Goal: Task Accomplishment & Management: Manage account settings

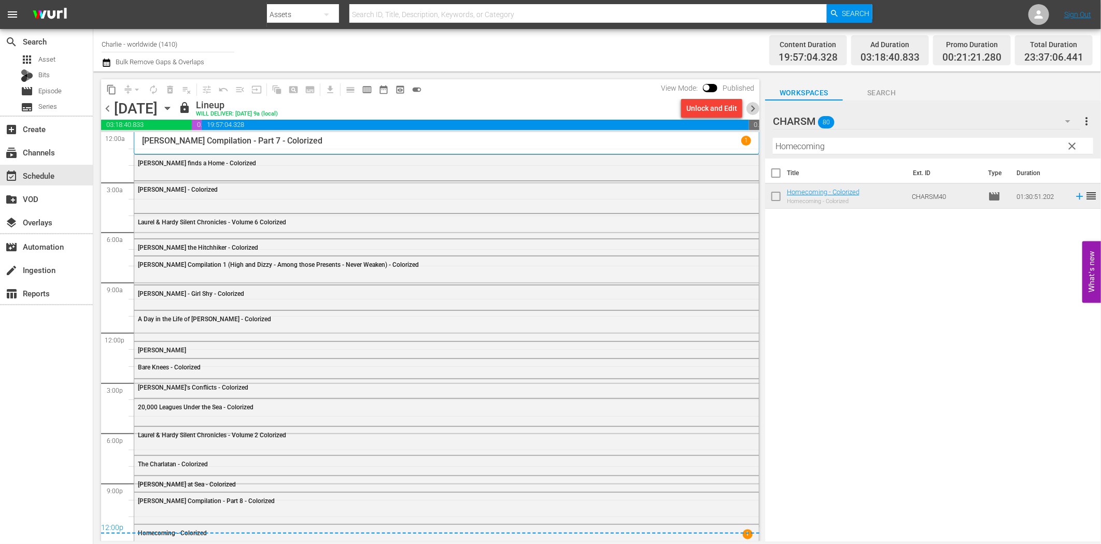
click at [756, 109] on span "chevron_right" at bounding box center [753, 108] width 13 height 13
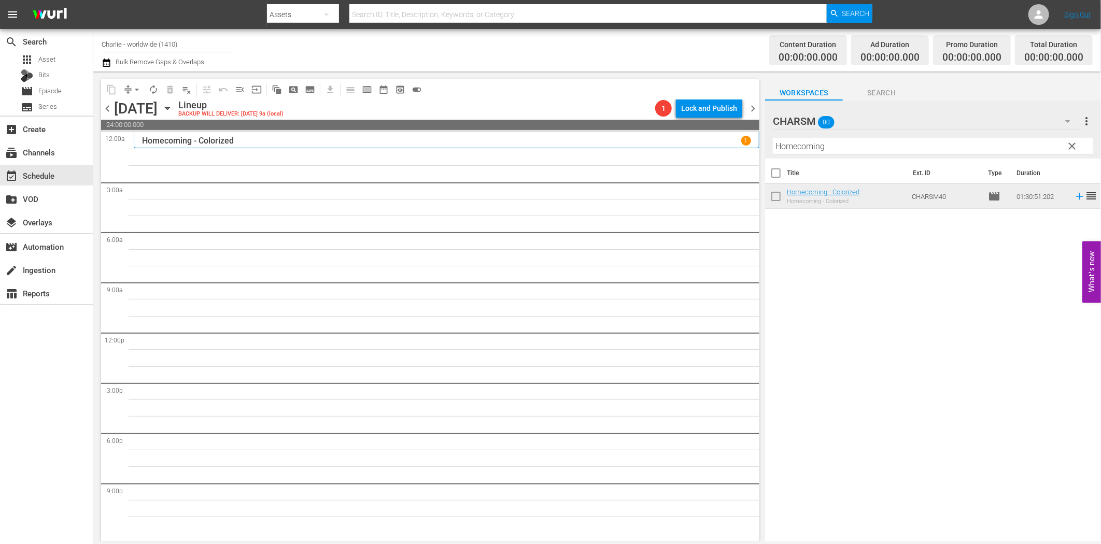
click at [812, 147] on input "Homecoming" at bounding box center [933, 146] width 320 height 17
paste input "[PERSON_NAME]'s Escape"
click at [1074, 198] on icon at bounding box center [1079, 196] width 11 height 11
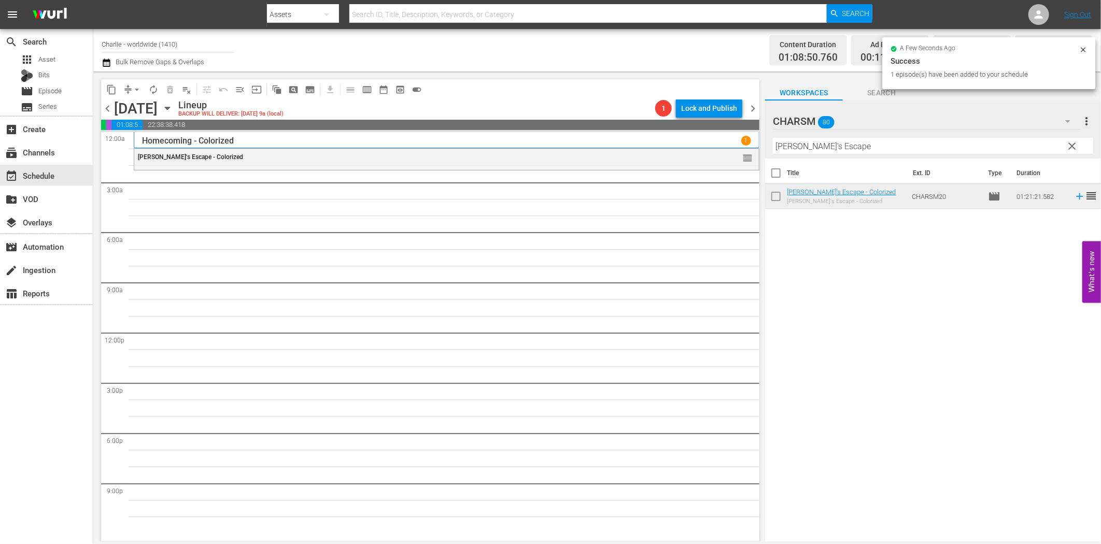
click at [794, 151] on input "[PERSON_NAME]'s Escape" at bounding box center [933, 146] width 320 height 17
paste input "Battleship Potemkin"
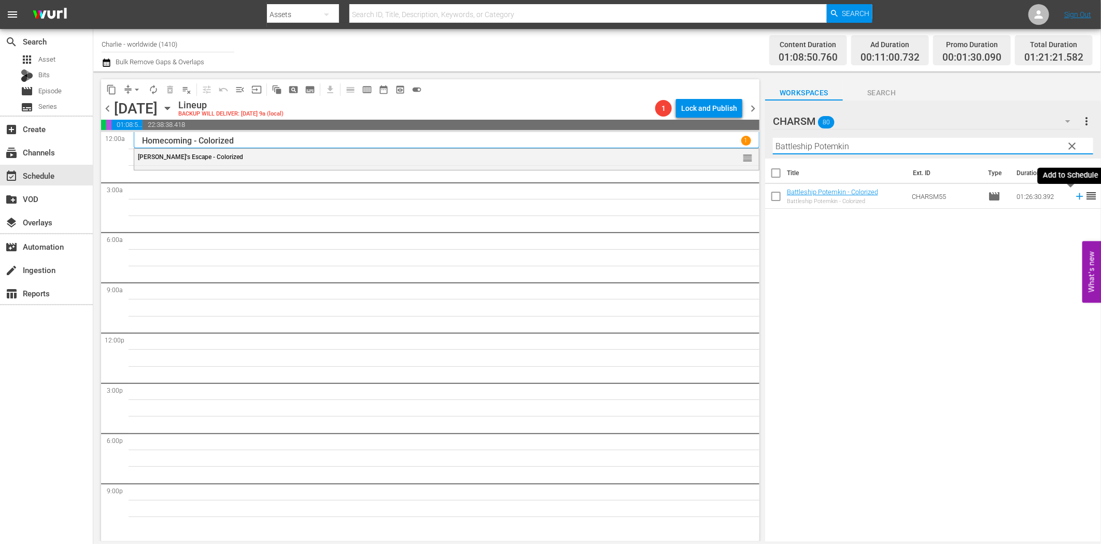
click at [1074, 195] on icon at bounding box center [1079, 196] width 11 height 11
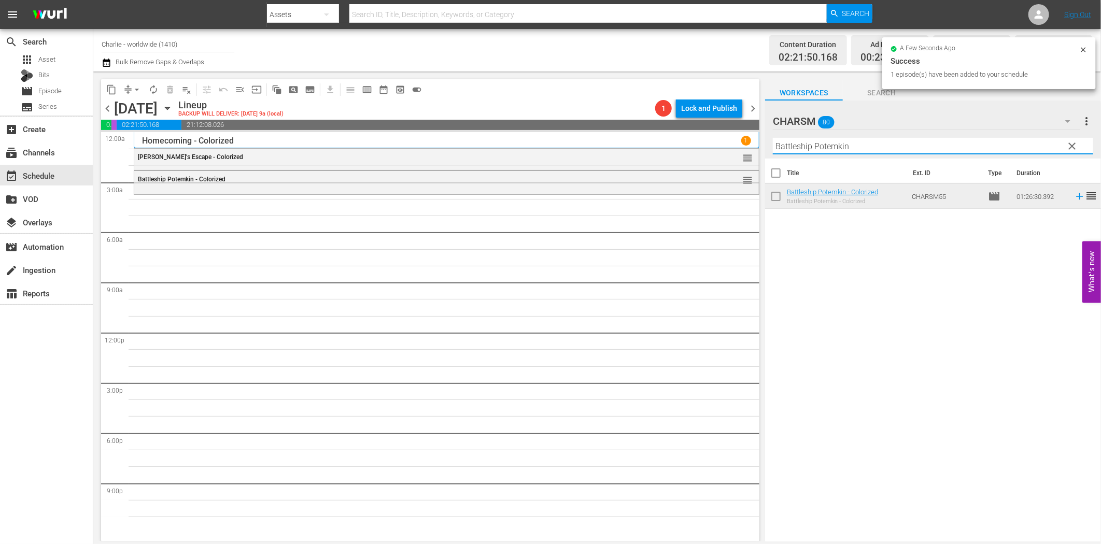
click at [796, 144] on input "Battleship Potemkin" at bounding box center [933, 146] width 320 height 17
paste input "The Black Pirate"
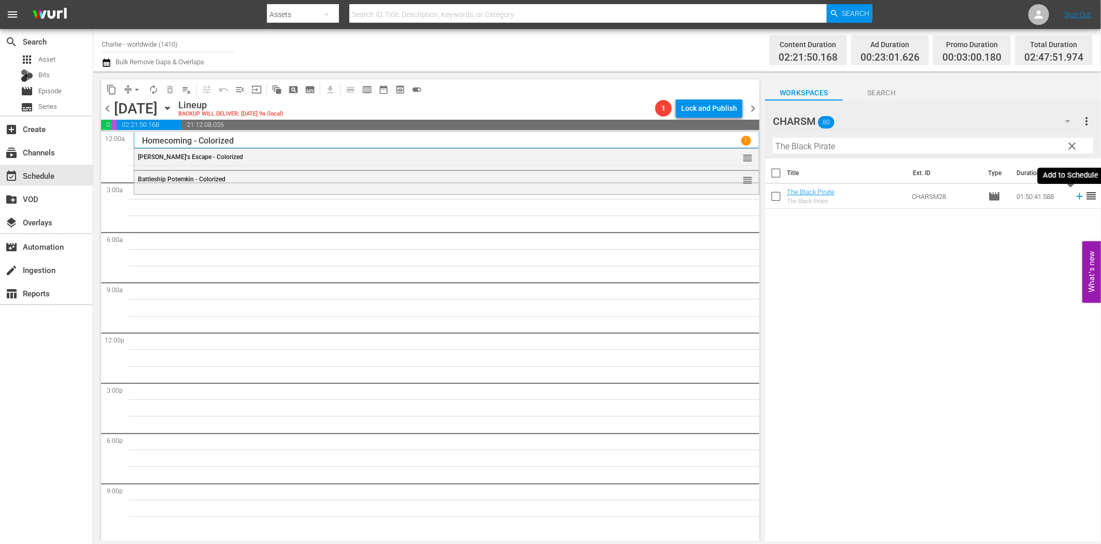
click at [1074, 195] on icon at bounding box center [1079, 196] width 11 height 11
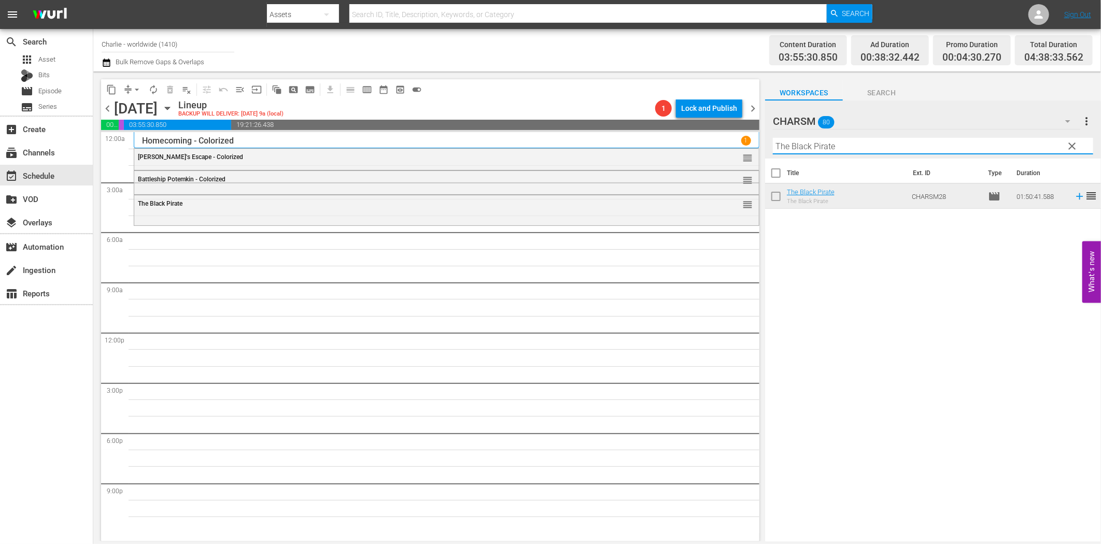
click at [914, 147] on input "The Black Pirate" at bounding box center [933, 146] width 320 height 17
paste input "[PERSON_NAME] - A Burlesque on [PERSON_NAME]"
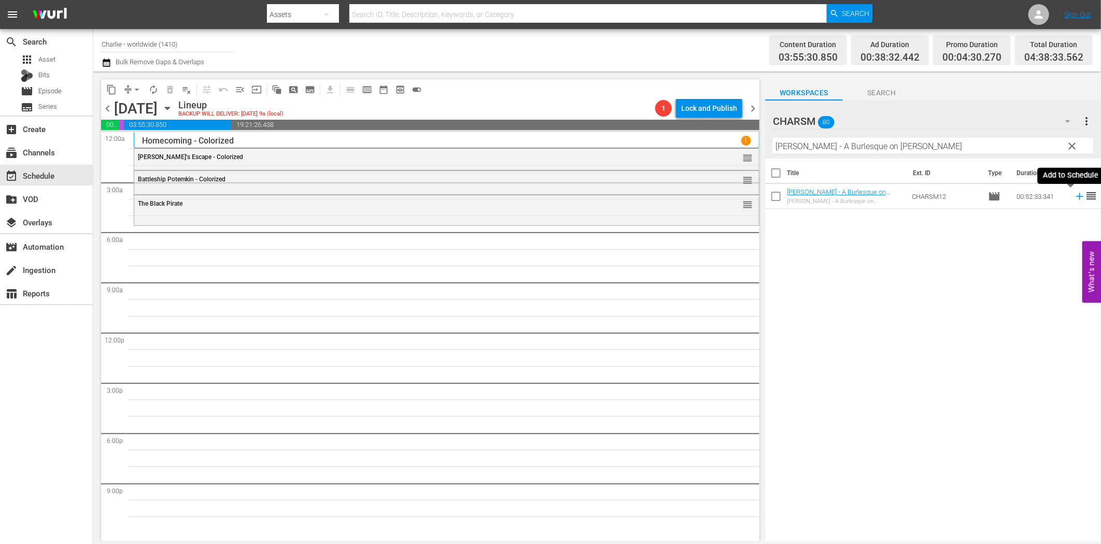
click at [1074, 195] on icon at bounding box center [1079, 196] width 11 height 11
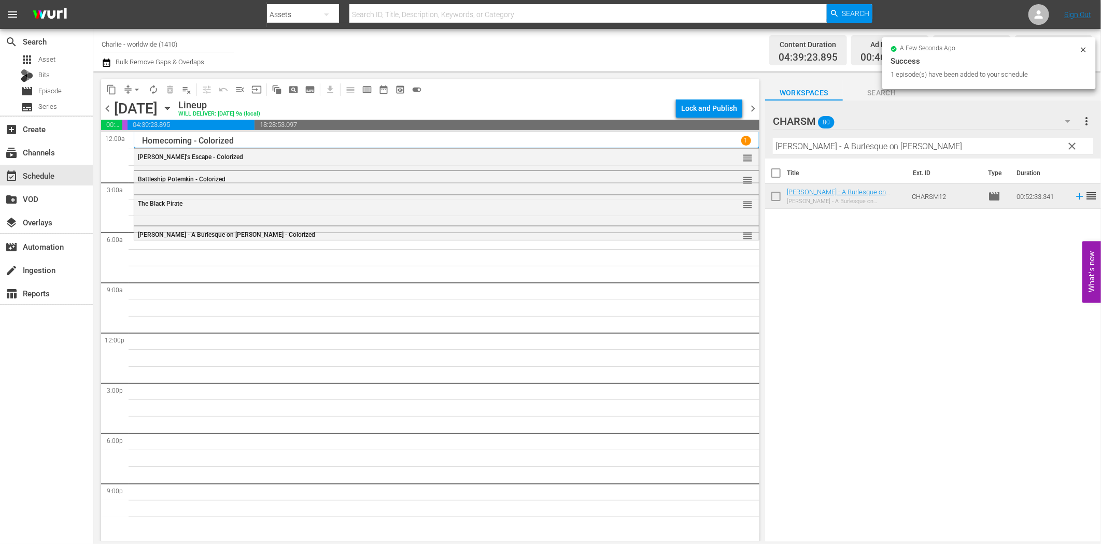
click at [867, 138] on input "[PERSON_NAME] - A Burlesque on [PERSON_NAME]" at bounding box center [933, 146] width 320 height 17
paste input "[PERSON_NAME] Compilation 2"
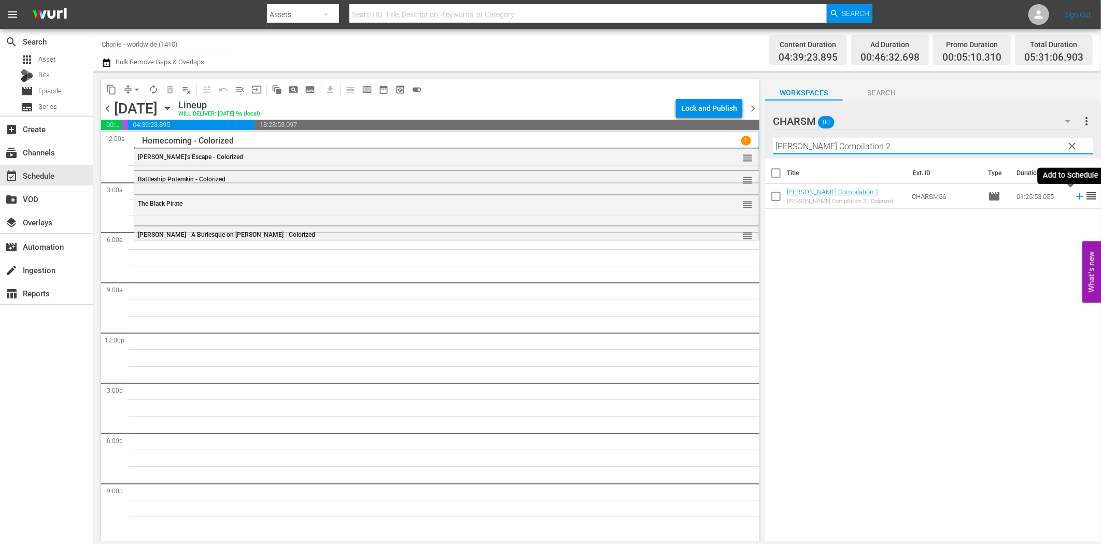
click at [1076, 196] on icon at bounding box center [1079, 196] width 7 height 7
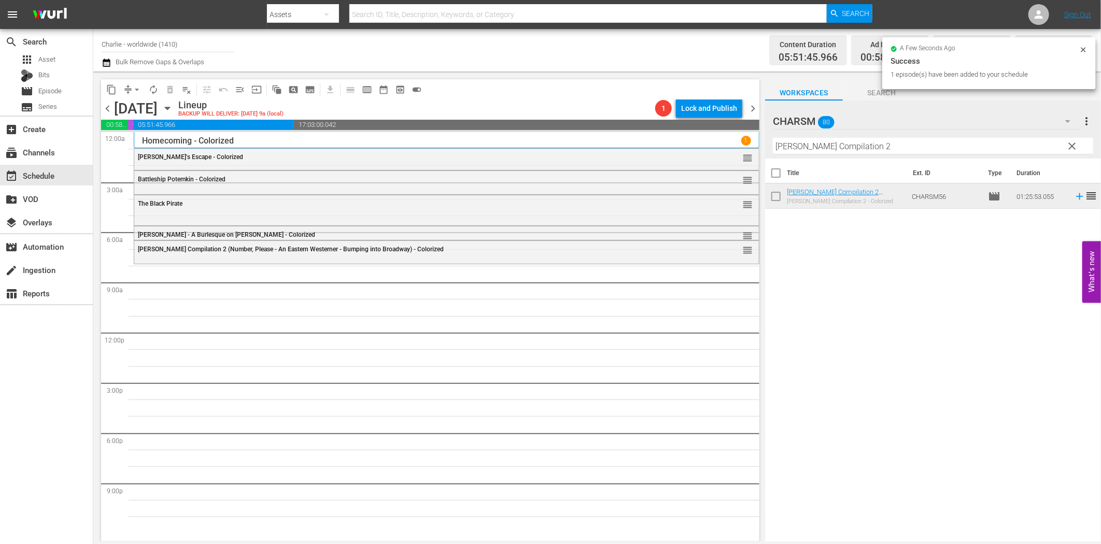
click at [862, 154] on hr at bounding box center [933, 154] width 320 height 1
click at [863, 148] on input "[PERSON_NAME] Compilation 2" at bounding box center [933, 146] width 320 height 17
paste input "[PERSON_NAME] against the Upper Class"
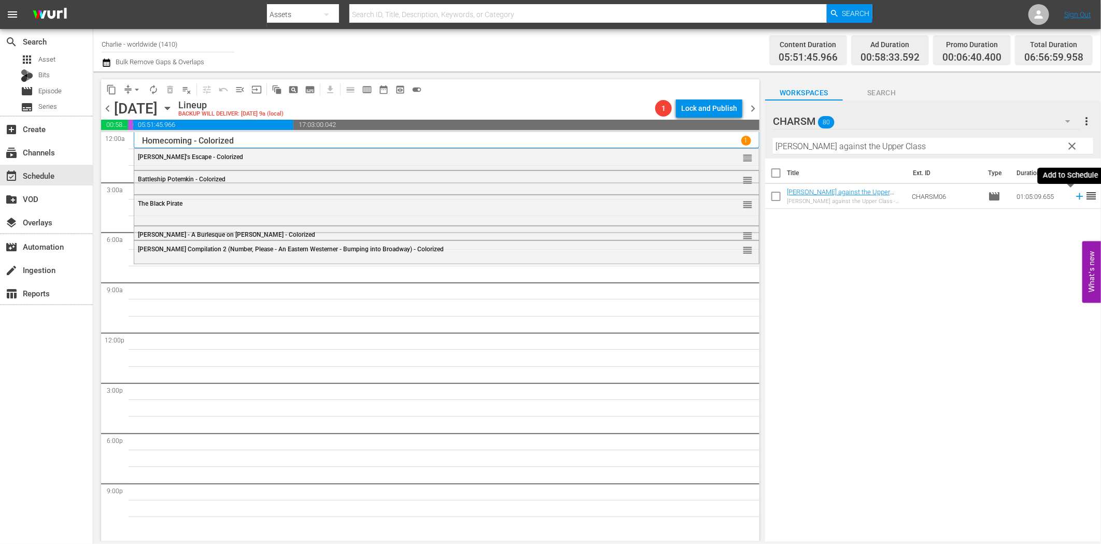
click at [1074, 194] on icon at bounding box center [1079, 196] width 11 height 11
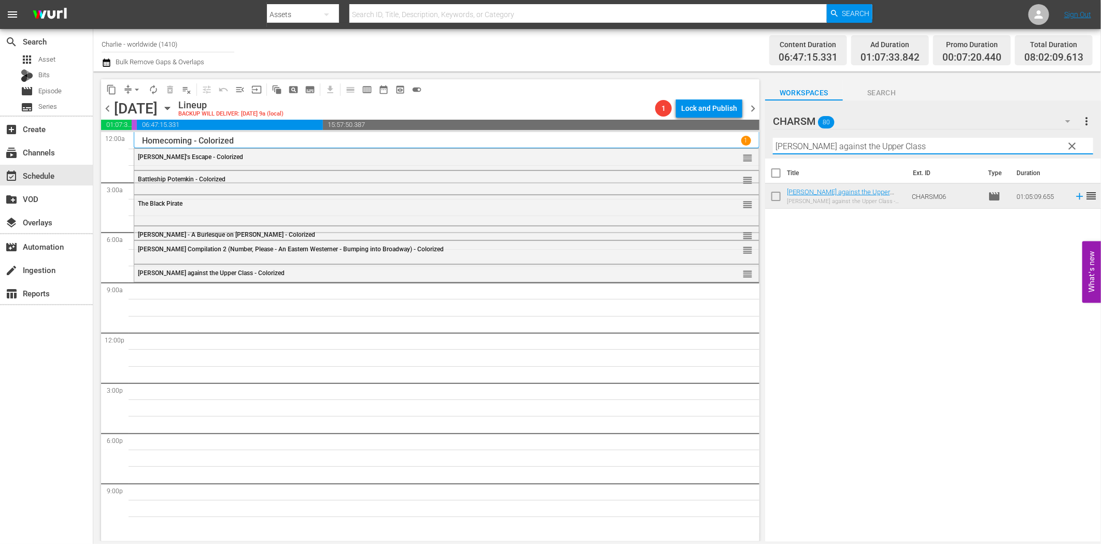
click at [848, 144] on input "[PERSON_NAME] against the Upper Class" at bounding box center [933, 146] width 320 height 17
paste input "Authoritie"
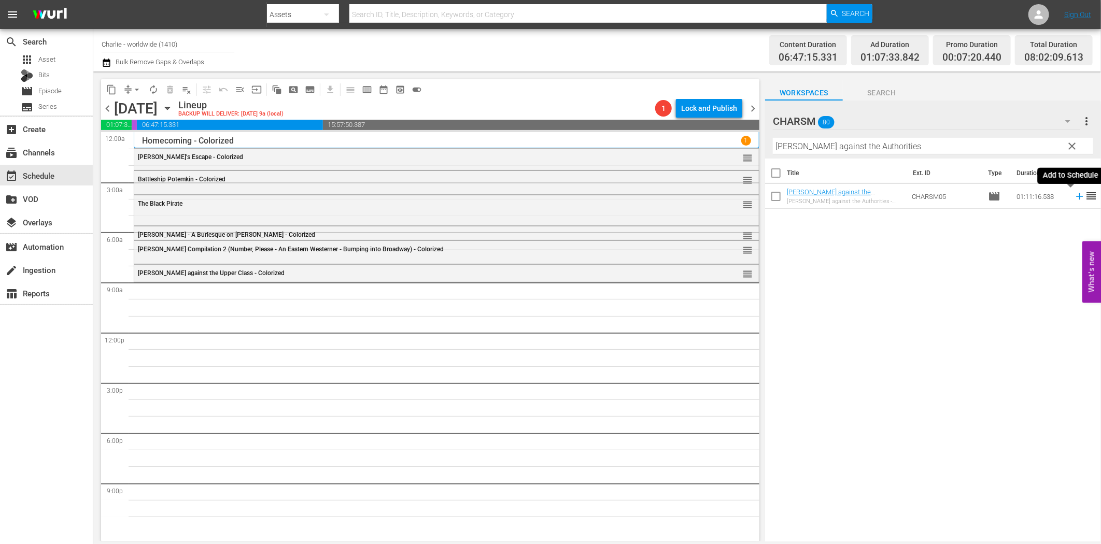
click at [1074, 198] on icon at bounding box center [1079, 196] width 11 height 11
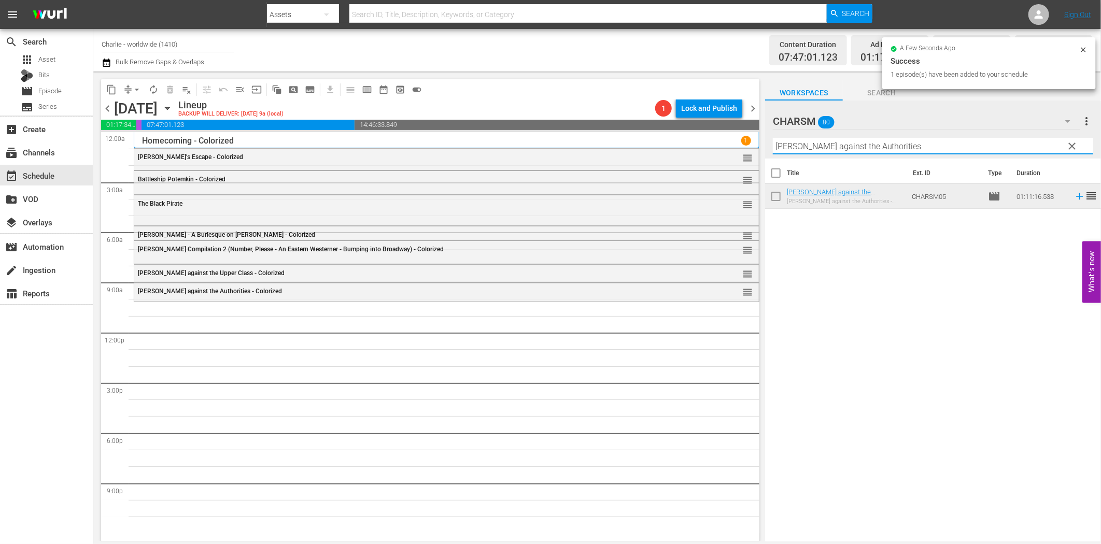
click at [884, 147] on input "[PERSON_NAME] against the Authorities" at bounding box center [933, 146] width 320 height 17
paste input "[PERSON_NAME] Compilation – Part 2"
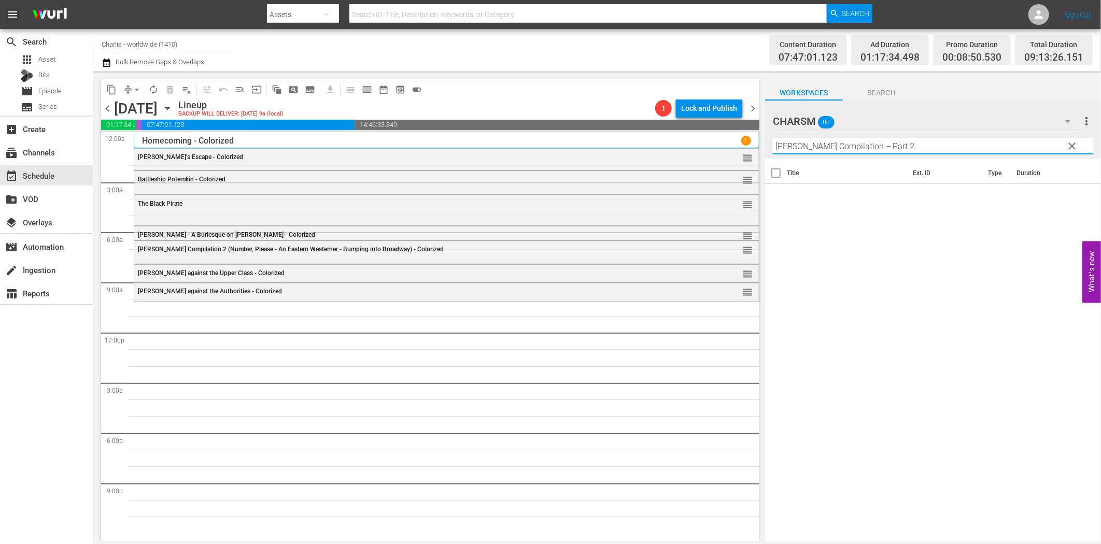
drag, startPoint x: 877, startPoint y: 146, endPoint x: 971, endPoint y: 152, distance: 94.6
click at [967, 150] on input "[PERSON_NAME] Compilation – Part 2" at bounding box center [933, 146] width 320 height 17
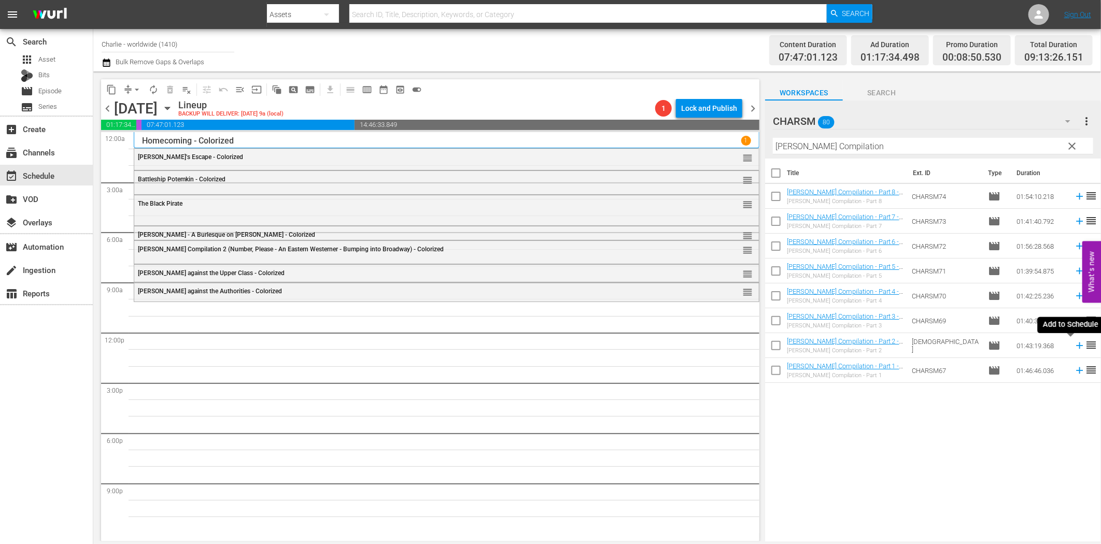
click at [1076, 346] on icon at bounding box center [1079, 346] width 7 height 7
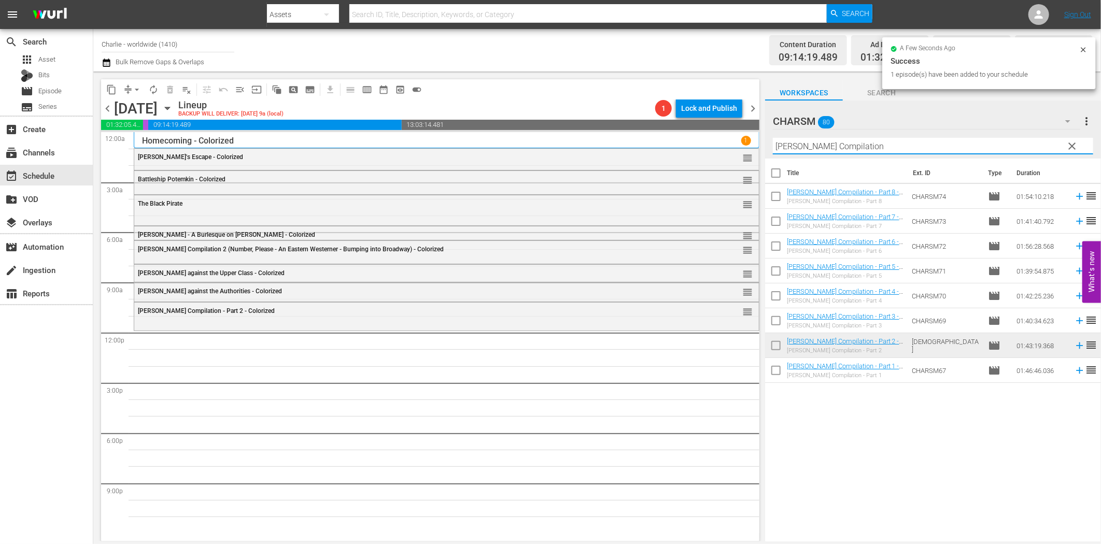
click at [889, 140] on input "[PERSON_NAME] Compilation" at bounding box center [933, 146] width 320 height 17
paste input "Crime and Punishment"
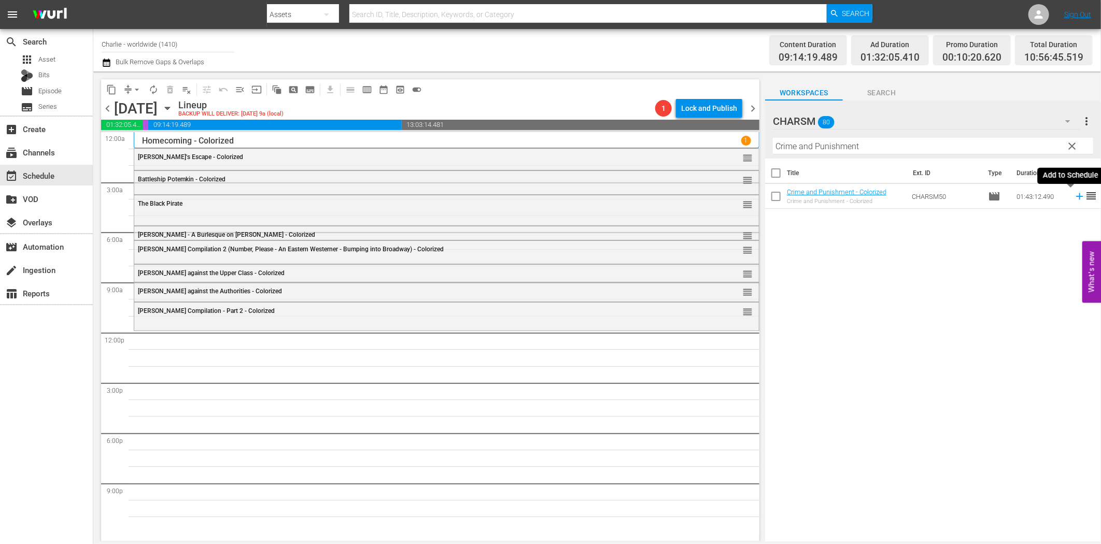
click at [1074, 198] on icon at bounding box center [1079, 196] width 11 height 11
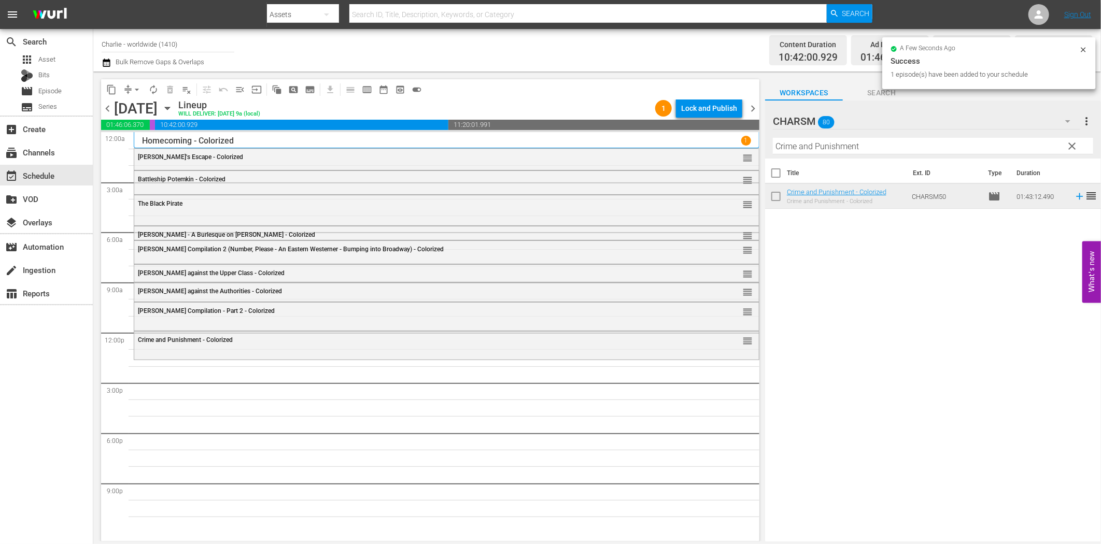
click at [817, 148] on input "Crime and Punishment" at bounding box center [933, 146] width 320 height 17
paste input "Beggars of Life"
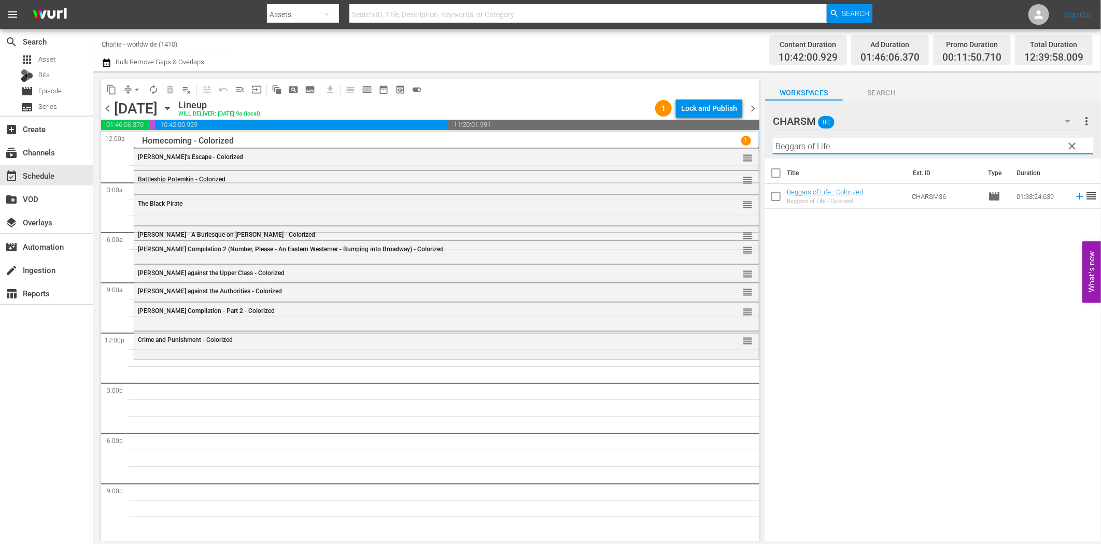
click at [1074, 193] on icon at bounding box center [1079, 196] width 11 height 11
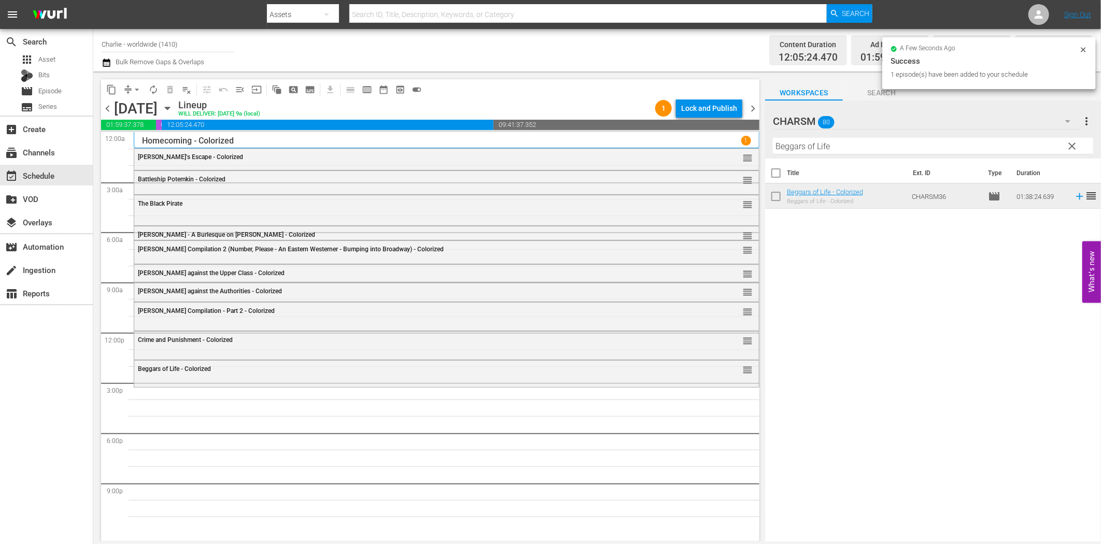
click at [820, 145] on input "Beggars of Life" at bounding box center [933, 146] width 320 height 17
paste input "[PERSON_NAME] at Work - Volume On"
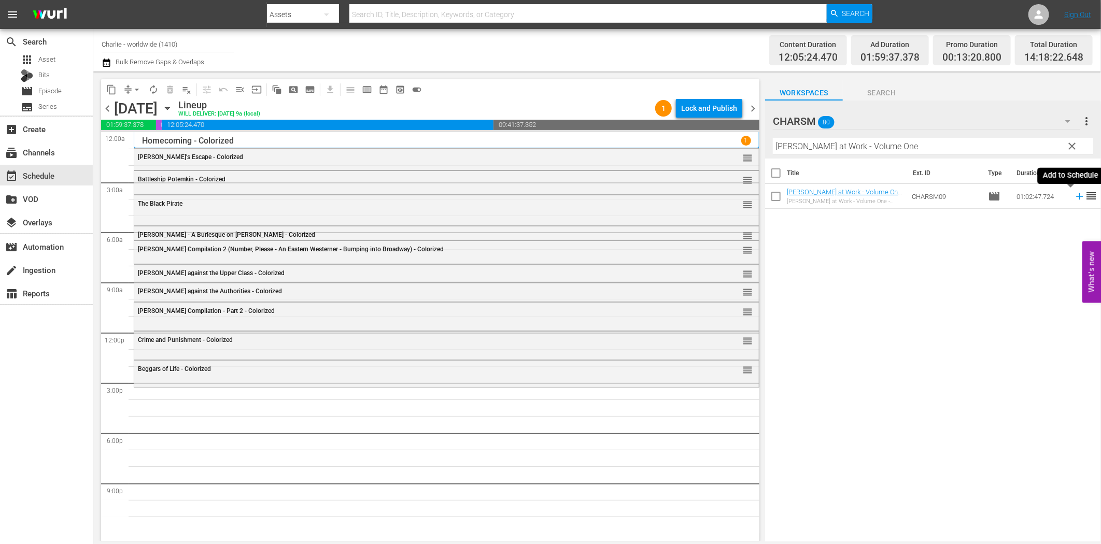
click at [1076, 196] on icon at bounding box center [1079, 196] width 7 height 7
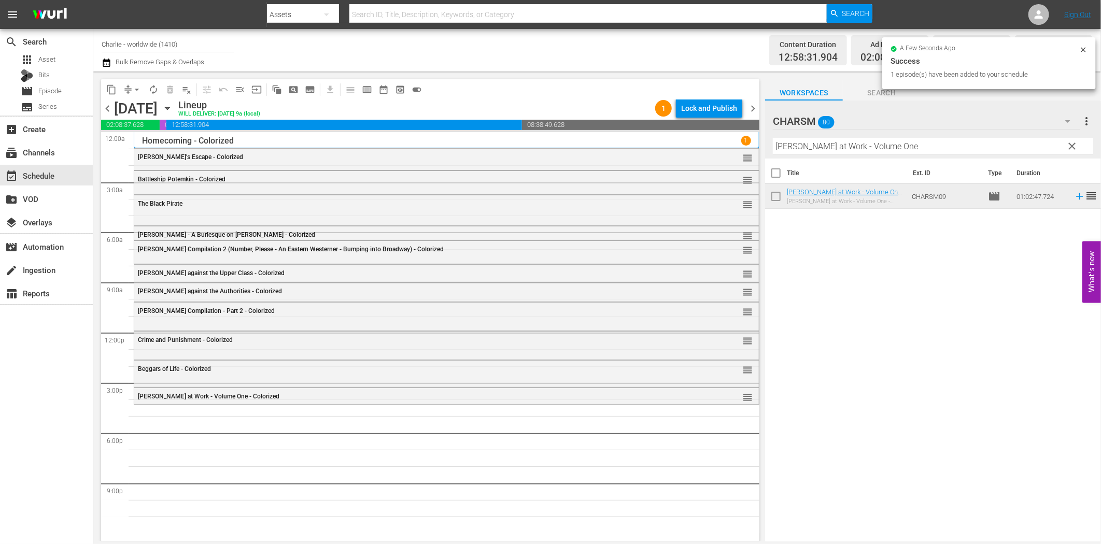
click at [869, 149] on input "[PERSON_NAME] at Work - Volume One" at bounding box center [933, 146] width 320 height 17
paste input "Laurel & Hardy Silent Chronicles - Vol. 5"
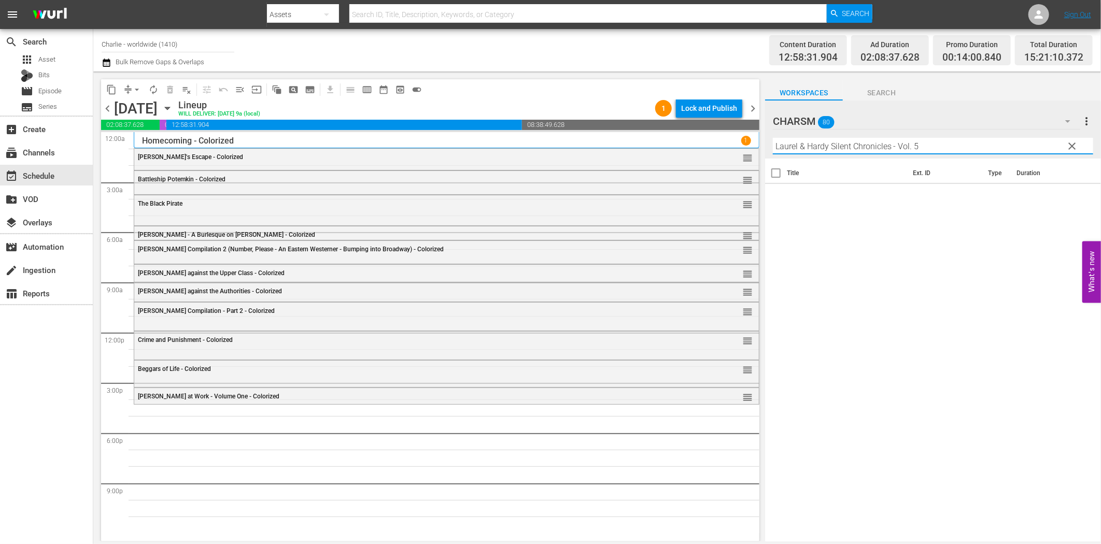
drag, startPoint x: 892, startPoint y: 146, endPoint x: 969, endPoint y: 146, distance: 76.2
click at [968, 143] on input "Laurel & Hardy Silent Chronicles - Vol. 5" at bounding box center [933, 146] width 320 height 17
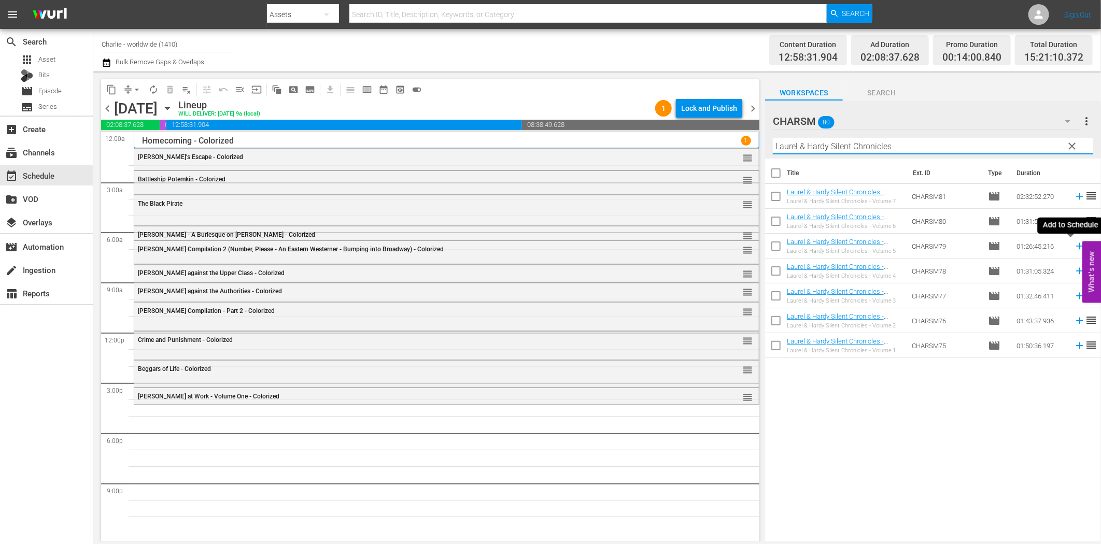
click at [1074, 249] on icon at bounding box center [1079, 246] width 11 height 11
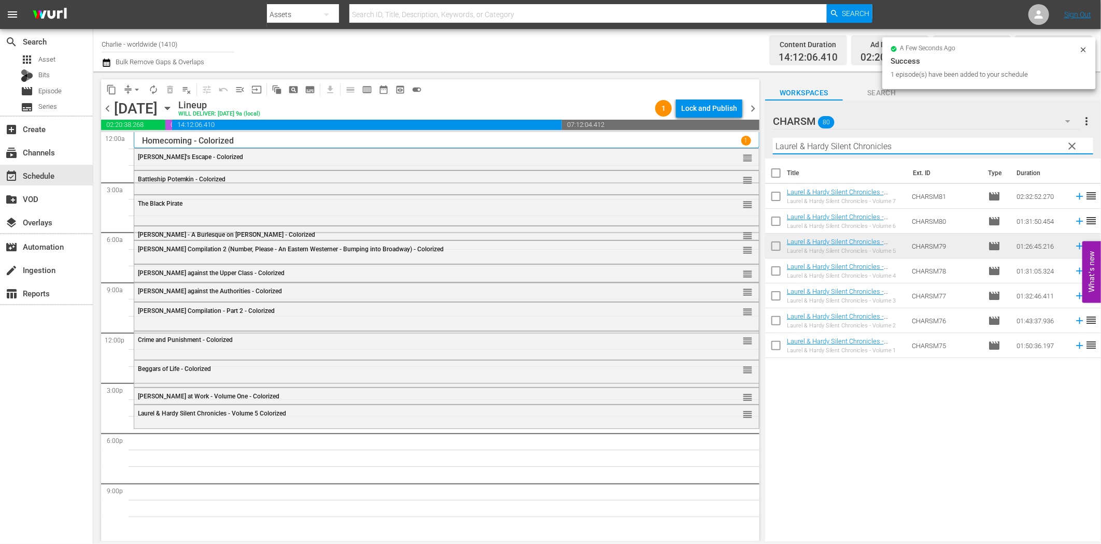
click at [827, 140] on input "Laurel & Hardy Silent Chronicles" at bounding box center [933, 146] width 320 height 17
paste input "Hotel Imperial"
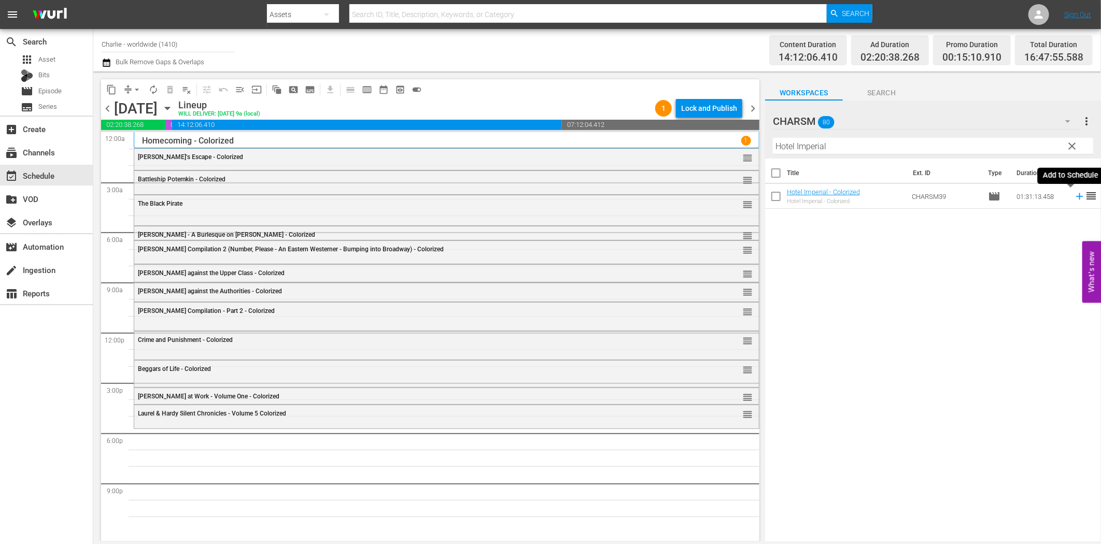
click at [1076, 197] on icon at bounding box center [1079, 196] width 7 height 7
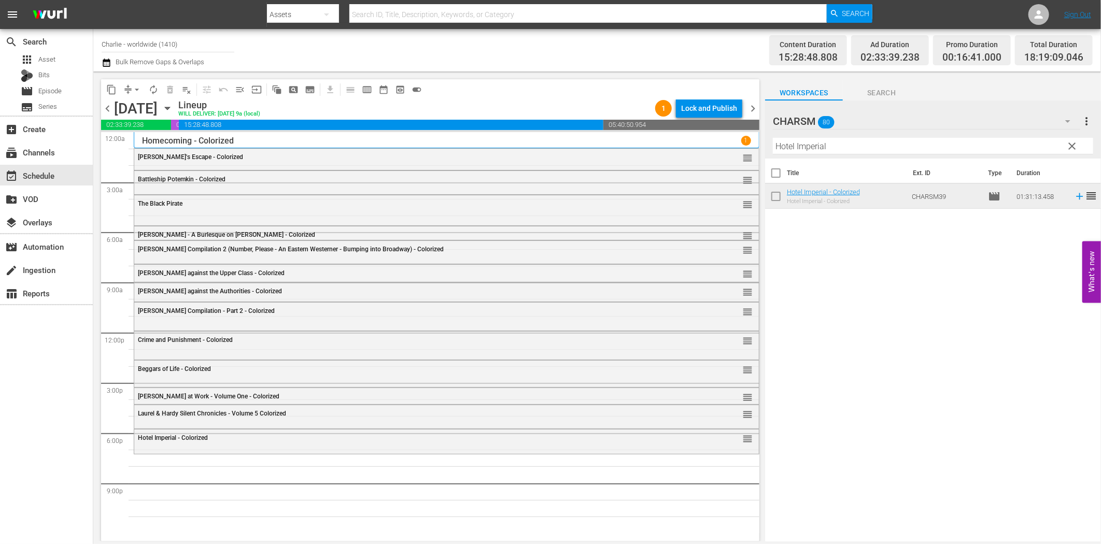
click at [827, 144] on input "Hotel Imperial" at bounding box center [933, 146] width 320 height 17
paste input "Dress Parade"
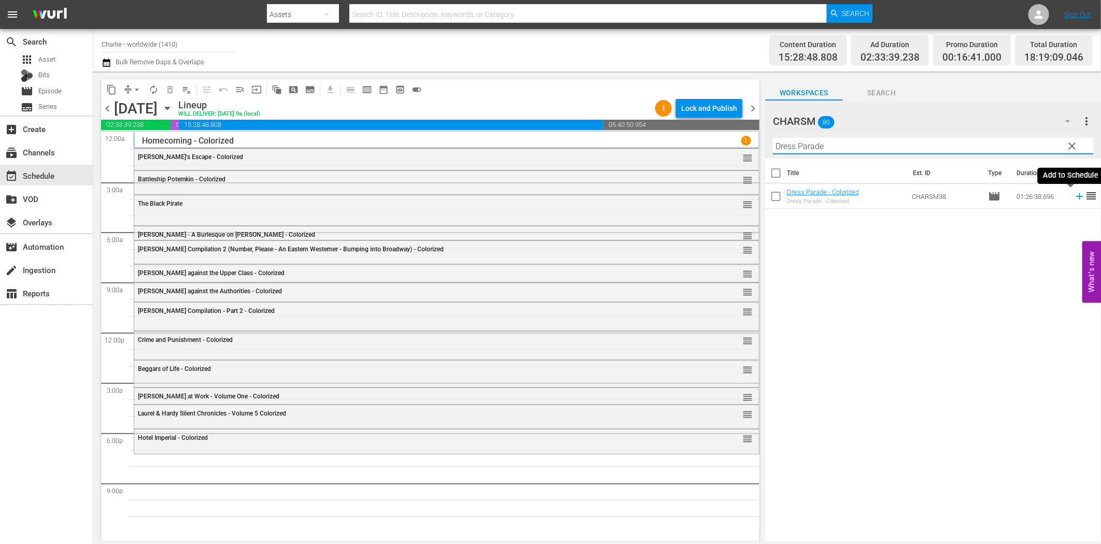
click at [1074, 195] on icon at bounding box center [1079, 196] width 11 height 11
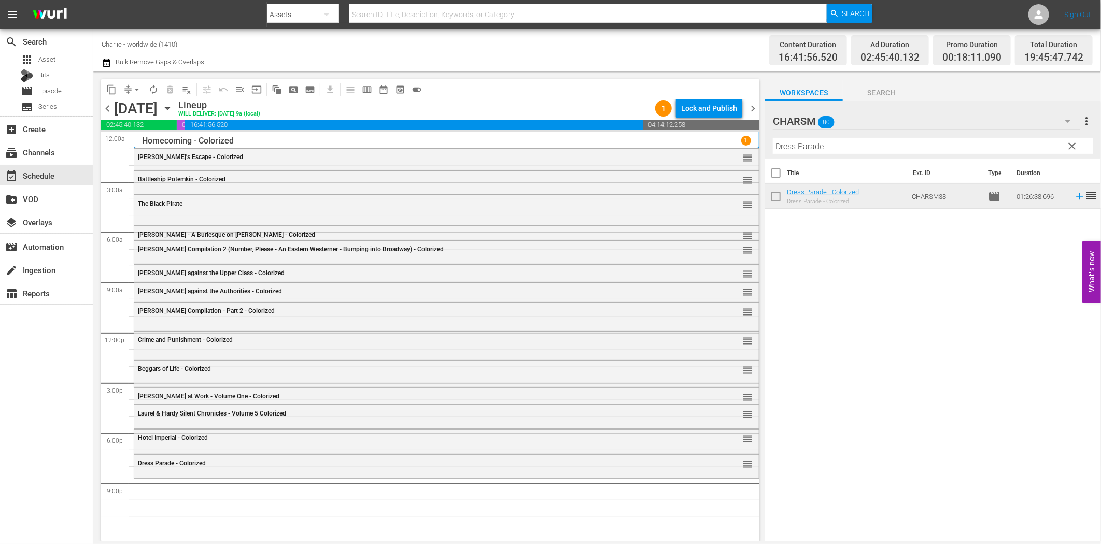
click at [868, 149] on input "Dress Parade" at bounding box center [933, 146] width 320 height 17
paste input "[PERSON_NAME] Compilation - Part 1"
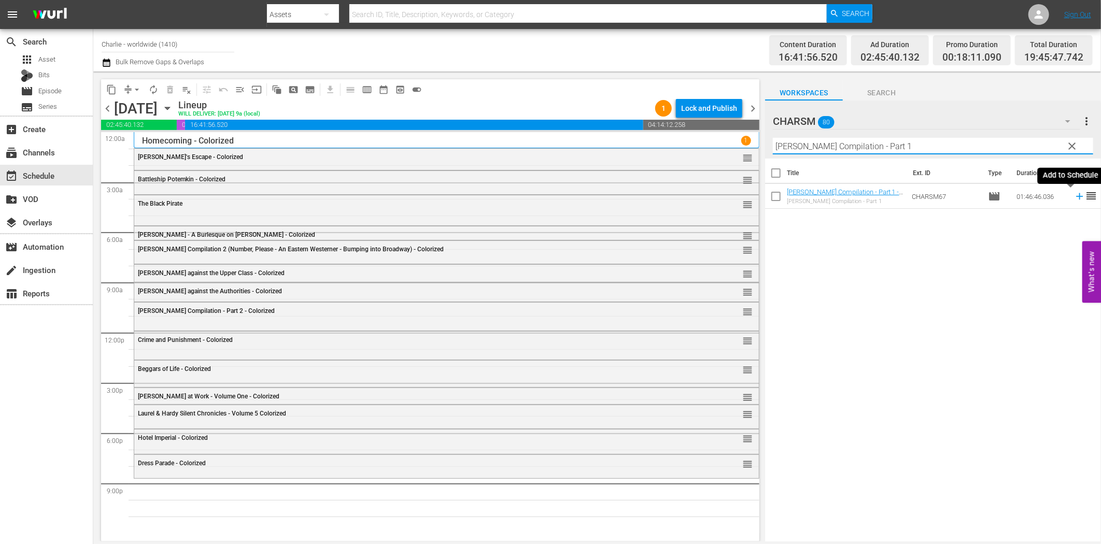
click at [1074, 195] on icon at bounding box center [1079, 196] width 11 height 11
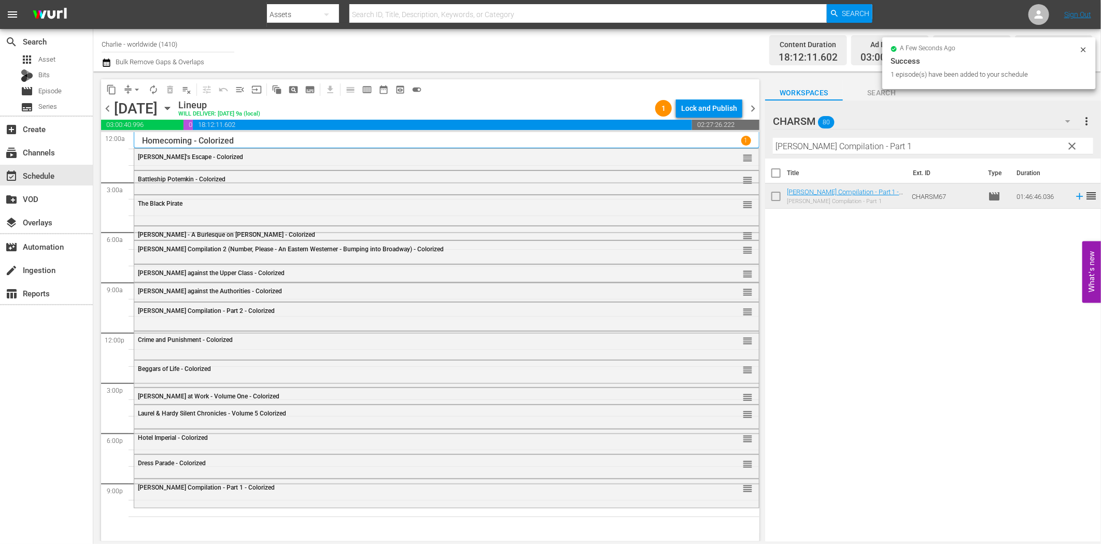
click at [966, 147] on input "[PERSON_NAME] Compilation - Part 1" at bounding box center [933, 146] width 320 height 17
paste input "The Ice Flood"
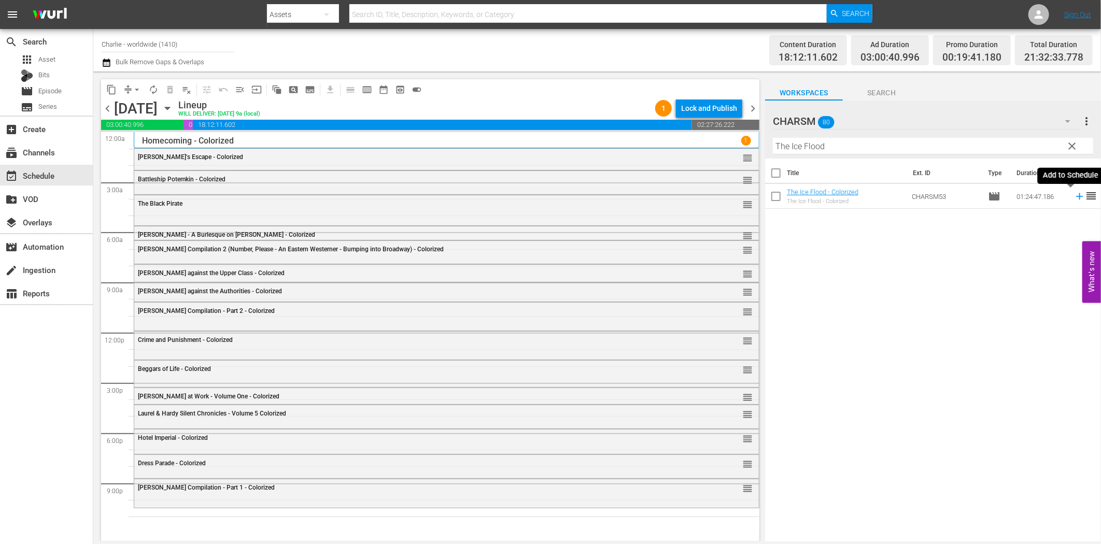
click at [1074, 195] on icon at bounding box center [1079, 196] width 11 height 11
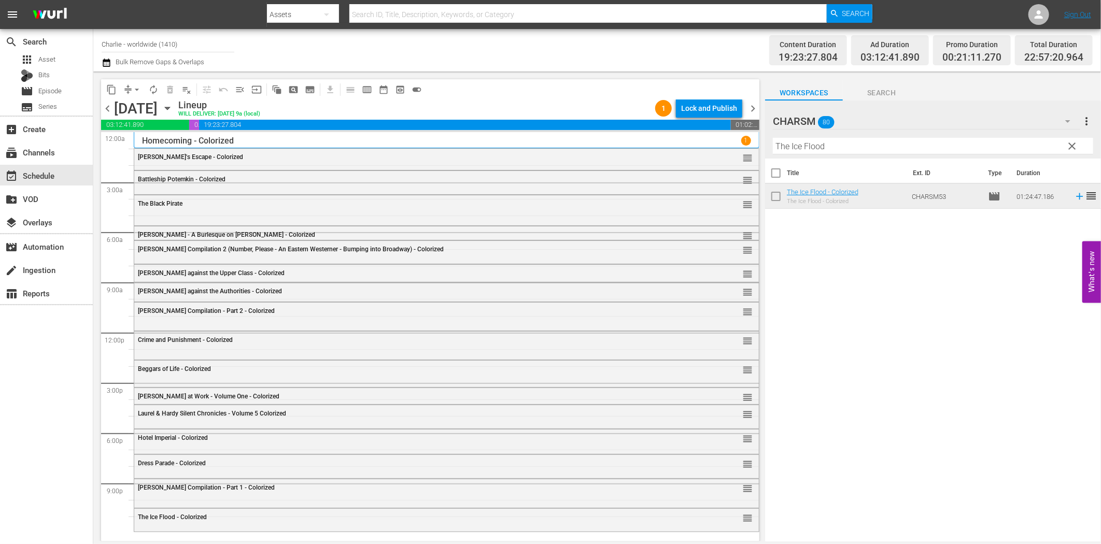
click at [943, 142] on input "The Ice Flood" at bounding box center [933, 146] width 320 height 17
paste input "[PERSON_NAME] at Work - Volume Two"
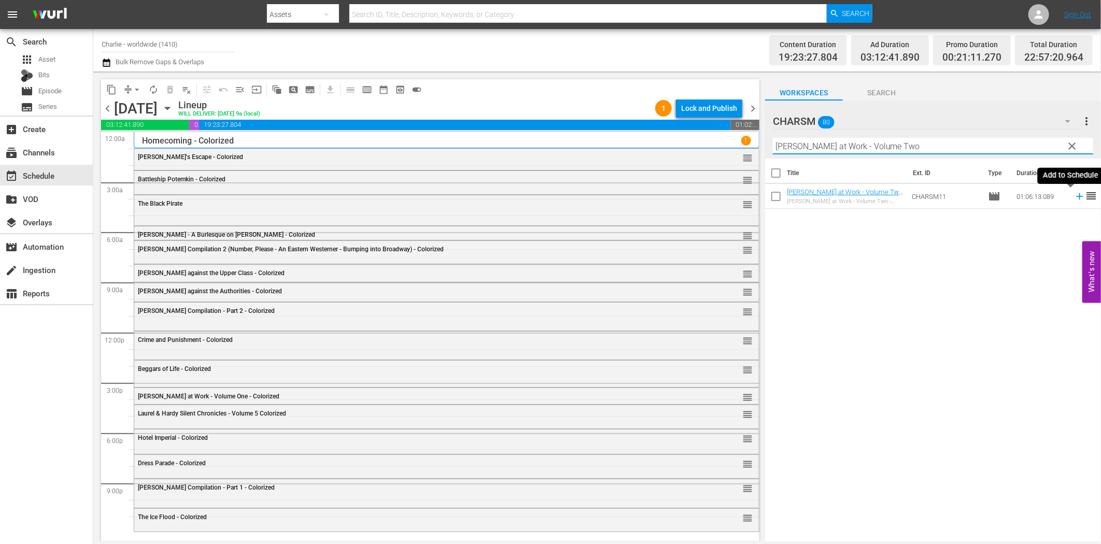
click at [1076, 197] on icon at bounding box center [1079, 196] width 7 height 7
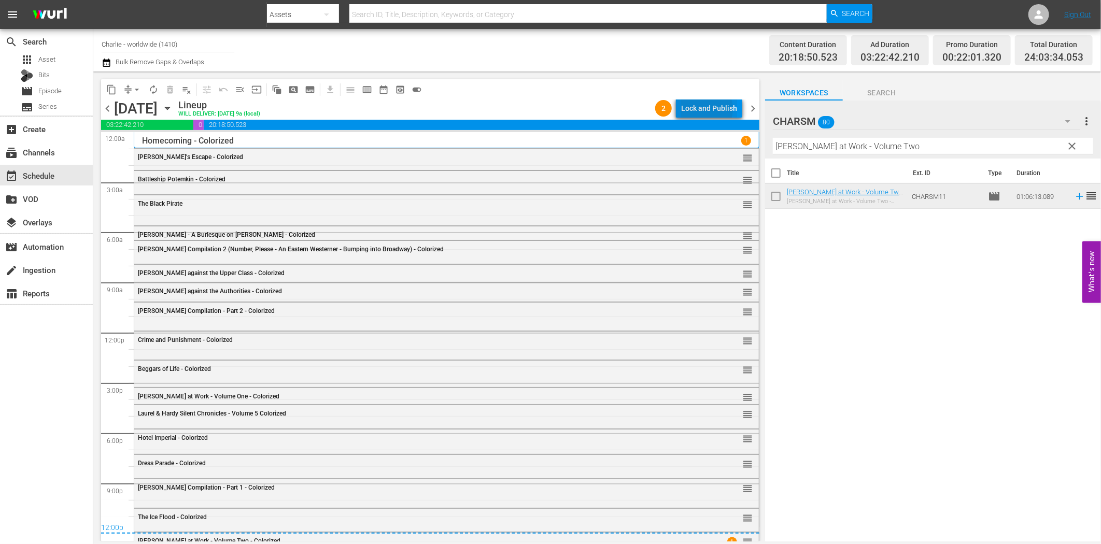
click at [704, 109] on div "Lock and Publish" at bounding box center [709, 108] width 56 height 19
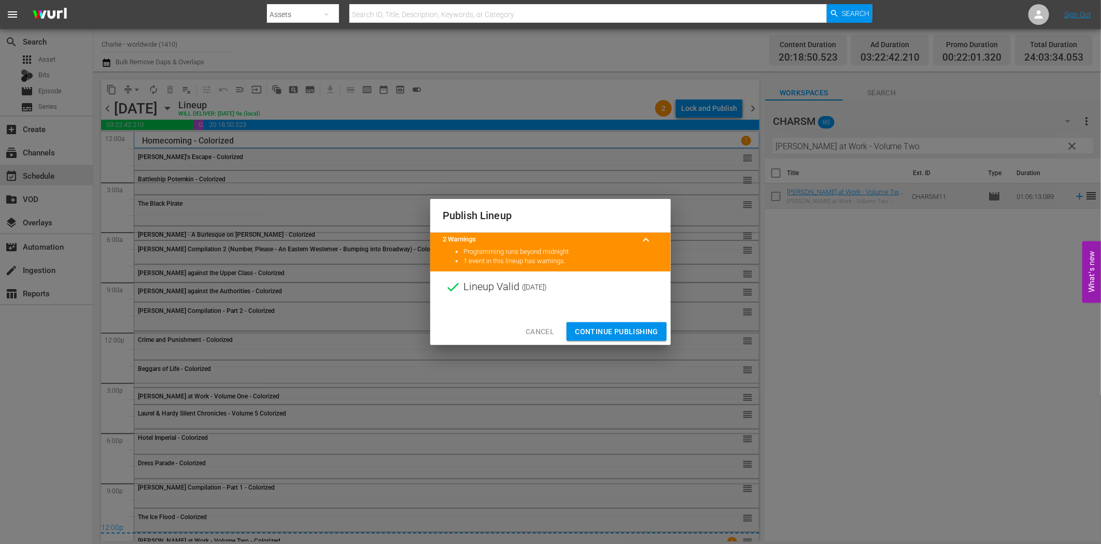
click at [647, 327] on span "Continue Publishing" at bounding box center [616, 332] width 83 height 13
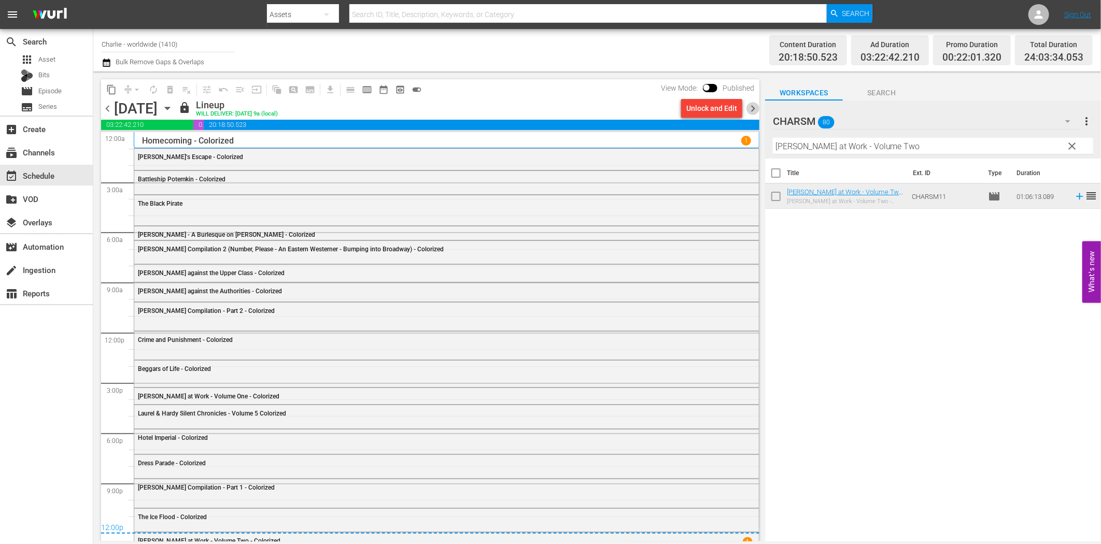
click at [753, 106] on span "chevron_right" at bounding box center [753, 108] width 13 height 13
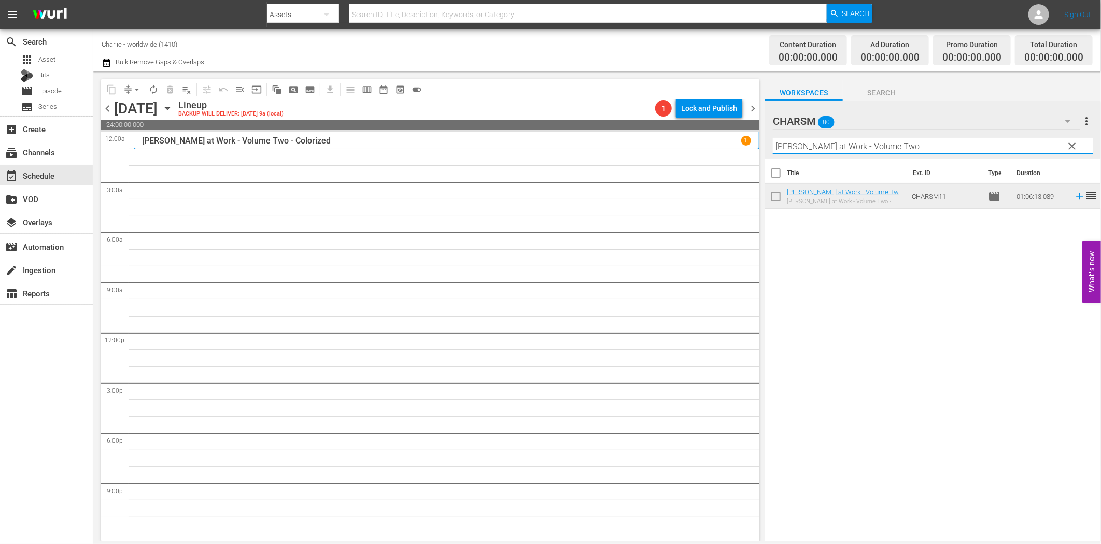
click at [867, 150] on input "[PERSON_NAME] at Work - Volume Two" at bounding box center [933, 146] width 320 height 17
paste input "The Phantom of the Opera"
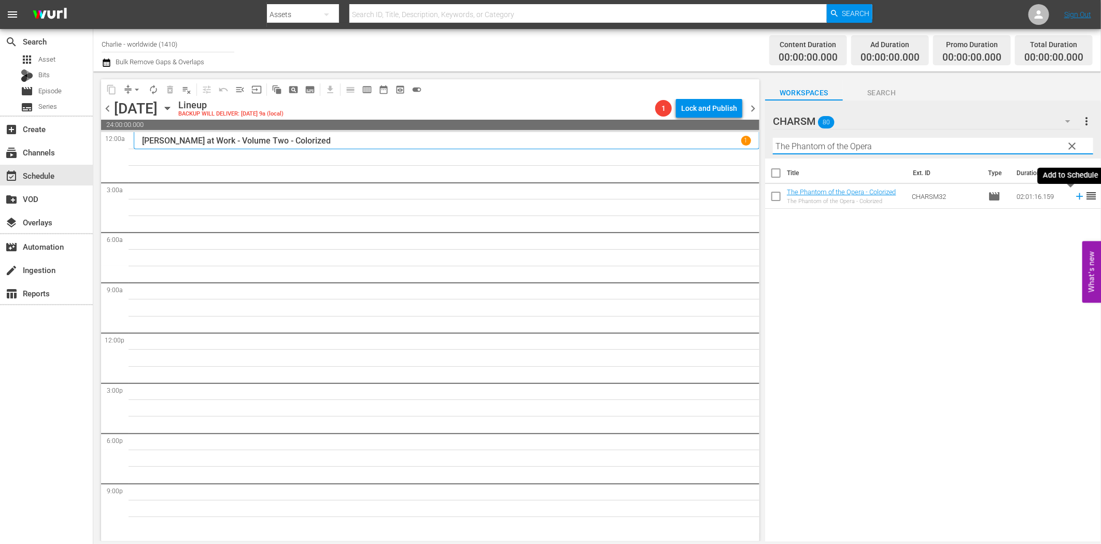
click at [1074, 199] on icon at bounding box center [1079, 196] width 11 height 11
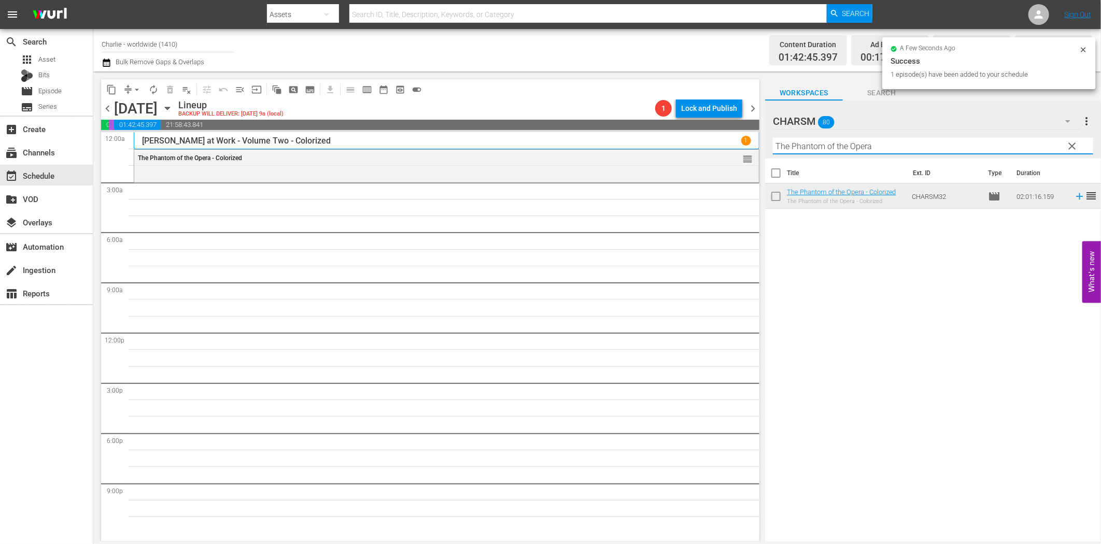
click at [821, 148] on input "The Phantom of the Opera" at bounding box center [933, 146] width 320 height 17
paste input "[PERSON_NAME] Compilation – Part 6"
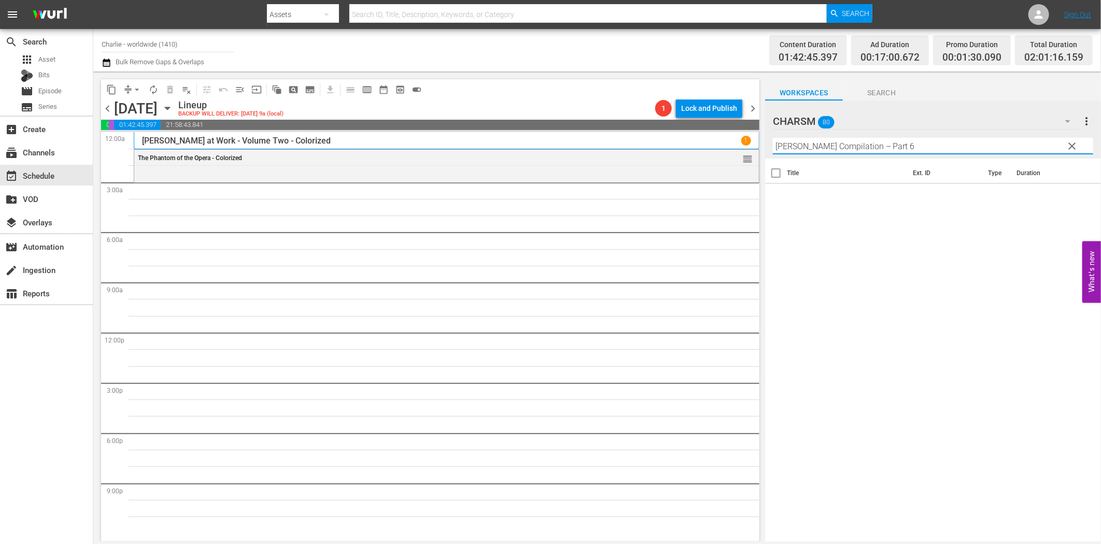
drag, startPoint x: 874, startPoint y: 143, endPoint x: 983, endPoint y: 159, distance: 110.6
click at [981, 159] on div "[DEMOGRAPHIC_DATA] 80 CHARSM more_vert clear Filter by Title [PERSON_NAME] Comp…" at bounding box center [933, 324] width 336 height 447
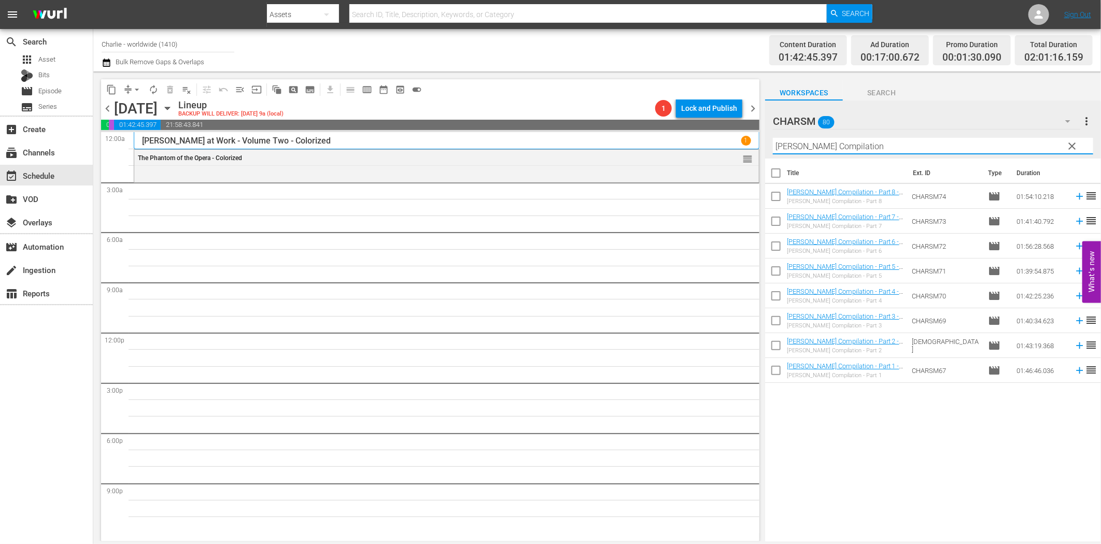
click at [981, 444] on div "Title Ext. ID Type Duration [PERSON_NAME] Compilation - Part 8 - Colorized [PER…" at bounding box center [933, 351] width 336 height 385
click at [1074, 246] on icon at bounding box center [1079, 246] width 11 height 11
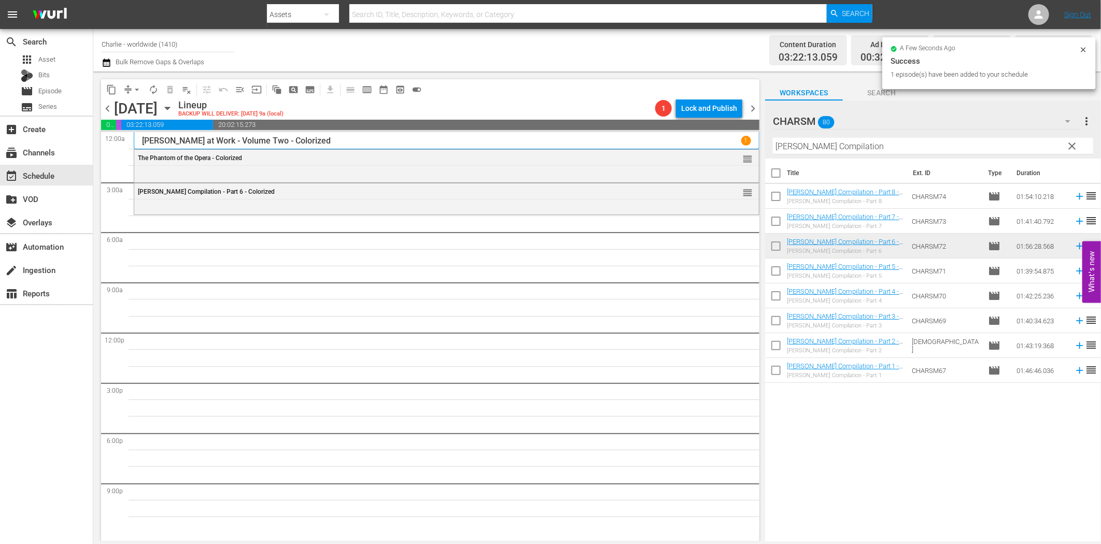
click at [846, 146] on input "[PERSON_NAME] Compilation" at bounding box center [933, 146] width 320 height 17
paste input "[PERSON_NAME] at Work - Volume Three"
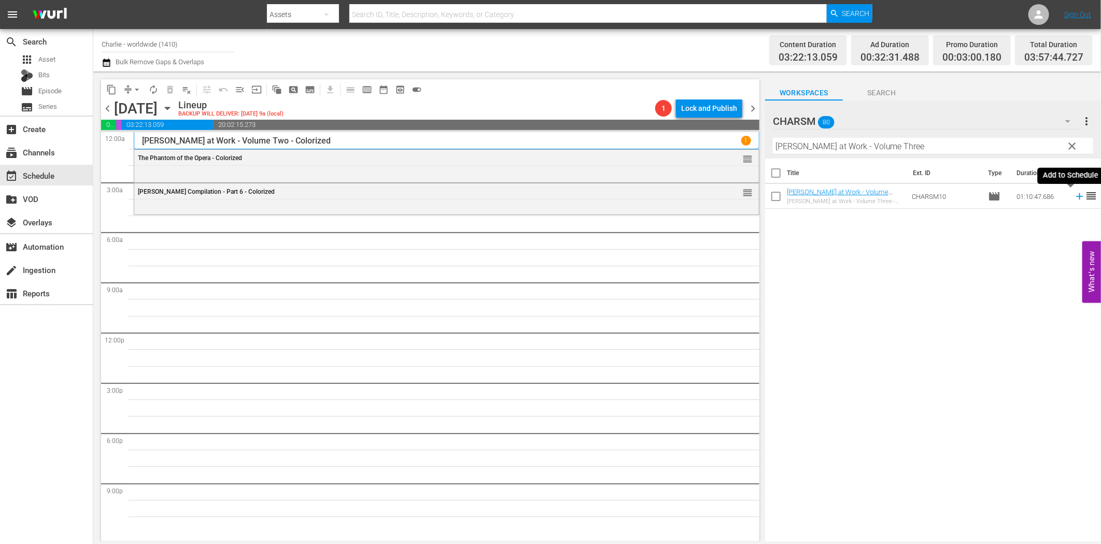
click at [1074, 198] on icon at bounding box center [1079, 196] width 11 height 11
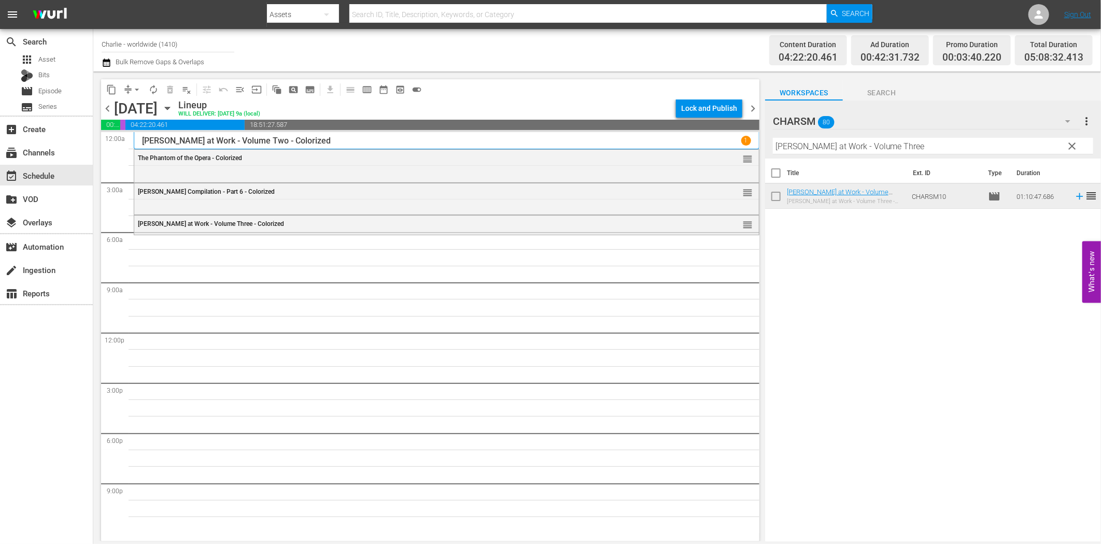
click at [879, 147] on input "[PERSON_NAME] at Work - Volume Three" at bounding box center [933, 146] width 320 height 17
paste input "[PERSON_NAME] Compilation – Part 3"
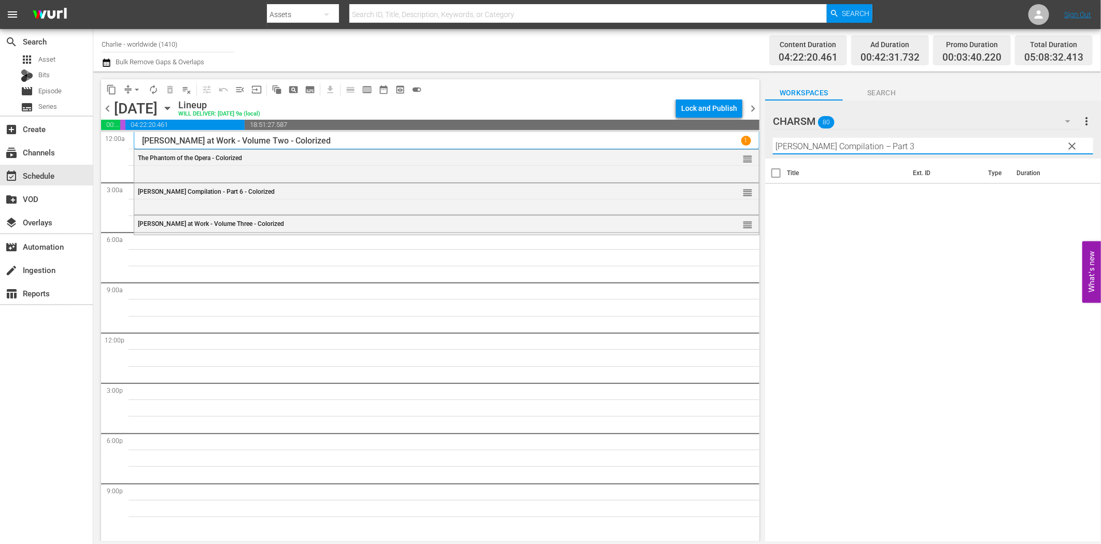
drag, startPoint x: 876, startPoint y: 146, endPoint x: 927, endPoint y: 152, distance: 51.1
click at [927, 151] on input "[PERSON_NAME] Compilation – Part 3" at bounding box center [933, 146] width 320 height 17
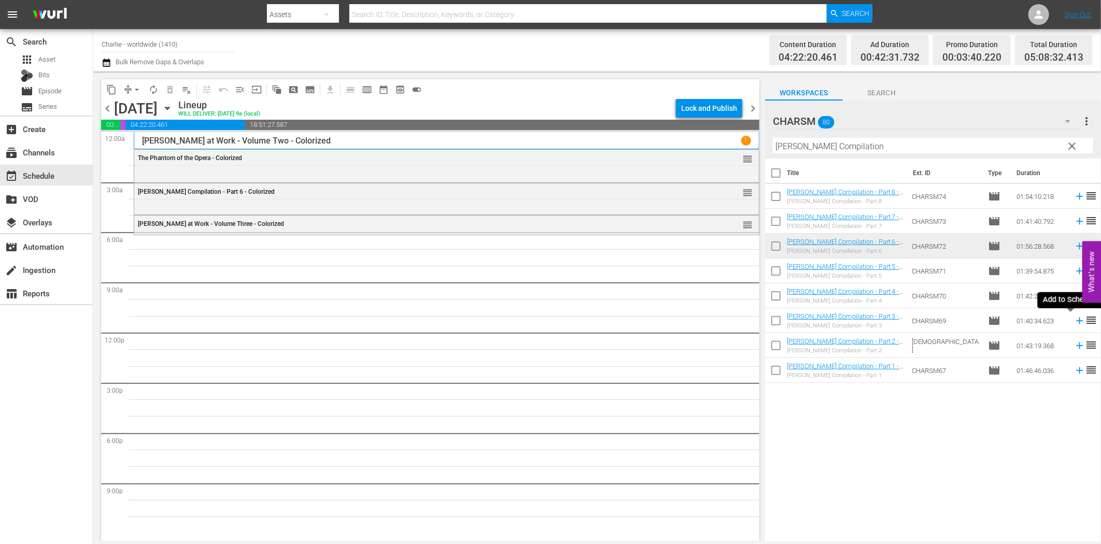
click at [1076, 321] on icon at bounding box center [1079, 321] width 7 height 7
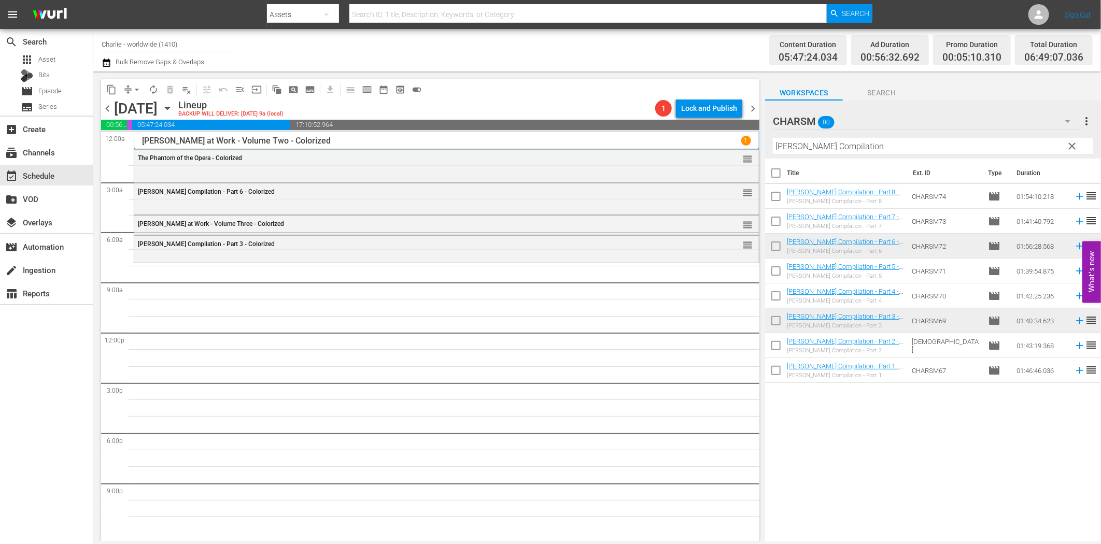
click at [836, 148] on input "[PERSON_NAME] Compilation" at bounding box center [933, 146] width 320 height 17
paste input "The House of Shame"
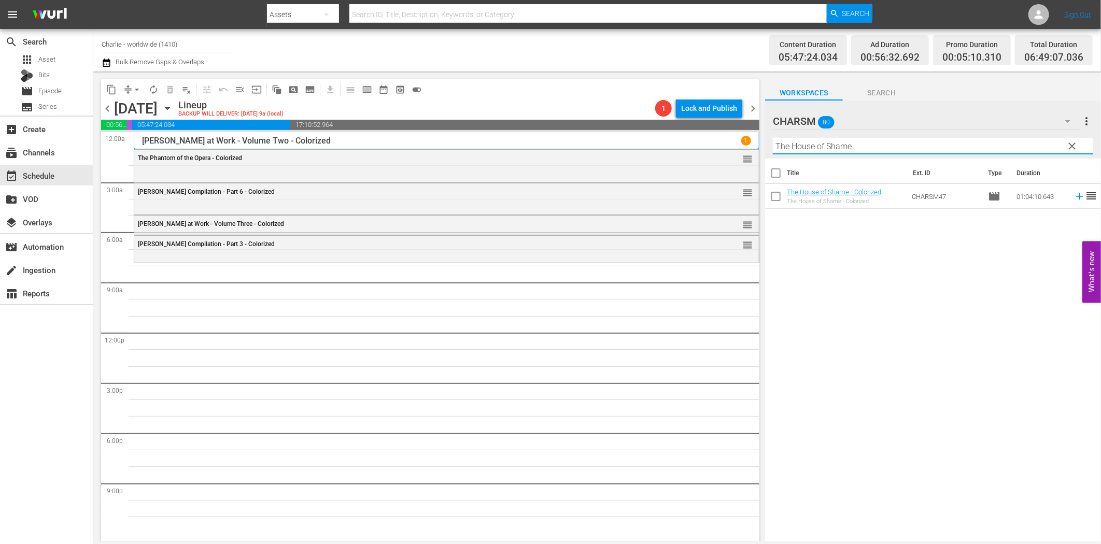
click at [1076, 197] on icon at bounding box center [1079, 196] width 7 height 7
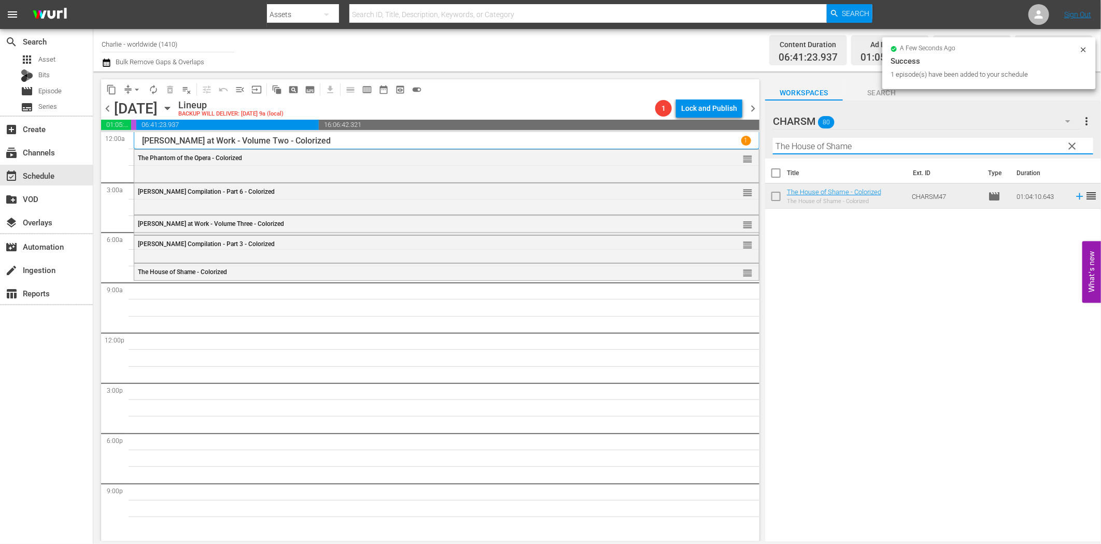
click at [824, 151] on input "The House of Shame" at bounding box center [933, 146] width 320 height 17
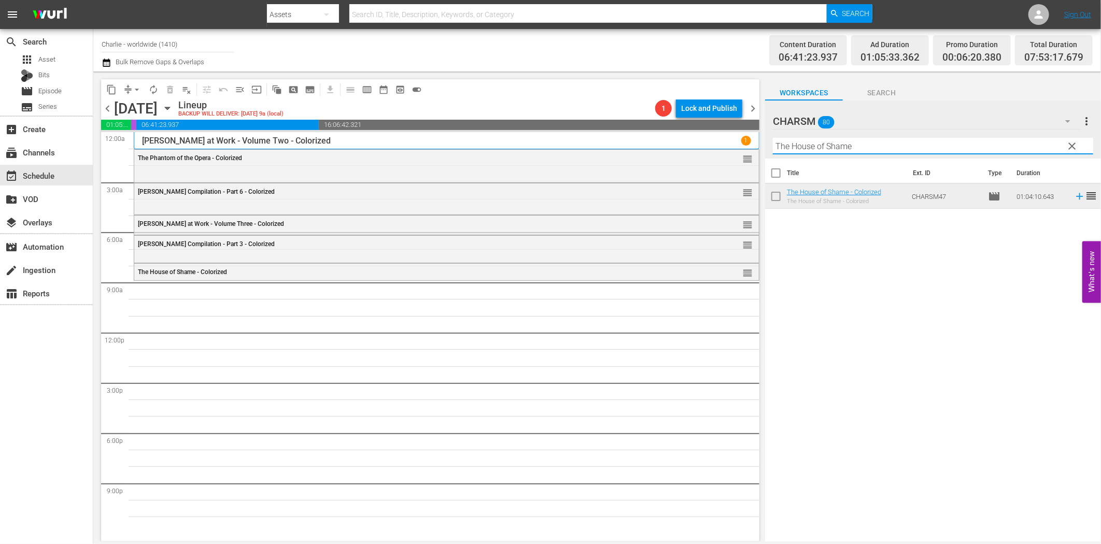
paste input "By the Law"
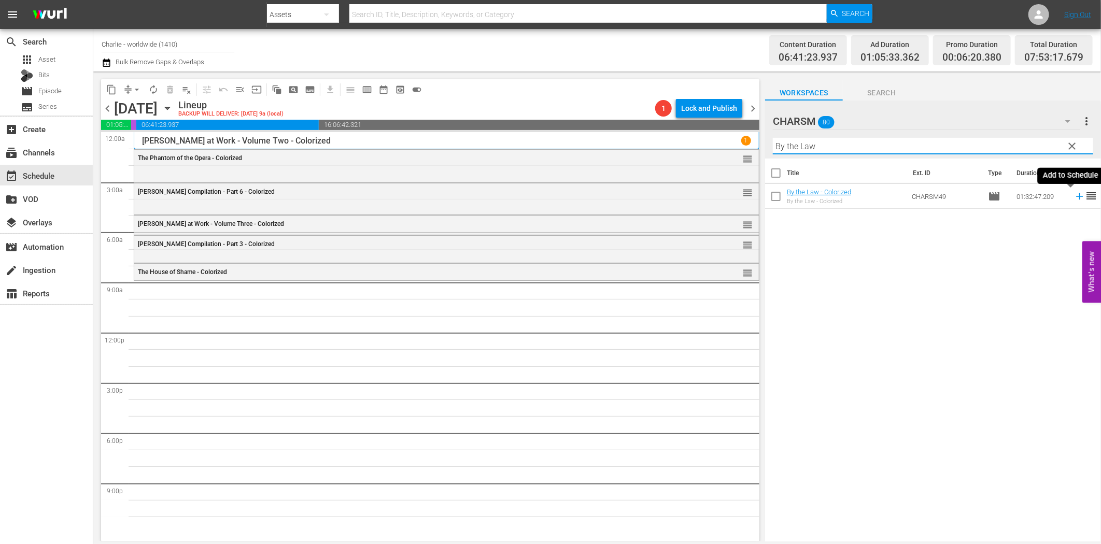
click at [1076, 197] on icon at bounding box center [1079, 196] width 7 height 7
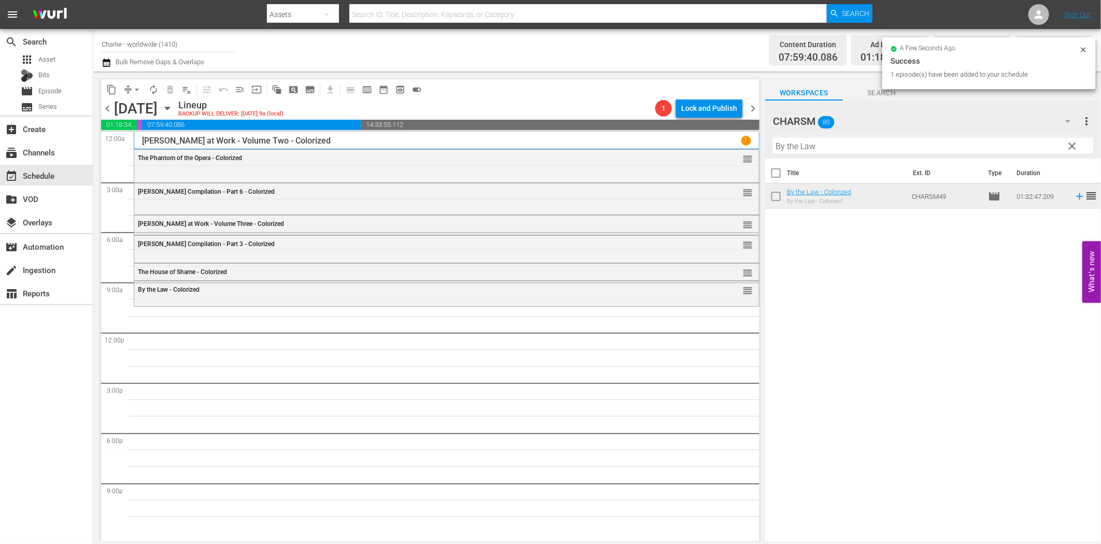
click at [870, 151] on input "By the Law" at bounding box center [933, 146] width 320 height 17
paste input "Flirting with Fate"
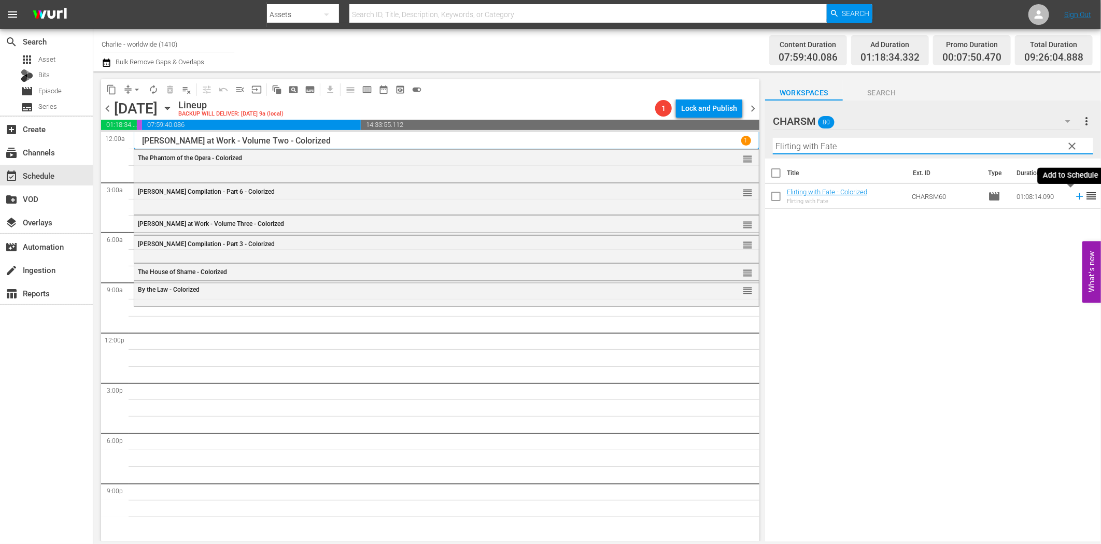
click at [1076, 197] on icon at bounding box center [1079, 196] width 7 height 7
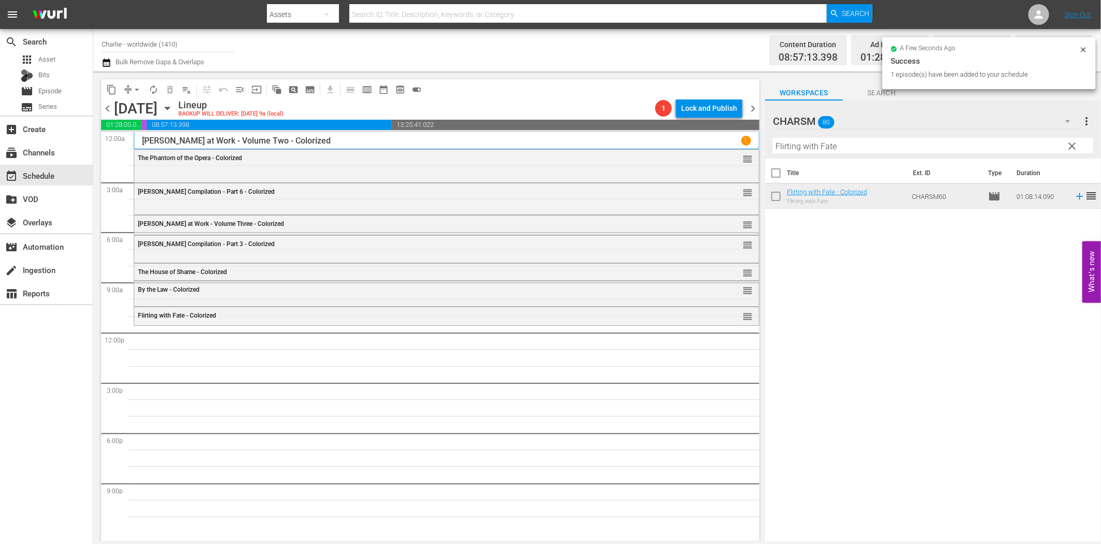
click at [806, 142] on input "Flirting with Fate" at bounding box center [933, 146] width 320 height 17
paste input "[PERSON_NAME] in the Army"
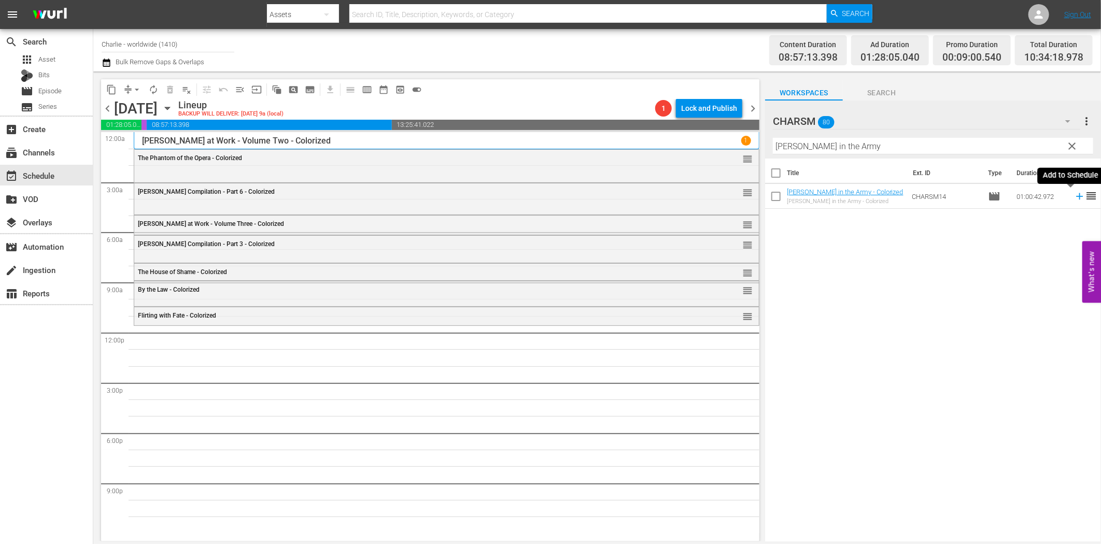
click at [1074, 198] on icon at bounding box center [1079, 196] width 11 height 11
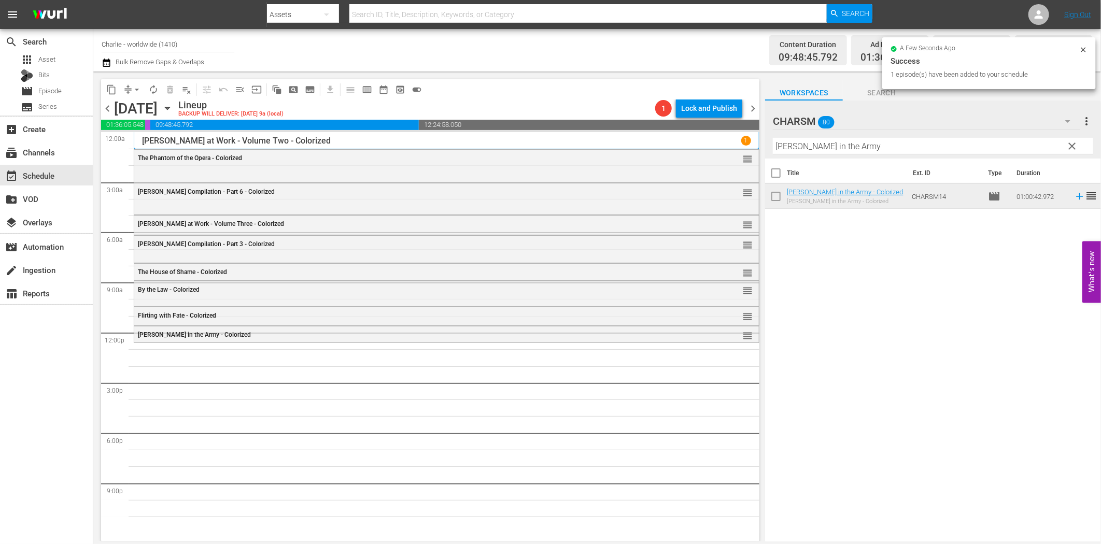
click at [908, 147] on input "[PERSON_NAME] in the Army" at bounding box center [933, 146] width 320 height 17
paste input "Shoes"
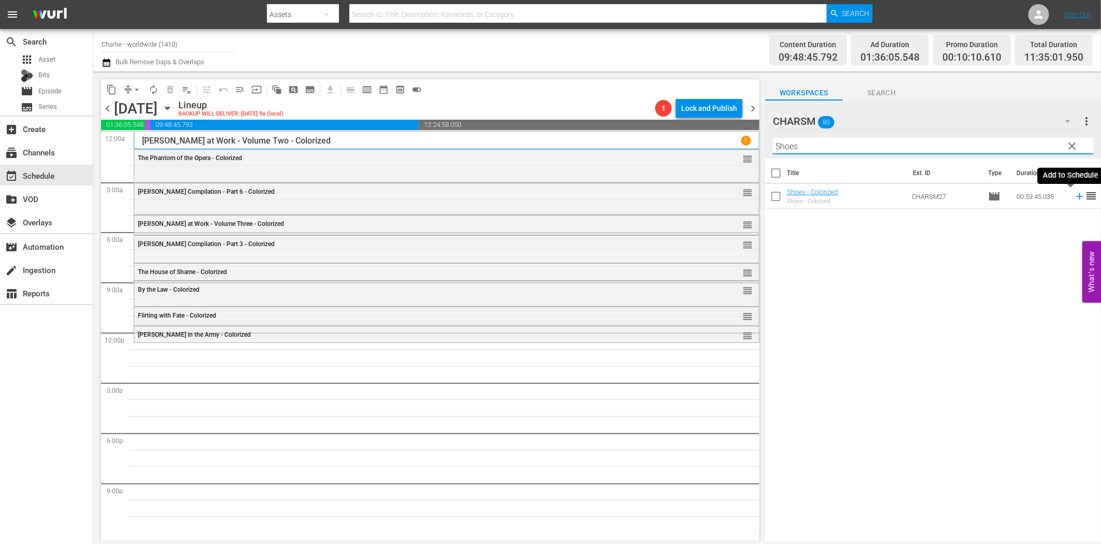
click at [1074, 195] on icon at bounding box center [1079, 196] width 11 height 11
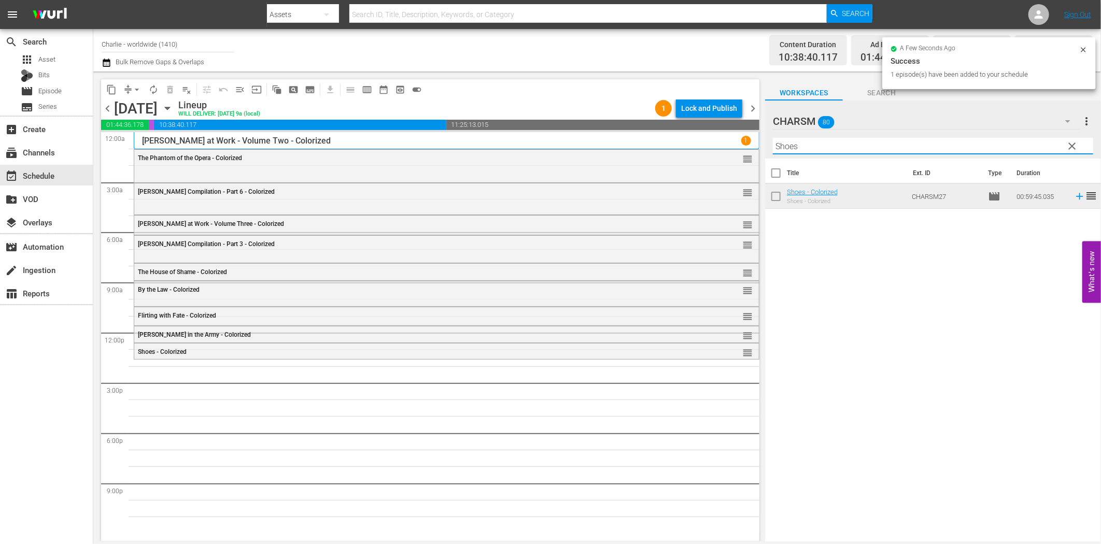
click at [846, 147] on input "Shoes" at bounding box center [933, 146] width 320 height 17
paste input "Wagon Track"
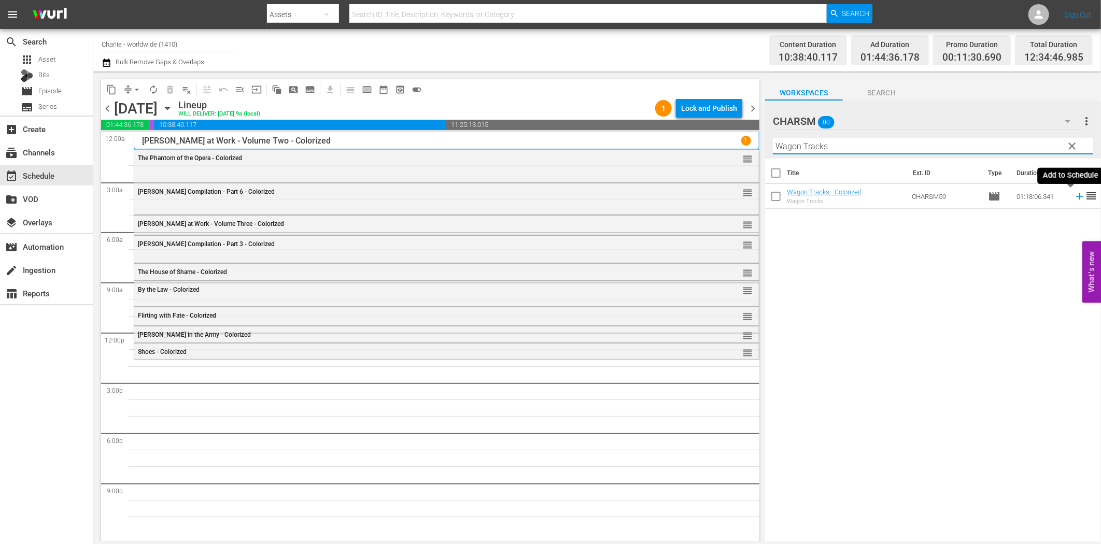
click at [1076, 195] on icon at bounding box center [1079, 196] width 11 height 11
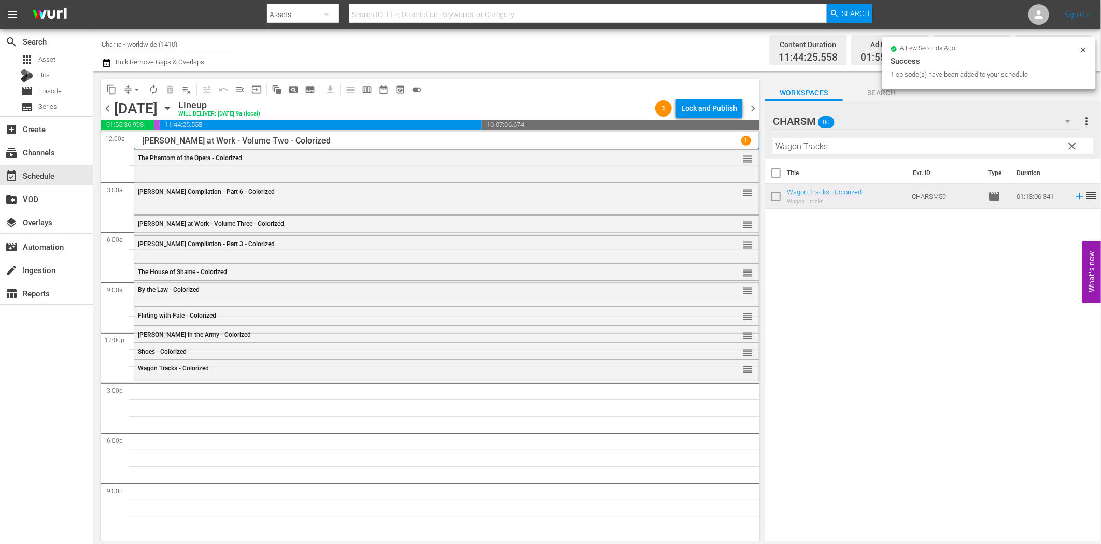
click at [800, 146] on input "Wagon Tracks" at bounding box center [933, 146] width 320 height 17
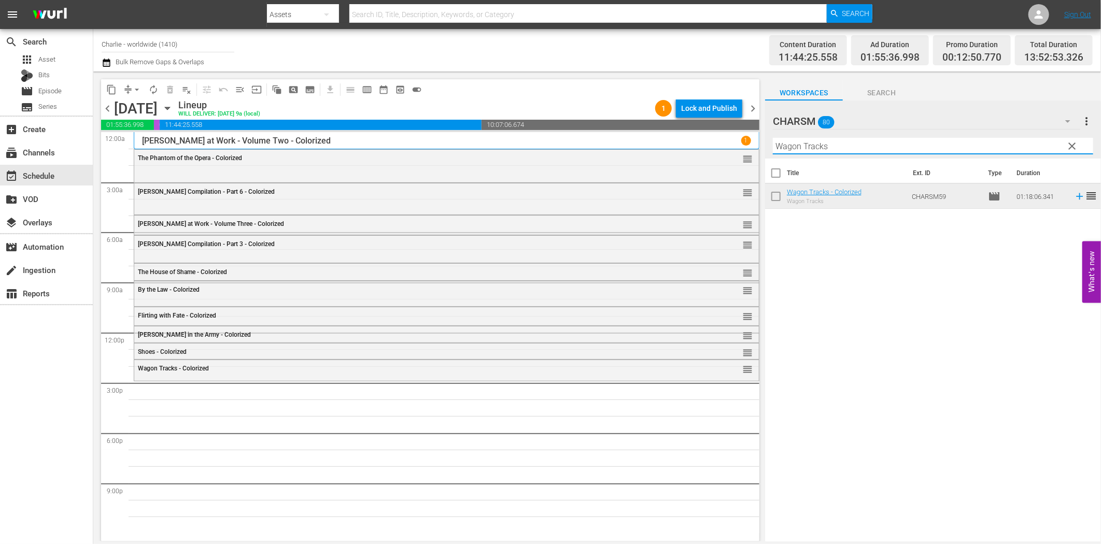
paste input "[PERSON_NAME] vs. Sport"
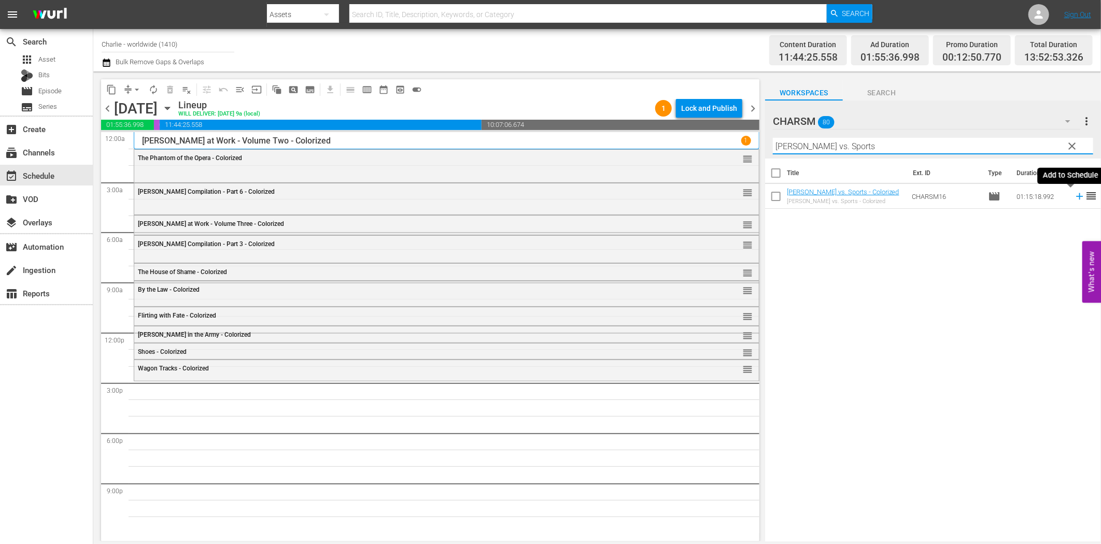
click at [1074, 193] on icon at bounding box center [1079, 196] width 11 height 11
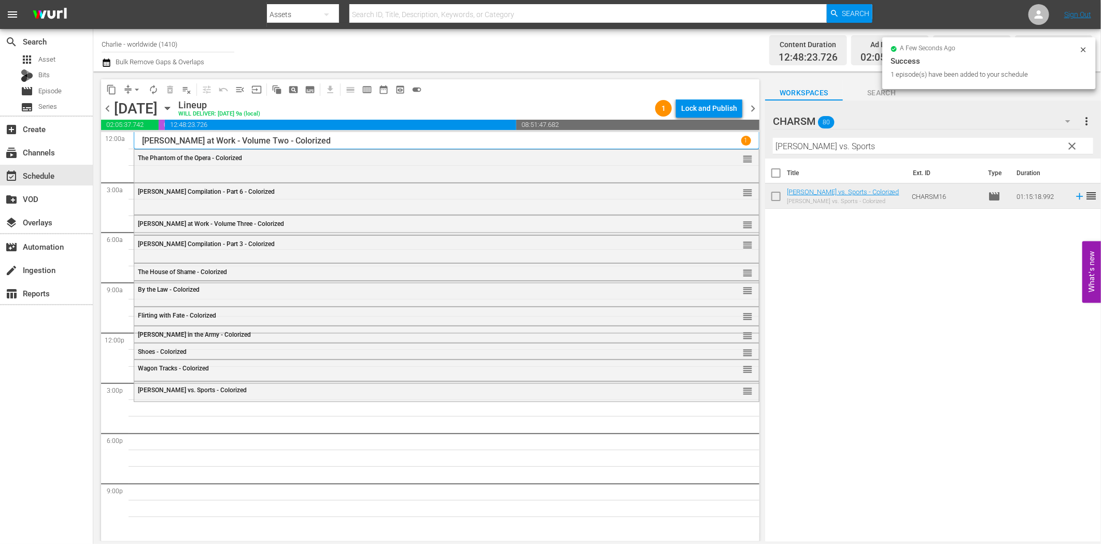
click at [811, 150] on input "[PERSON_NAME] vs. Sports" at bounding box center [933, 146] width 320 height 17
paste input "The Sea Lion"
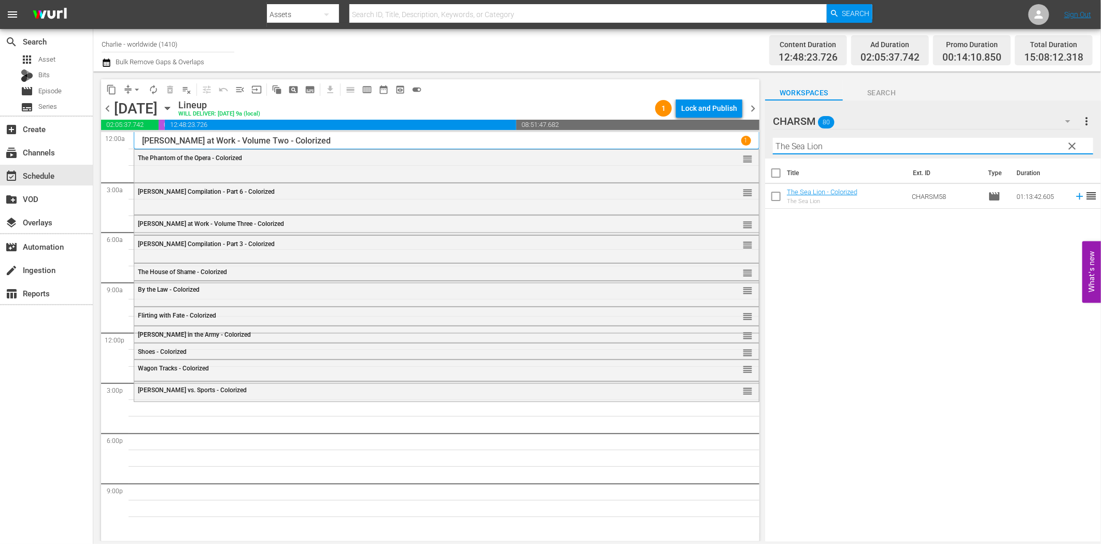
click at [1074, 199] on icon at bounding box center [1079, 196] width 11 height 11
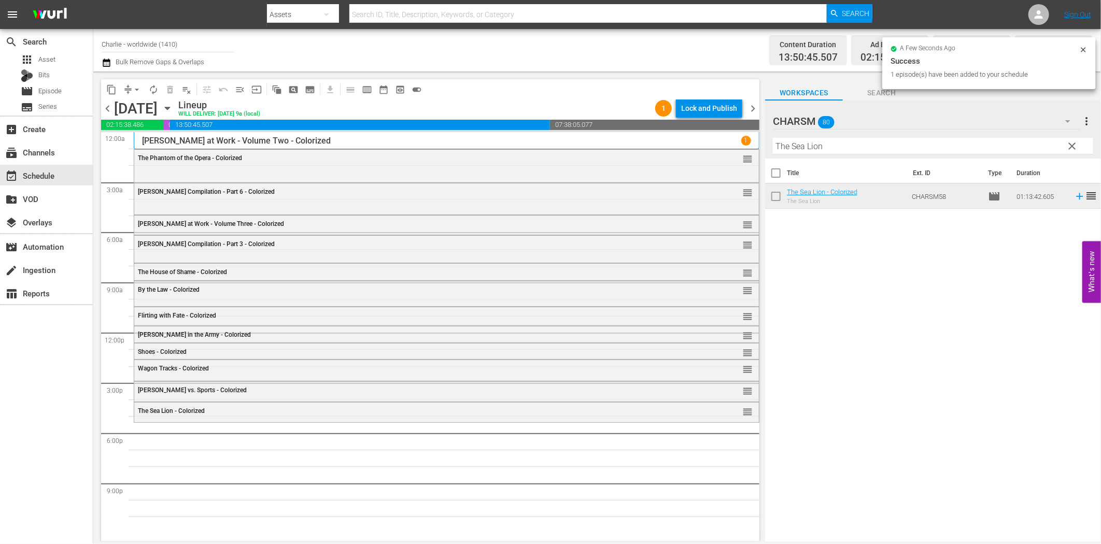
click at [849, 146] on input "The Sea Lion" at bounding box center [933, 146] width 320 height 17
paste input "A Chapter in Her Life"
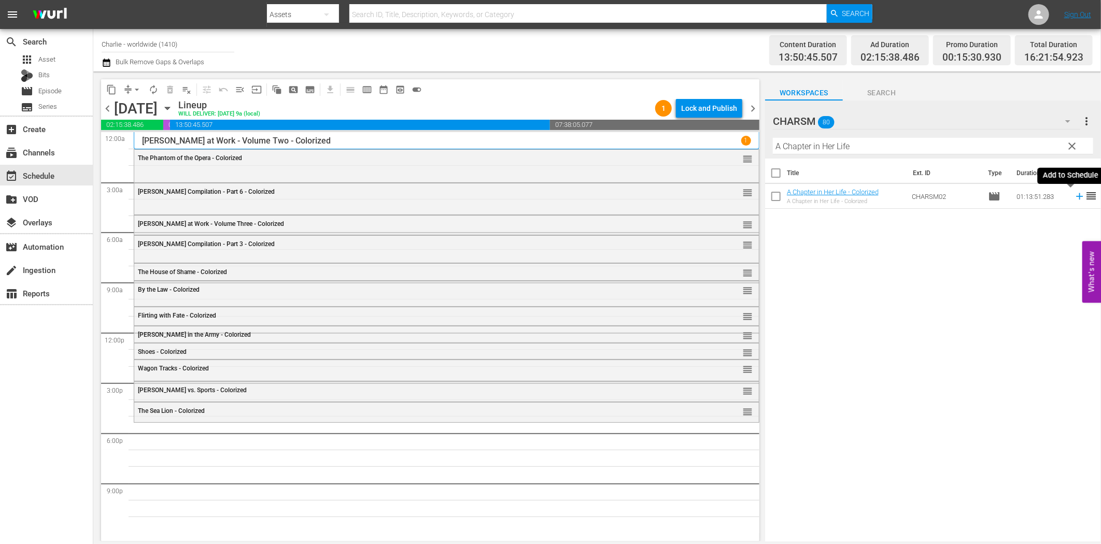
click at [1074, 198] on icon at bounding box center [1079, 196] width 11 height 11
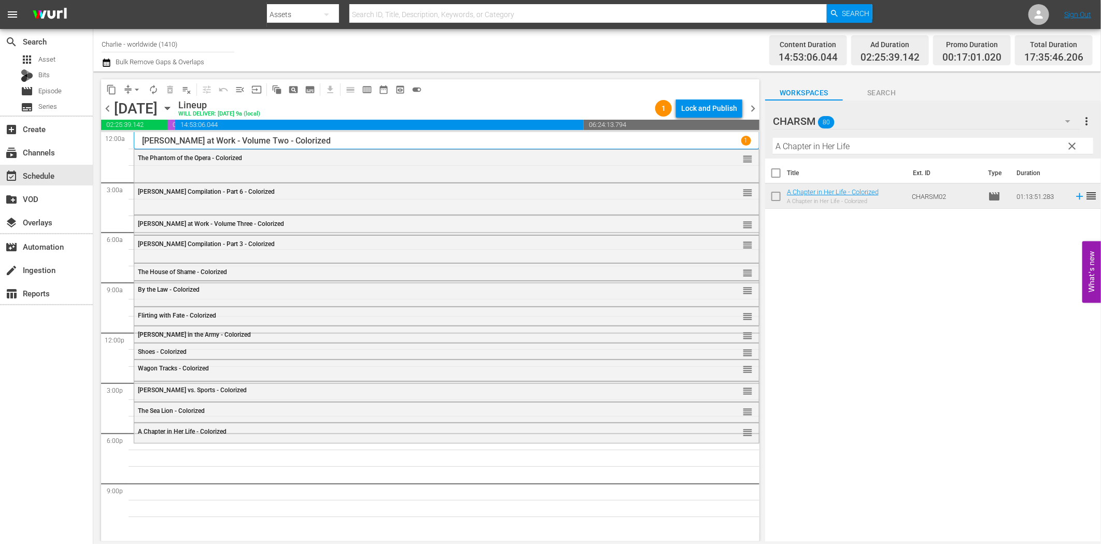
click at [879, 148] on input "A Chapter in Her Life" at bounding box center [933, 146] width 320 height 17
paste input "[PERSON_NAME]'s Adventures in the Park"
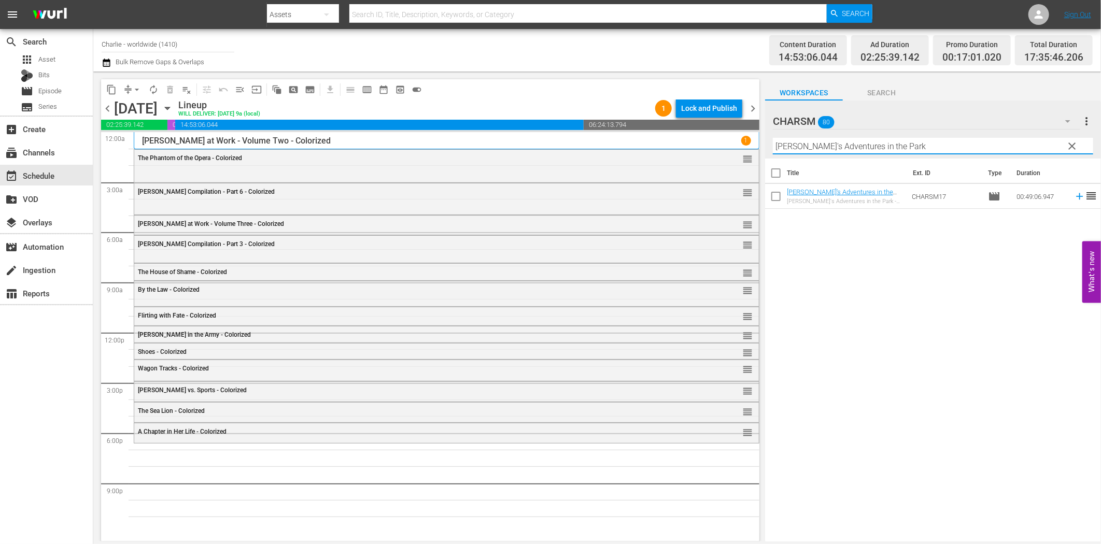
click at [1074, 195] on icon at bounding box center [1079, 196] width 11 height 11
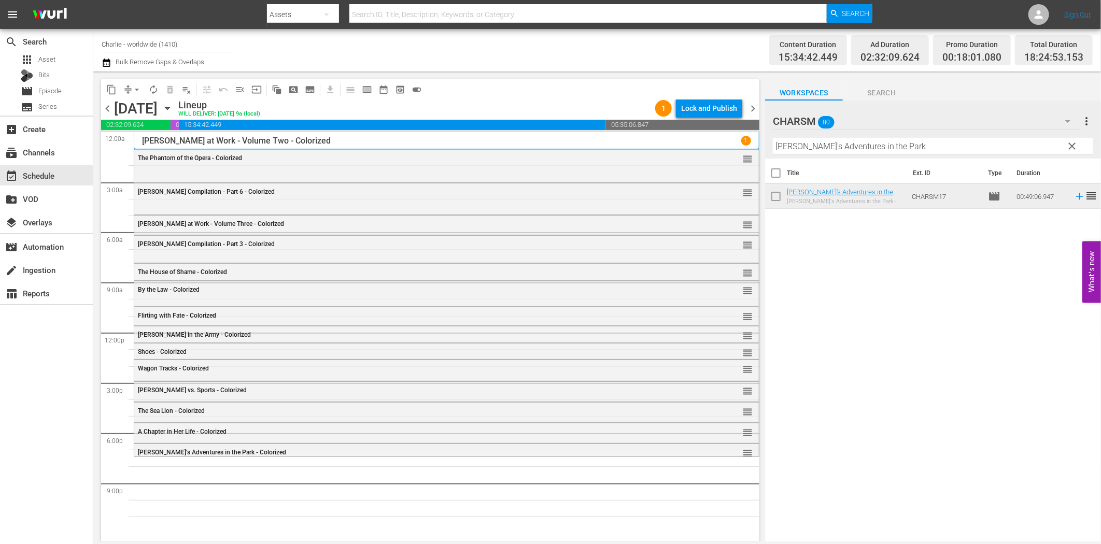
click at [902, 148] on input "[PERSON_NAME]'s Adventures in the Park" at bounding box center [933, 146] width 320 height 17
paste input "[PERSON_NAME] - Why Worry?"
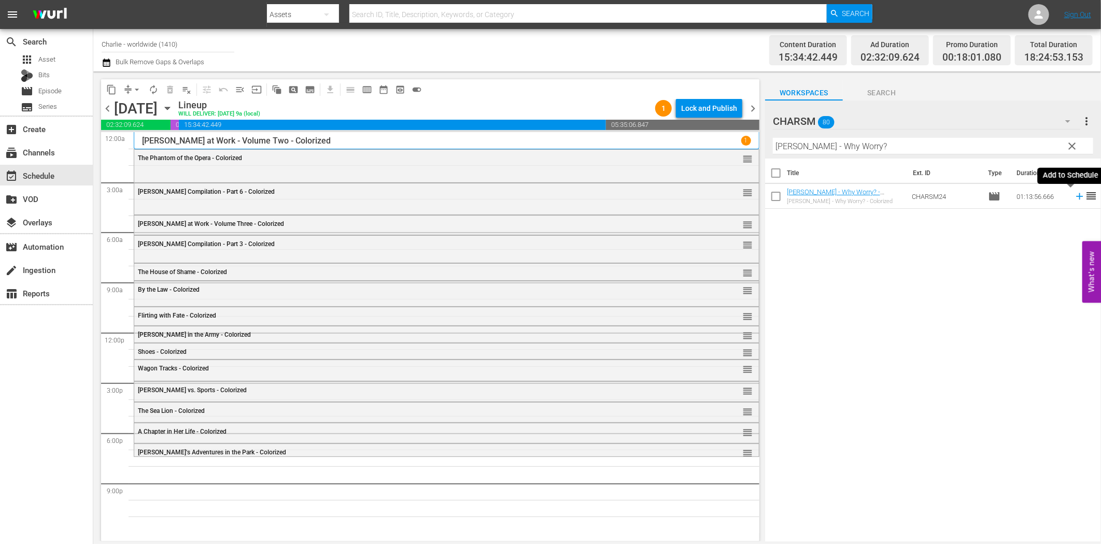
click at [1074, 195] on icon at bounding box center [1079, 196] width 11 height 11
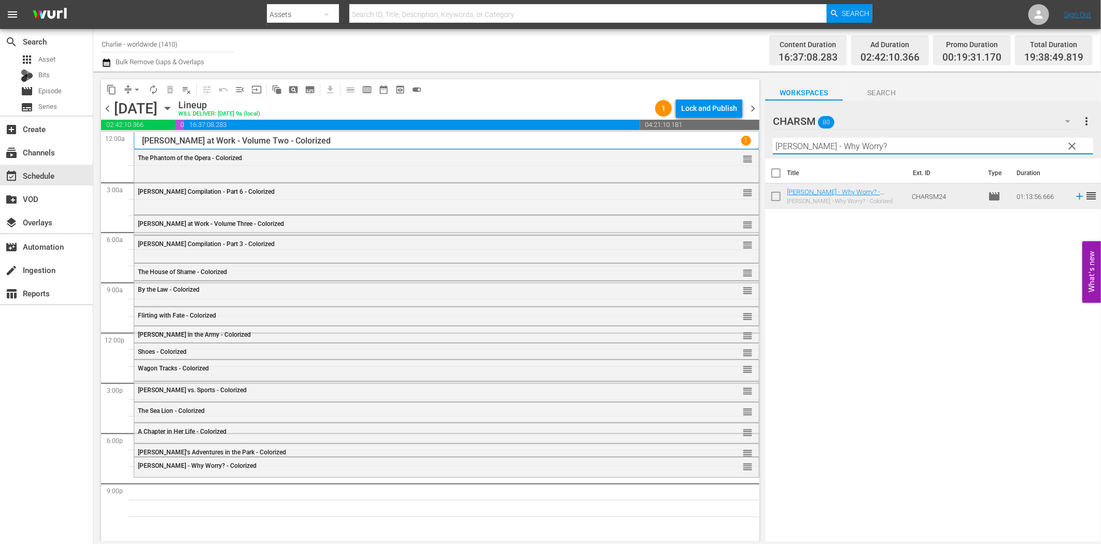
click at [864, 142] on input "[PERSON_NAME] - Why Worry?" at bounding box center [933, 146] width 320 height 17
paste input "[PERSON_NAME] Compilation Part 8"
drag, startPoint x: 879, startPoint y: 144, endPoint x: 944, endPoint y: 148, distance: 64.9
click at [944, 147] on input "[PERSON_NAME] Compilation Part 8" at bounding box center [933, 146] width 320 height 17
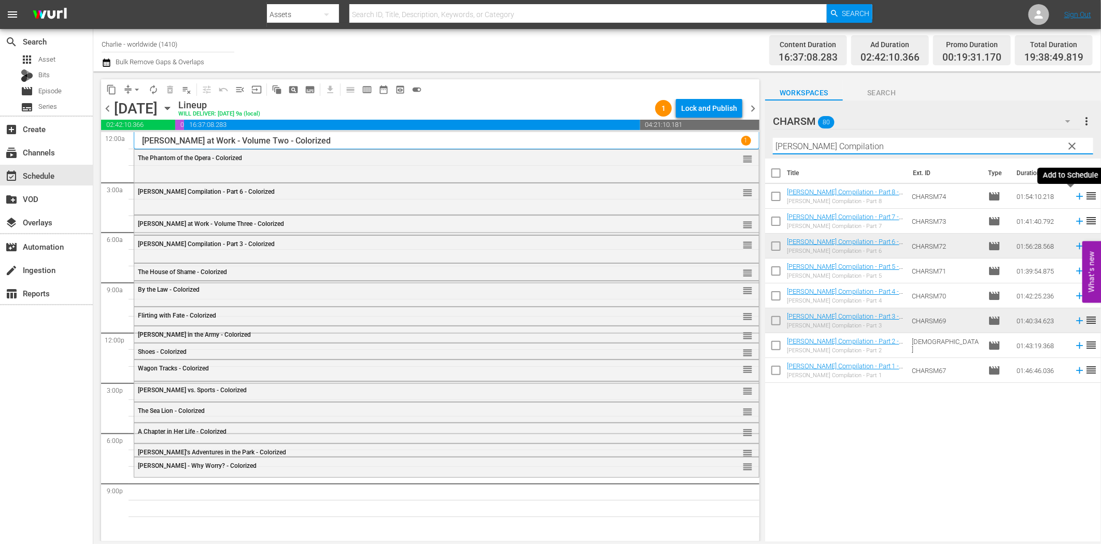
click at [1074, 198] on icon at bounding box center [1079, 196] width 11 height 11
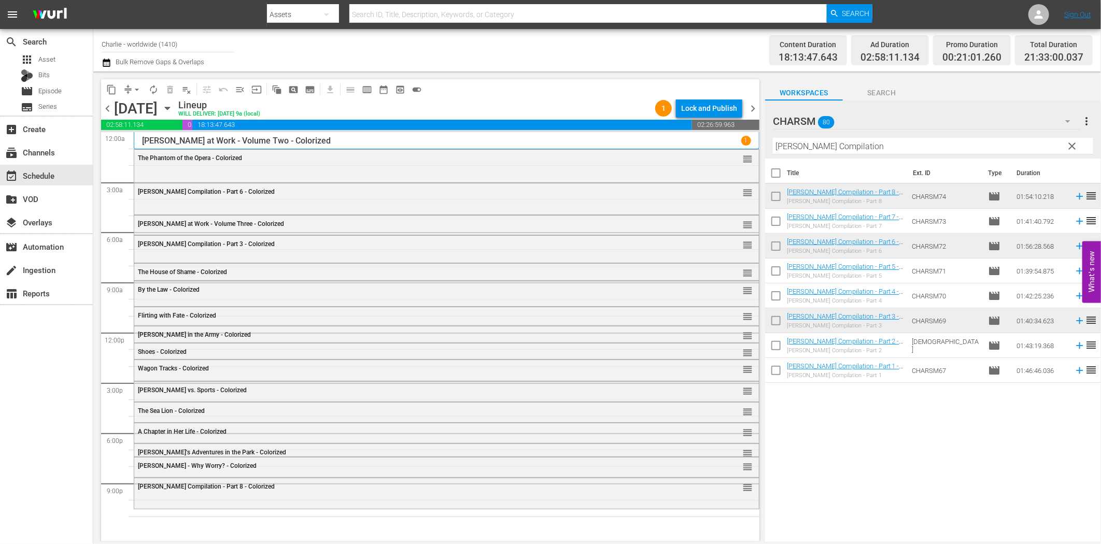
click at [832, 481] on div "Title Ext. ID Type Duration [PERSON_NAME] Compilation - Part 8 - Colorized [PER…" at bounding box center [933, 351] width 336 height 385
click at [816, 146] on input "[PERSON_NAME] Compilation" at bounding box center [933, 146] width 320 height 17
paste input "[PERSON_NAME] against the Upper Class"
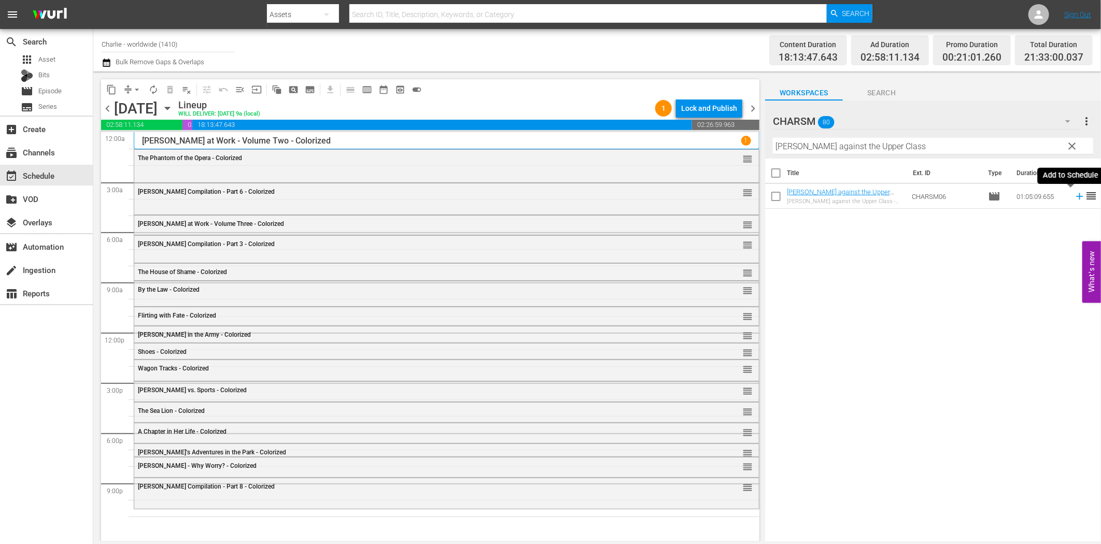
click at [1074, 195] on icon at bounding box center [1079, 196] width 11 height 11
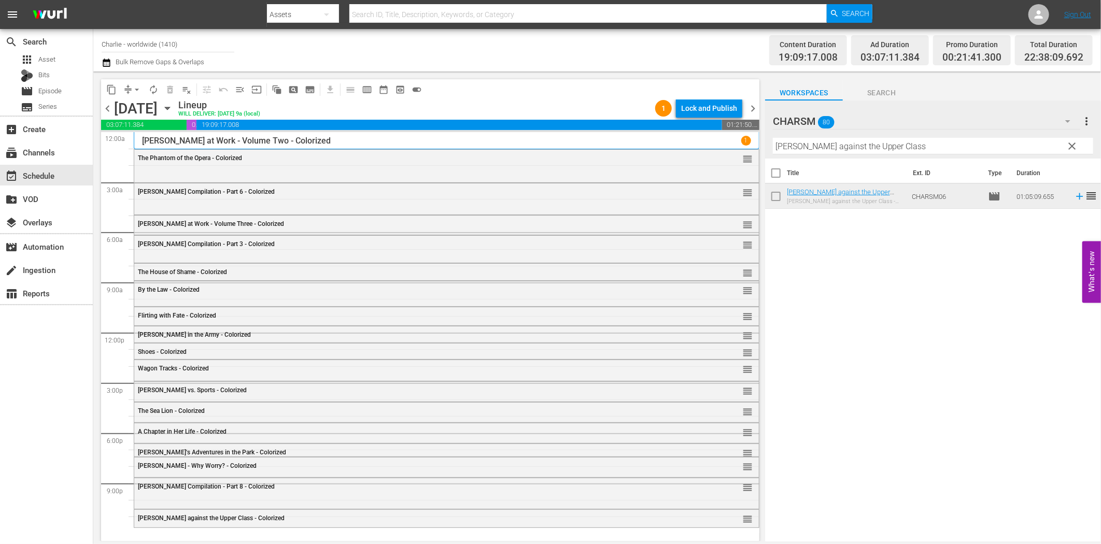
click at [839, 148] on input "[PERSON_NAME] against the Upper Class" at bounding box center [933, 146] width 320 height 17
paste input "Authoritie"
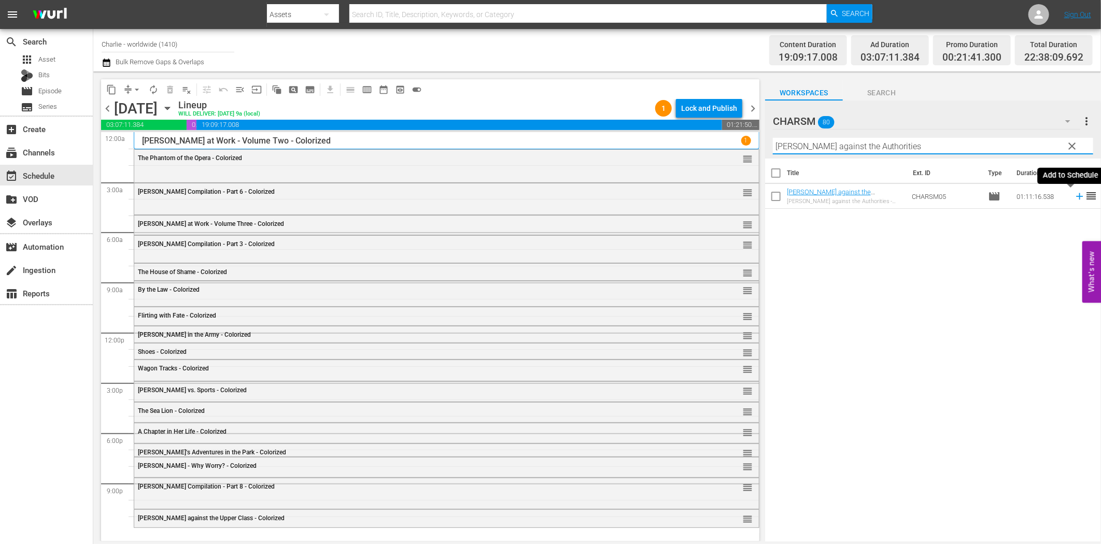
click at [1074, 195] on icon at bounding box center [1079, 196] width 11 height 11
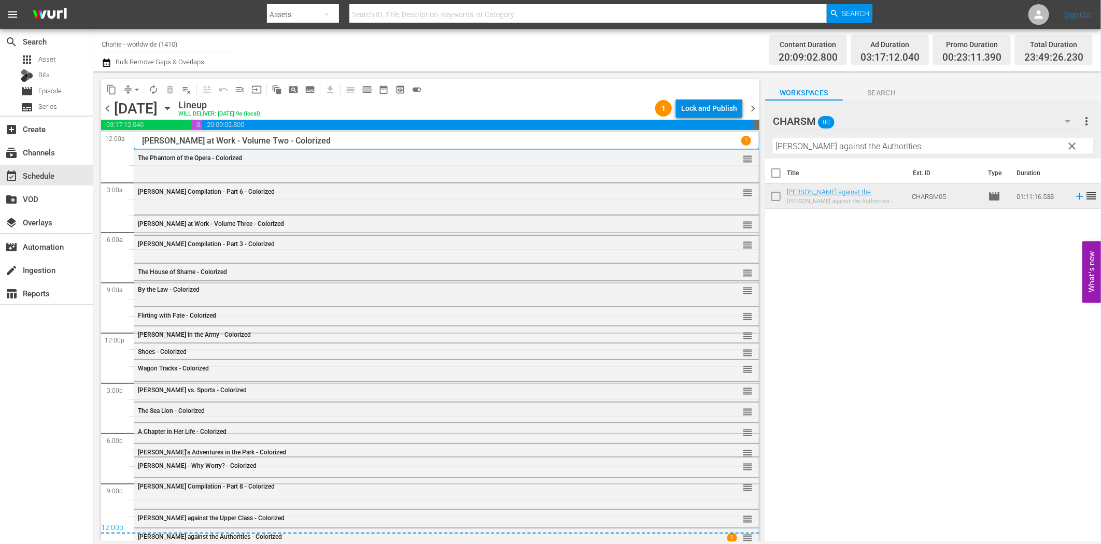
click at [696, 104] on div "Lock and Publish" at bounding box center [709, 108] width 56 height 19
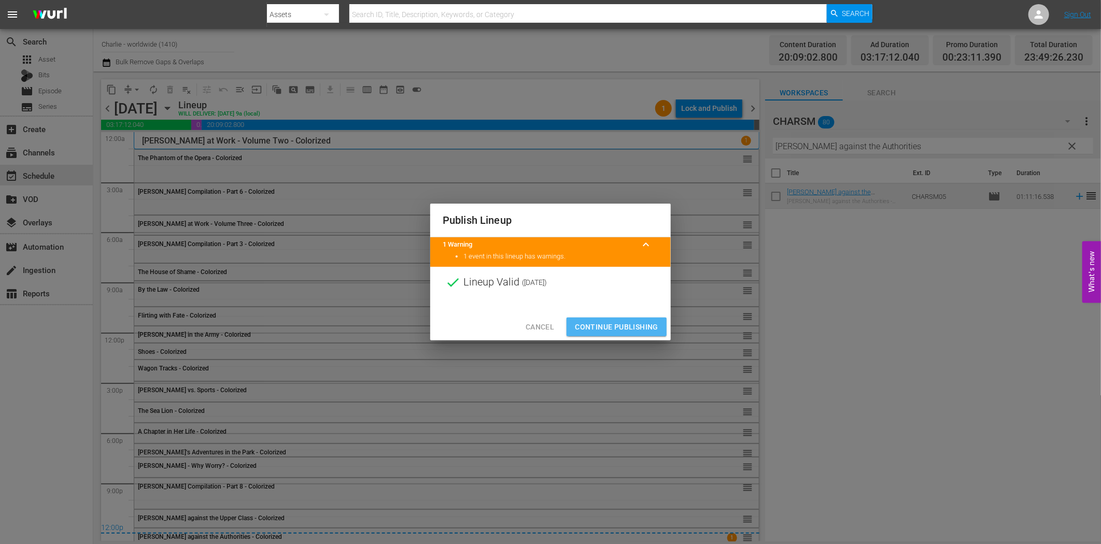
click at [631, 326] on span "Continue Publishing" at bounding box center [616, 327] width 83 height 13
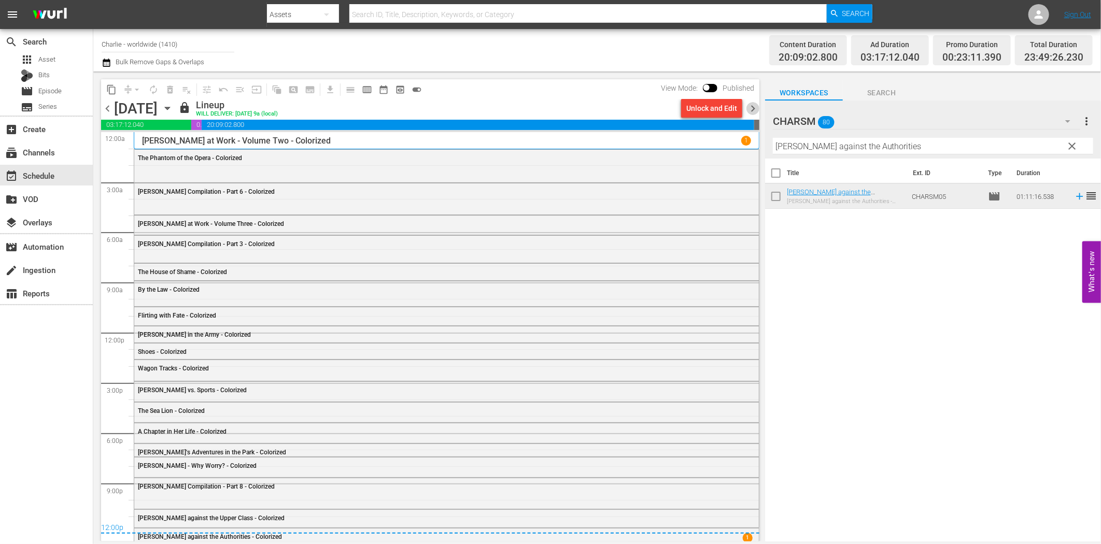
click at [752, 112] on span "chevron_right" at bounding box center [753, 108] width 13 height 13
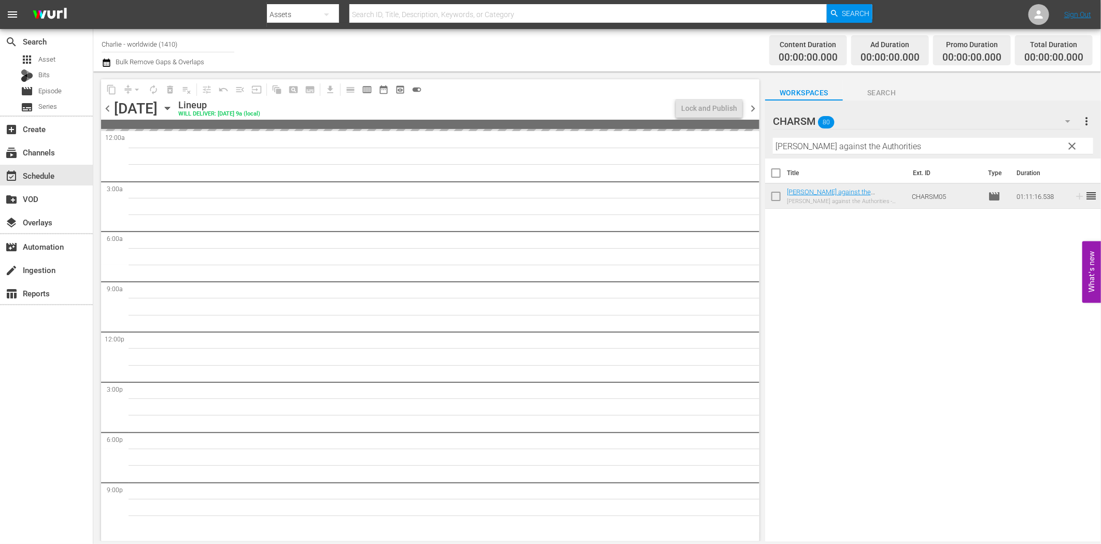
click at [849, 147] on input "[PERSON_NAME] against the Authorities" at bounding box center [933, 146] width 320 height 17
paste input "[PERSON_NAME] Compilation – Part 2"
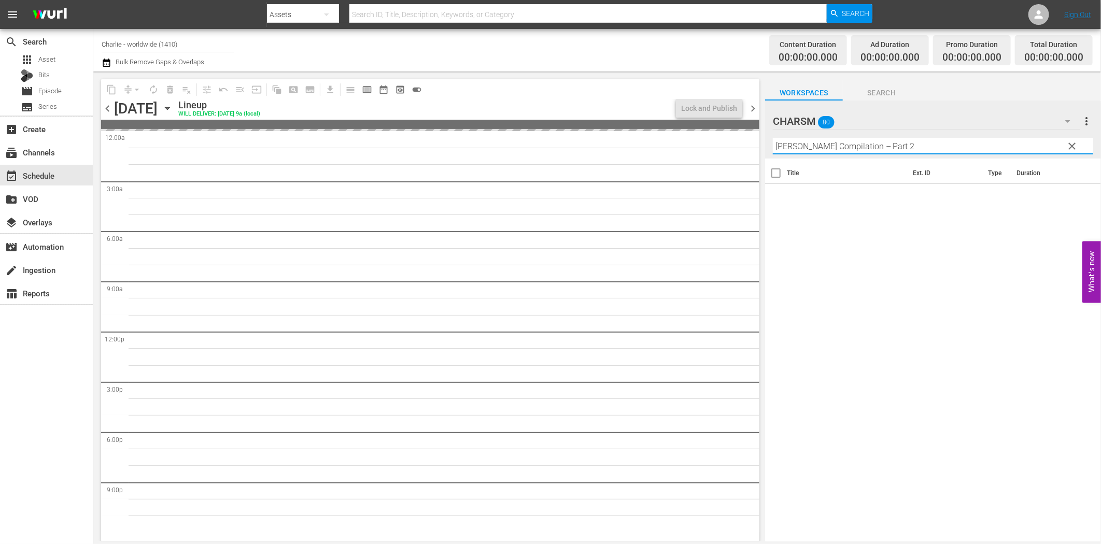
drag, startPoint x: 881, startPoint y: 148, endPoint x: 972, endPoint y: 160, distance: 91.5
click at [956, 156] on div "Filter by Title [PERSON_NAME] Compilation – Part 2" at bounding box center [933, 146] width 320 height 25
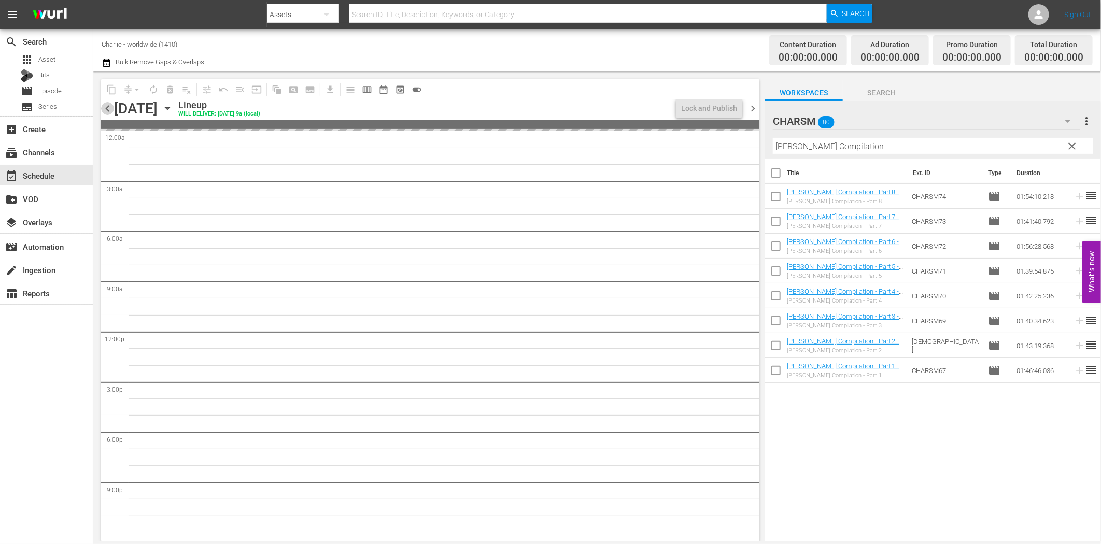
click at [106, 109] on span "chevron_left" at bounding box center [107, 108] width 13 height 13
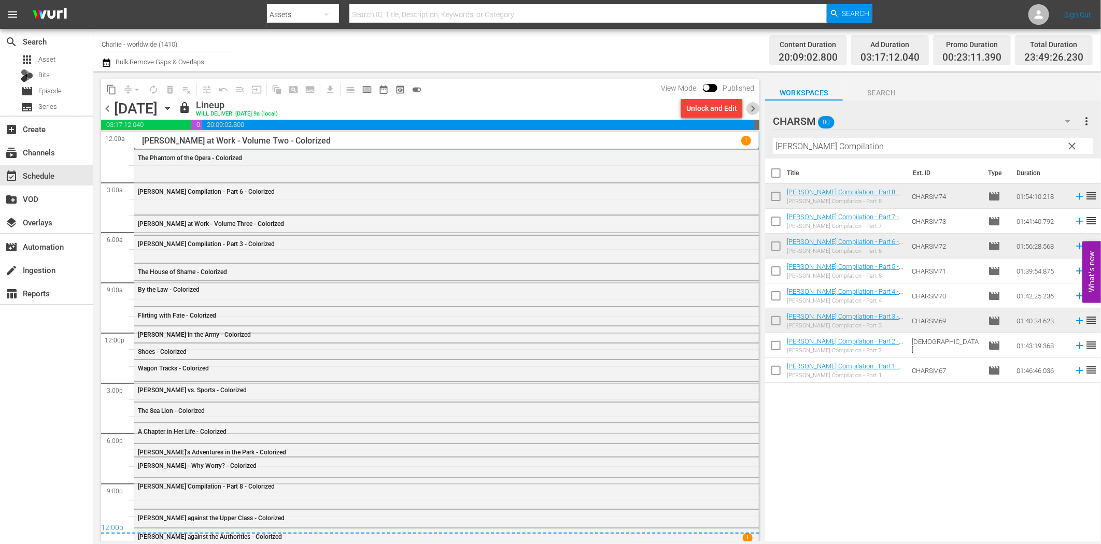
click at [754, 107] on span "chevron_right" at bounding box center [753, 108] width 13 height 13
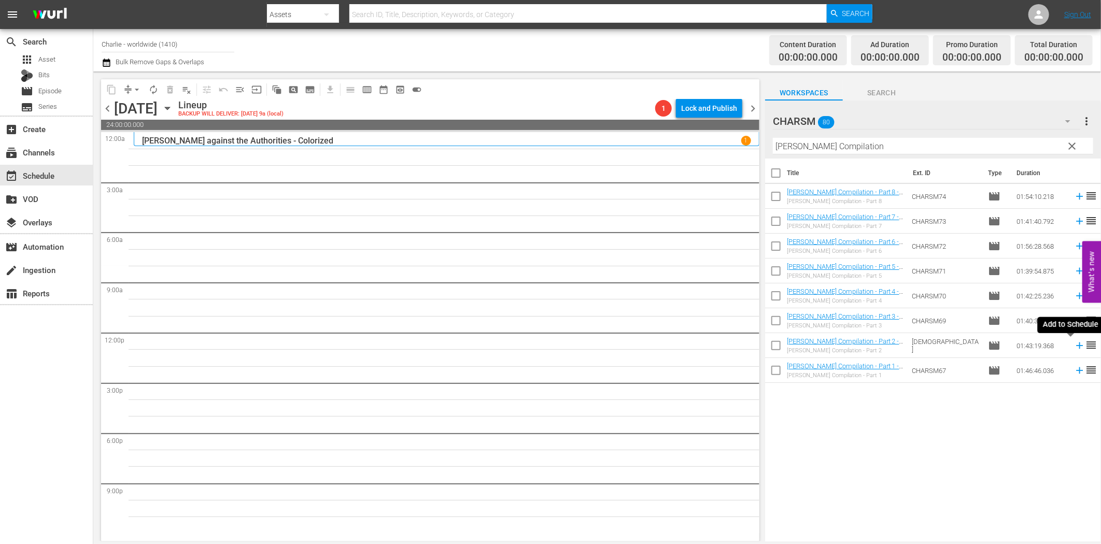
click at [1074, 347] on icon at bounding box center [1079, 345] width 11 height 11
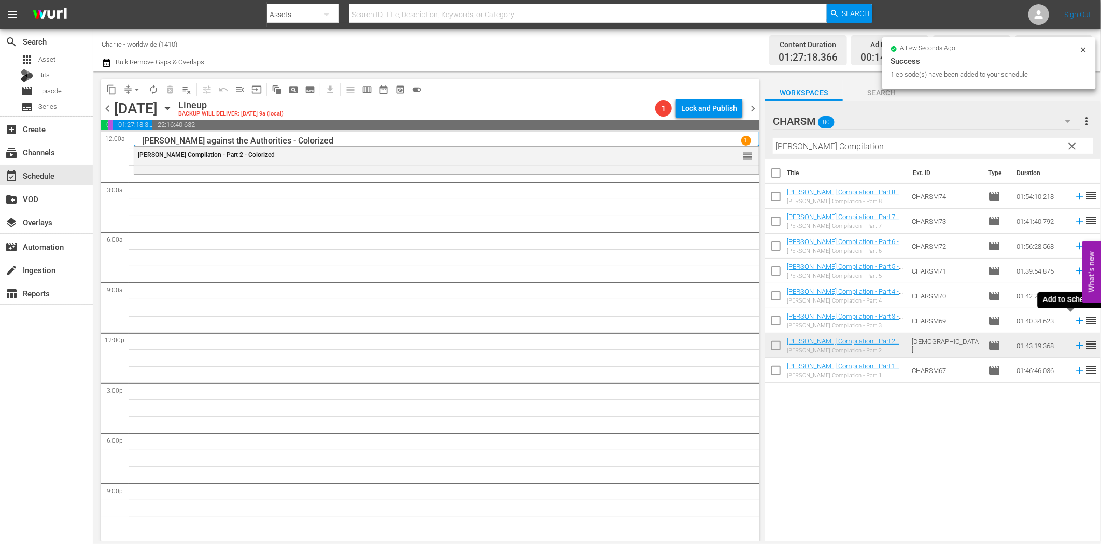
click at [1076, 321] on icon at bounding box center [1079, 321] width 7 height 7
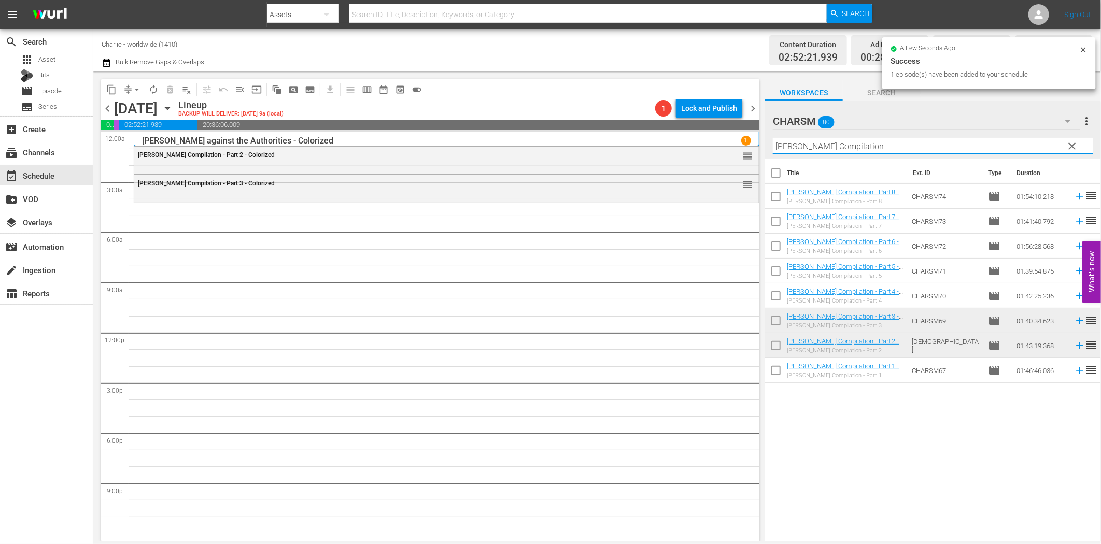
click at [895, 146] on input "[PERSON_NAME] Compilation" at bounding box center [933, 146] width 320 height 17
paste input "The House of Shame"
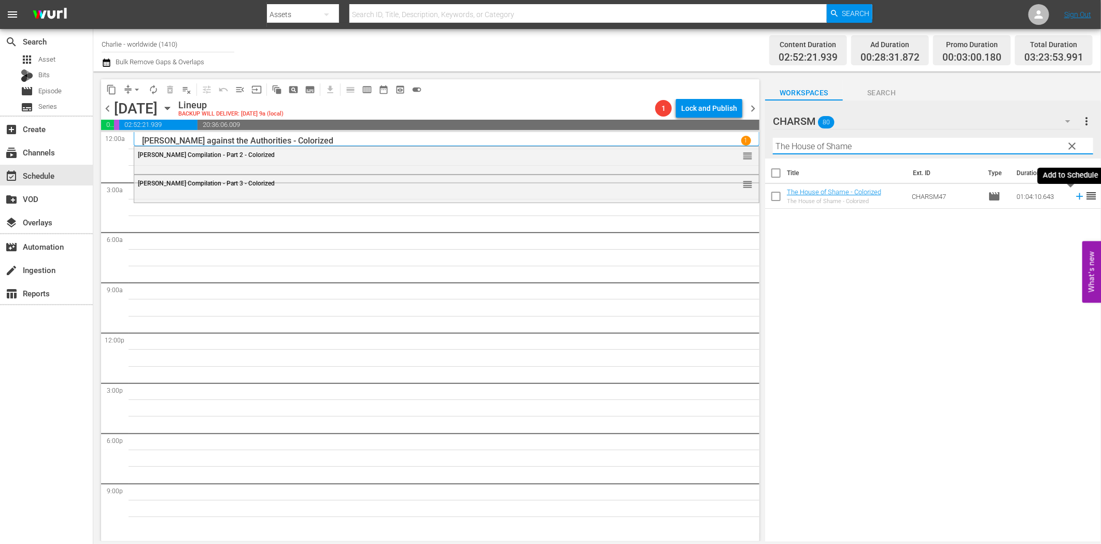
click at [1074, 198] on icon at bounding box center [1079, 196] width 11 height 11
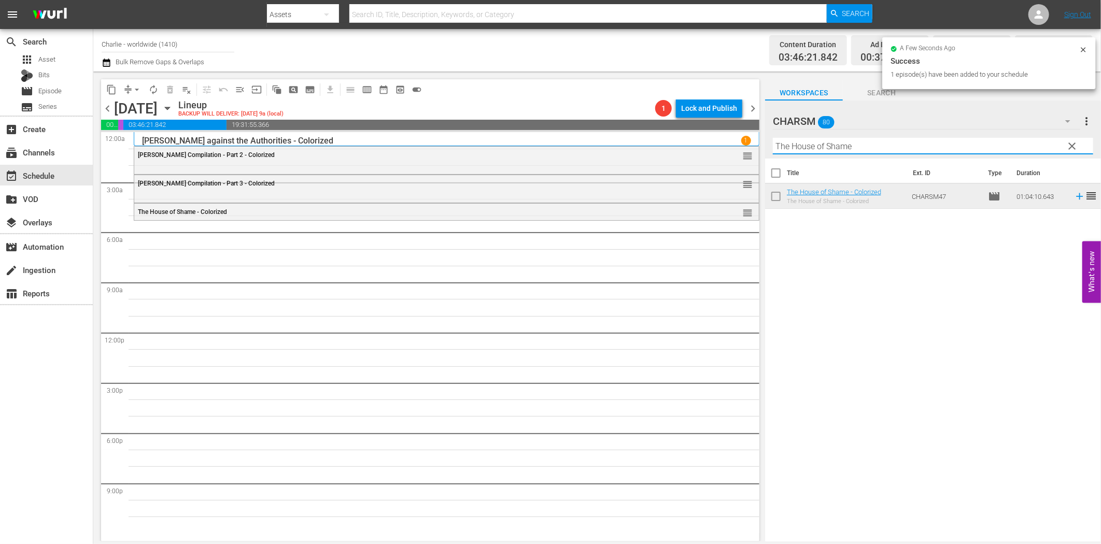
click at [818, 148] on input "The House of Shame" at bounding box center [933, 146] width 320 height 17
paste input "By the Law"
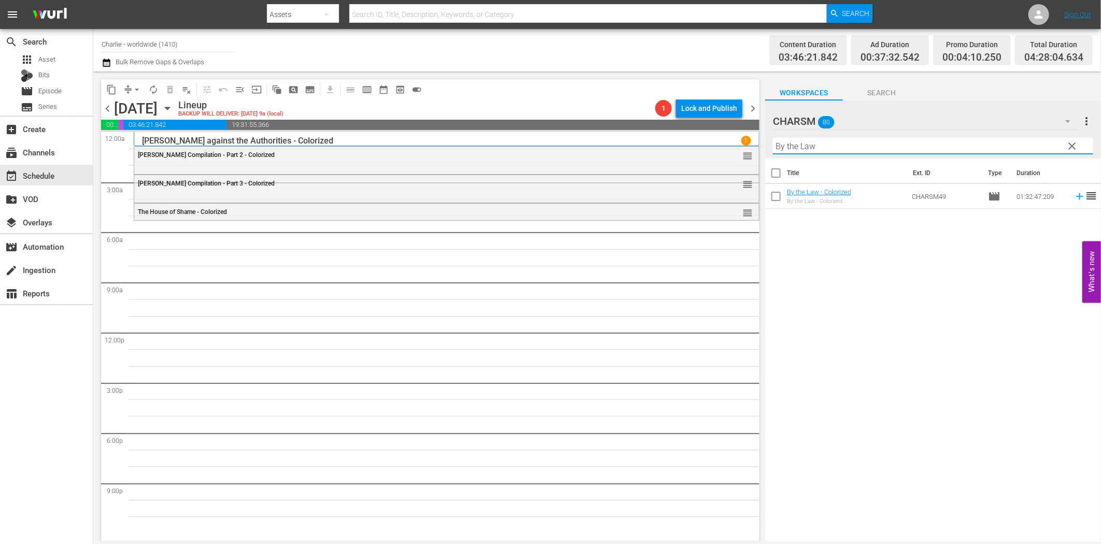
click at [1076, 197] on icon at bounding box center [1079, 196] width 7 height 7
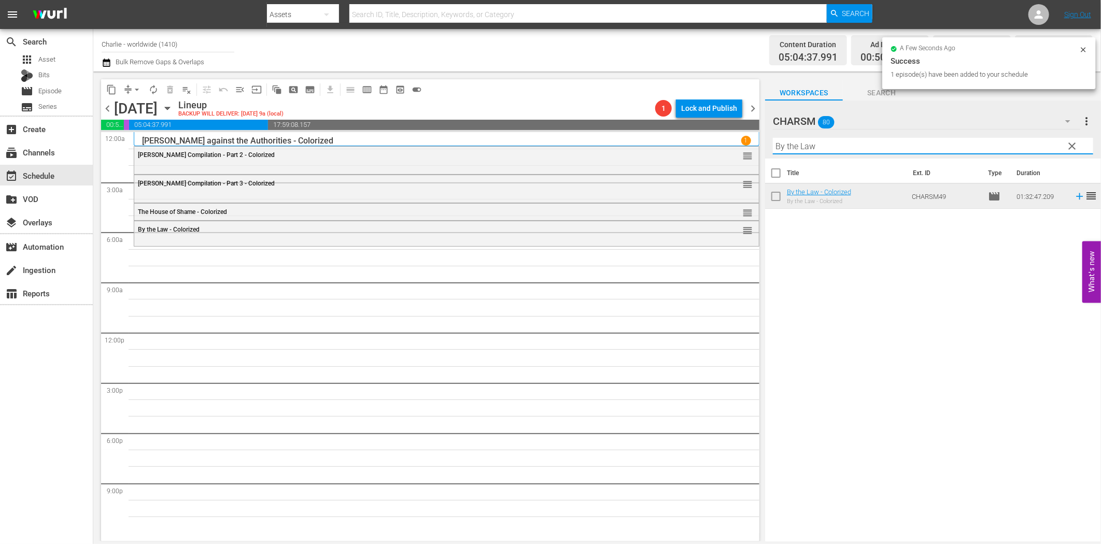
click at [819, 153] on input "By the Law" at bounding box center [933, 146] width 320 height 17
paste input "[PERSON_NAME]'s Conflicts"
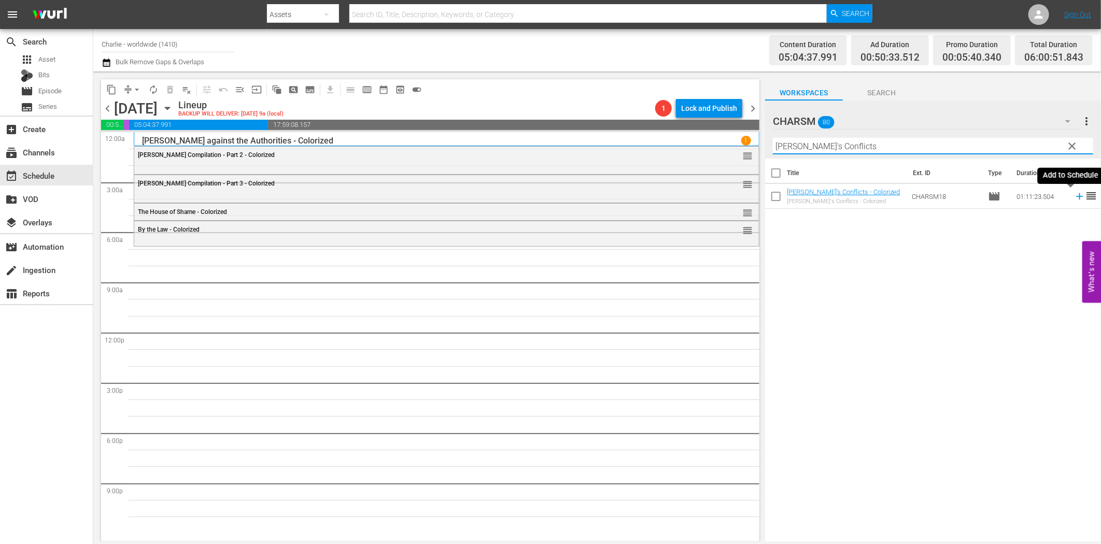
click at [1074, 198] on icon at bounding box center [1079, 196] width 11 height 11
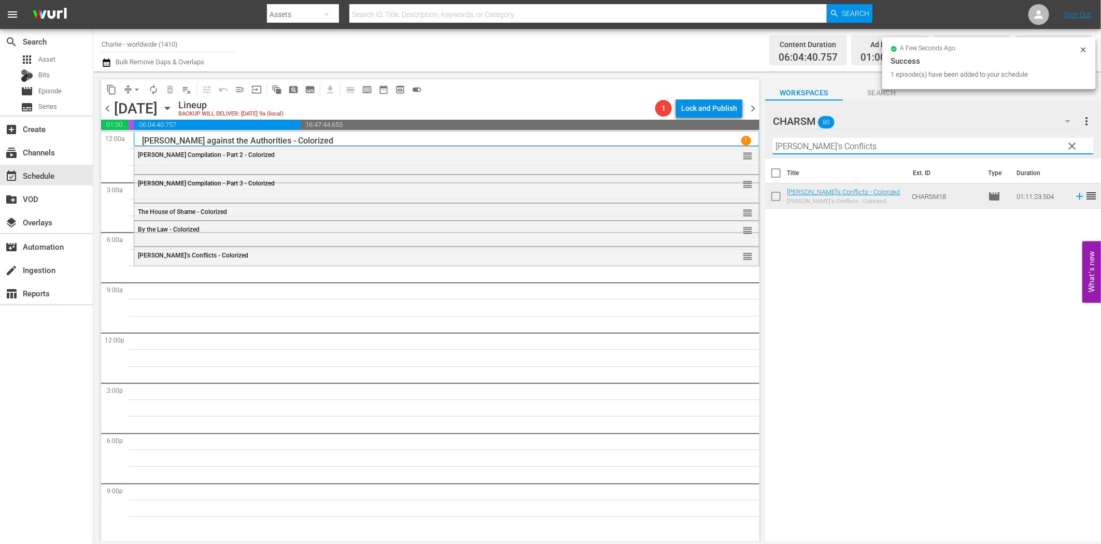
click at [836, 148] on input "[PERSON_NAME]'s Conflicts" at bounding box center [933, 146] width 320 height 17
paste input "2, Leagues Under the Sea"
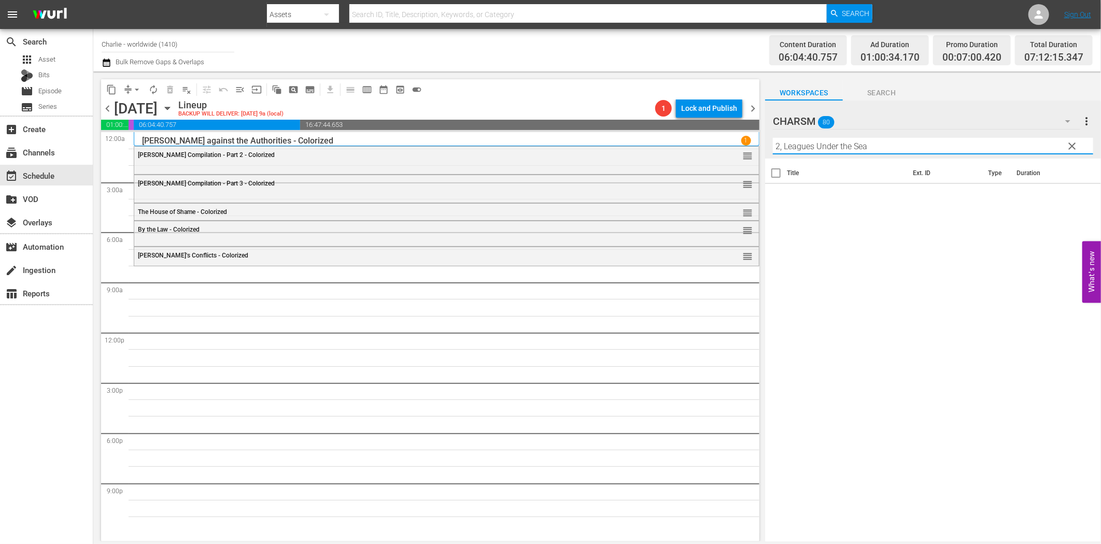
drag, startPoint x: 783, startPoint y: 147, endPoint x: 766, endPoint y: 144, distance: 17.9
click at [766, 144] on div "CHARSM 80 CHARSM more_vert clear Filter by Title 2, Leagues Under the Sea" at bounding box center [933, 130] width 336 height 58
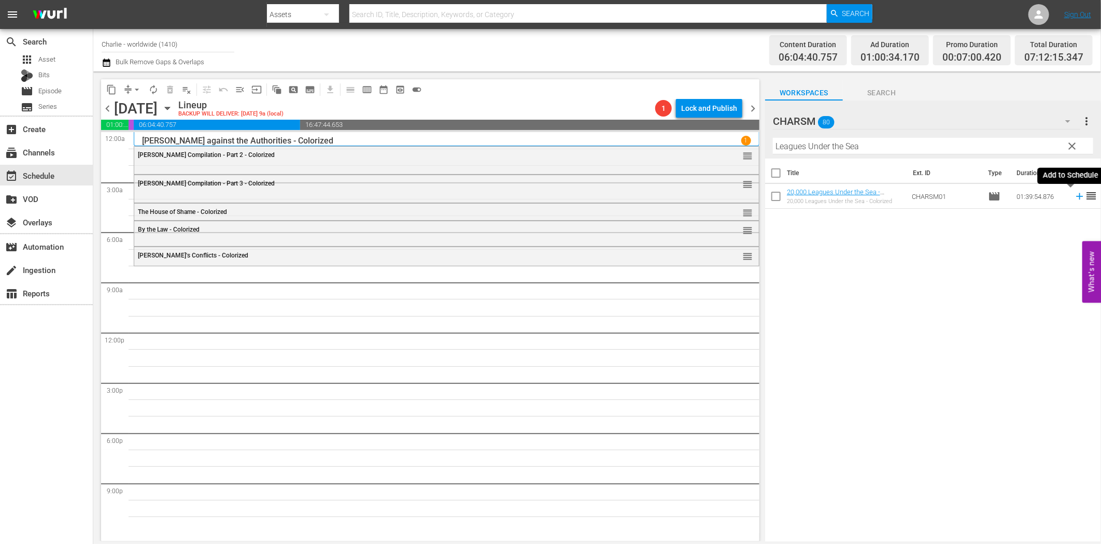
click at [1076, 196] on icon at bounding box center [1079, 196] width 7 height 7
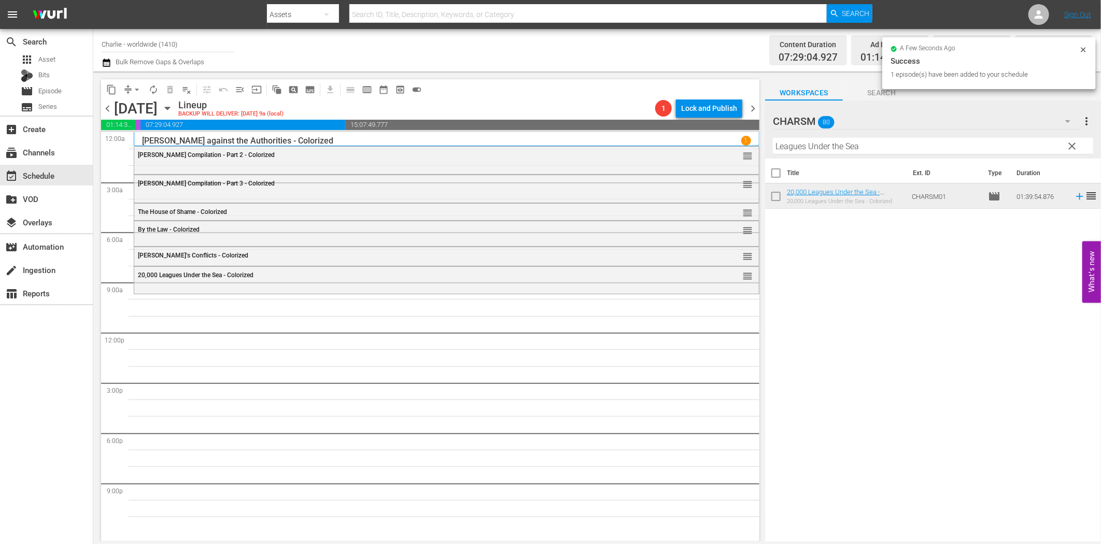
click at [820, 143] on input "Leagues Under the Sea" at bounding box center [933, 146] width 320 height 17
paste input "[PERSON_NAME] & [PERSON_NAME] Silent Chronicles - Vol. 2"
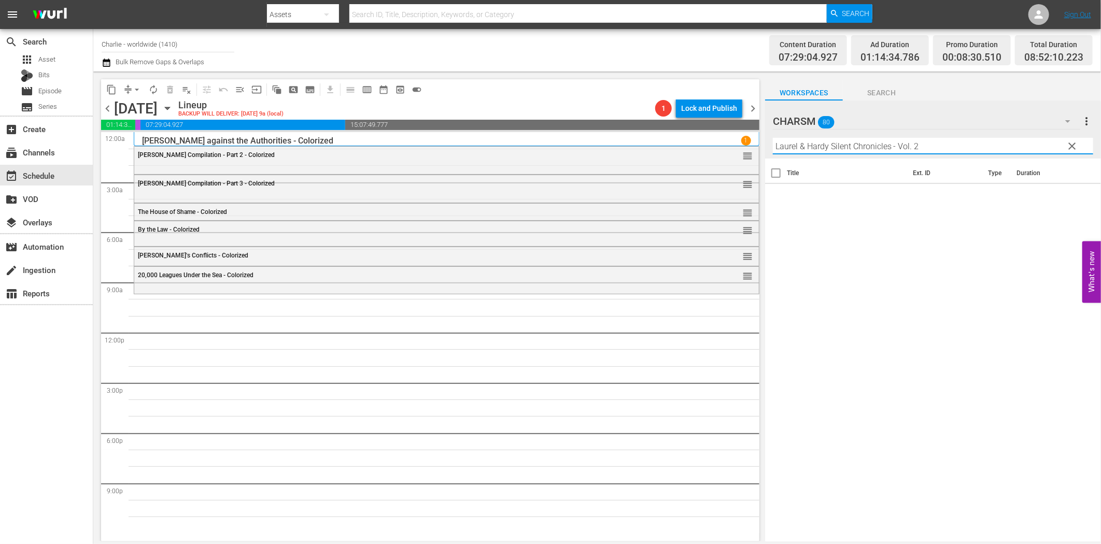
drag, startPoint x: 892, startPoint y: 147, endPoint x: 972, endPoint y: 157, distance: 79.9
click at [945, 149] on input "Laurel & Hardy Silent Chronicles - Vol. 2" at bounding box center [933, 146] width 320 height 17
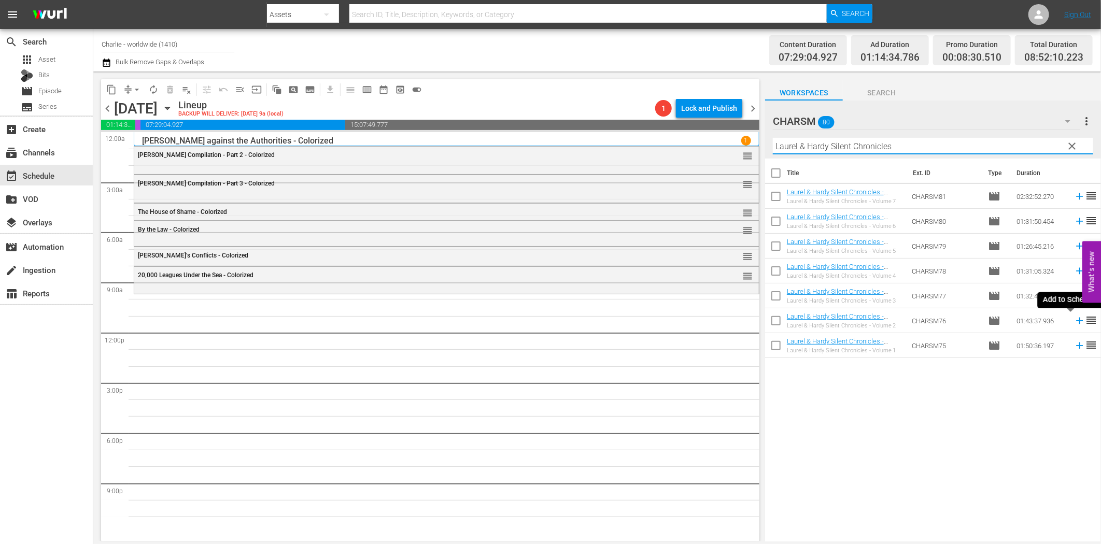
click at [1074, 322] on icon at bounding box center [1079, 320] width 11 height 11
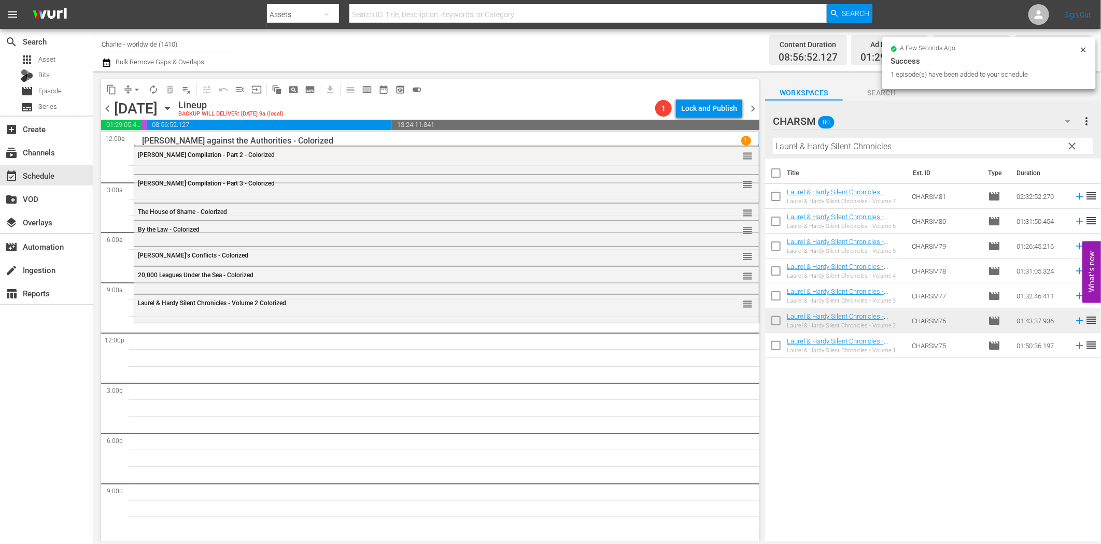
click at [844, 143] on input "Laurel & Hardy Silent Chronicles" at bounding box center [933, 146] width 320 height 17
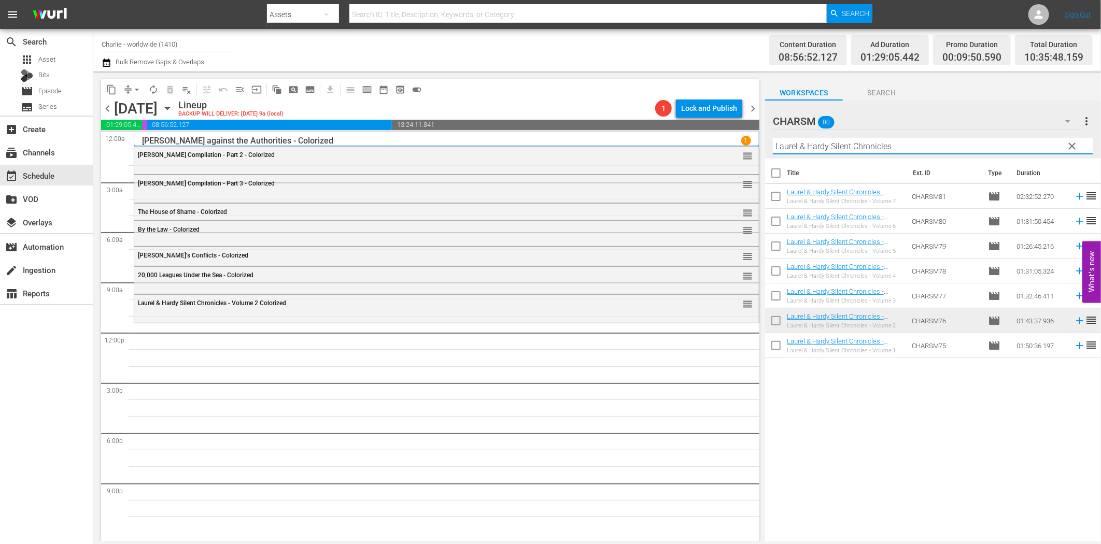
paste input "The Duchess of Buffalo"
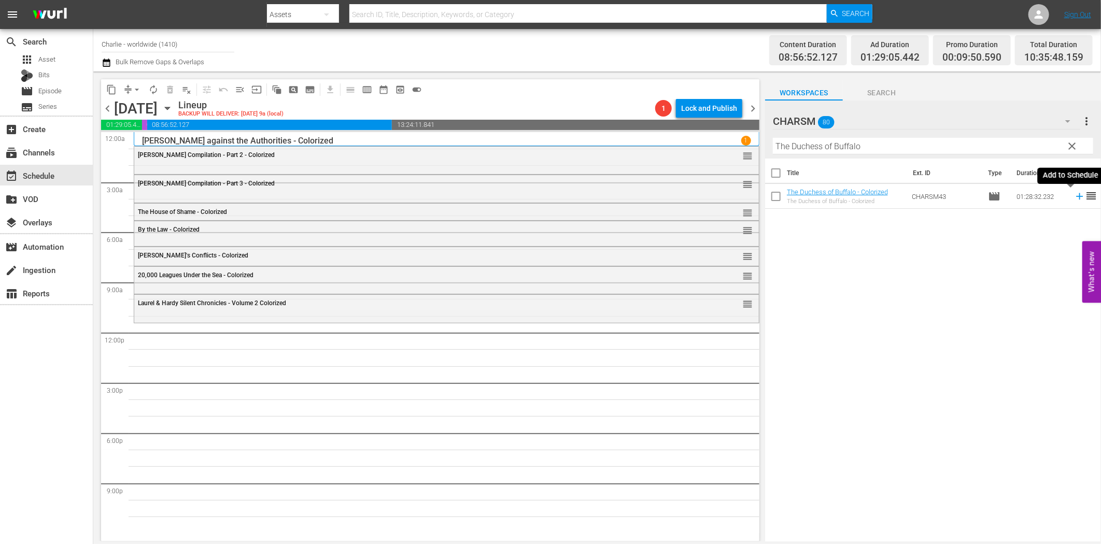
click at [1076, 198] on icon at bounding box center [1079, 196] width 7 height 7
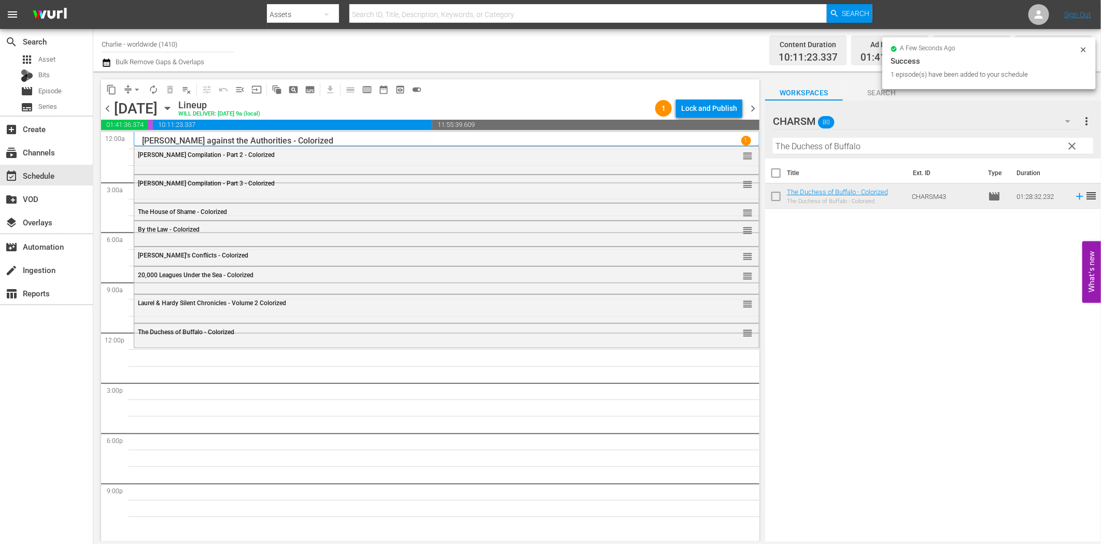
click at [863, 153] on div "Filter by Title The Duchess of Buffalo" at bounding box center [933, 146] width 320 height 25
click at [863, 146] on input "The Duchess of Buffalo" at bounding box center [933, 146] width 320 height 17
paste input "Hands Up!"
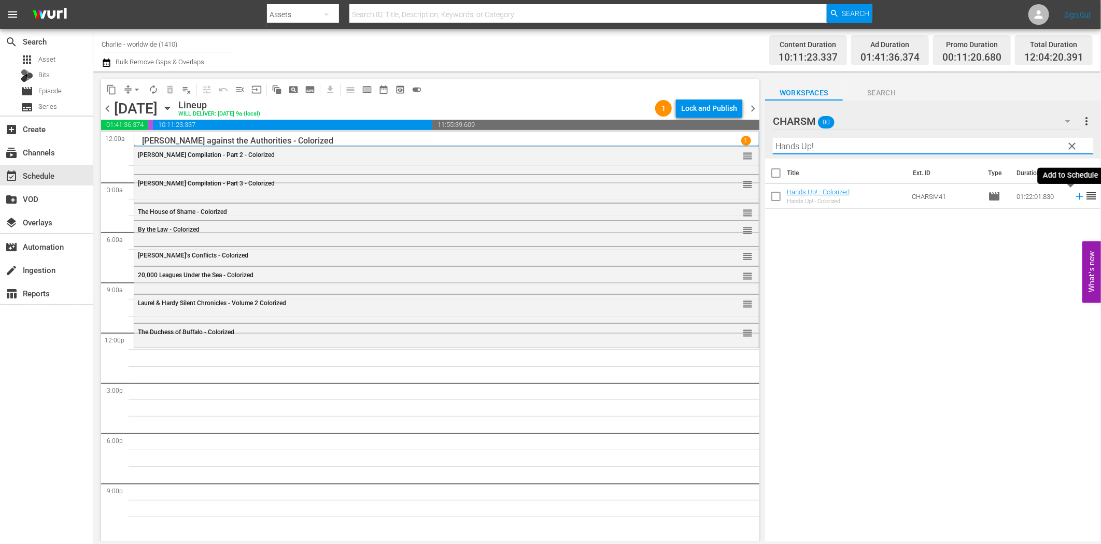
drag, startPoint x: 1071, startPoint y: 199, endPoint x: 1063, endPoint y: 198, distance: 7.9
click at [1074, 199] on icon at bounding box center [1079, 196] width 11 height 11
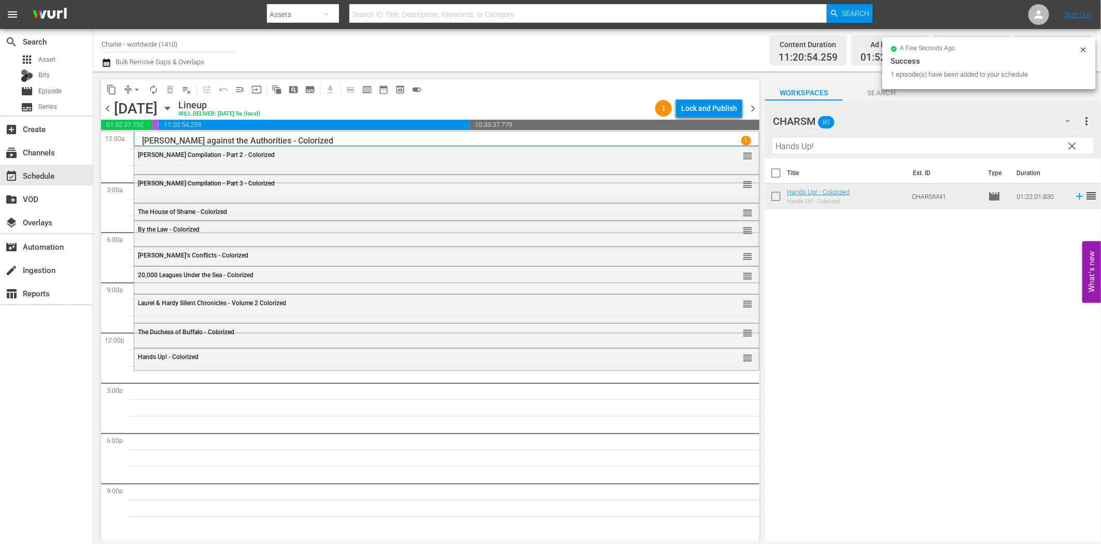
click at [828, 152] on input "Hands Up!" at bounding box center [933, 146] width 320 height 17
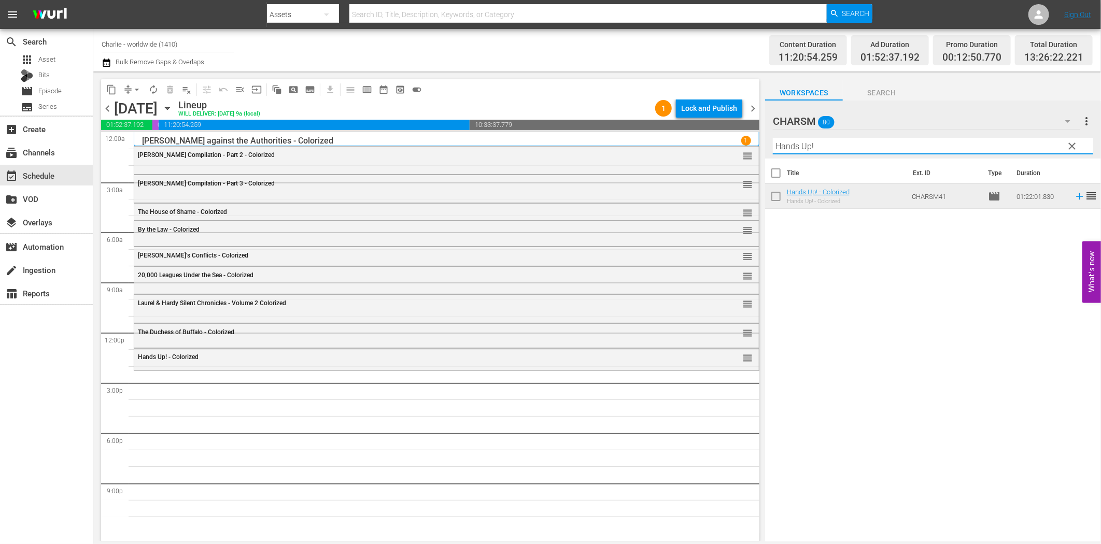
paste input "Sensation Seekers"
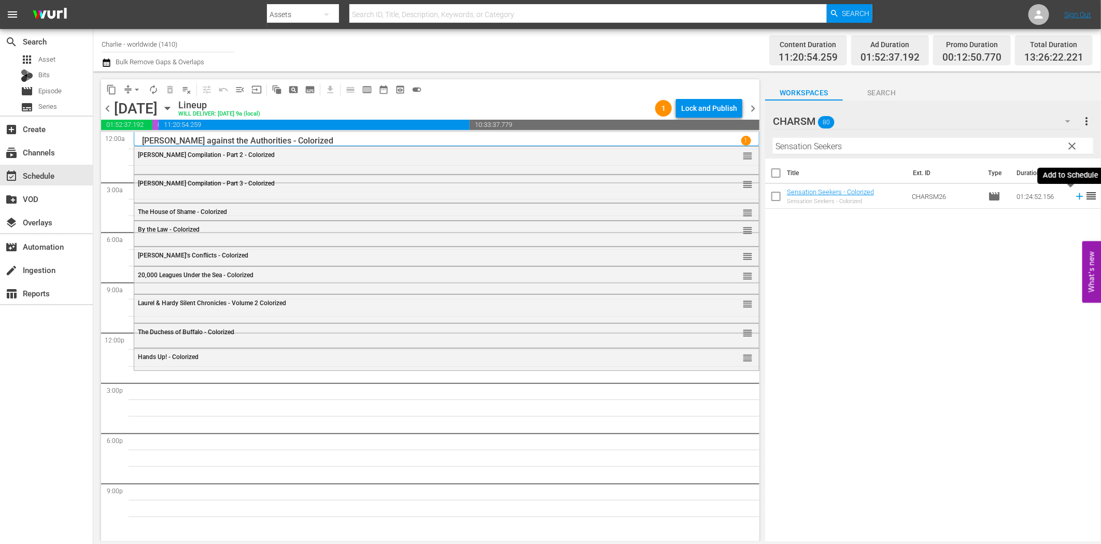
click at [1076, 196] on icon at bounding box center [1079, 196] width 7 height 7
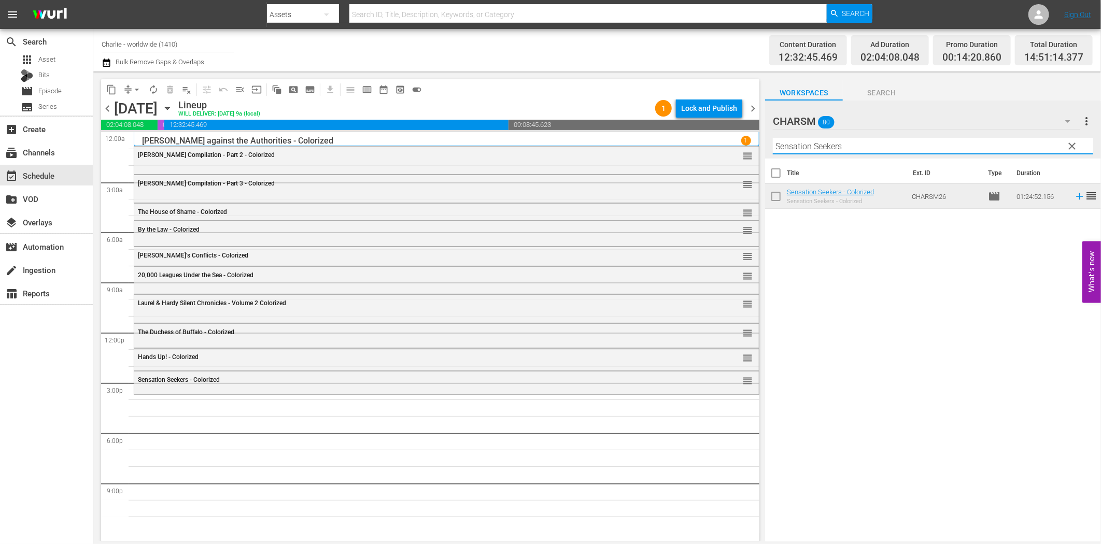
click at [844, 144] on input "Sensation Seekers" at bounding box center [933, 146] width 320 height 17
paste input "Laurel & Hardy Silent Chronicles - Vol. 3"
drag, startPoint x: 892, startPoint y: 147, endPoint x: 1016, endPoint y: 157, distance: 124.3
click at [1015, 156] on div "Filter by Title [PERSON_NAME] & [PERSON_NAME] Silent Chronicles - Vol. 3" at bounding box center [933, 146] width 320 height 25
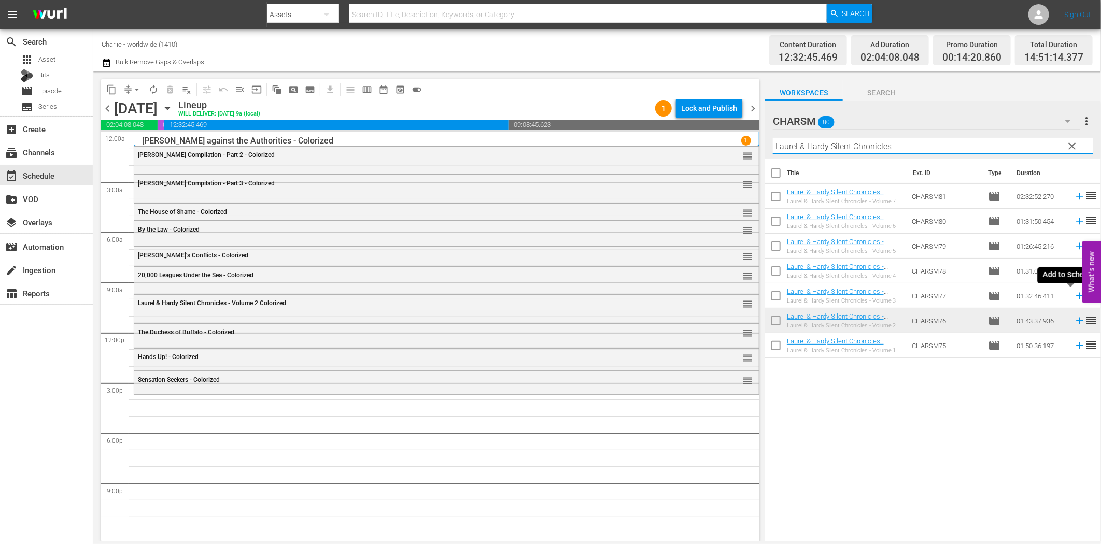
click at [1076, 298] on icon at bounding box center [1079, 296] width 7 height 7
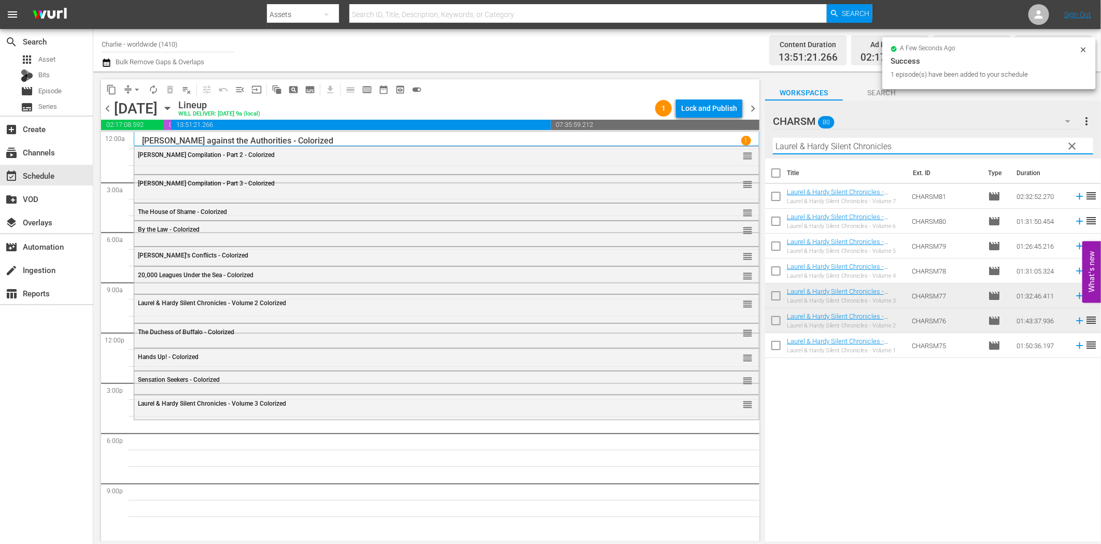
click at [836, 148] on input "Laurel & Hardy Silent Chronicles" at bounding box center [933, 146] width 320 height 17
paste input "The Kid"
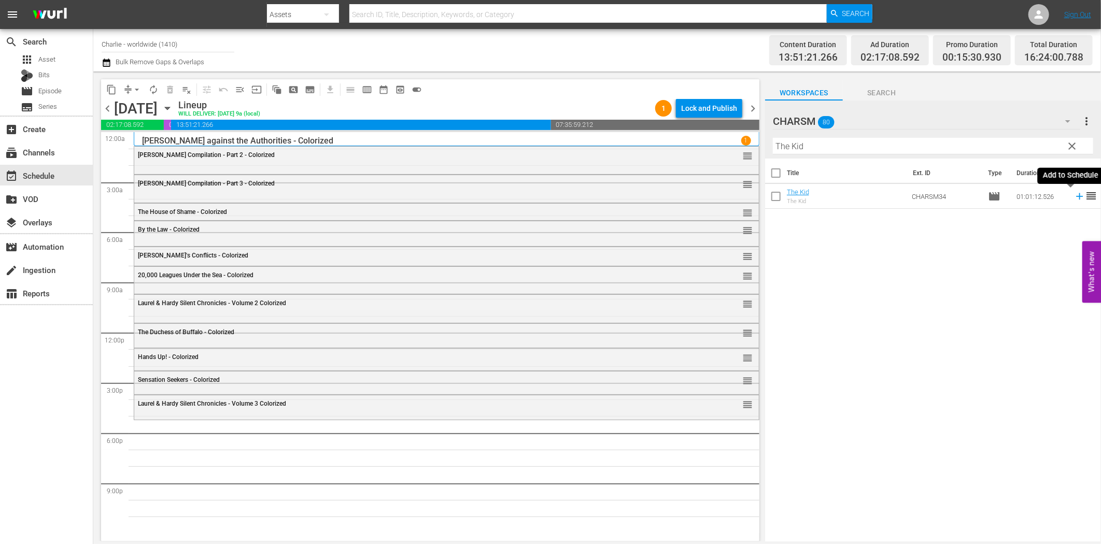
drag, startPoint x: 1072, startPoint y: 201, endPoint x: 1066, endPoint y: 200, distance: 5.9
click at [1074, 201] on icon at bounding box center [1079, 196] width 11 height 11
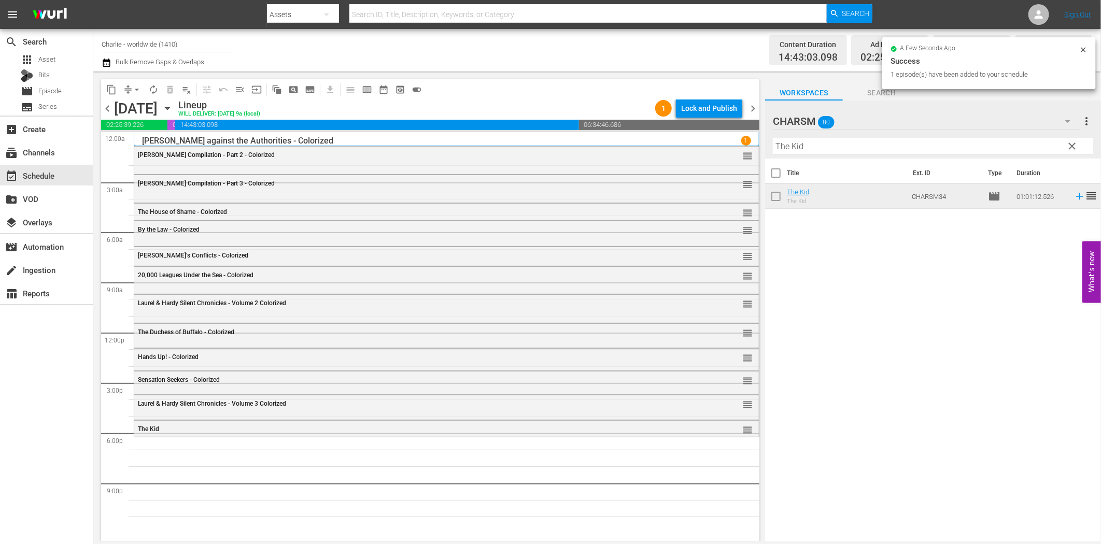
click at [828, 149] on input "The Kid" at bounding box center [933, 146] width 320 height 17
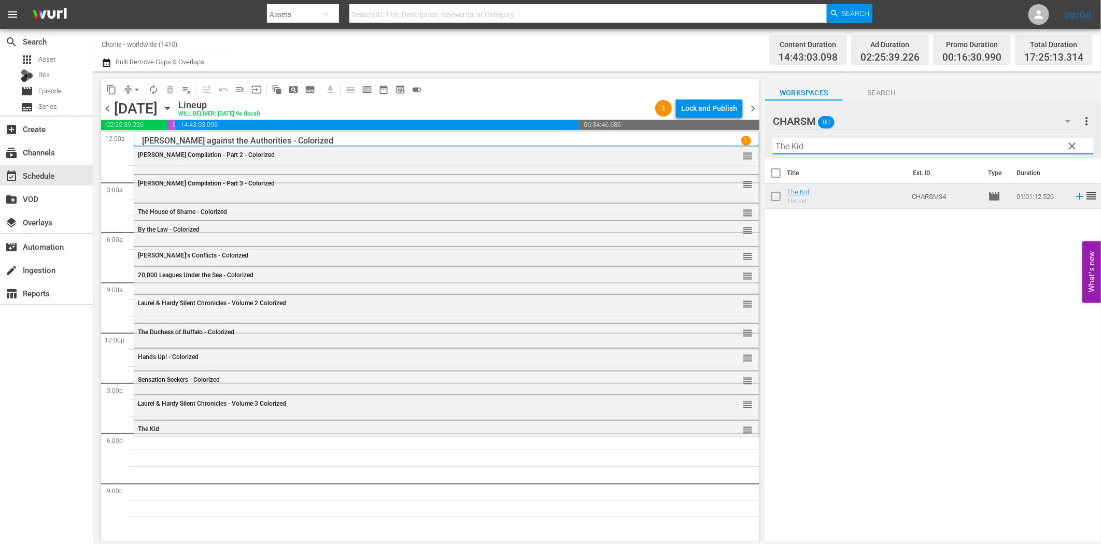
paste input "Iron Mask"
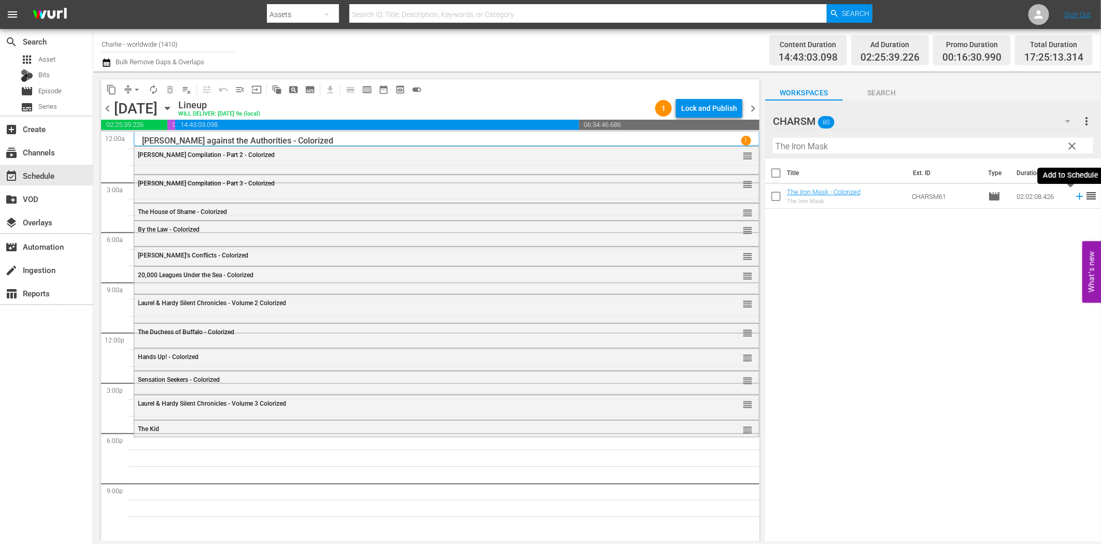
click at [1074, 198] on icon at bounding box center [1079, 196] width 11 height 11
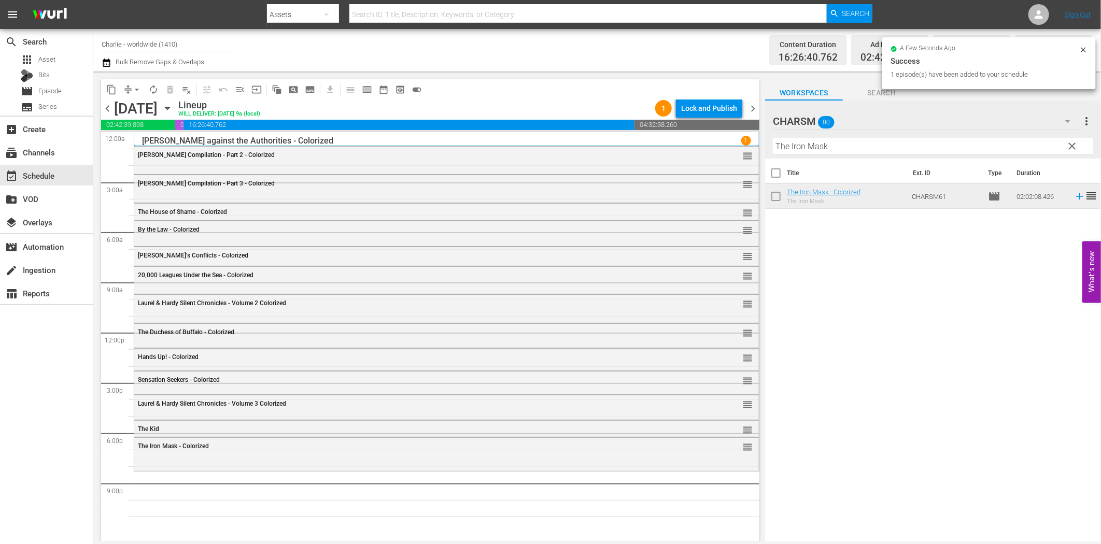
click at [855, 148] on input "The Iron Mask" at bounding box center [933, 146] width 320 height 17
paste input "[PERSON_NAME] - Hot Water"
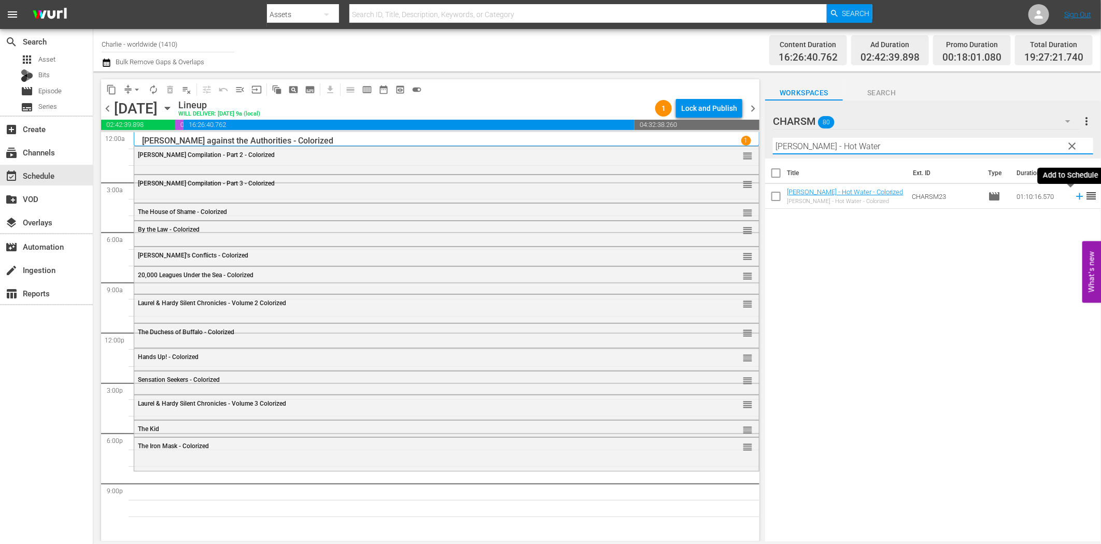
click at [1074, 195] on icon at bounding box center [1079, 196] width 11 height 11
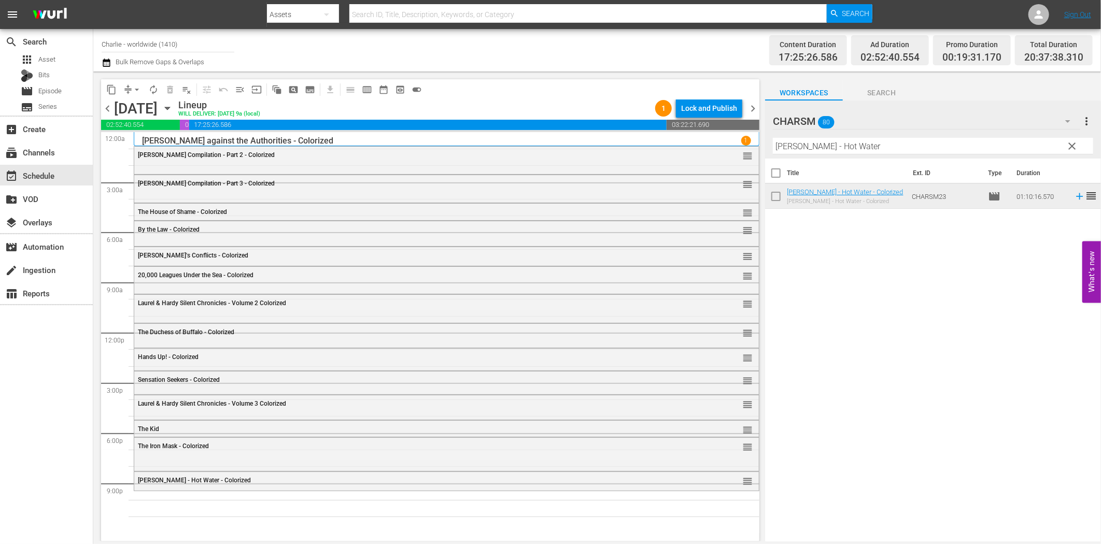
click at [809, 149] on input "[PERSON_NAME] - Hot Water" at bounding box center [933, 146] width 320 height 17
paste input "Don Q - Son of Zorro"
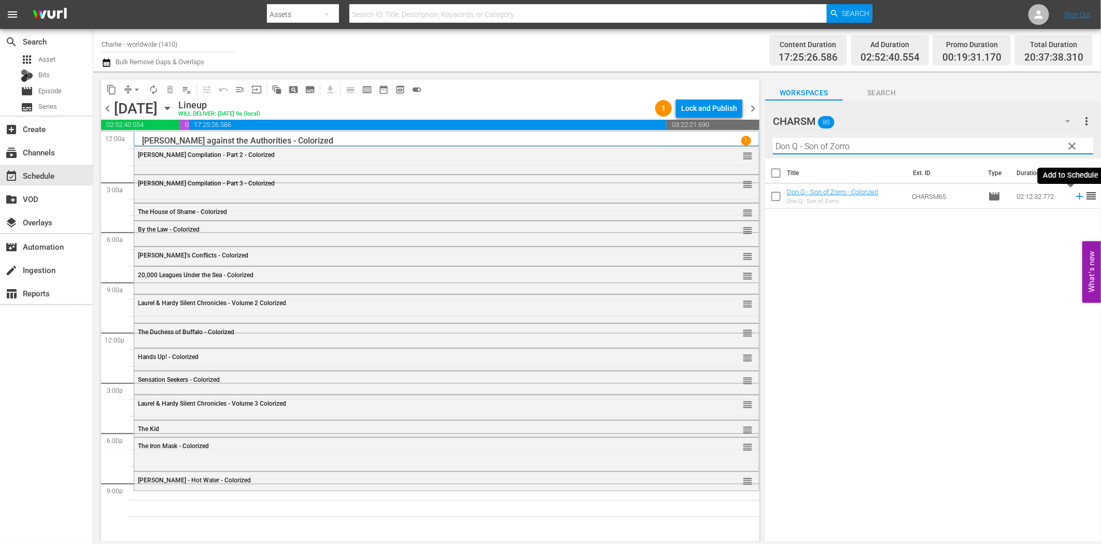
click at [1076, 198] on icon at bounding box center [1079, 196] width 7 height 7
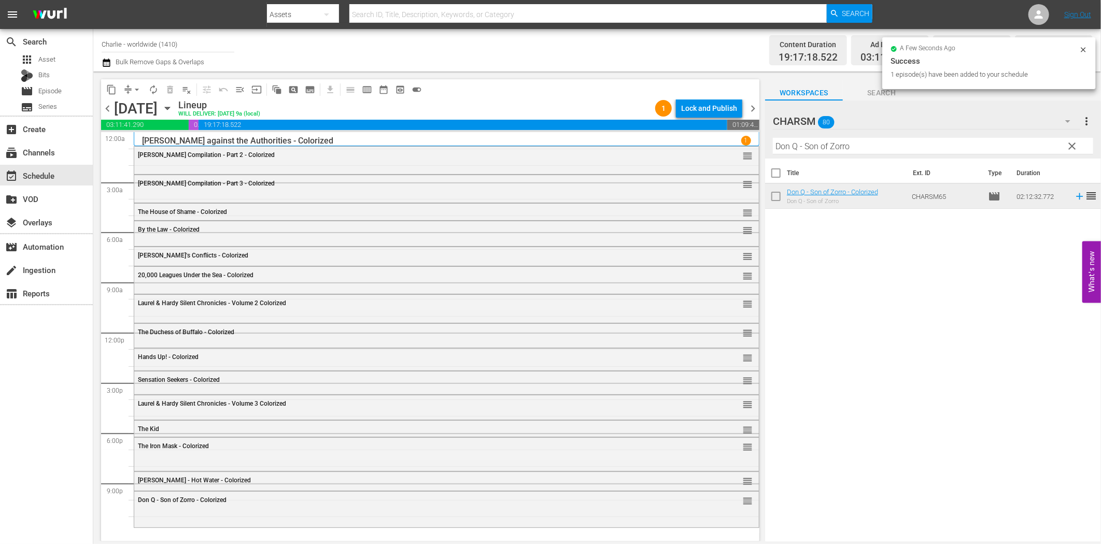
click at [823, 148] on input "Don Q - Son of Zorro" at bounding box center [933, 146] width 320 height 17
paste input "A Girl in Every Port"
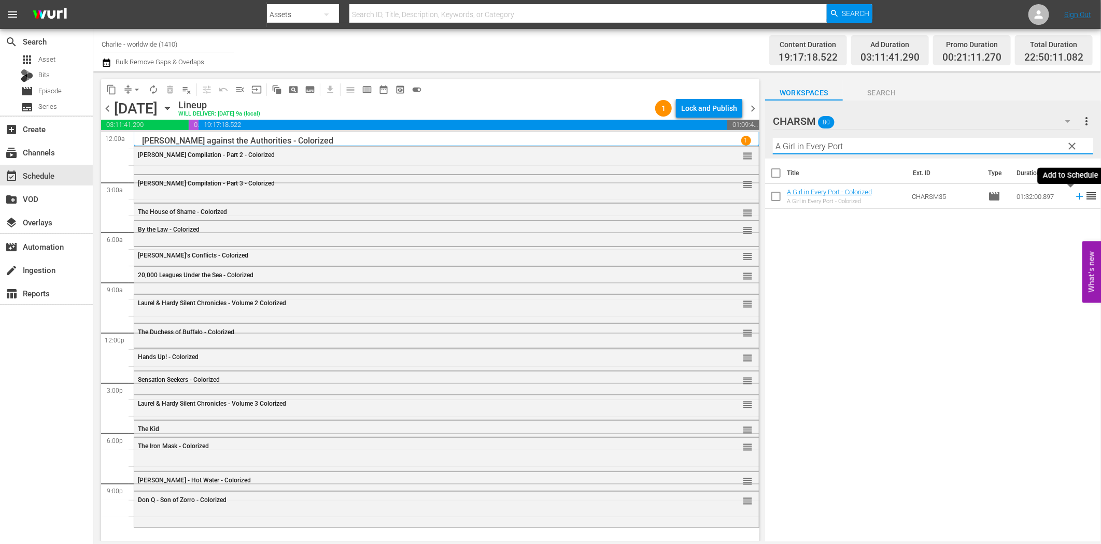
type input "A Girl in Every Port"
click at [1074, 193] on icon at bounding box center [1079, 196] width 11 height 11
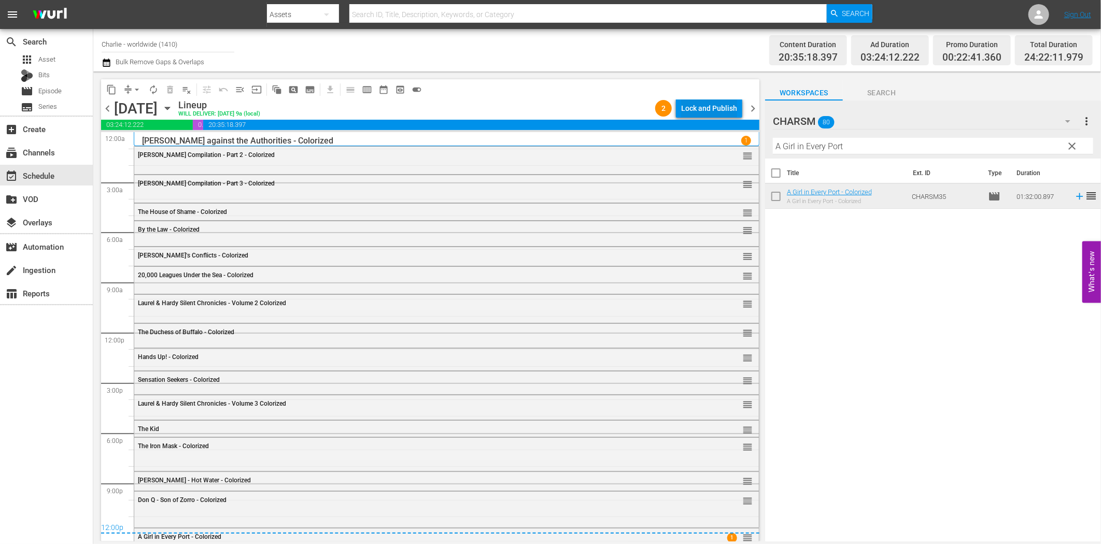
click at [723, 115] on div "Lock and Publish" at bounding box center [709, 108] width 56 height 19
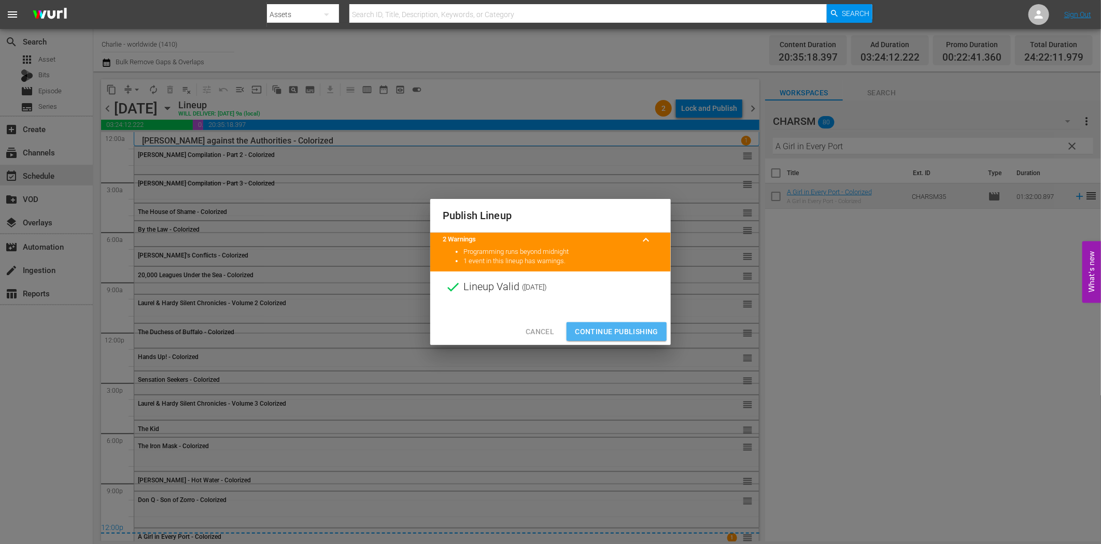
click at [612, 327] on span "Continue Publishing" at bounding box center [616, 332] width 83 height 13
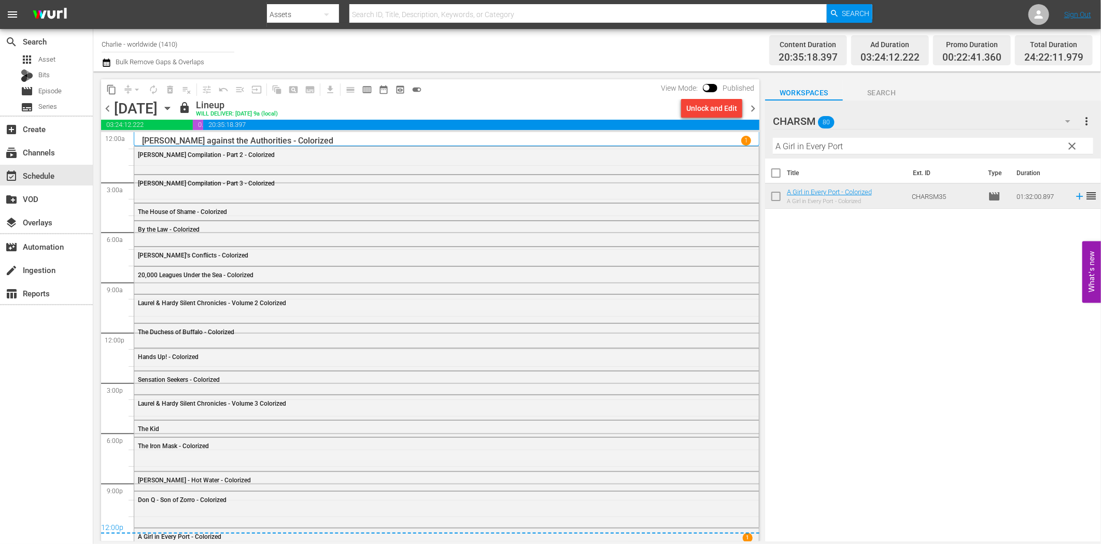
click at [170, 107] on icon "button" at bounding box center [167, 108] width 5 height 3
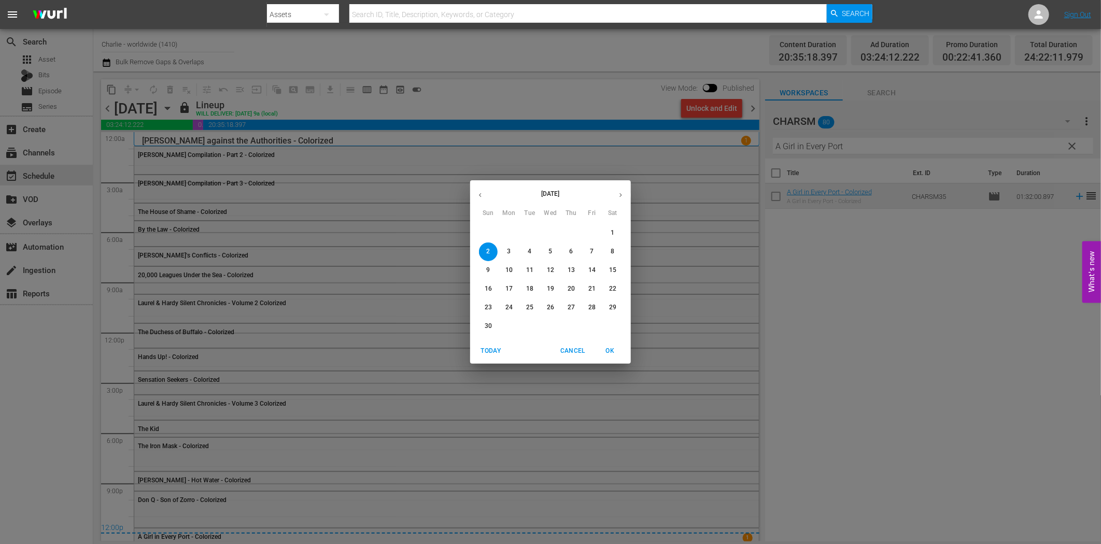
click at [480, 195] on icon "button" at bounding box center [480, 195] width 3 height 4
click at [507, 309] on p "27" at bounding box center [509, 307] width 7 height 9
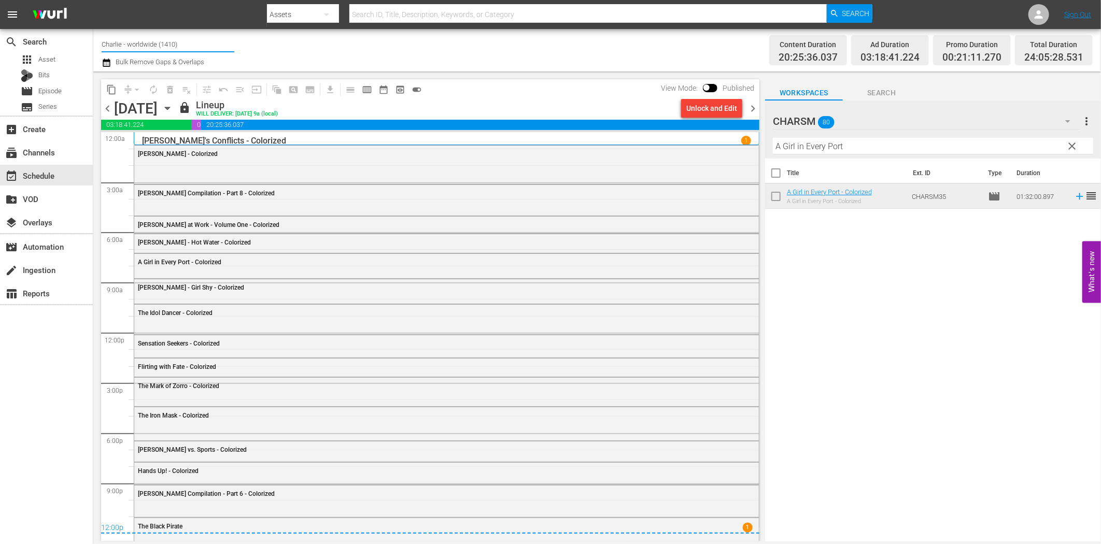
drag, startPoint x: 184, startPoint y: 45, endPoint x: 99, endPoint y: 42, distance: 85.1
click at [99, 42] on div "Channel Title Charlie - worldwide (1410) Bulk Remove Gaps & Overlaps Content Du…" at bounding box center [597, 50] width 1008 height 43
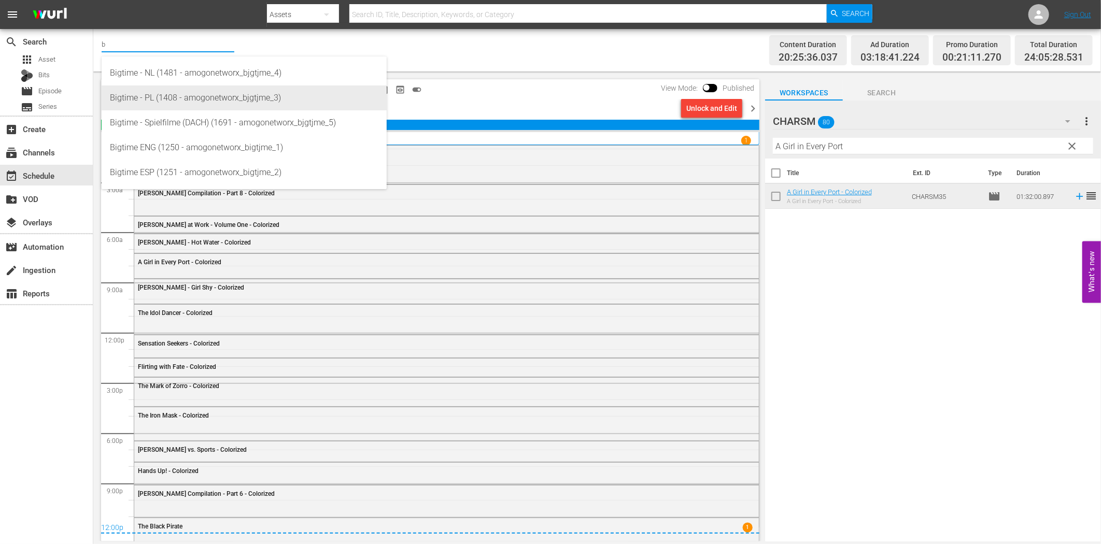
click at [180, 97] on div "Bigtime - PL (1408 - amogonetworx_bjgtjme_3)" at bounding box center [244, 98] width 269 height 25
type input "Bigtime - PL (1408 - amogonetworx_bjgtjme_3)"
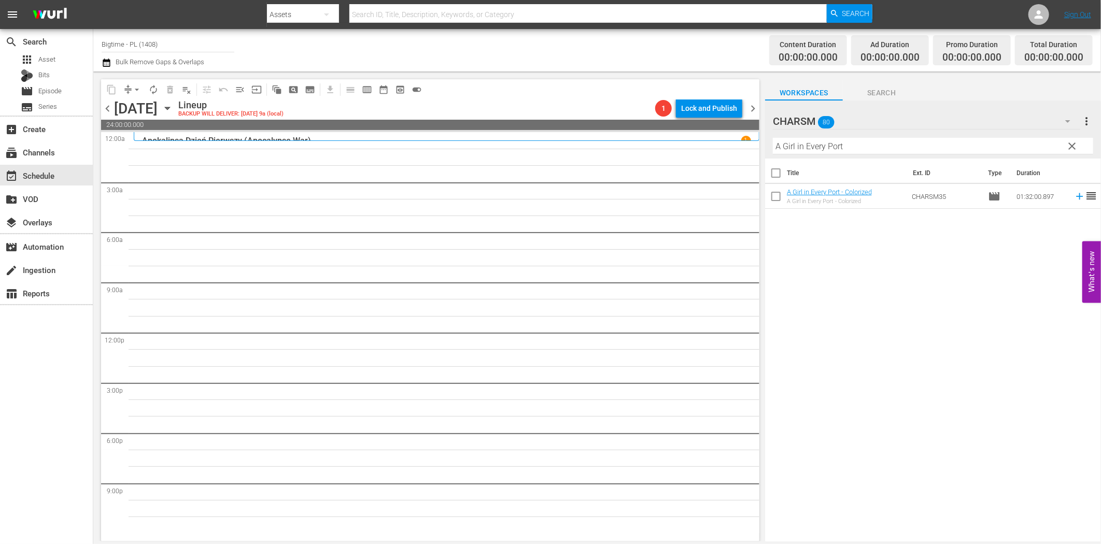
click at [1066, 124] on icon "button" at bounding box center [1068, 121] width 12 height 12
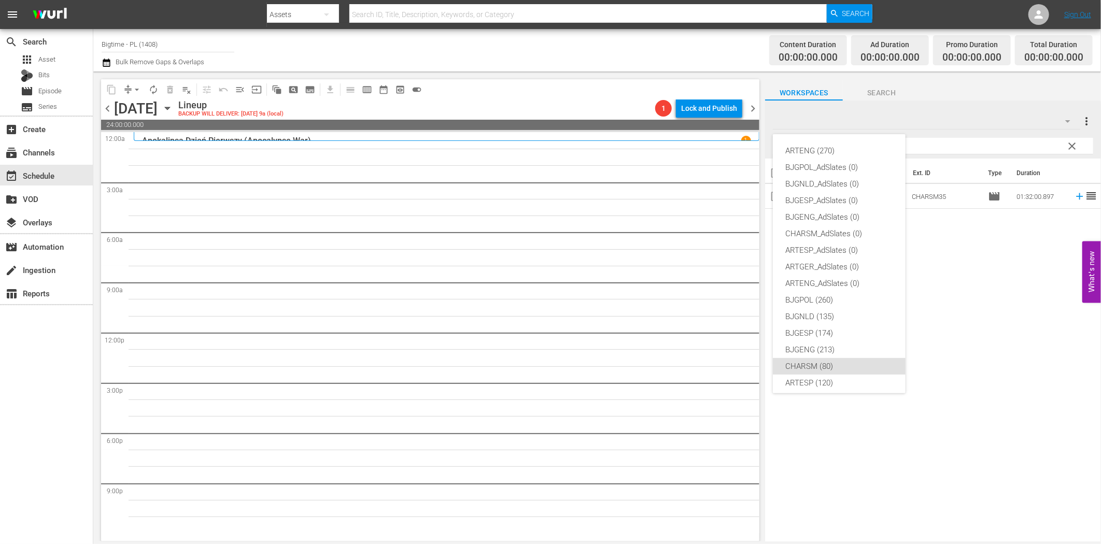
scroll to position [39, 0]
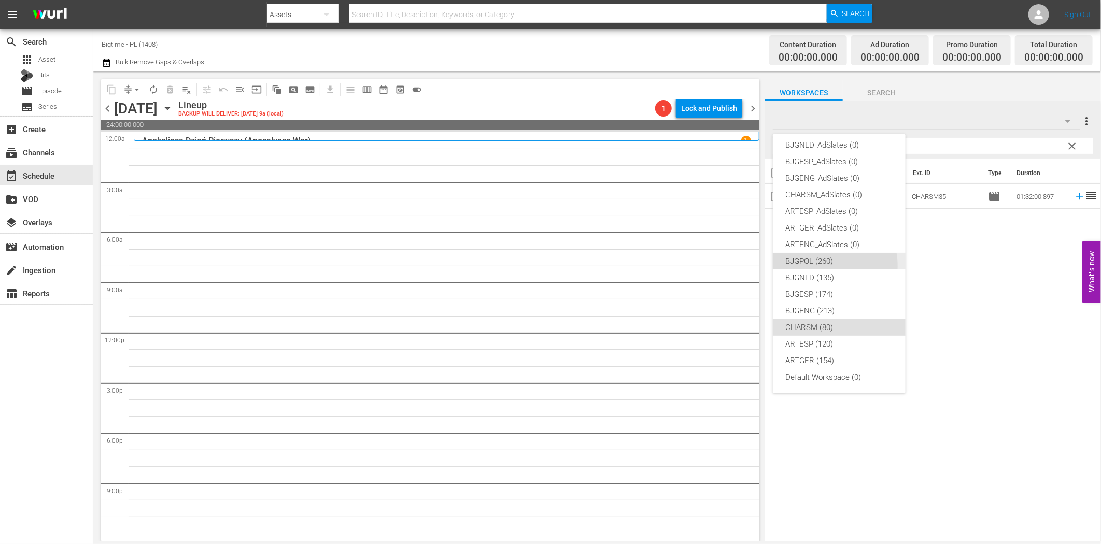
click at [830, 265] on div "BJGPOL (260)" at bounding box center [840, 261] width 108 height 17
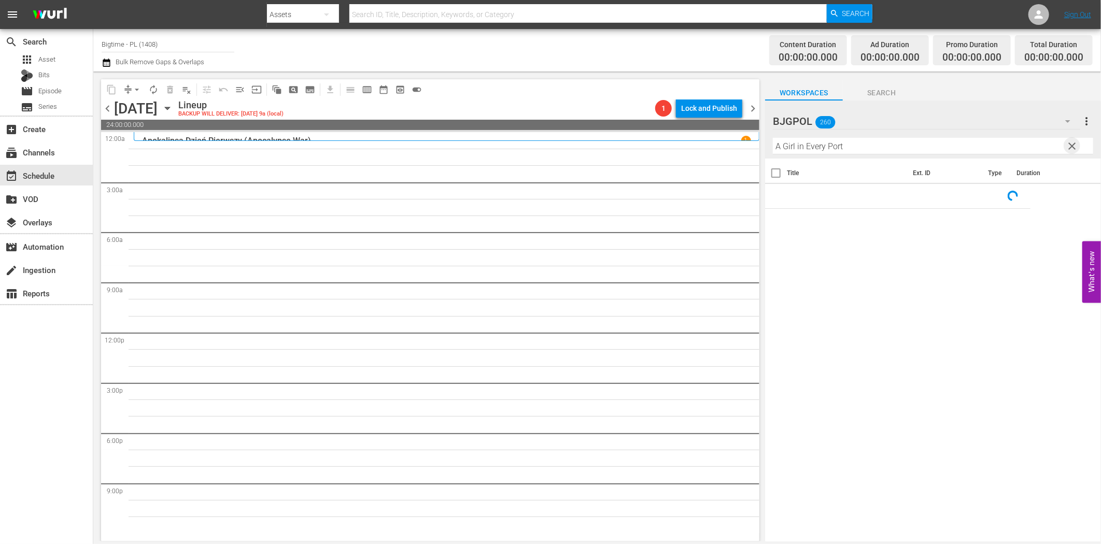
click at [1072, 145] on span "clear" at bounding box center [1073, 146] width 12 height 12
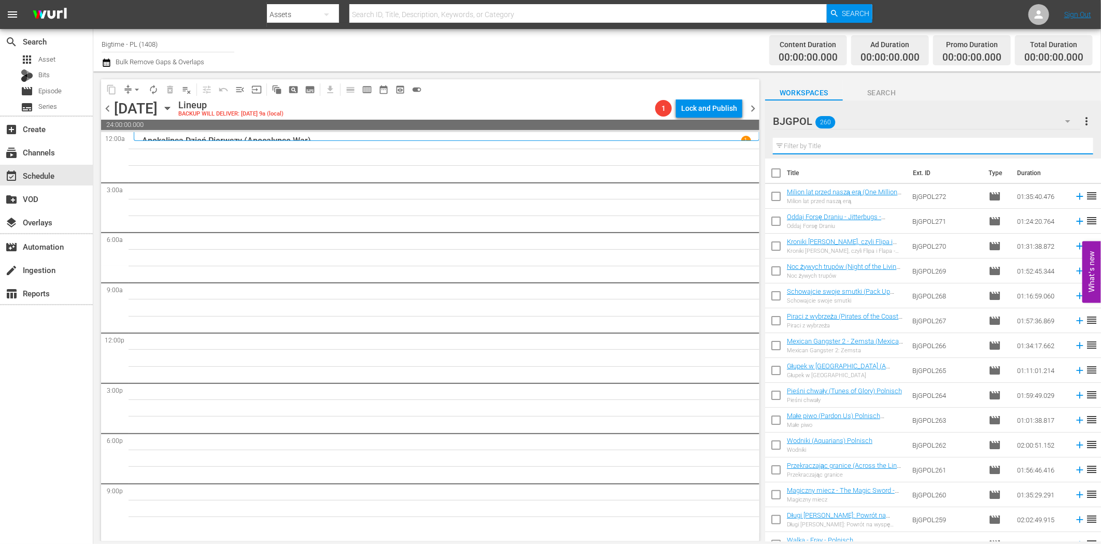
click at [852, 145] on input "text" at bounding box center [933, 146] width 320 height 17
paste input "The Last Hit Man"
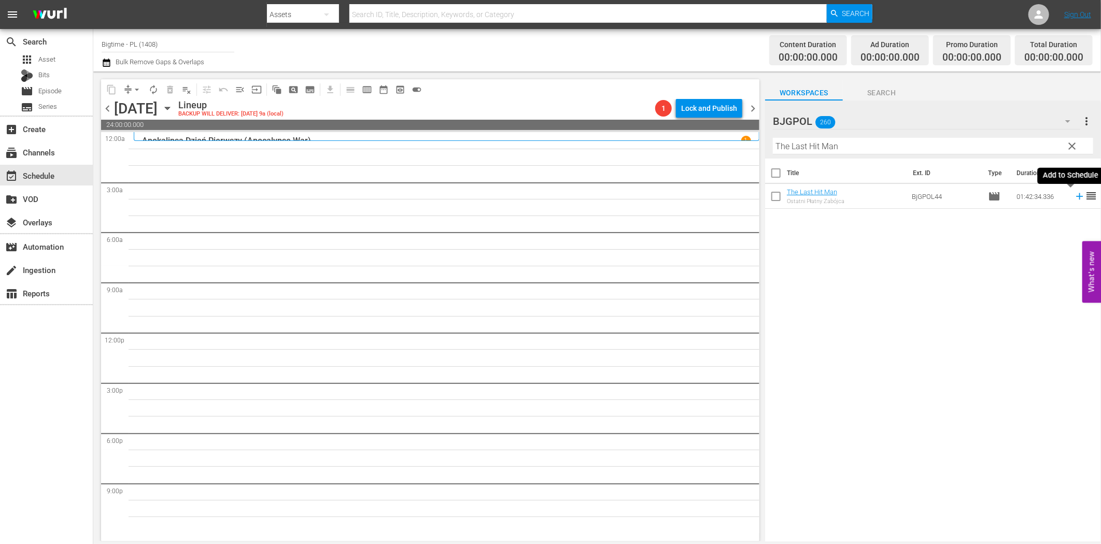
click at [1074, 195] on icon at bounding box center [1079, 196] width 11 height 11
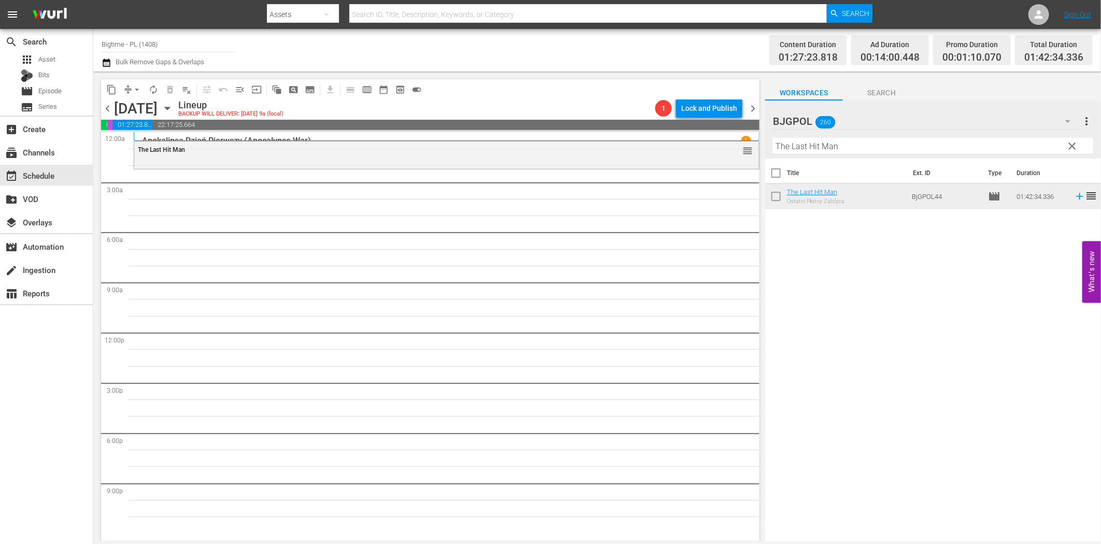
click at [815, 146] on input "The Last Hit Man" at bounding box center [933, 146] width 320 height 17
paste input "Outlawed"
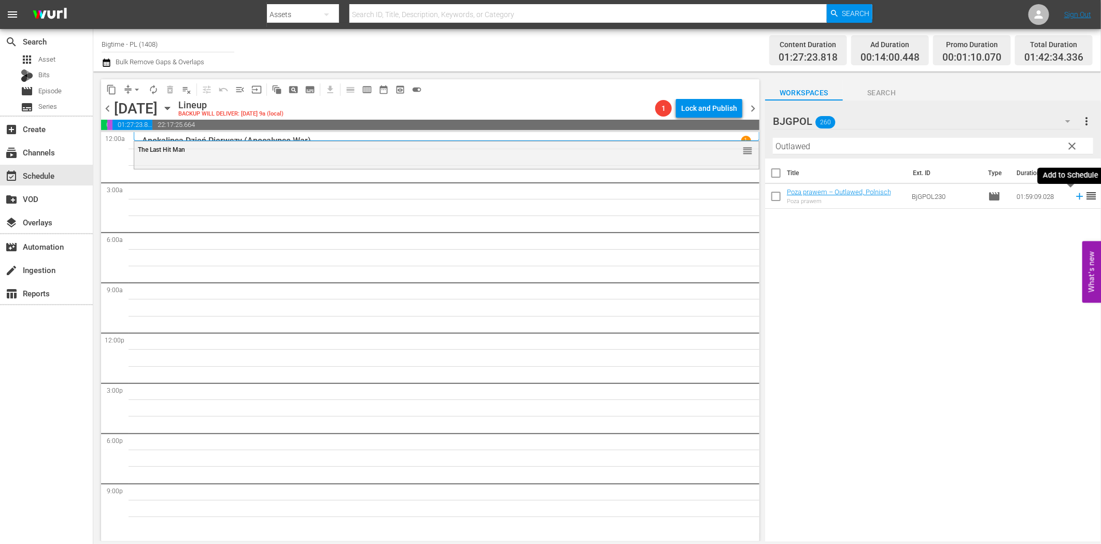
click at [1074, 195] on icon at bounding box center [1079, 196] width 11 height 11
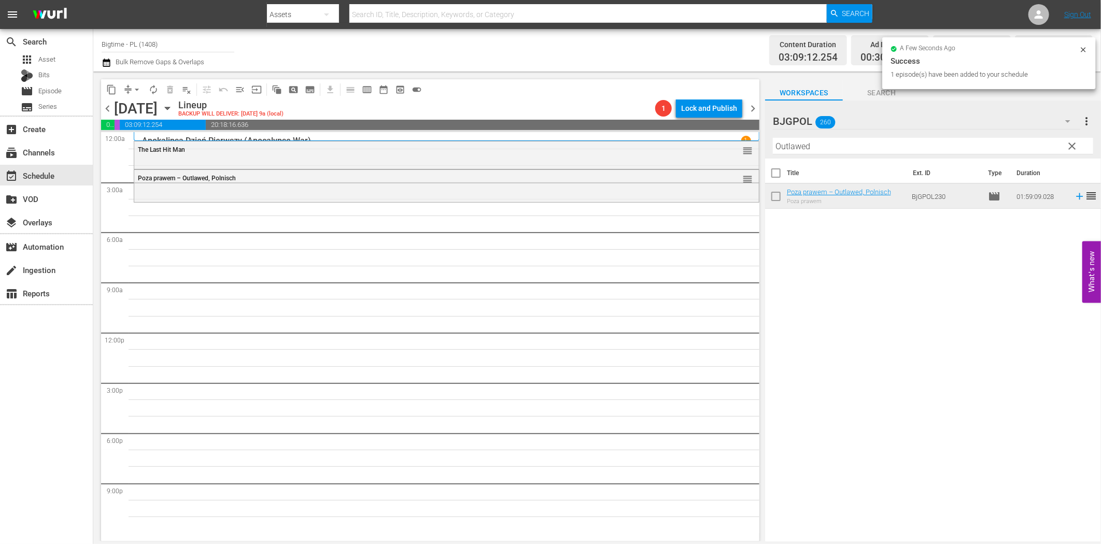
click at [818, 146] on input "Outlawed" at bounding box center [933, 146] width 320 height 17
paste input "Broken Contract"
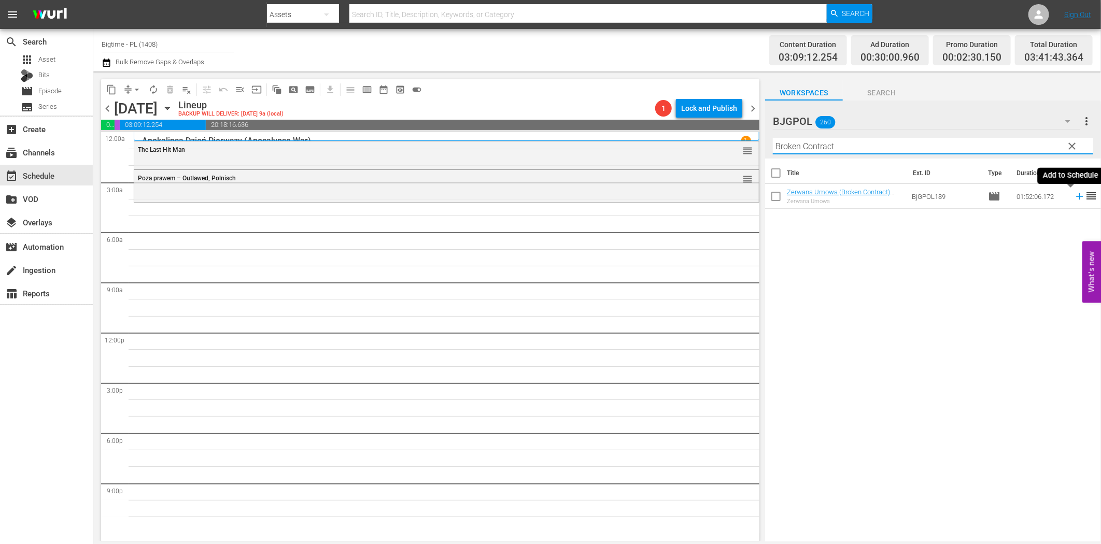
click at [1074, 195] on icon at bounding box center [1079, 196] width 11 height 11
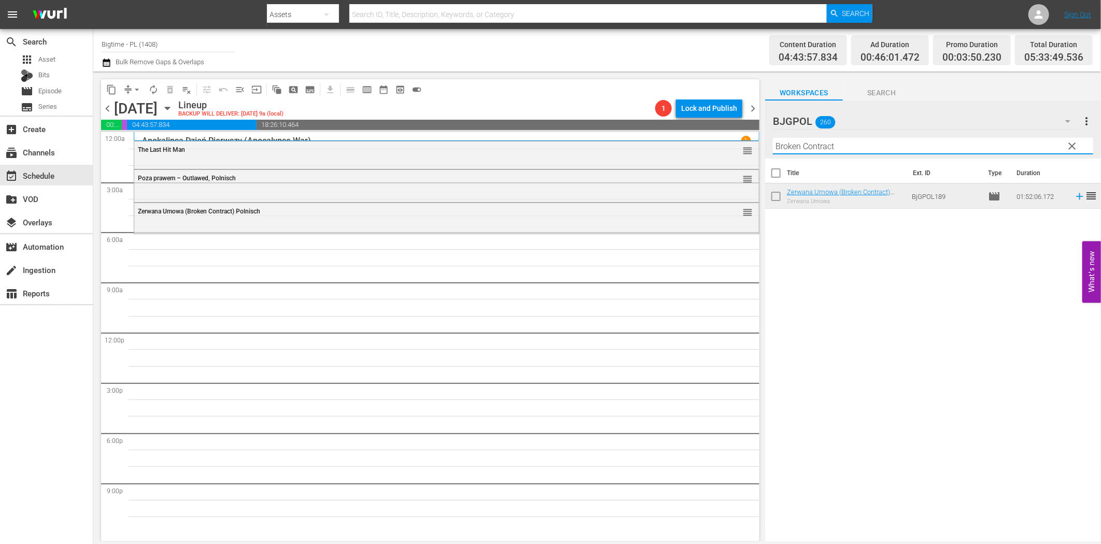
click at [809, 151] on input "Broken Contract" at bounding box center [933, 146] width 320 height 17
paste input "2021"
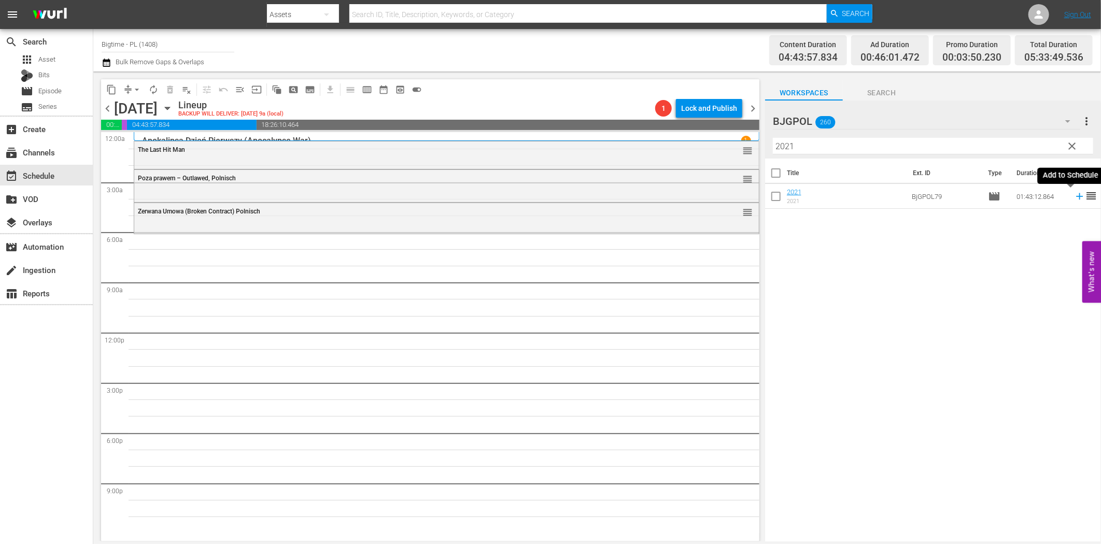
click at [1074, 199] on icon at bounding box center [1079, 196] width 11 height 11
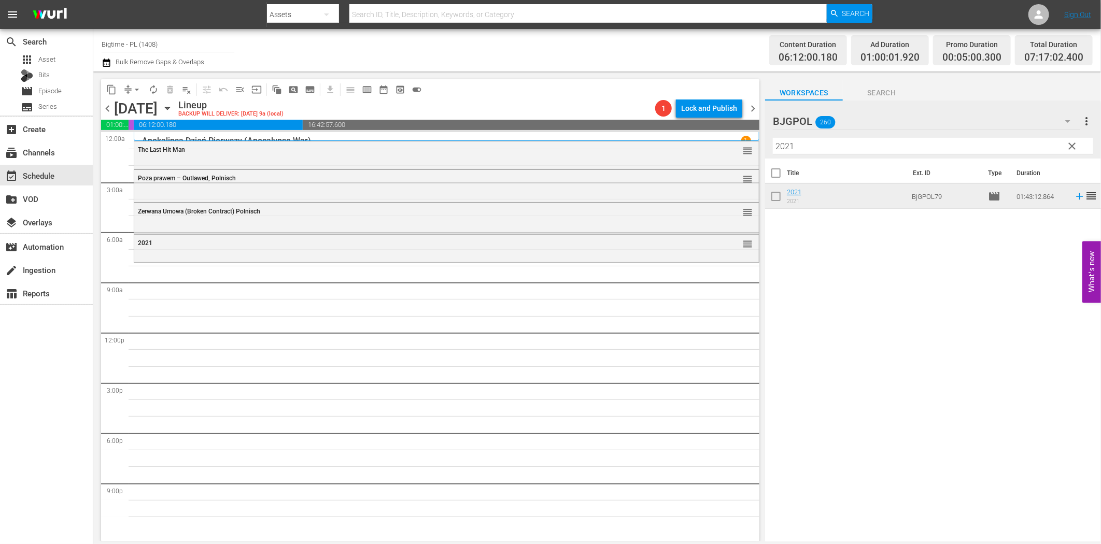
click at [810, 147] on input "2021" at bounding box center [933, 146] width 320 height 17
paste input "Subject 36"
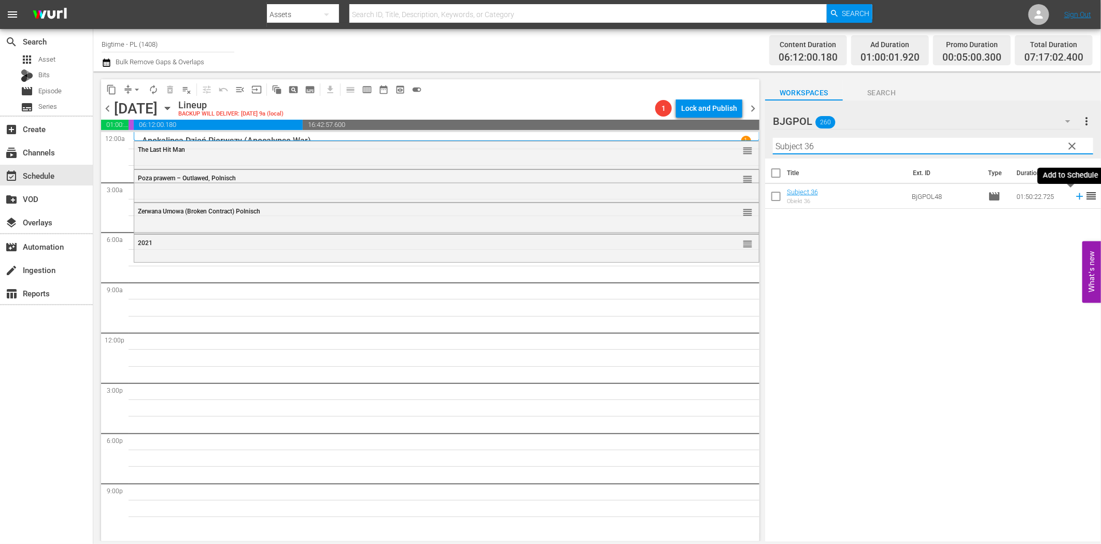
click at [1076, 198] on icon at bounding box center [1079, 196] width 7 height 7
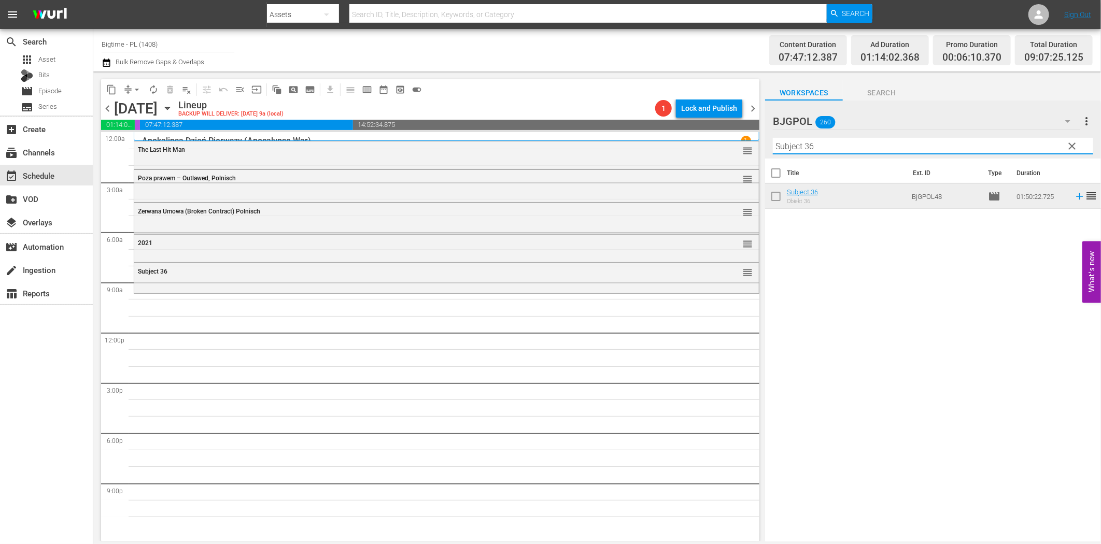
click at [849, 143] on input "Subject 36" at bounding box center [933, 146] width 320 height 17
paste input "Family of Four"
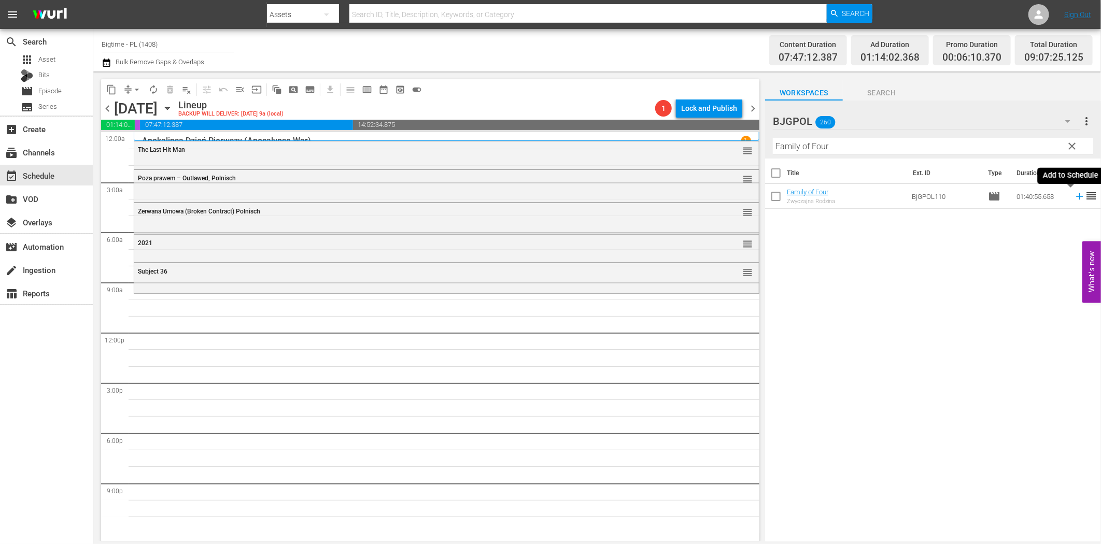
click at [1074, 195] on icon at bounding box center [1079, 196] width 11 height 11
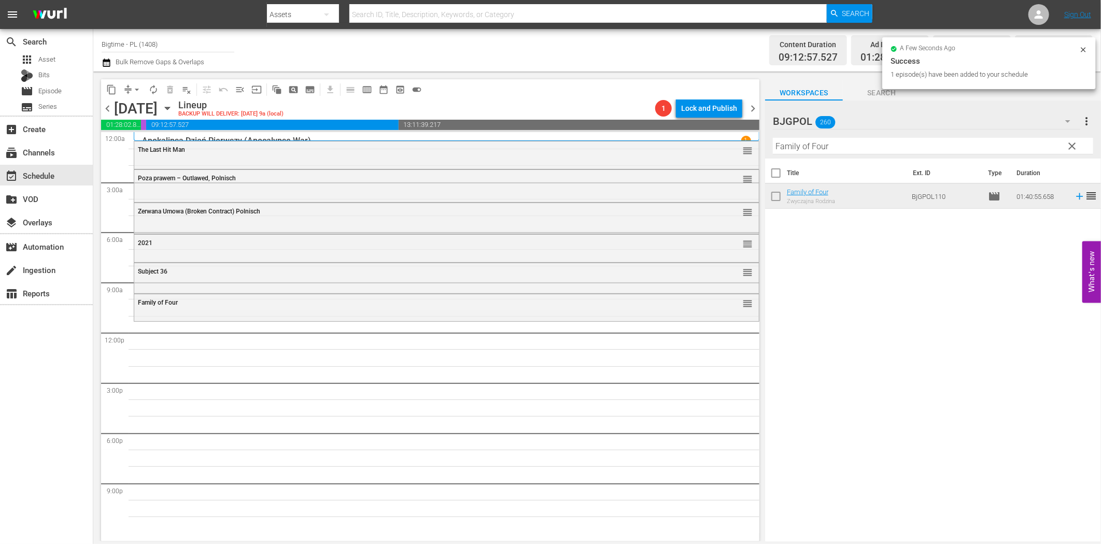
click at [884, 143] on input "Family of Four" at bounding box center [933, 146] width 320 height 17
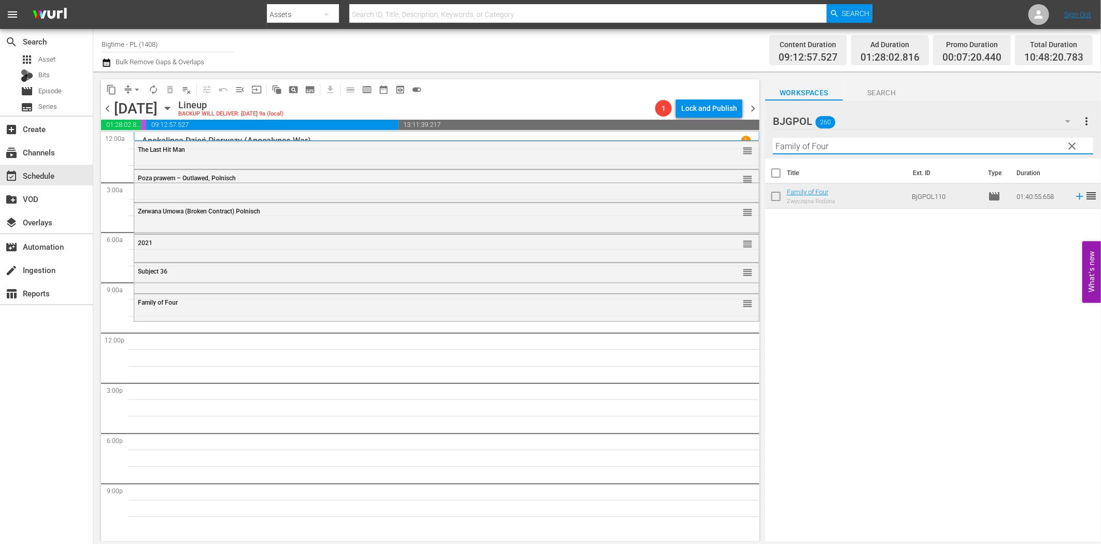
paste input "Live or die in [GEOGRAPHIC_DATA]"
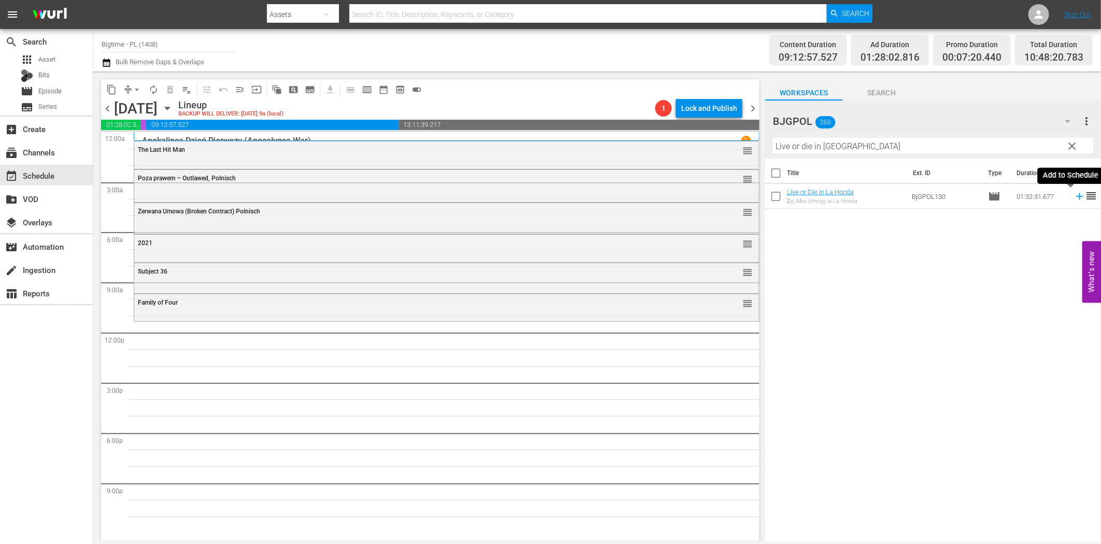
click at [1076, 196] on icon at bounding box center [1079, 196] width 7 height 7
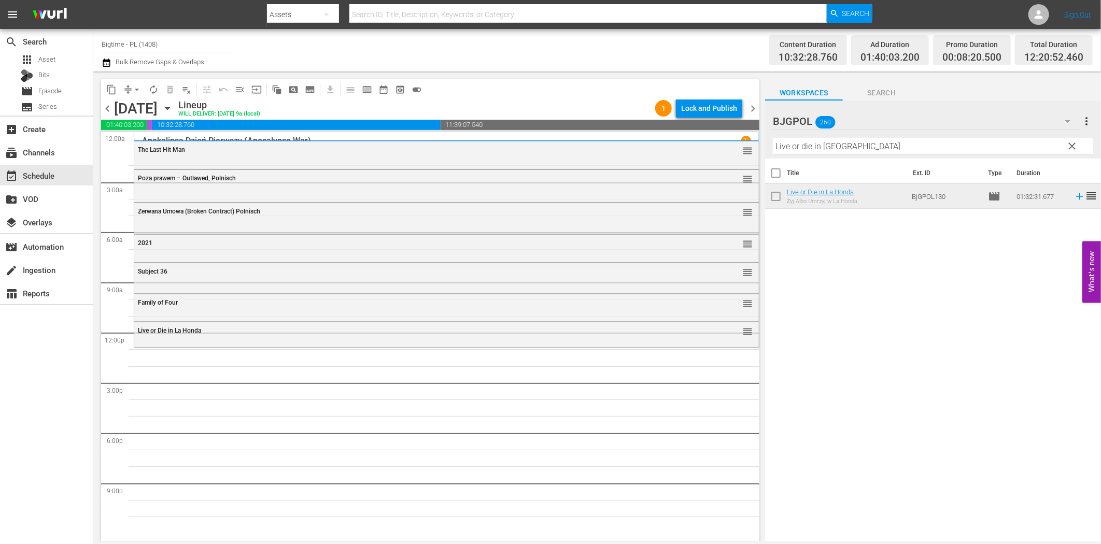
click at [800, 146] on input "Live or die in [GEOGRAPHIC_DATA]" at bounding box center [933, 146] width 320 height 17
paste input "In Critical Condition"
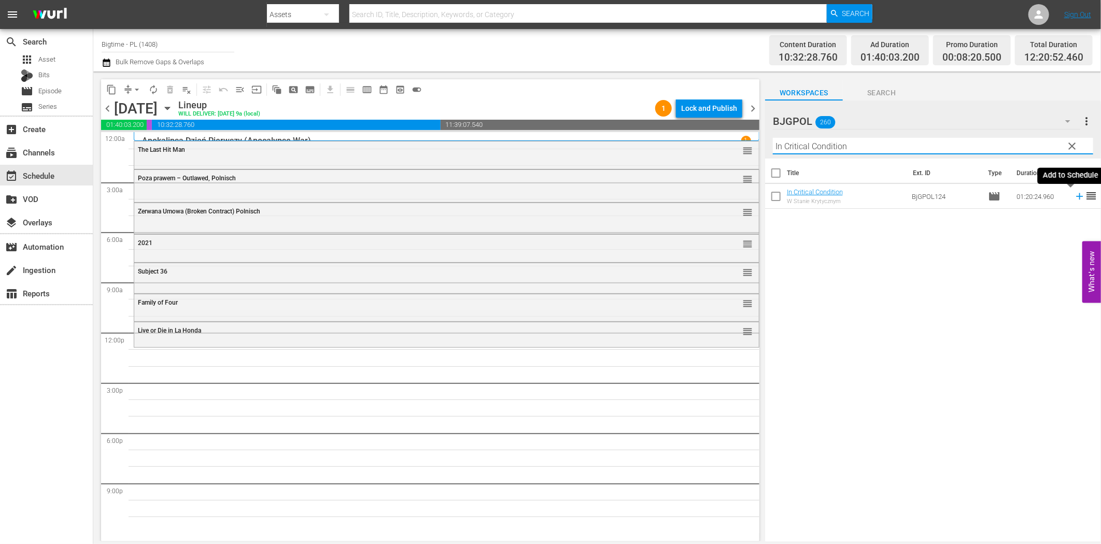
click at [1074, 194] on icon at bounding box center [1079, 196] width 11 height 11
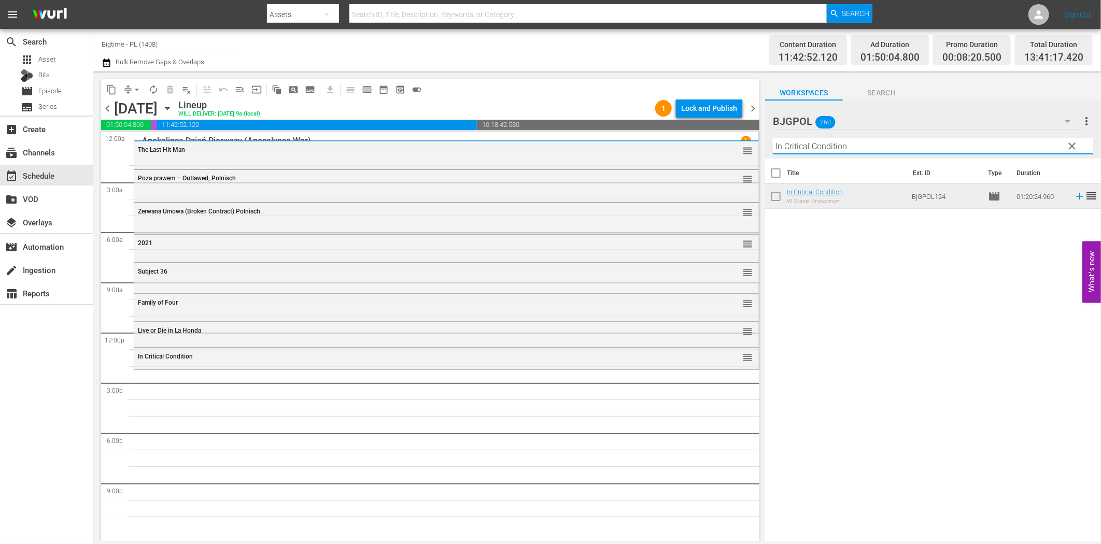
click at [842, 147] on input "In Critical Condition" at bounding box center [933, 146] width 320 height 17
paste input "Containment"
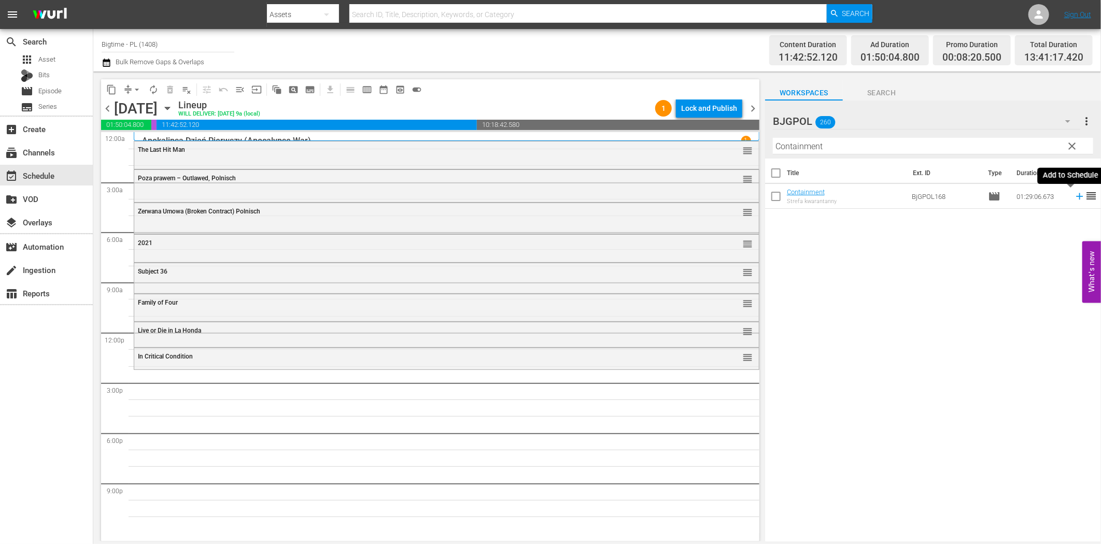
click at [1074, 195] on icon at bounding box center [1079, 196] width 11 height 11
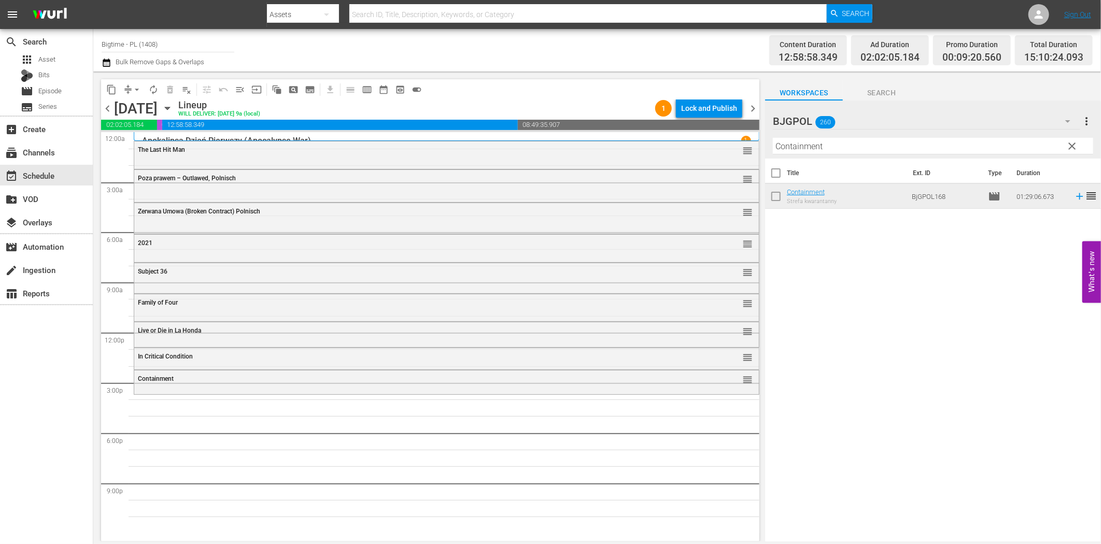
click at [816, 151] on input "Containment" at bounding box center [933, 146] width 320 height 17
paste input "aptain Battle Legacy War"
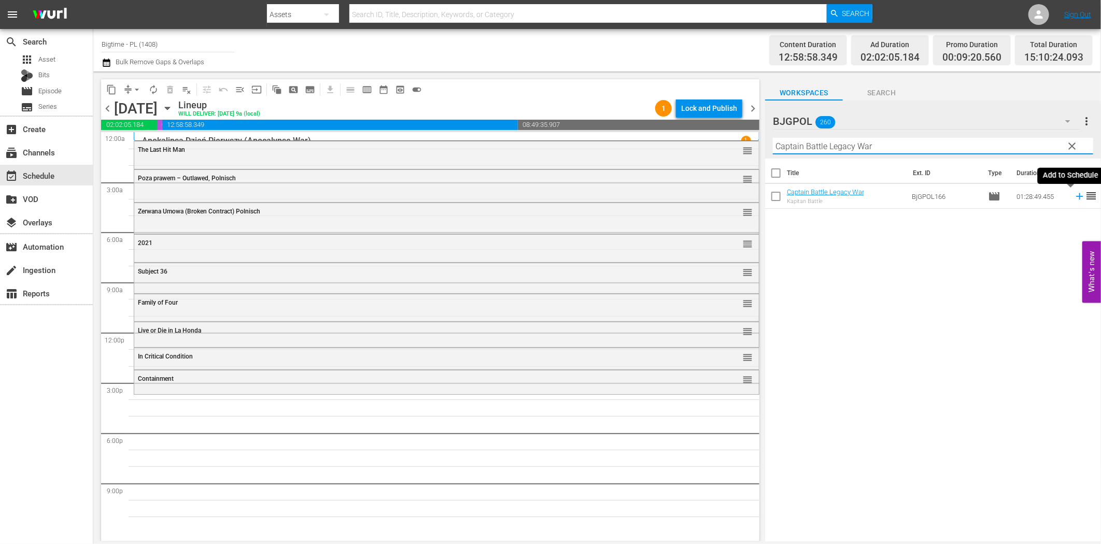
click at [1074, 195] on icon at bounding box center [1079, 196] width 11 height 11
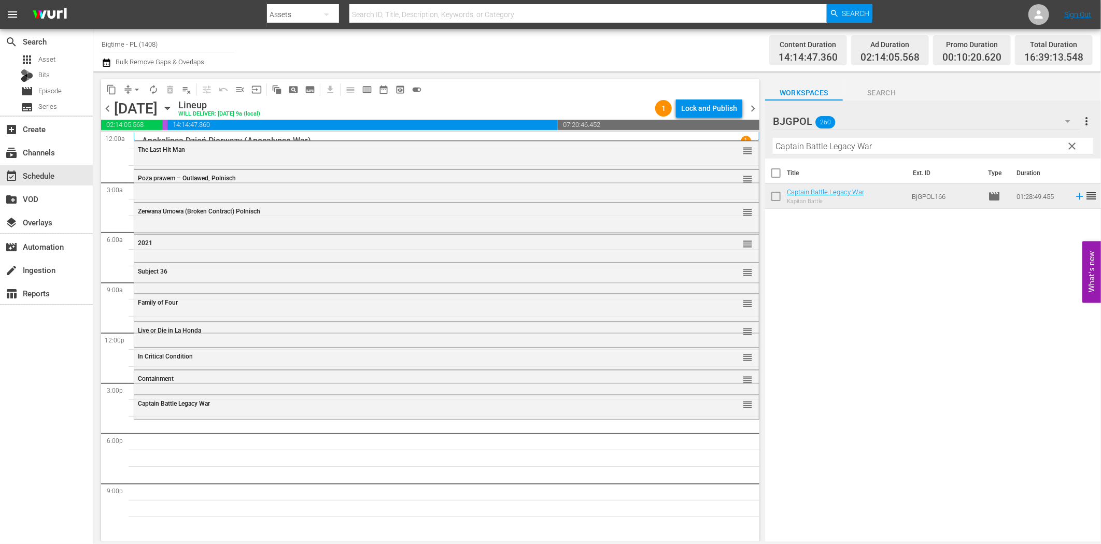
click at [875, 146] on input "Captain Battle Legacy War" at bounding box center [933, 146] width 320 height 17
paste input "[PERSON_NAME] - The Bounty [PERSON_NAME]"
click at [1074, 199] on icon at bounding box center [1079, 196] width 11 height 11
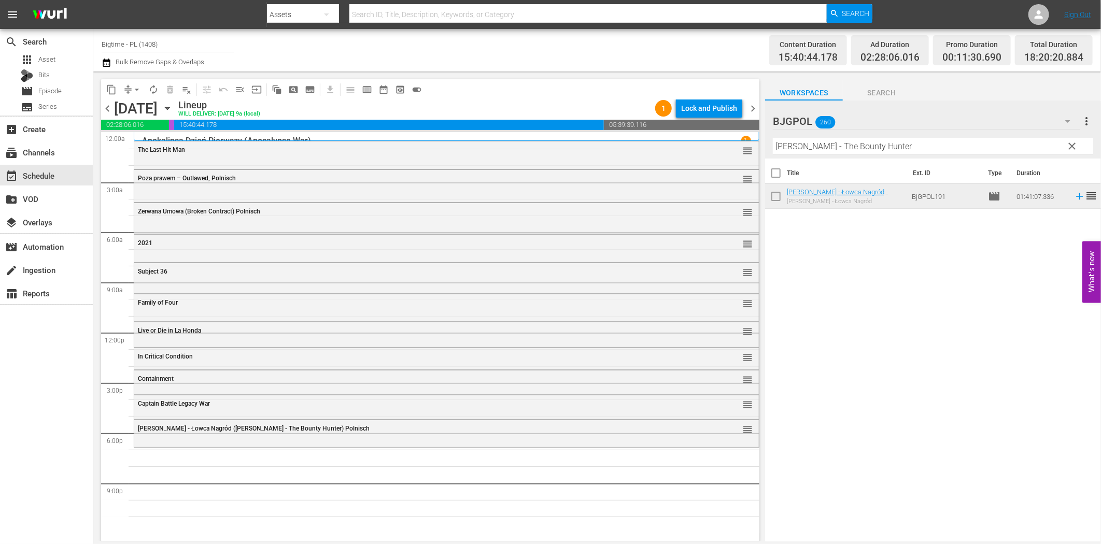
click at [872, 151] on input "[PERSON_NAME] - The Bounty Hunter" at bounding box center [933, 146] width 320 height 17
paste input "Dark Sis"
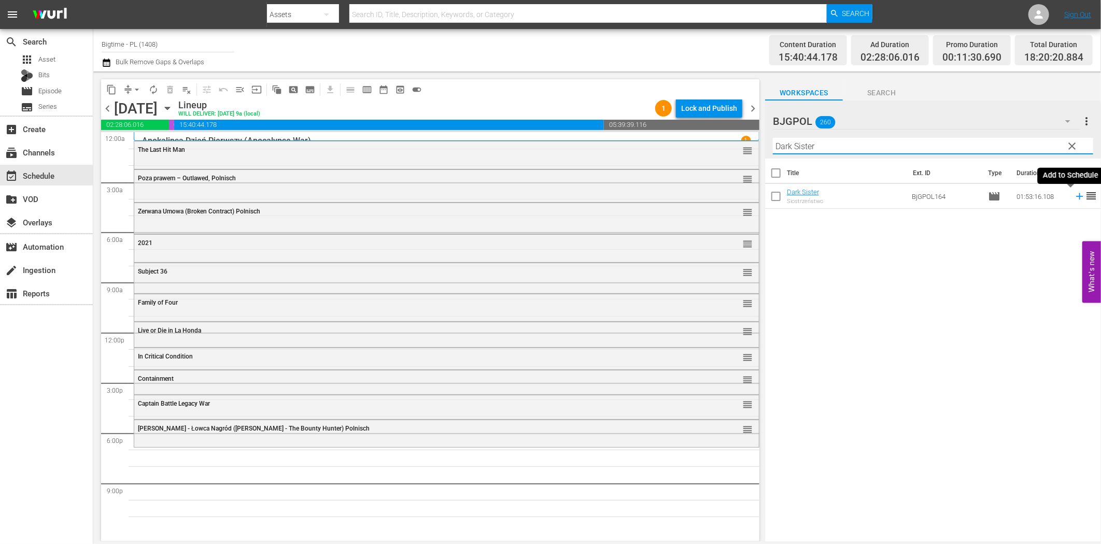
click at [1074, 198] on icon at bounding box center [1079, 196] width 11 height 11
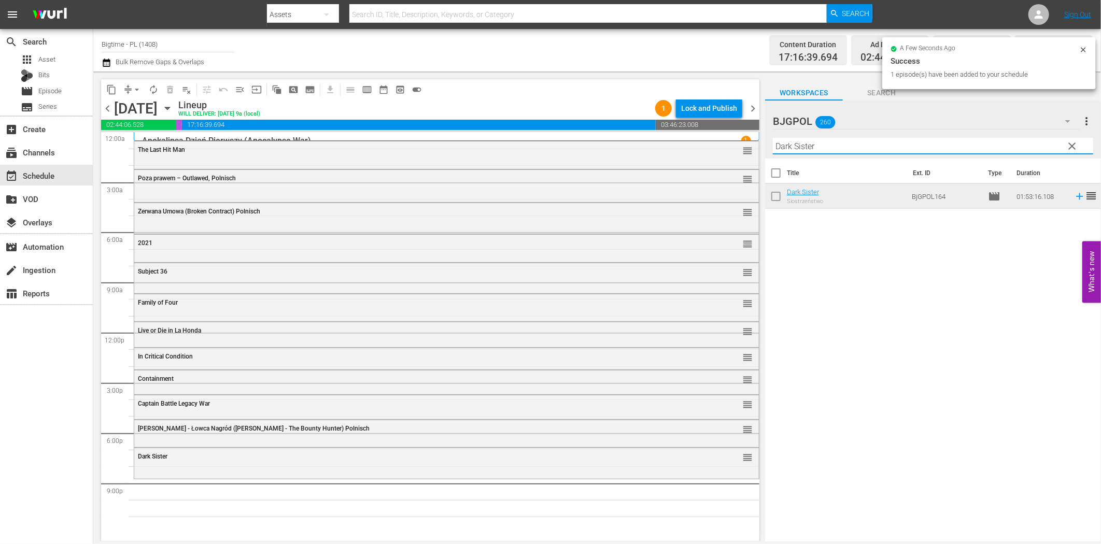
click at [889, 143] on input "Dark Sister" at bounding box center [933, 146] width 320 height 17
paste input "Living Room Coffin"
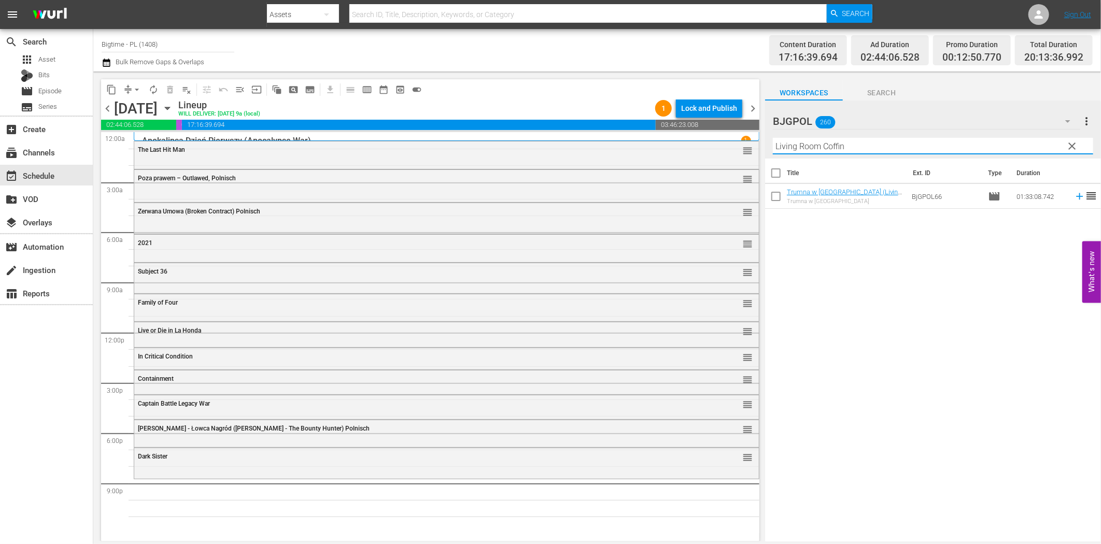
click at [1074, 195] on icon at bounding box center [1079, 196] width 11 height 11
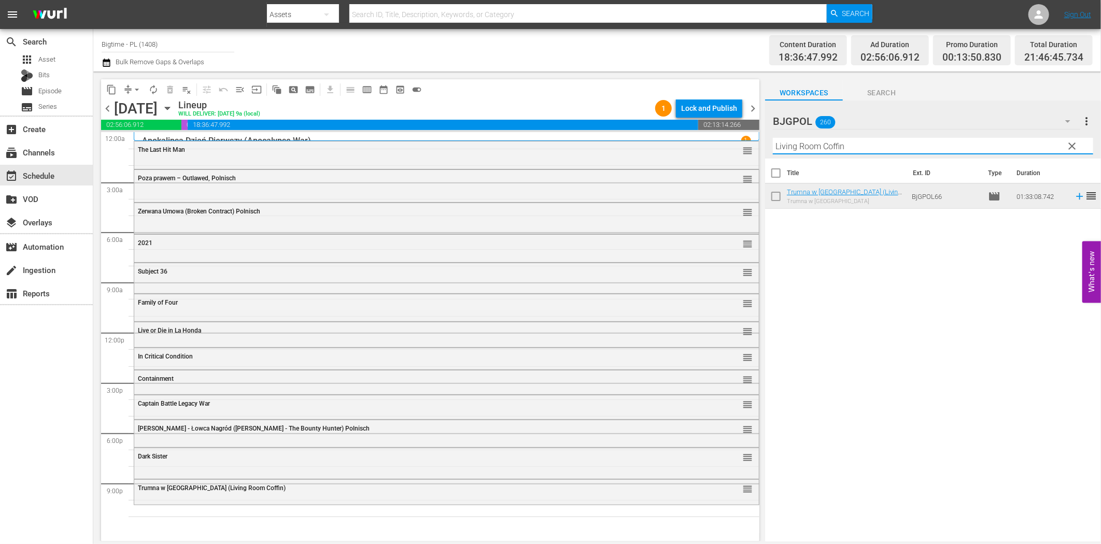
click at [905, 148] on input "Living Room Coffin" at bounding box center [933, 146] width 320 height 17
paste input "Dark by [PERSON_NAME]"
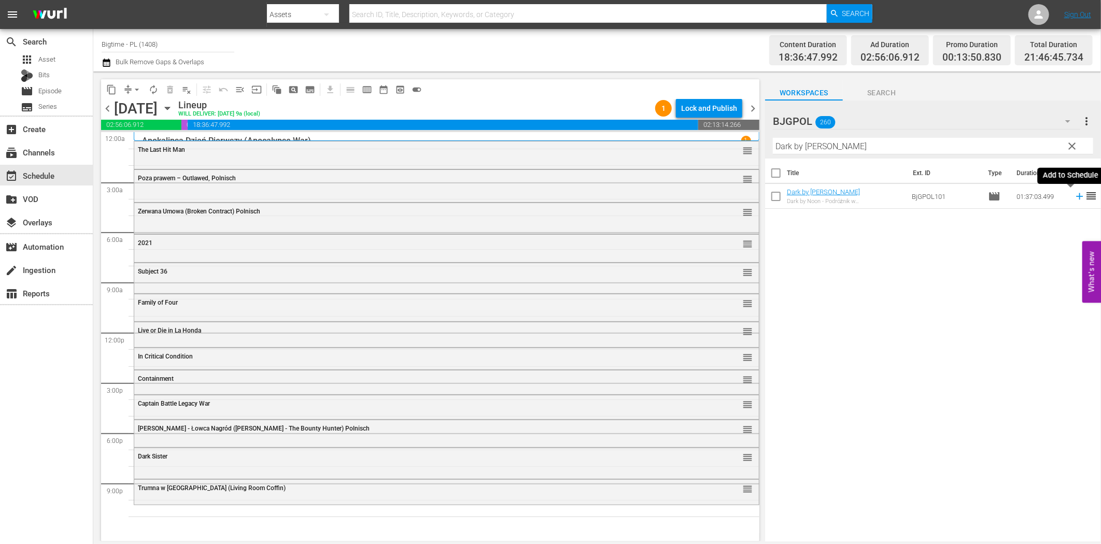
click at [1074, 195] on icon at bounding box center [1079, 196] width 11 height 11
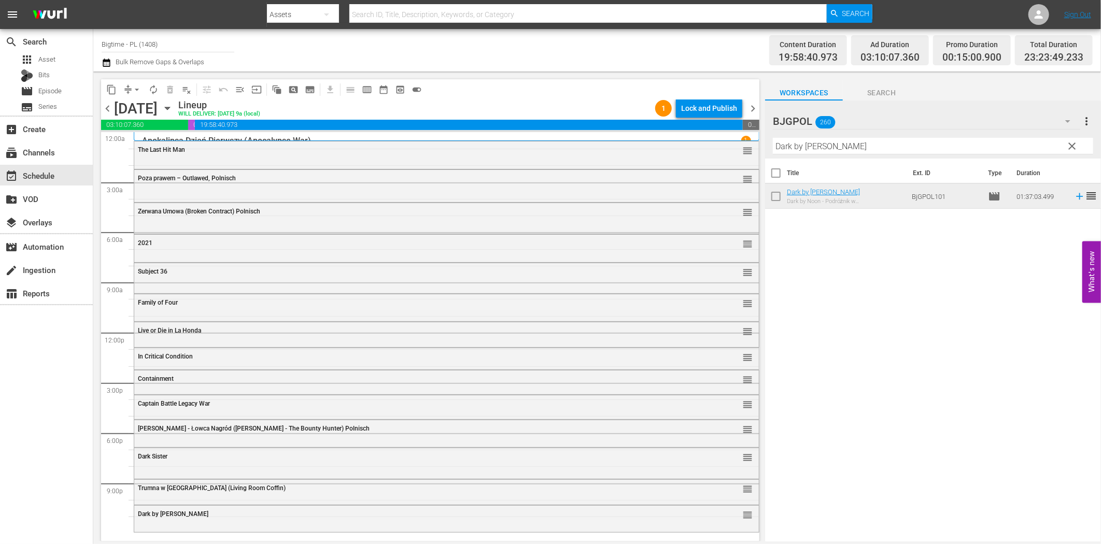
click at [827, 152] on input "Dark by [PERSON_NAME]" at bounding box center [933, 146] width 320 height 17
paste input "oom Box"
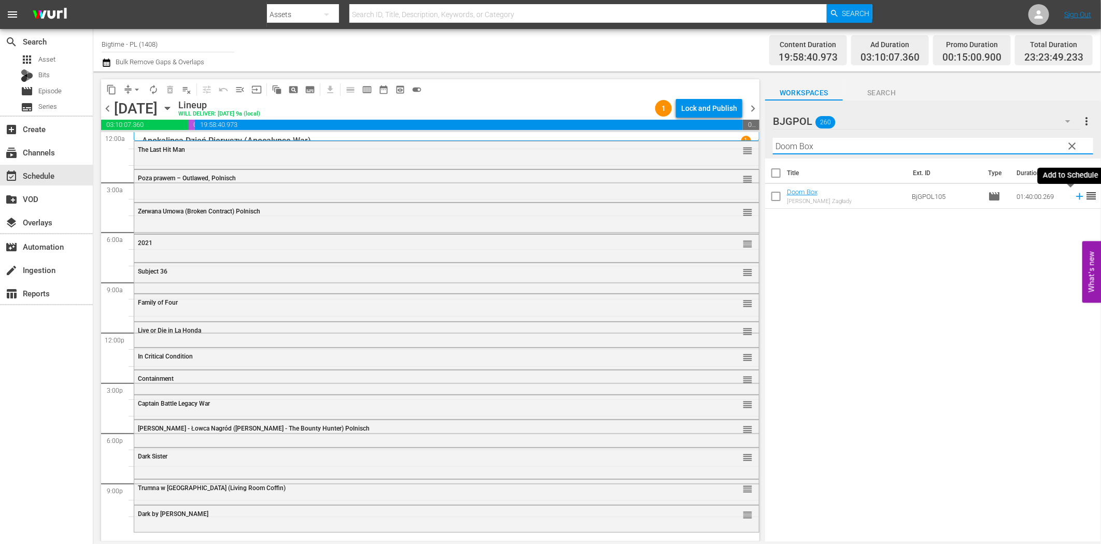
click at [1076, 200] on icon at bounding box center [1079, 196] width 7 height 7
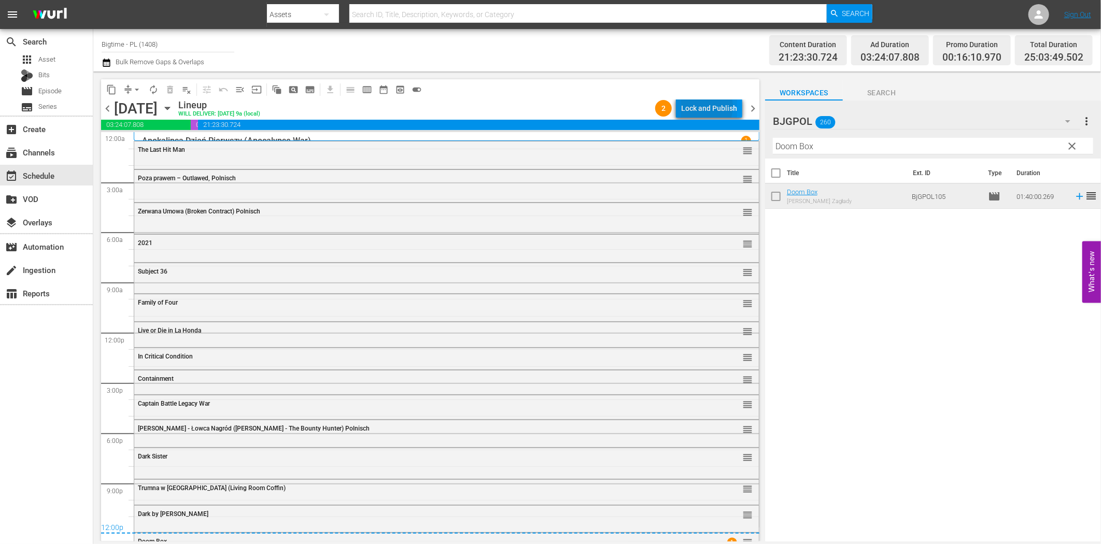
click at [701, 106] on div "Lock and Publish" at bounding box center [709, 108] width 56 height 19
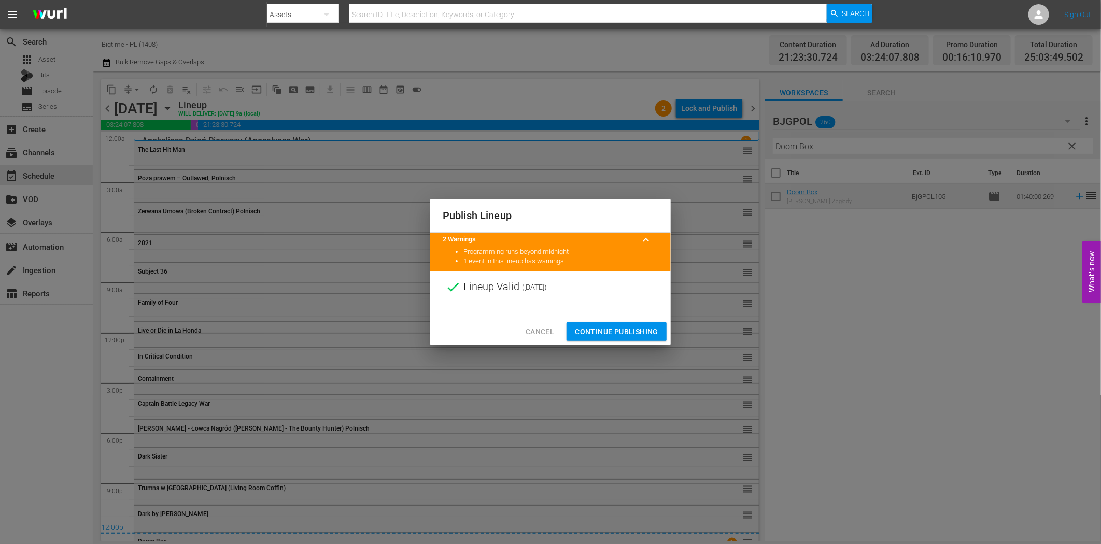
click at [649, 327] on span "Continue Publishing" at bounding box center [616, 332] width 83 height 13
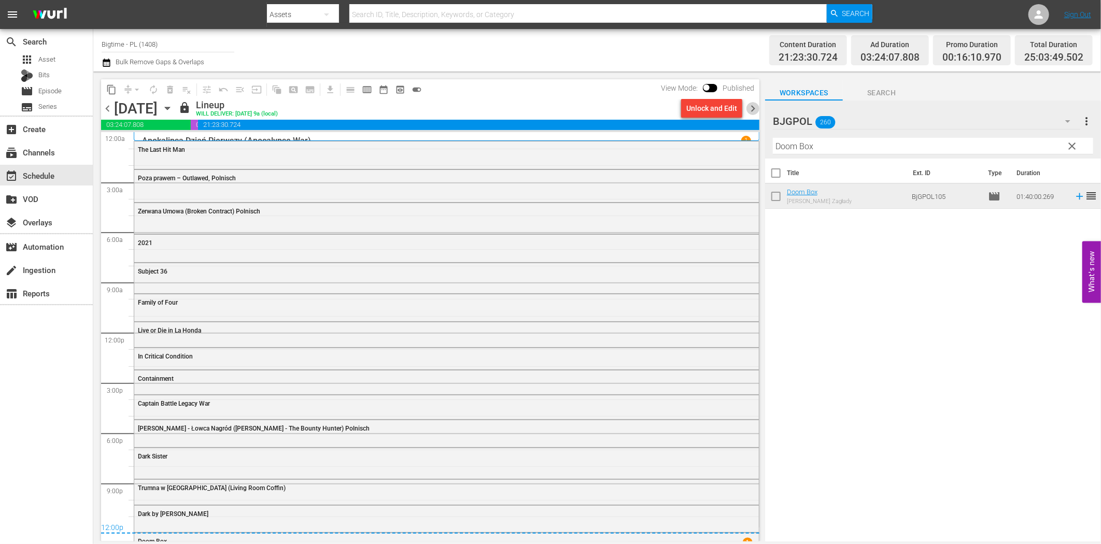
drag, startPoint x: 754, startPoint y: 112, endPoint x: 816, endPoint y: 131, distance: 64.6
click at [753, 112] on span "chevron_right" at bounding box center [753, 108] width 13 height 13
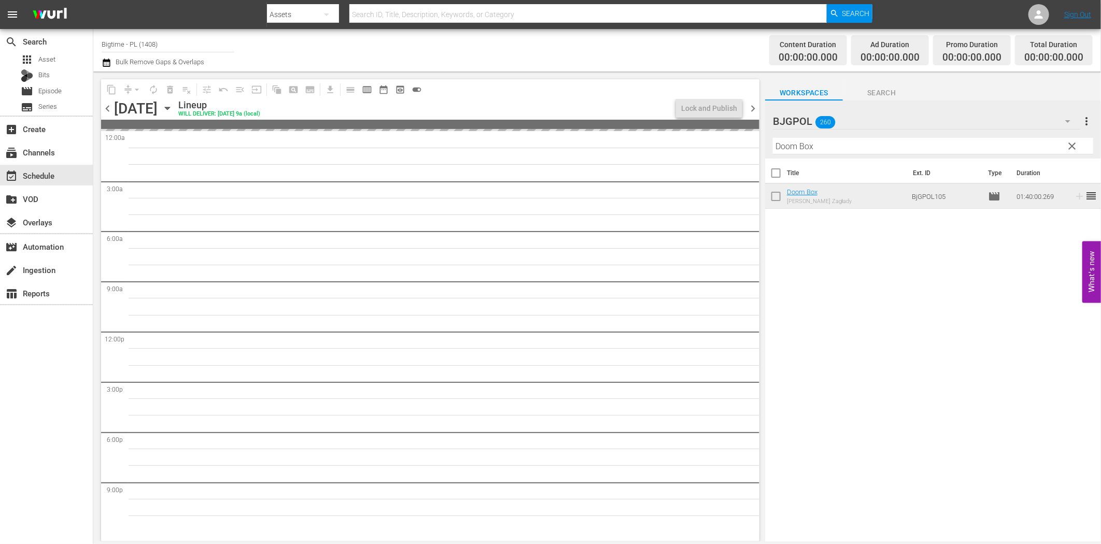
click at [833, 152] on input "Doom Box" at bounding box center [933, 146] width 320 height 17
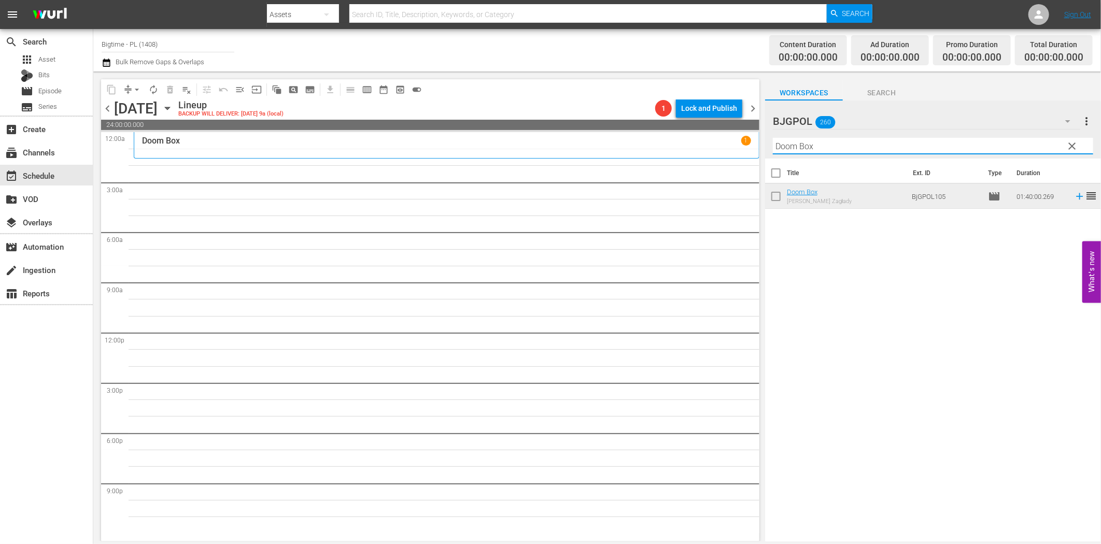
paste input "Living Room Coffin"
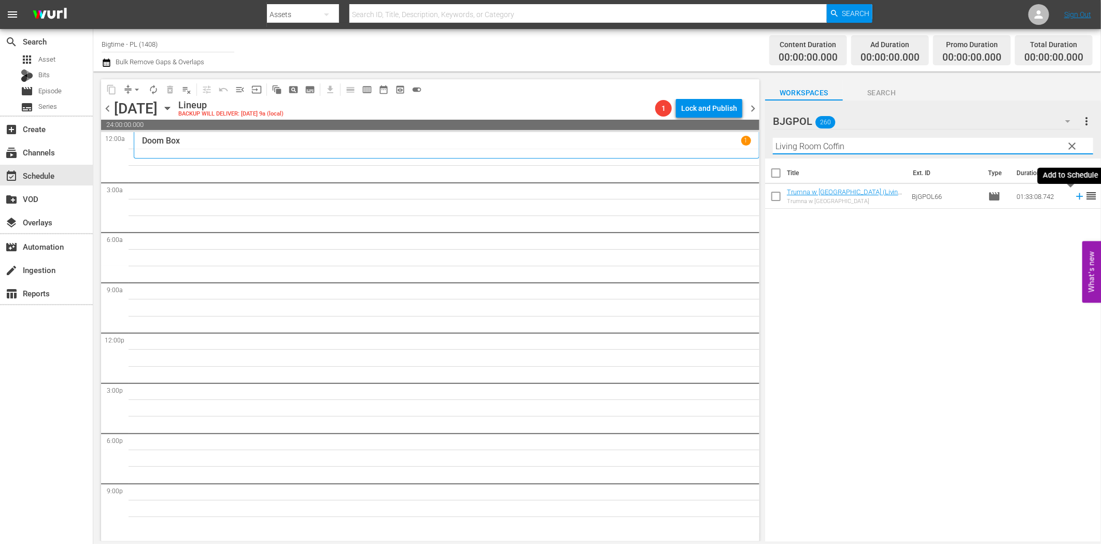
click at [1074, 199] on icon at bounding box center [1079, 196] width 11 height 11
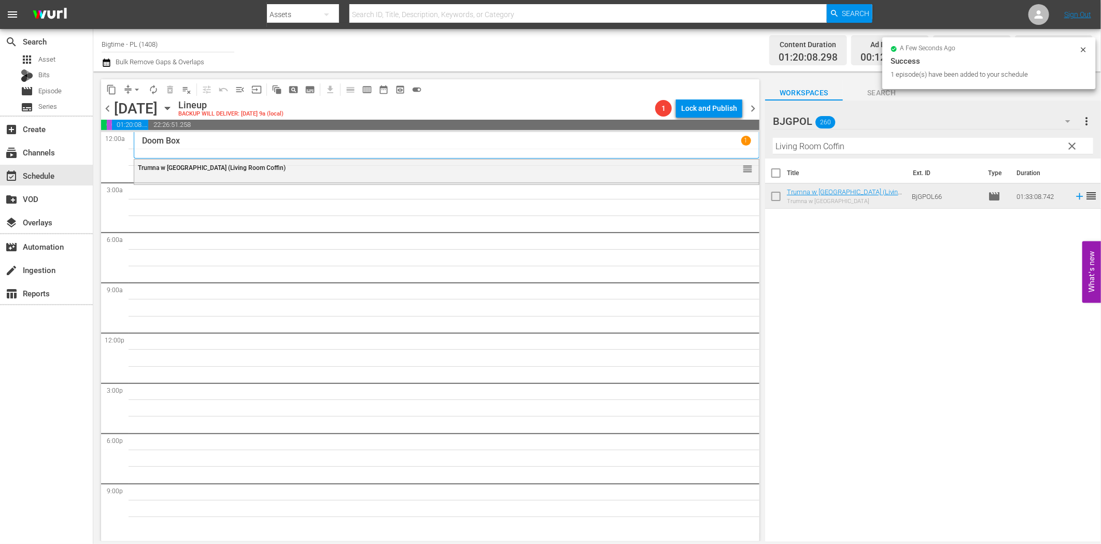
click at [867, 144] on input "Living Room Coffin" at bounding box center [933, 146] width 320 height 17
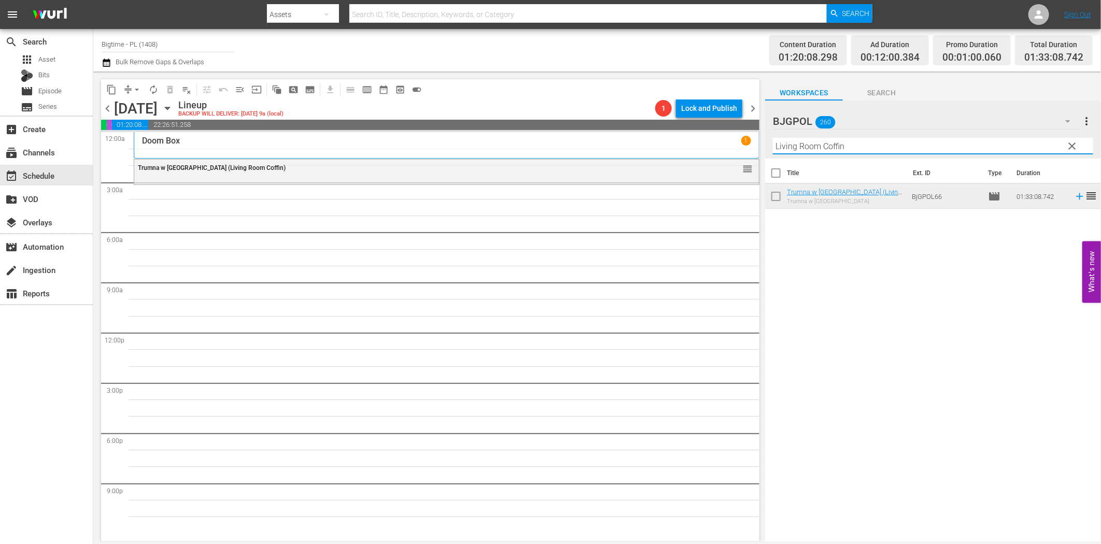
paste input "Silhouettes"
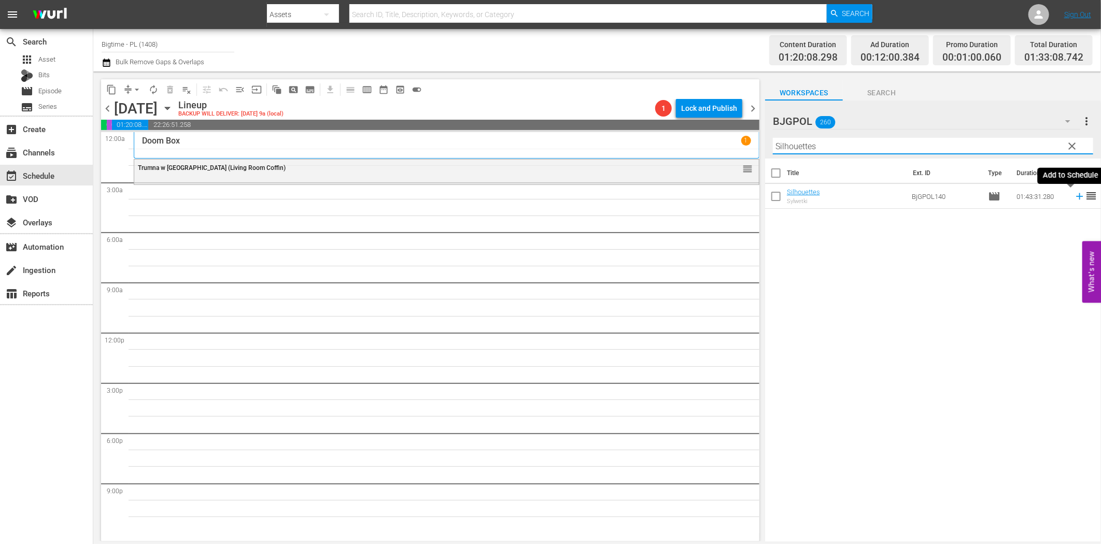
click at [1076, 197] on icon at bounding box center [1079, 196] width 7 height 7
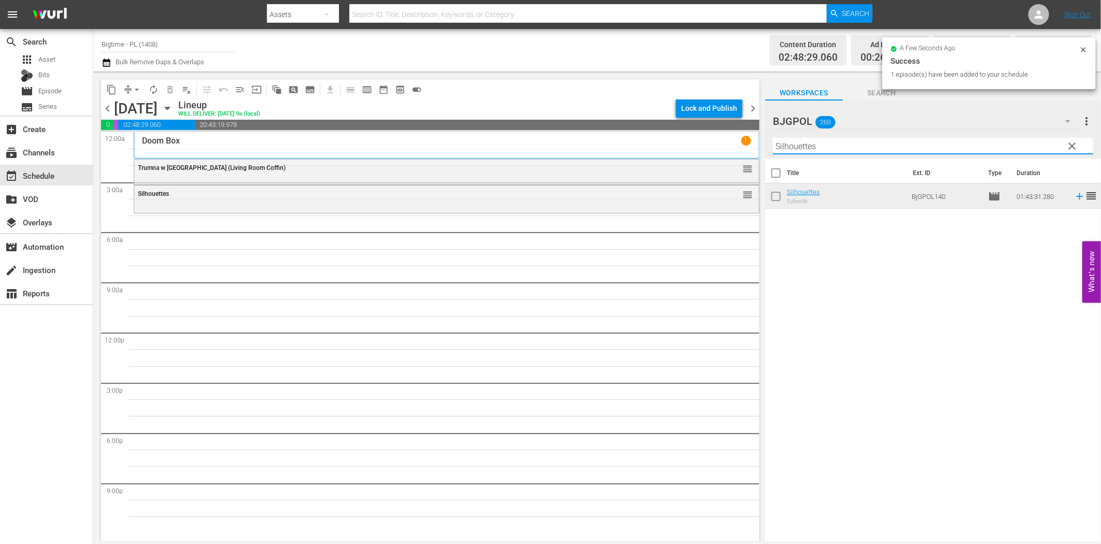
click at [852, 150] on input "Silhouettes" at bounding box center [933, 146] width 320 height 17
paste input "Canva"
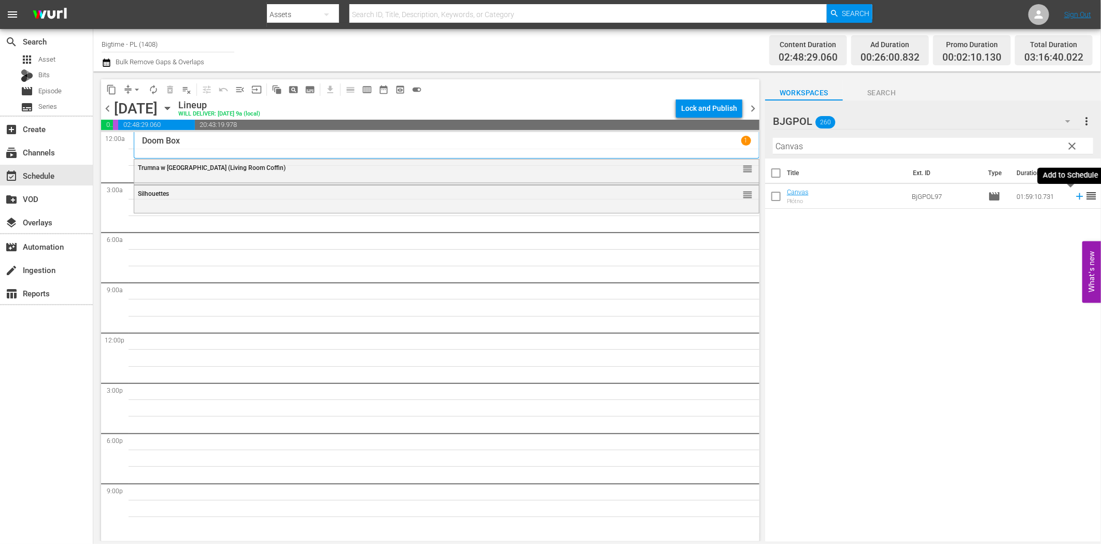
click at [1075, 198] on icon at bounding box center [1079, 196] width 11 height 11
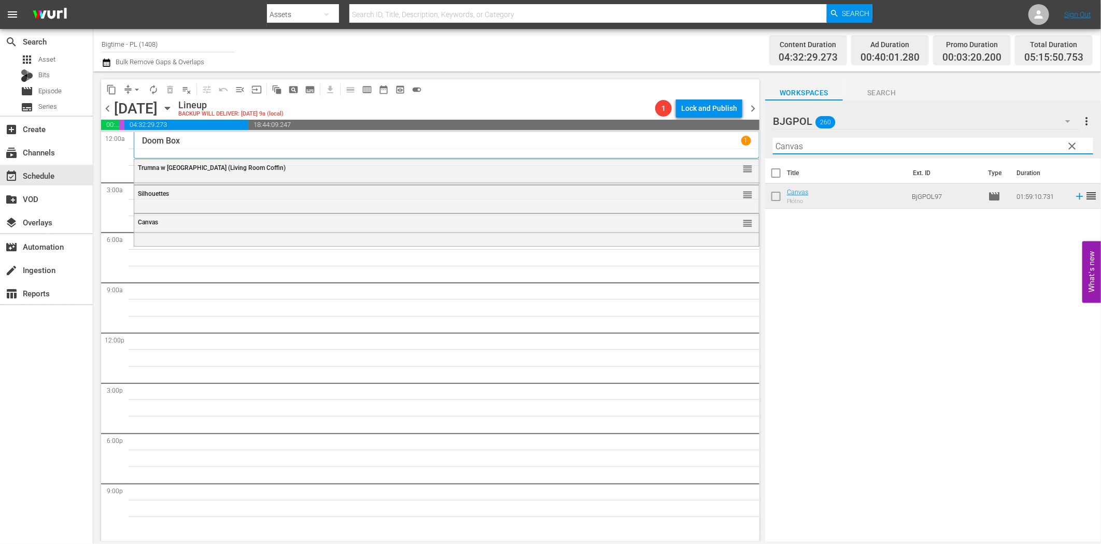
click at [801, 147] on input "Canvas" at bounding box center [933, 146] width 320 height 17
paste input "Perfect Break"
click at [1074, 193] on icon at bounding box center [1079, 196] width 11 height 11
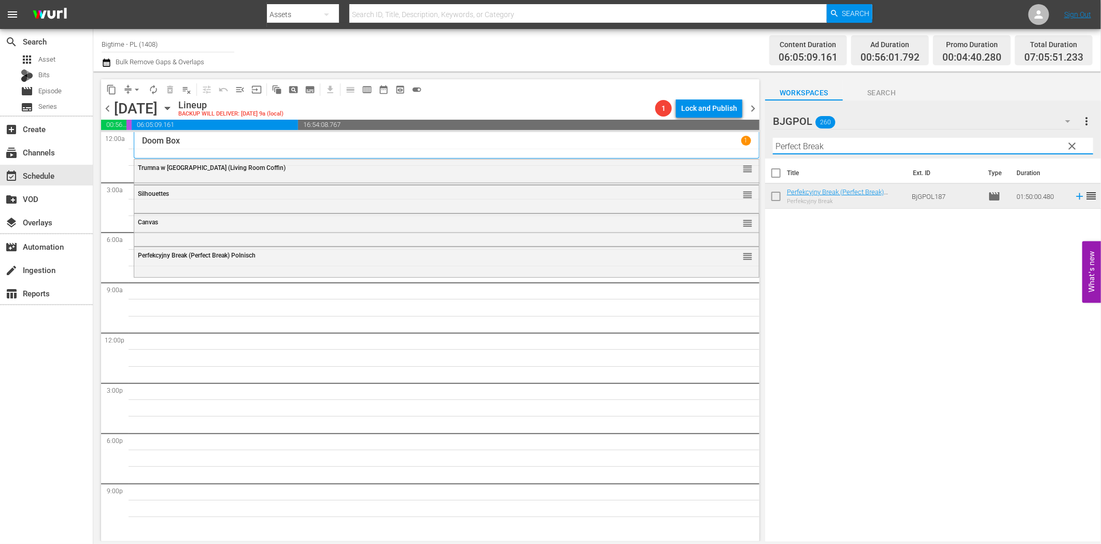
click at [836, 139] on input "Perfect Break" at bounding box center [933, 146] width 320 height 17
paste input "Watching The Detectives"
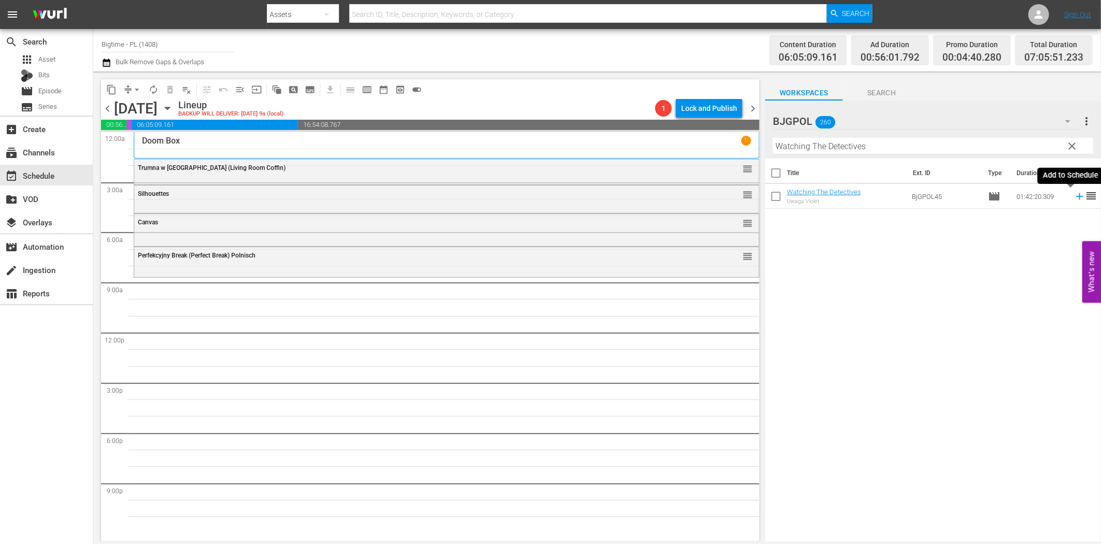
click at [1074, 195] on icon at bounding box center [1079, 196] width 11 height 11
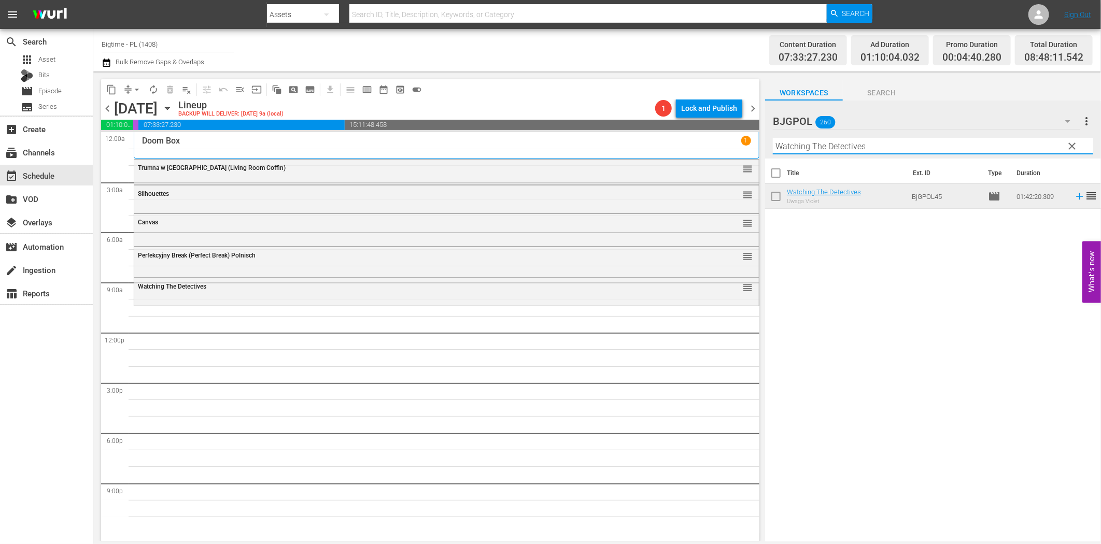
click at [792, 151] on input "Watching The Detectives" at bounding box center [933, 146] width 320 height 17
paste input "elcome to the Men's Group"
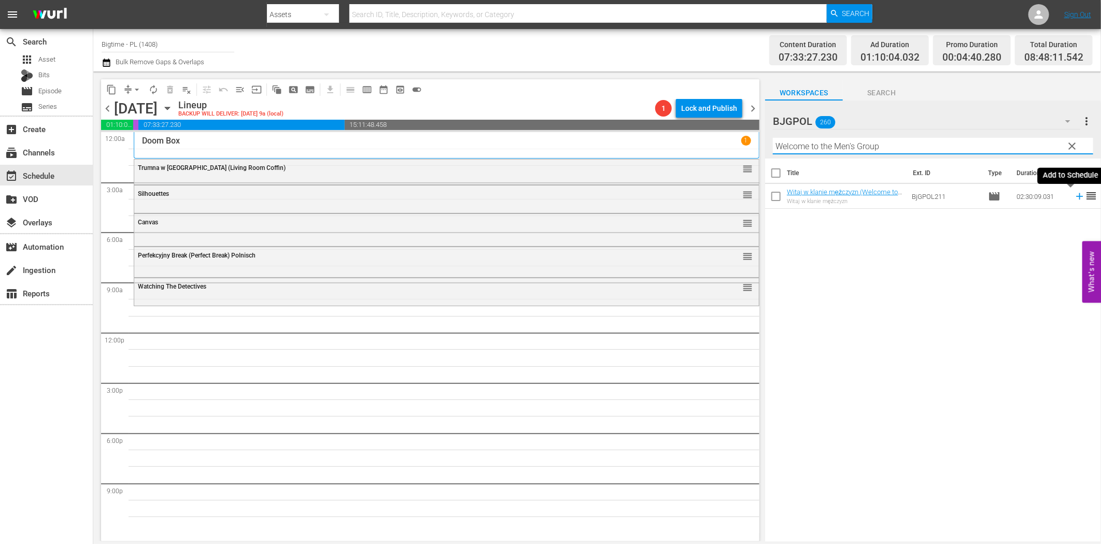
click at [1074, 198] on icon at bounding box center [1079, 196] width 11 height 11
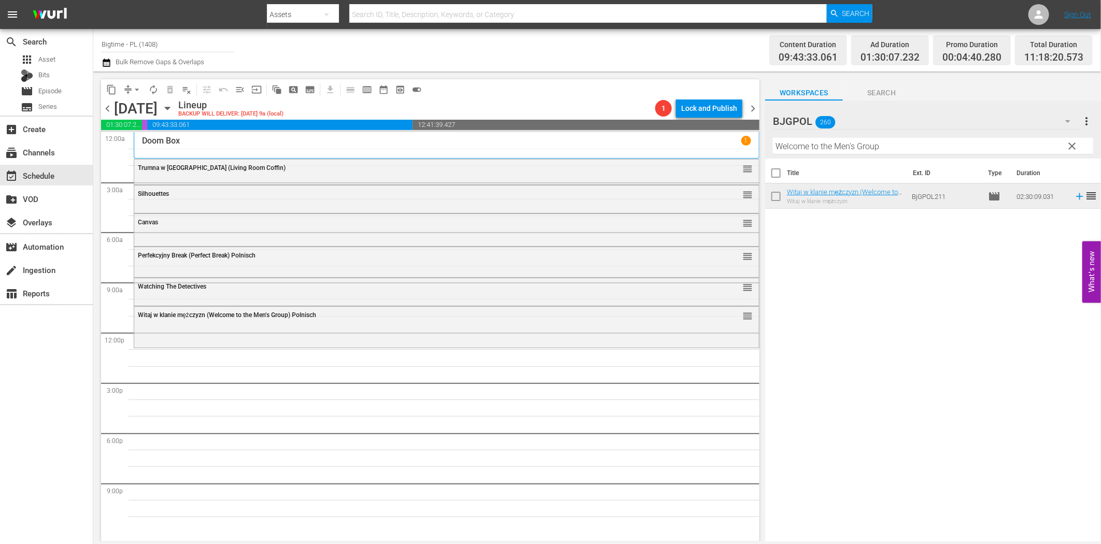
click at [799, 147] on input "Welcome to the Men's Group" at bounding box center [933, 146] width 320 height 17
paste input "Małe piwo (Pardon Us) Colorized"
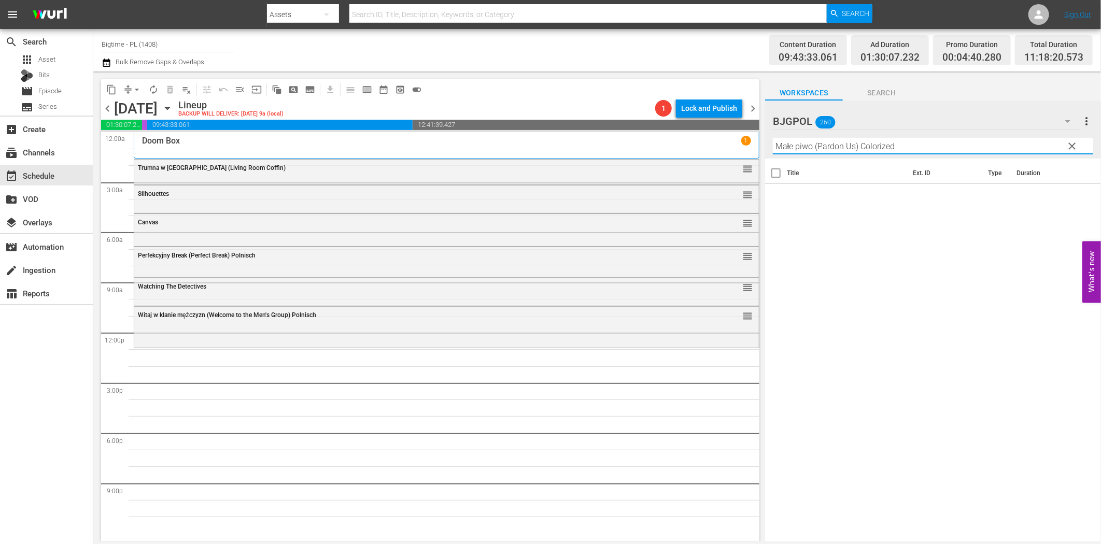
drag, startPoint x: 826, startPoint y: 145, endPoint x: 992, endPoint y: 158, distance: 166.9
click at [992, 157] on div "Filter by Title Małe piwo (Pardon Us) Colorized" at bounding box center [933, 146] width 320 height 25
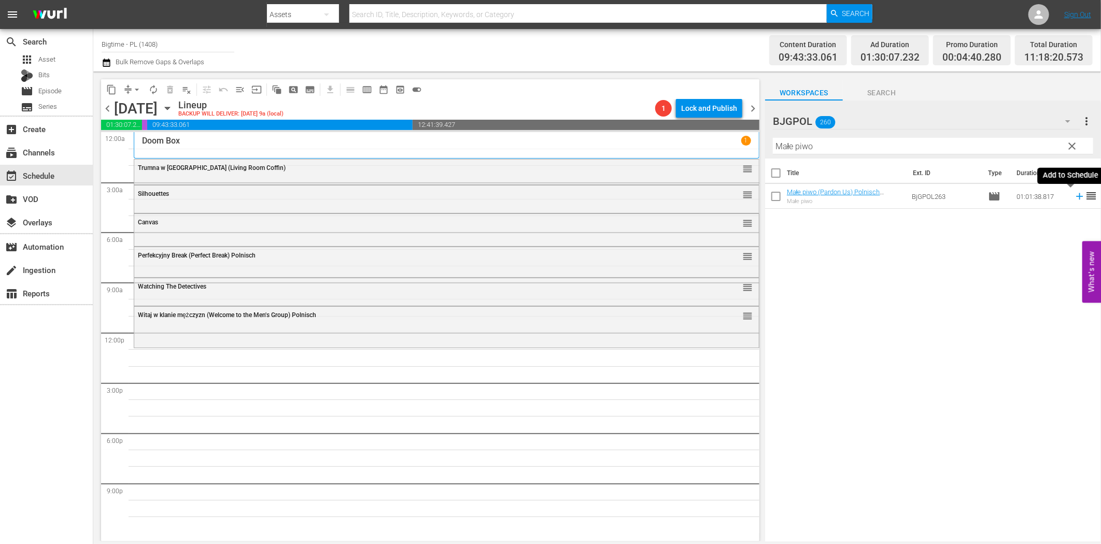
click at [1074, 195] on icon at bounding box center [1079, 196] width 11 height 11
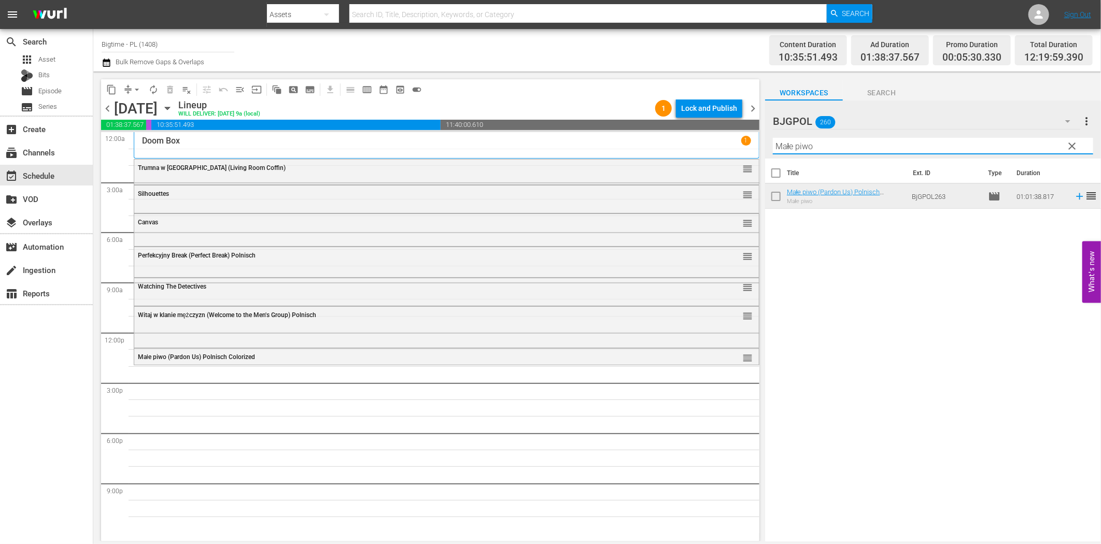
click at [898, 146] on input "Małe piwo" at bounding box center [933, 146] width 320 height 17
paste input "Love Meet [PERSON_NAME]"
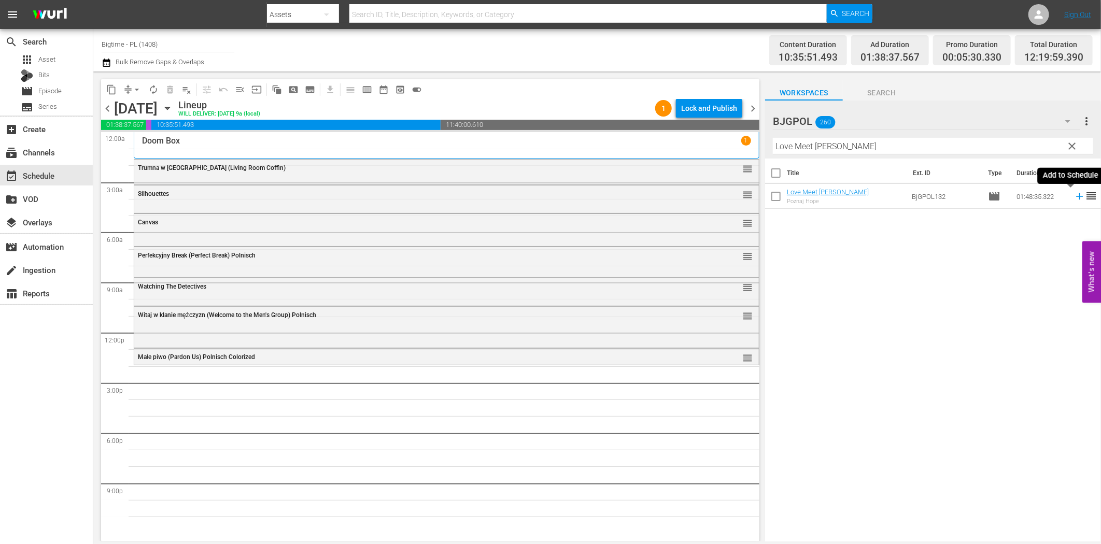
click at [1074, 199] on icon at bounding box center [1079, 196] width 11 height 11
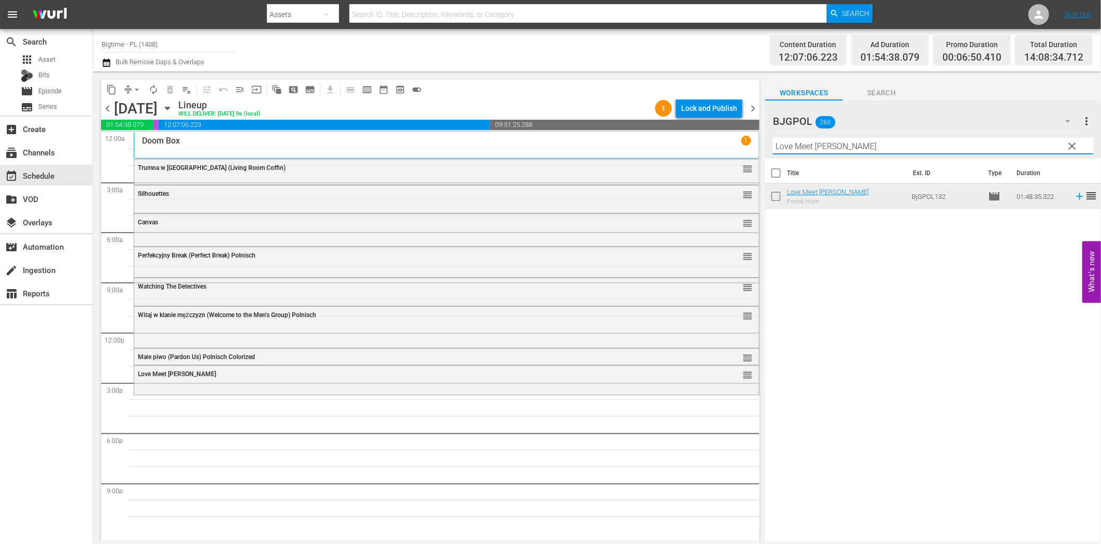
click at [810, 148] on input "Love Meet [PERSON_NAME]" at bounding box center [933, 146] width 320 height 17
paste input "Twic"
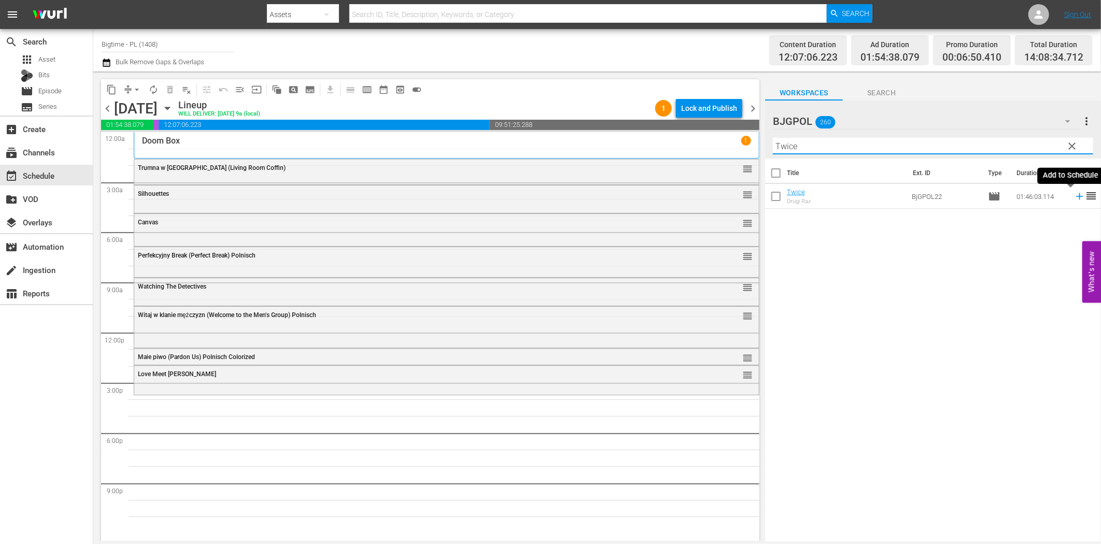
click at [1074, 193] on icon at bounding box center [1079, 196] width 11 height 11
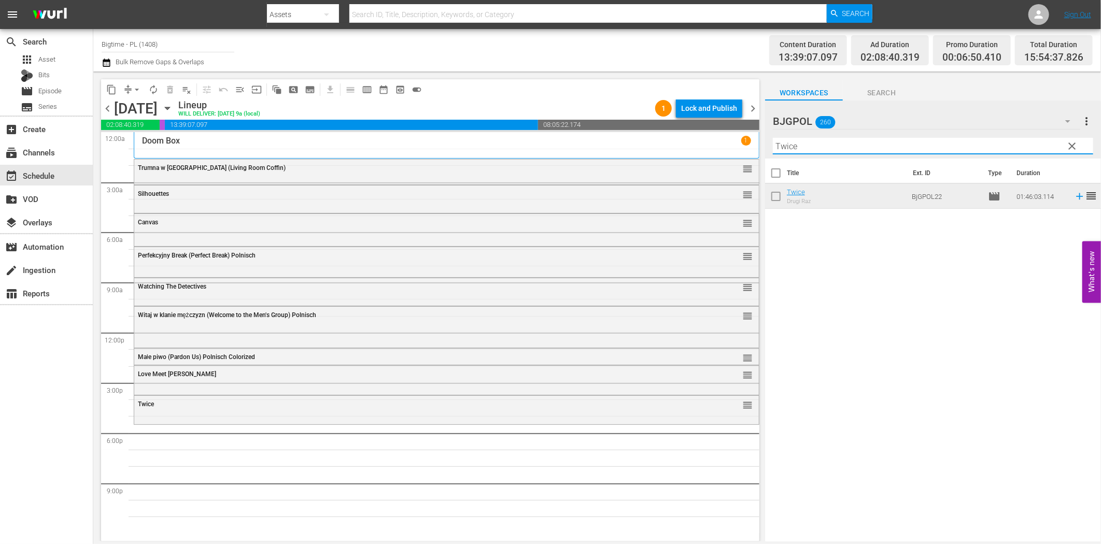
click at [859, 152] on input "Twice" at bounding box center [933, 146] width 320 height 17
paste input "Influen"
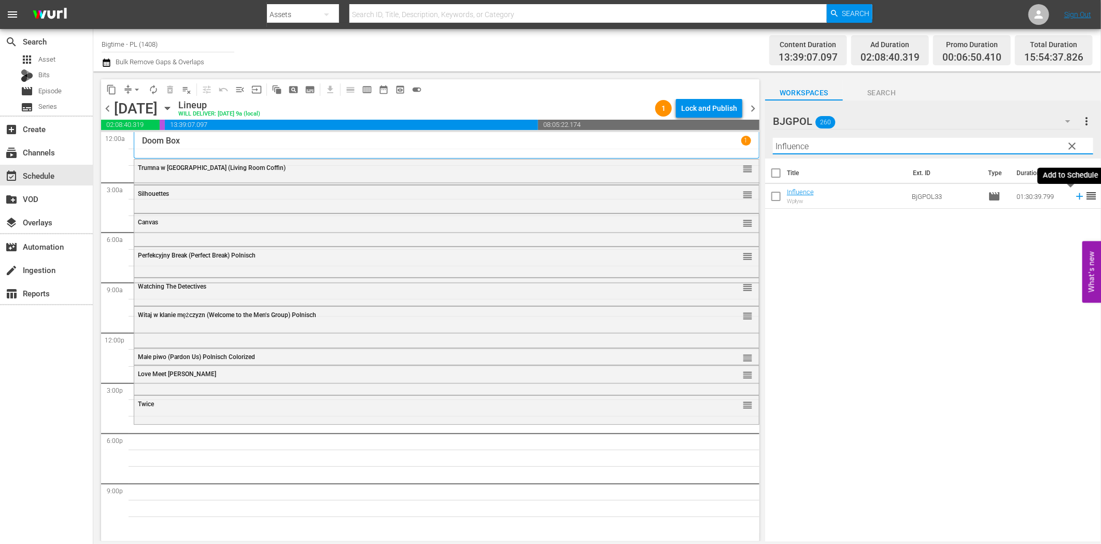
click at [1074, 198] on icon at bounding box center [1079, 196] width 11 height 11
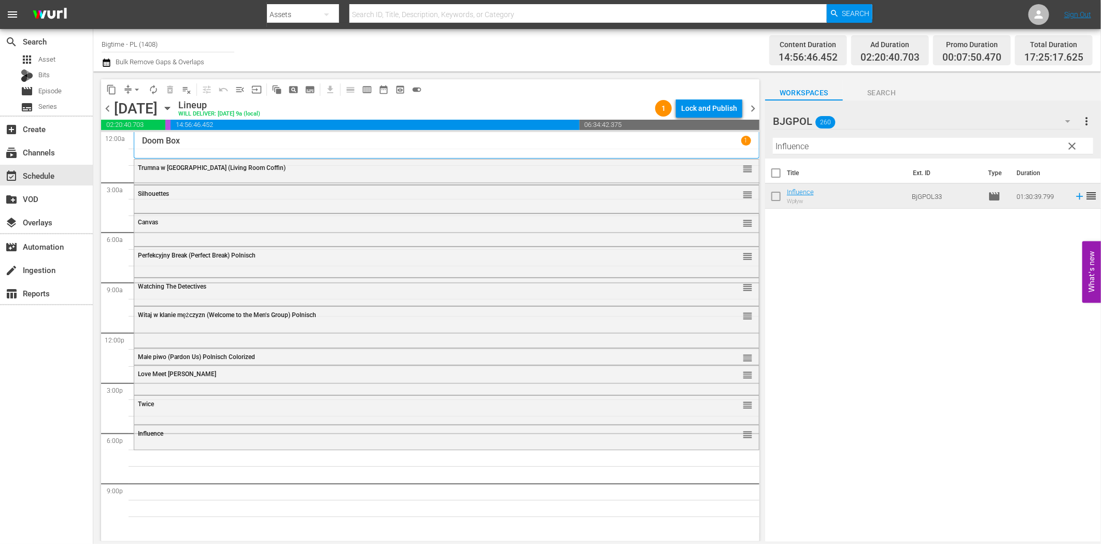
click at [791, 148] on input "Influence" at bounding box center [933, 146] width 320 height 17
paste input "Dead On Arrival"
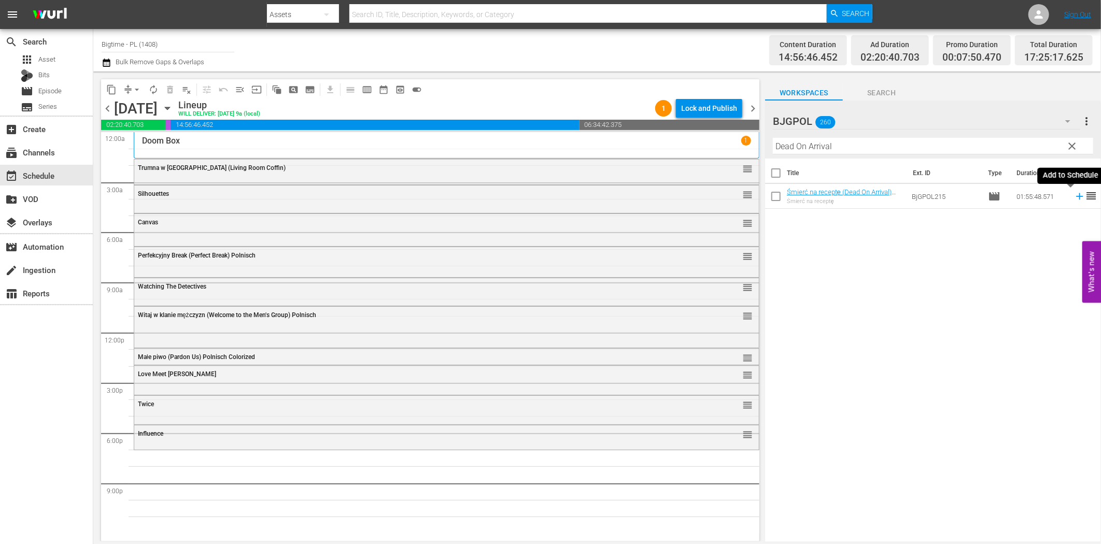
click at [1074, 201] on icon at bounding box center [1079, 196] width 11 height 11
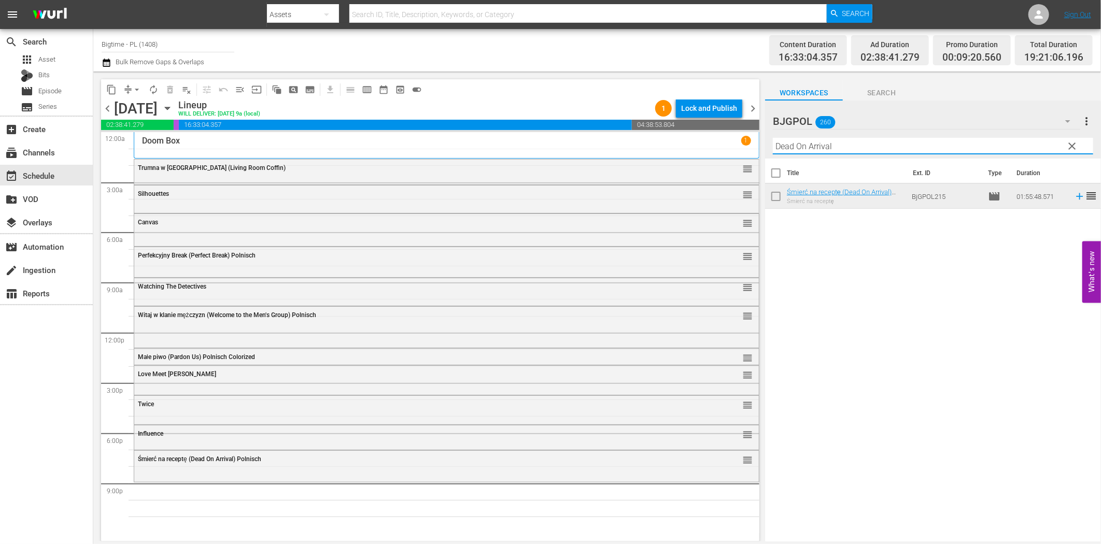
click at [917, 147] on input "Dead On Arrival" at bounding box center [933, 146] width 320 height 17
paste input "Brute Sanity"
click at [1074, 195] on icon at bounding box center [1079, 196] width 11 height 11
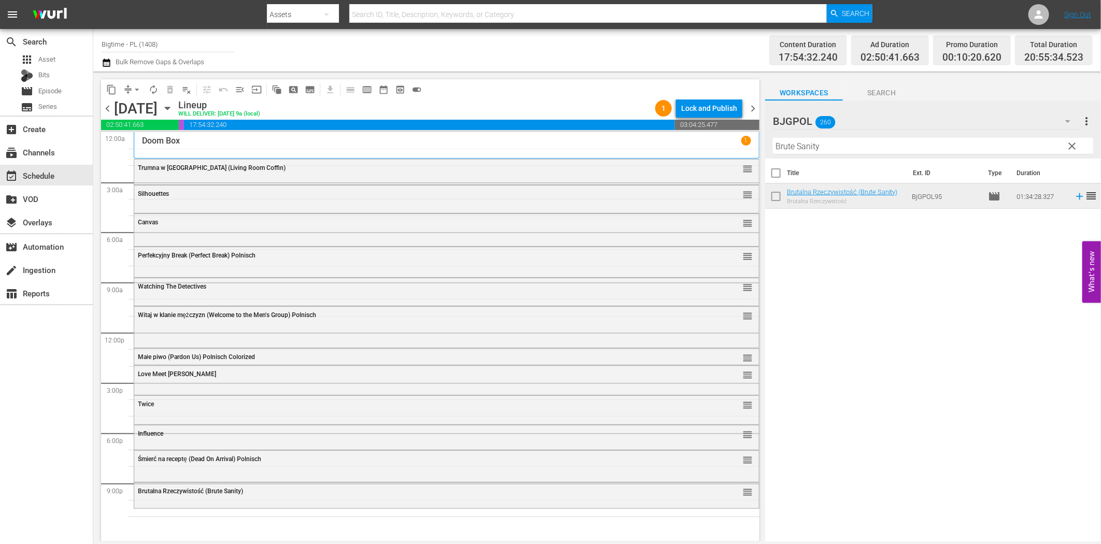
click at [831, 144] on input "Brute Sanity" at bounding box center [933, 146] width 320 height 17
paste input "Cabin Of Errors"
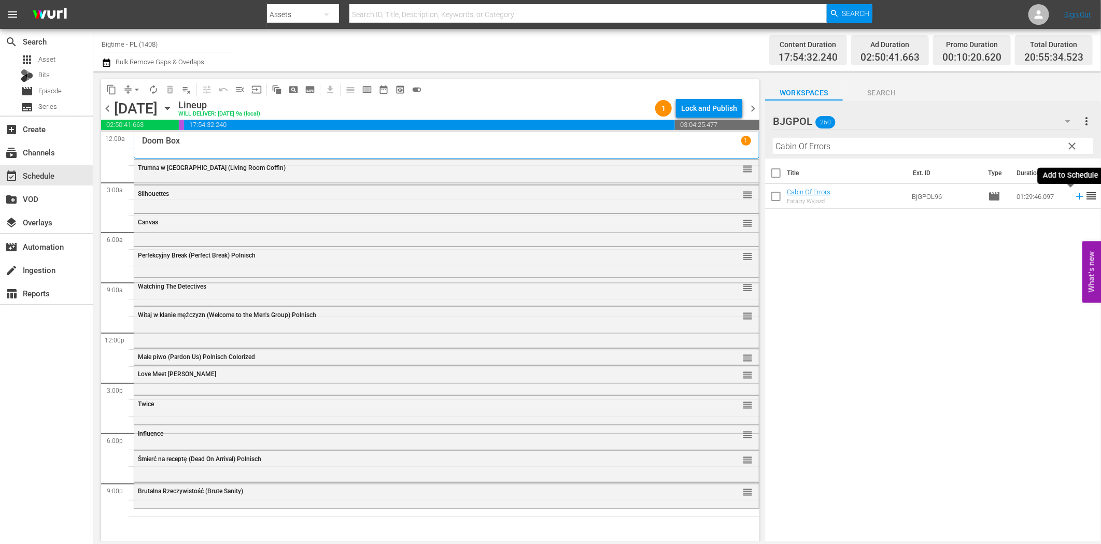
click at [1074, 198] on icon at bounding box center [1079, 196] width 11 height 11
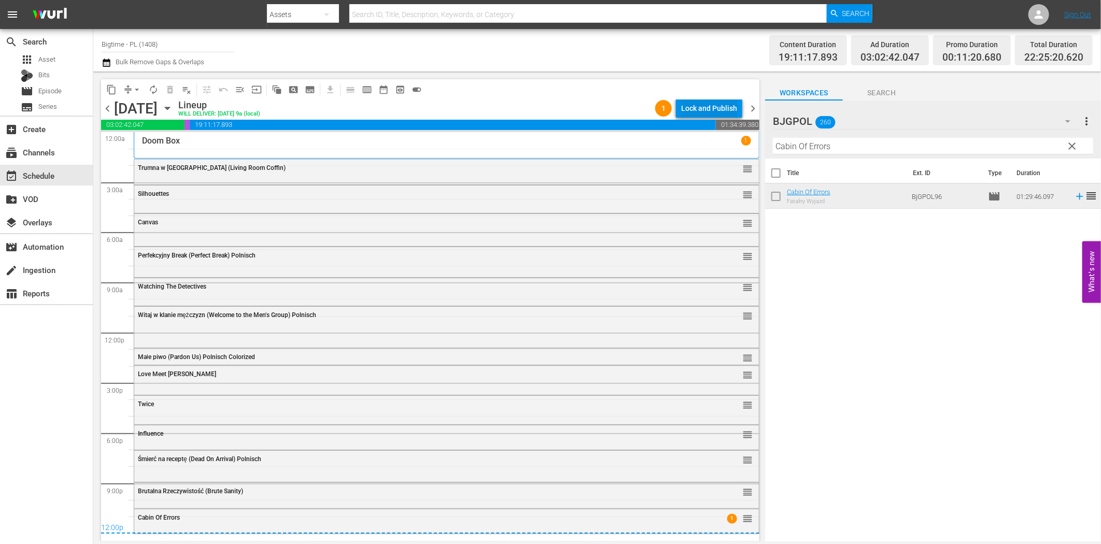
click at [692, 102] on div "Lock and Publish" at bounding box center [709, 108] width 56 height 19
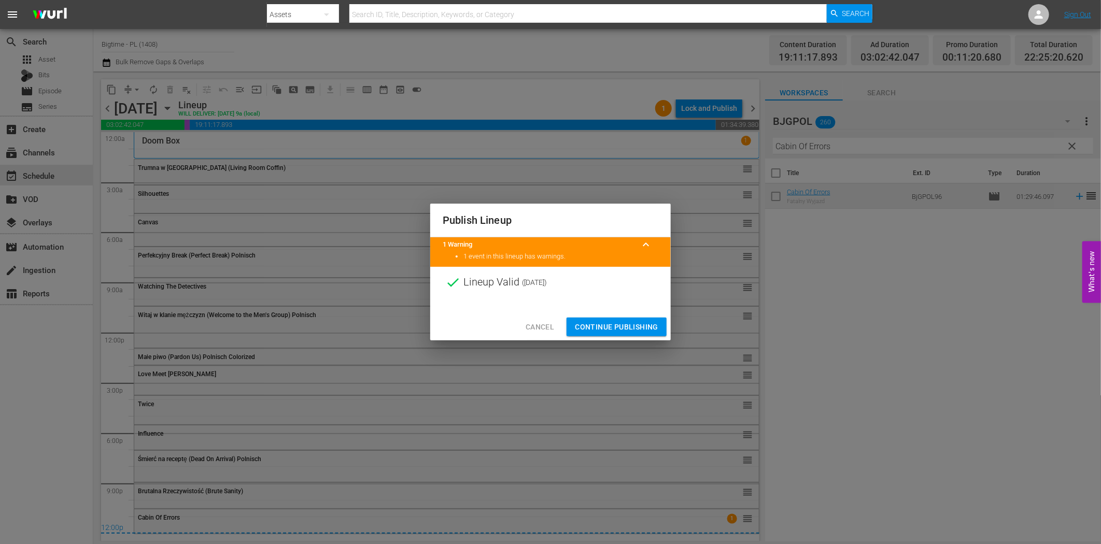
click at [638, 327] on span "Continue Publishing" at bounding box center [616, 327] width 83 height 13
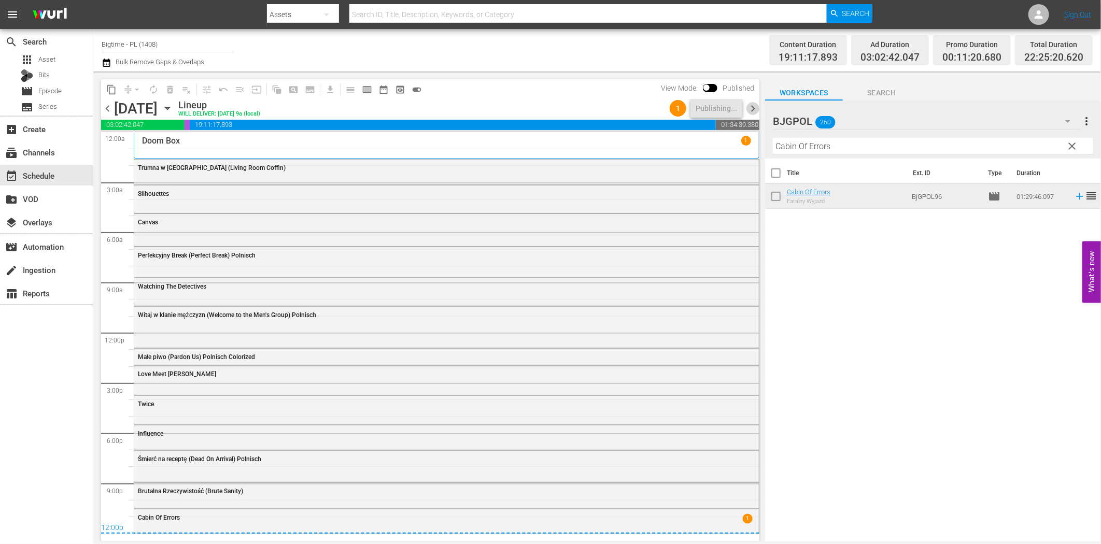
click at [755, 109] on span "chevron_right" at bounding box center [753, 108] width 13 height 13
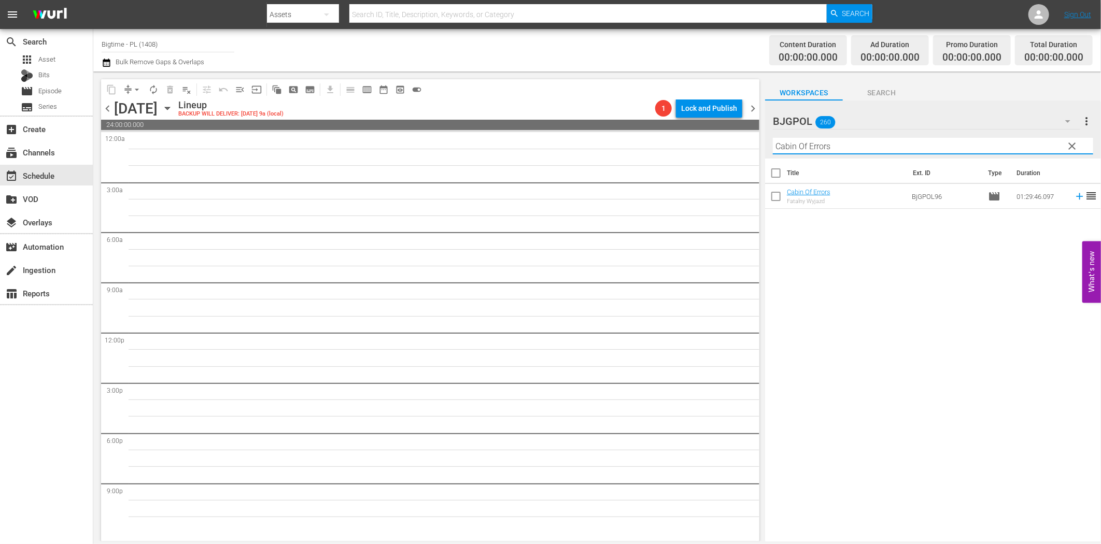
click at [858, 146] on input "Cabin Of Errors" at bounding box center [933, 146] width 320 height 17
paste input "[PERSON_NAME] Revenge"
click at [1074, 195] on icon at bounding box center [1079, 196] width 11 height 11
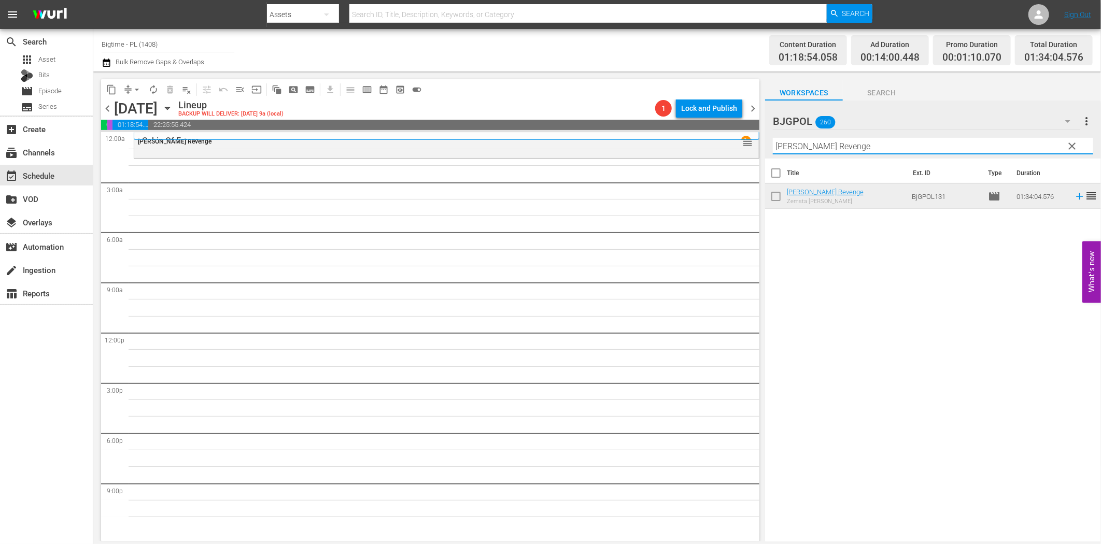
click at [825, 145] on input "[PERSON_NAME] Revenge" at bounding box center [933, 146] width 320 height 17
paste input "Deadliest Prey"
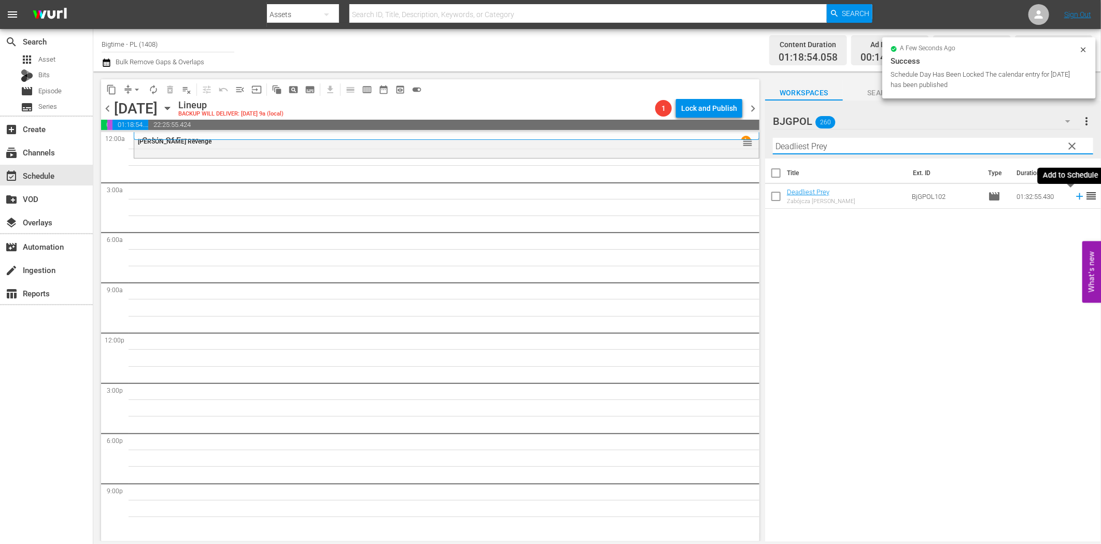
click at [1076, 195] on icon at bounding box center [1079, 196] width 7 height 7
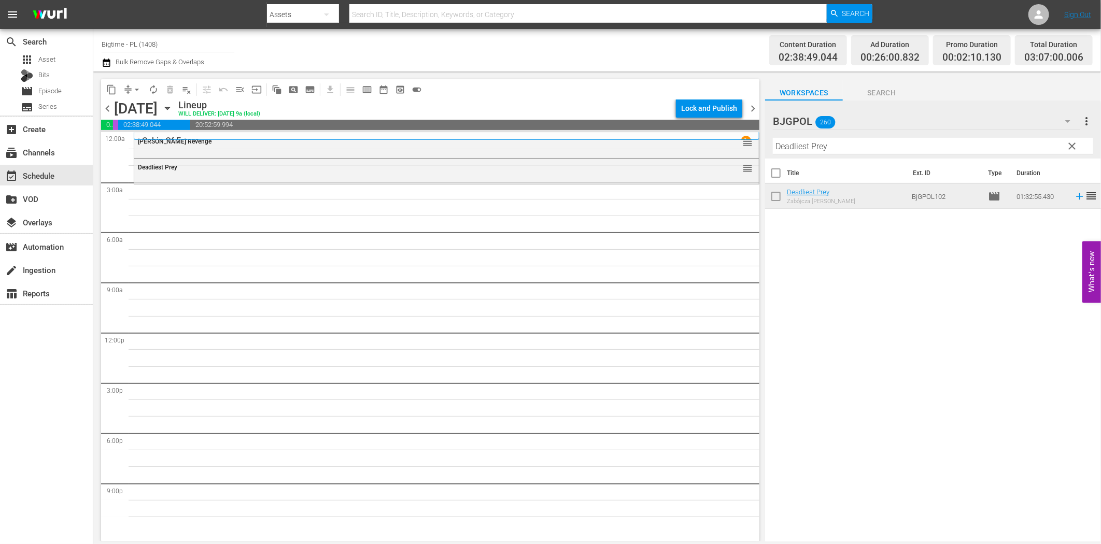
click at [842, 146] on input "Deadliest Prey" at bounding box center [933, 146] width 320 height 17
paste input "The End Time"
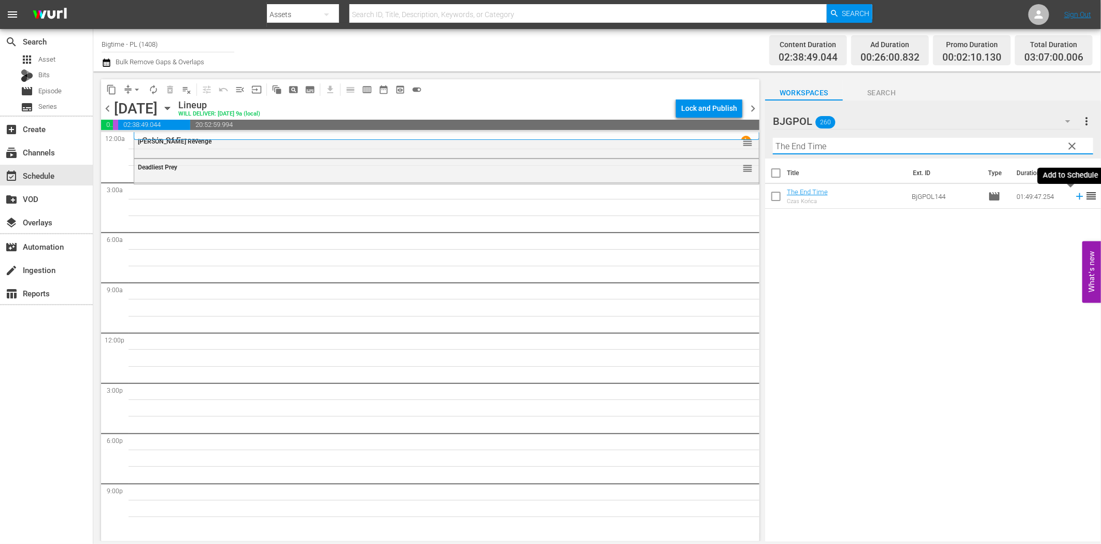
click at [1076, 199] on icon at bounding box center [1079, 196] width 7 height 7
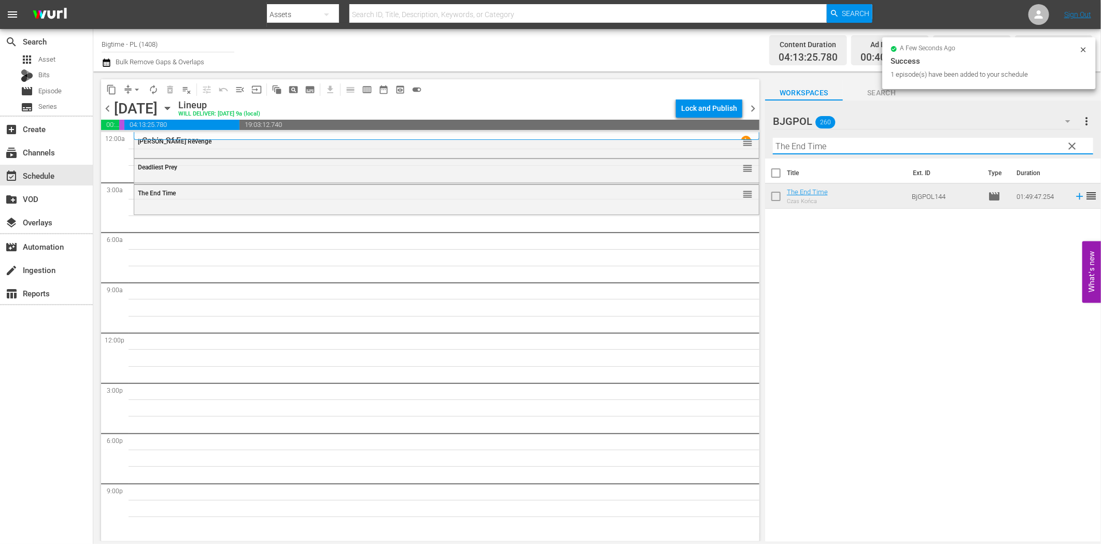
click at [807, 146] on input "The End Time" at bounding box center [933, 146] width 320 height 17
paste input "Wait Till [PERSON_NAME] Comes"
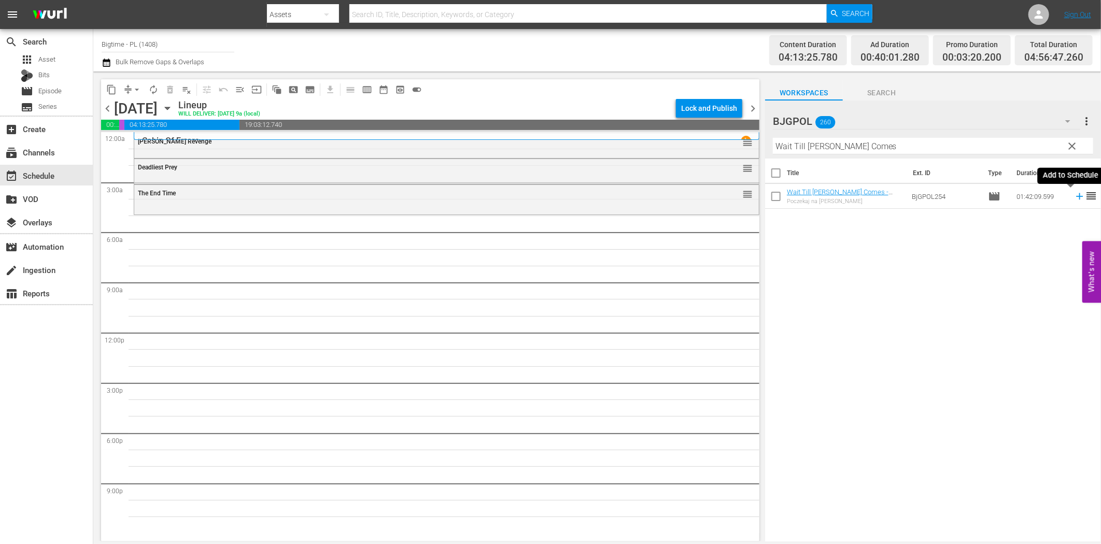
click at [1076, 194] on icon at bounding box center [1079, 196] width 7 height 7
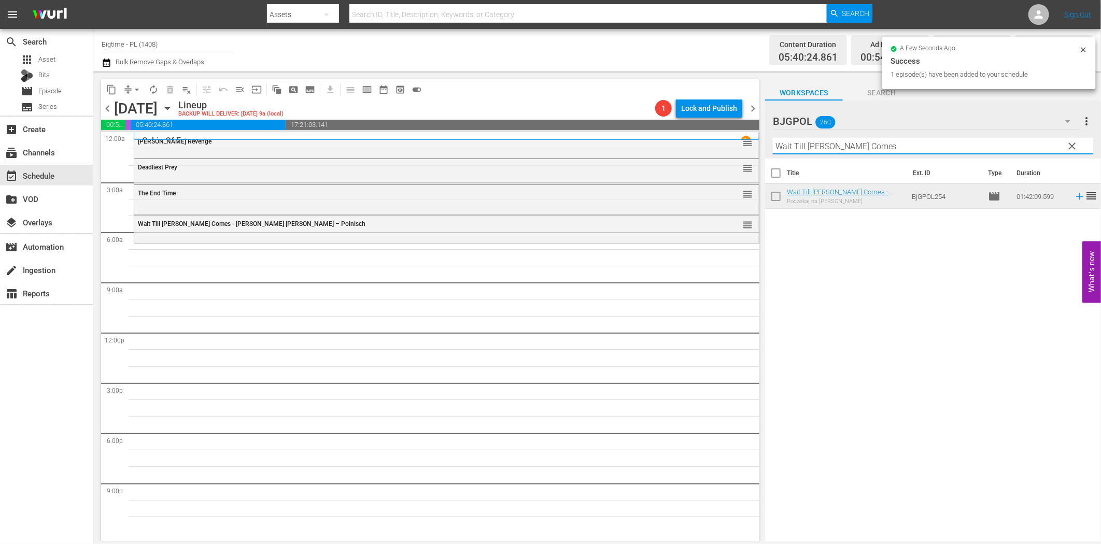
click at [784, 147] on input "Wait Till [PERSON_NAME] Comes" at bounding box center [933, 146] width 320 height 17
paste input "Someone I Used To Know"
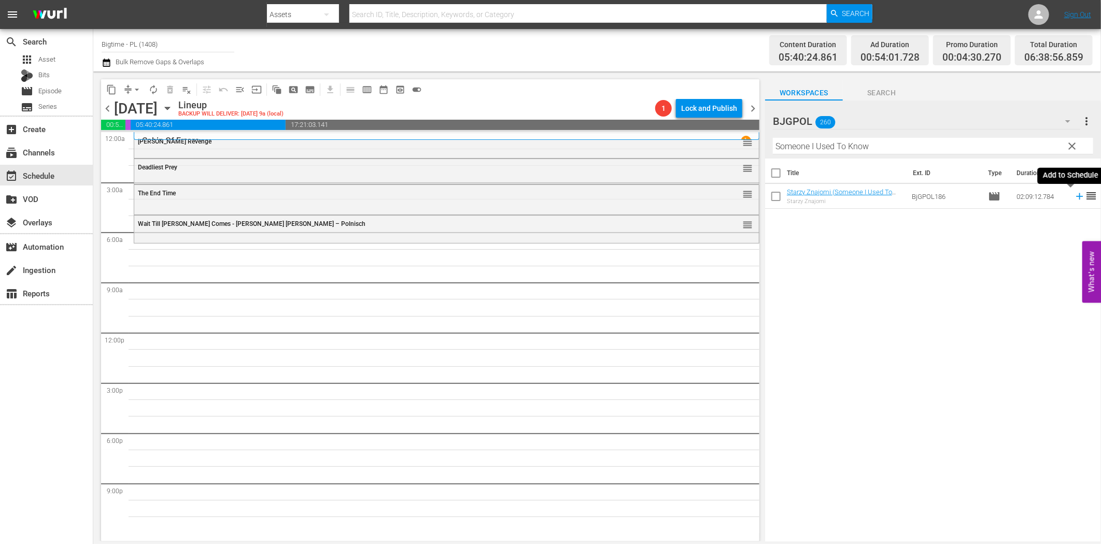
click at [1074, 195] on icon at bounding box center [1079, 196] width 11 height 11
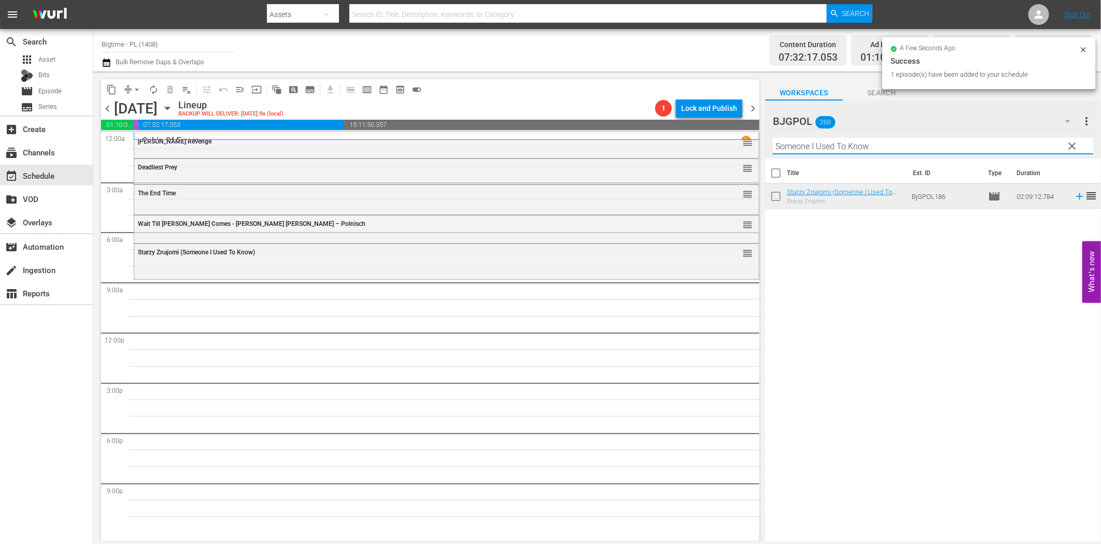
click at [877, 149] on input "Someone I Used To Know" at bounding box center [933, 146] width 320 height 17
paste input "ISIS Rising"
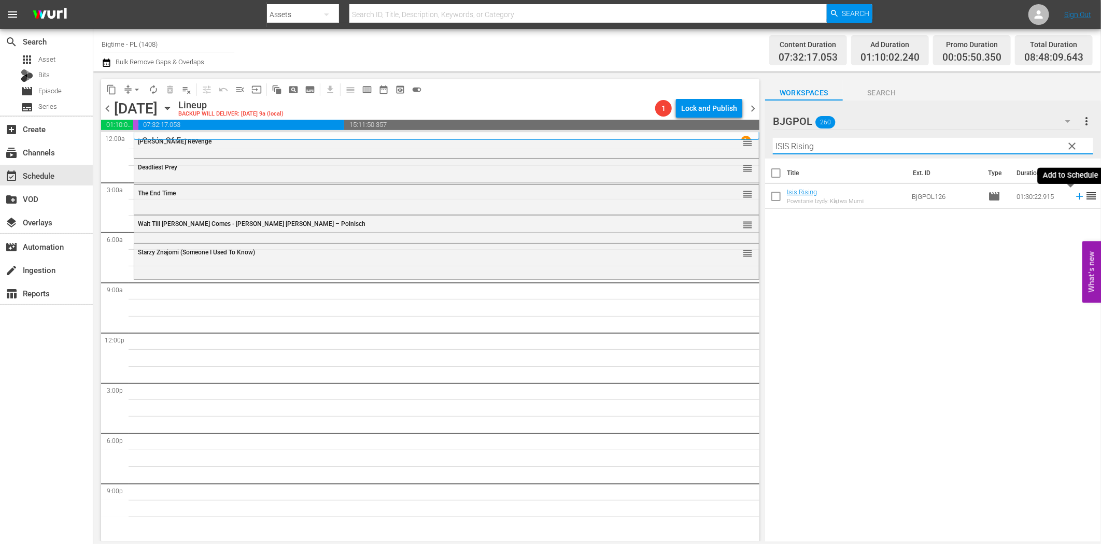
click at [1074, 193] on icon at bounding box center [1079, 196] width 11 height 11
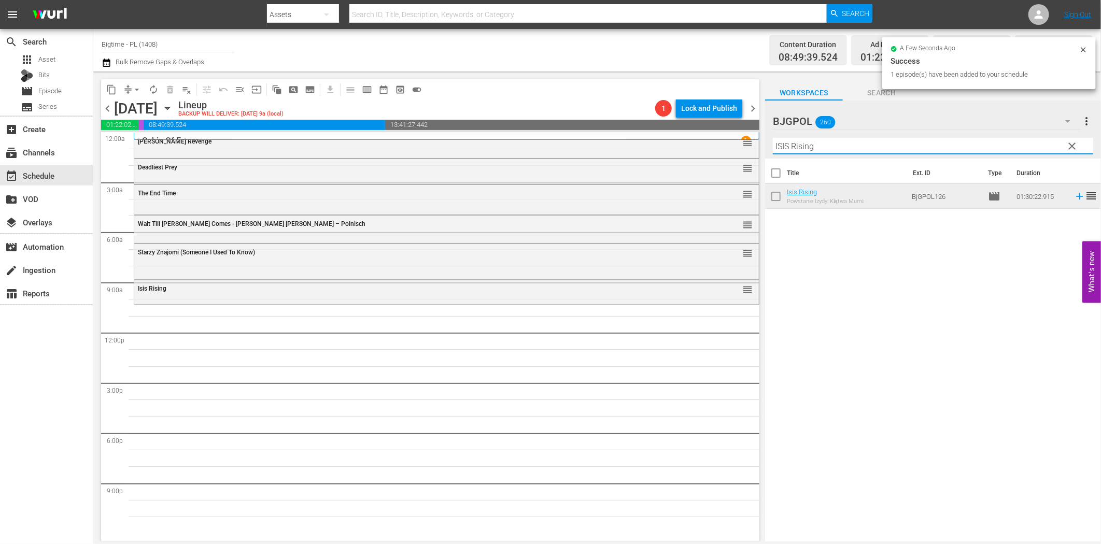
click at [817, 151] on input "ISIS Rising" at bounding box center [933, 146] width 320 height 17
paste input "1 & A Half Hours"
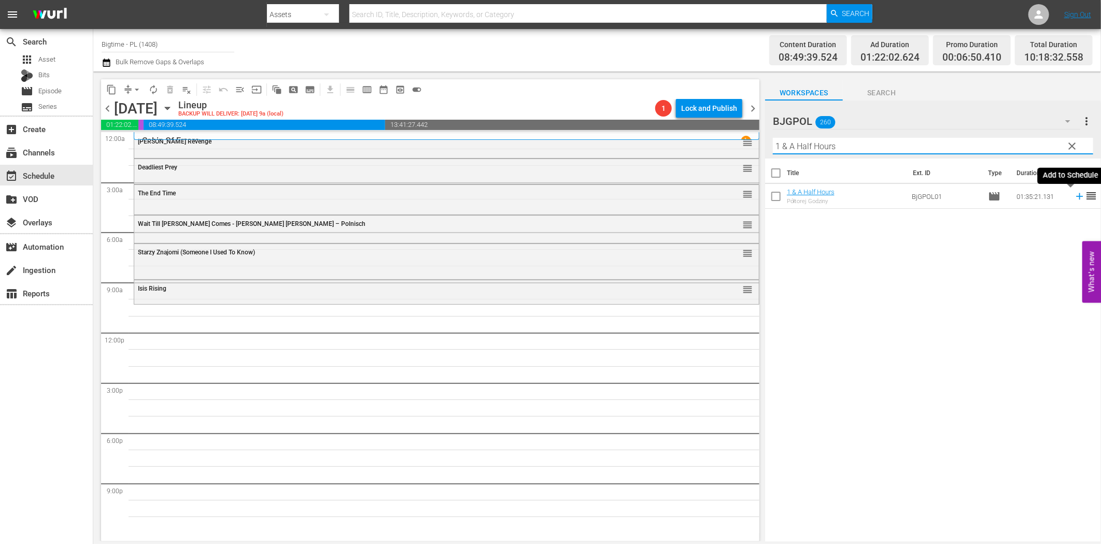
click at [1076, 197] on icon at bounding box center [1079, 196] width 7 height 7
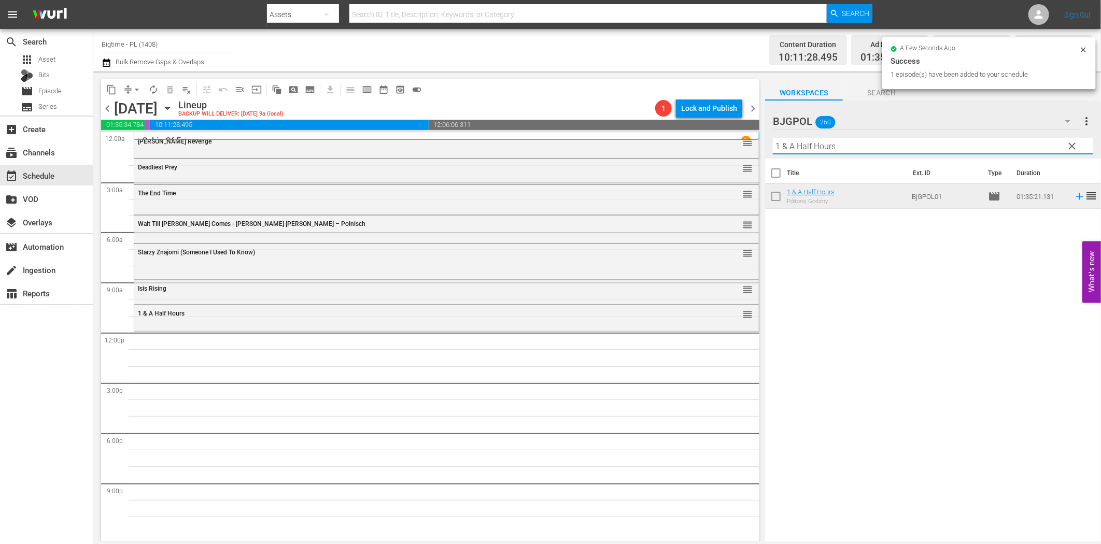
click at [821, 144] on input "1 & A Half Hours" at bounding box center [933, 146] width 320 height 17
paste input "Pieśni chwały (Tunes of Glory)"
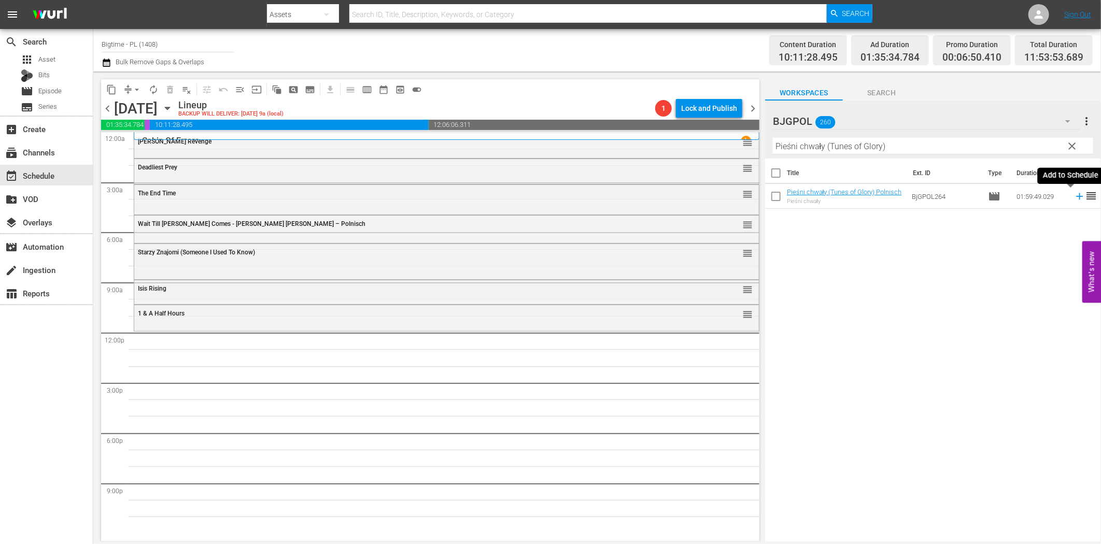
click at [1074, 195] on icon at bounding box center [1079, 196] width 11 height 11
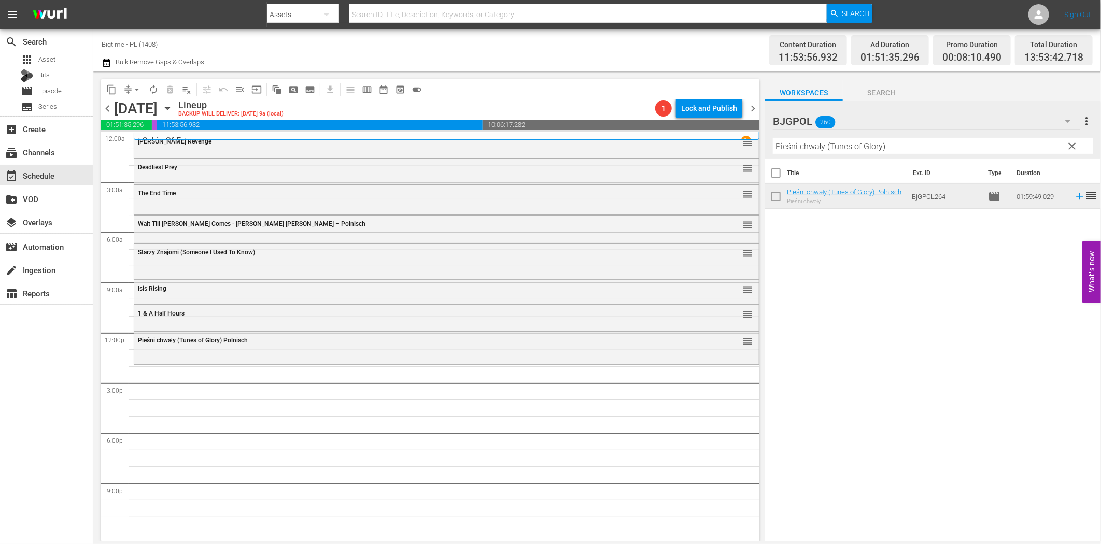
click at [867, 151] on input "Pieśni chwały (Tunes of Glory)" at bounding box center [933, 146] width 320 height 17
paste input "The Dog [PERSON_NAME]"
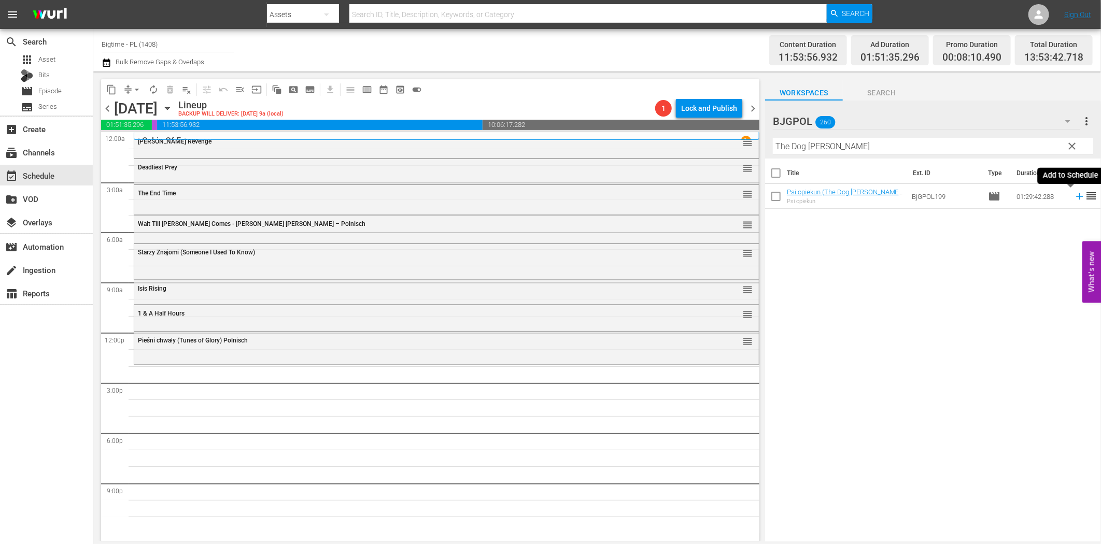
click at [1074, 195] on icon at bounding box center [1079, 196] width 11 height 11
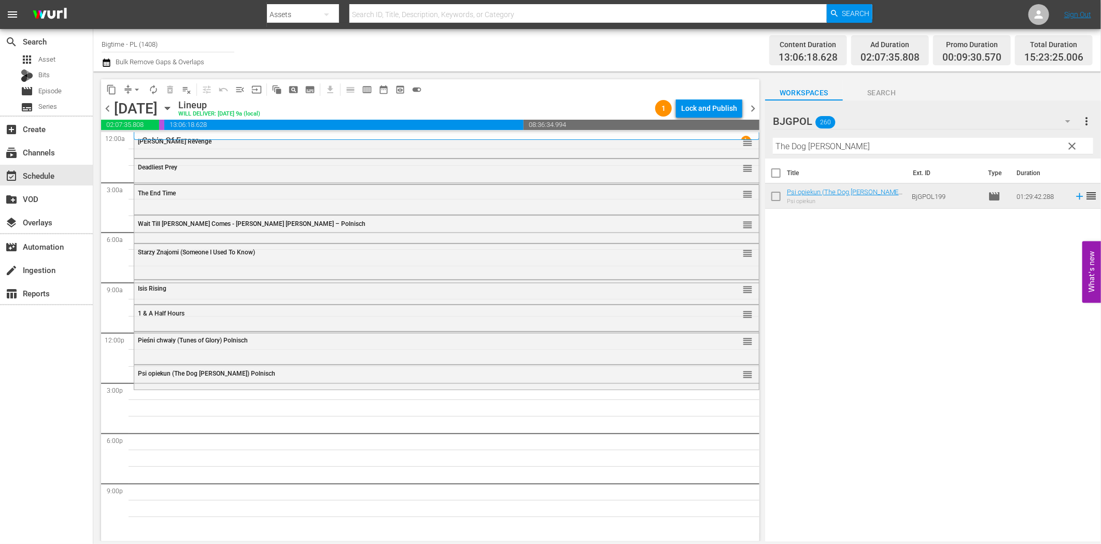
click at [905, 147] on input "The Dog [PERSON_NAME]" at bounding box center [933, 146] width 320 height 17
paste input "In Critical Condition"
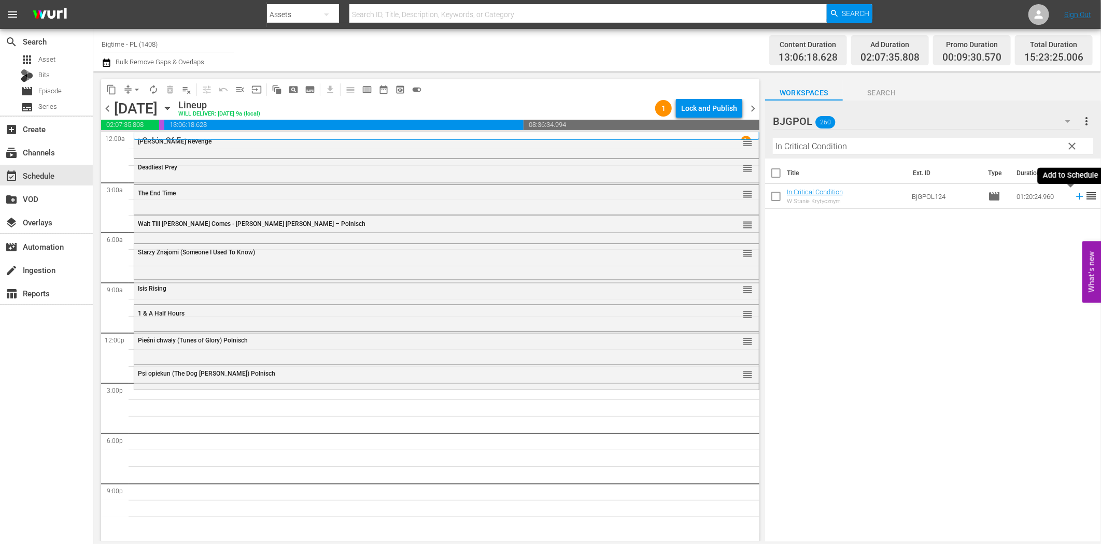
click at [1074, 200] on icon at bounding box center [1079, 196] width 11 height 11
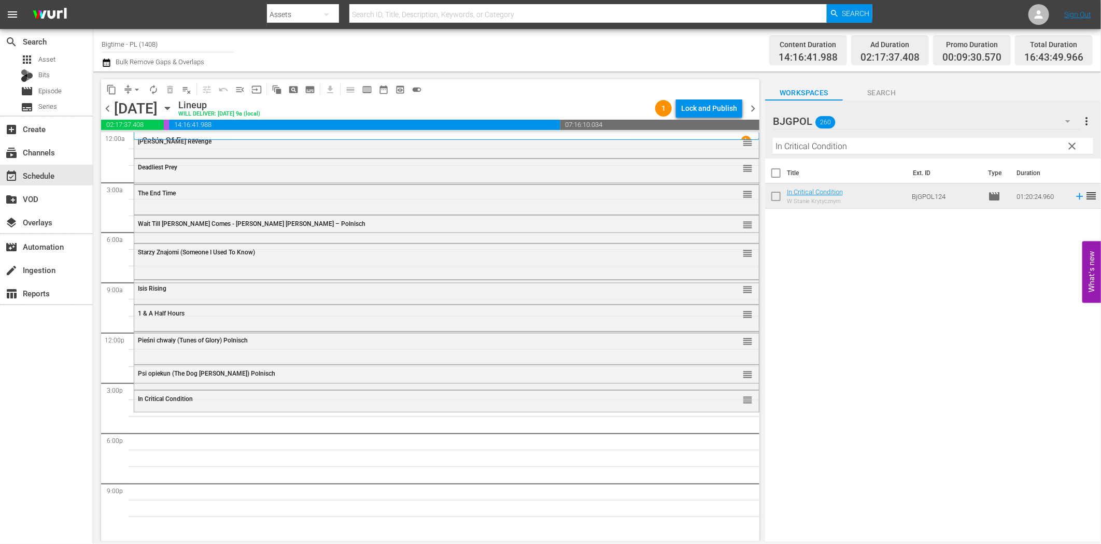
click at [825, 157] on div "Filter by Title In Critical Condition" at bounding box center [933, 146] width 320 height 25
click at [827, 149] on input "In Critical Condition" at bounding box center [933, 146] width 320 height 17
paste input "Ready Willing and Able"
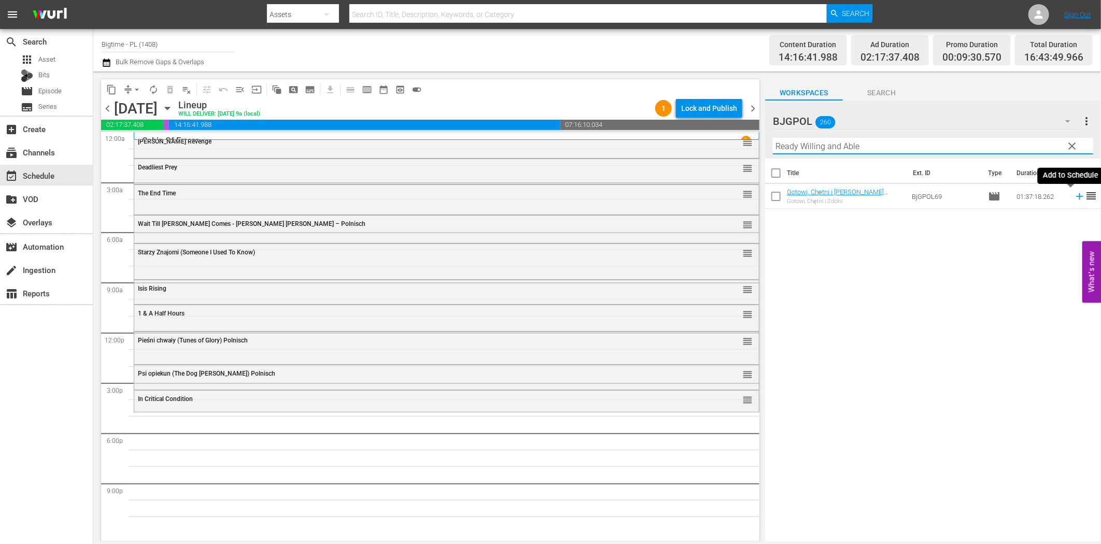
click at [1074, 200] on icon at bounding box center [1079, 196] width 11 height 11
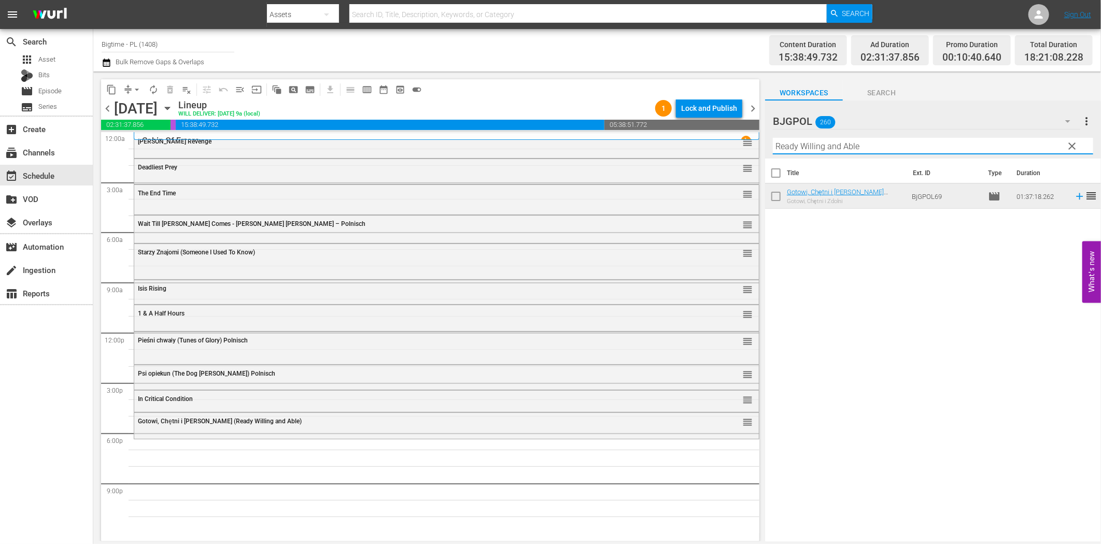
click at [895, 138] on input "Ready Willing and Able" at bounding box center [933, 146] width 320 height 17
paste input "If I Tell You I Have To Kill You"
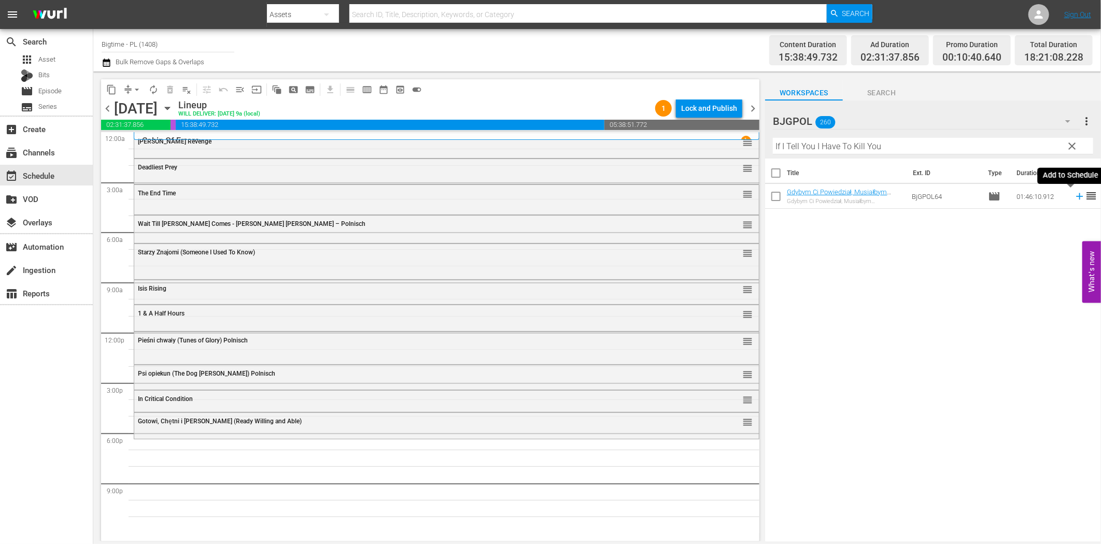
click at [1074, 199] on icon at bounding box center [1079, 196] width 11 height 11
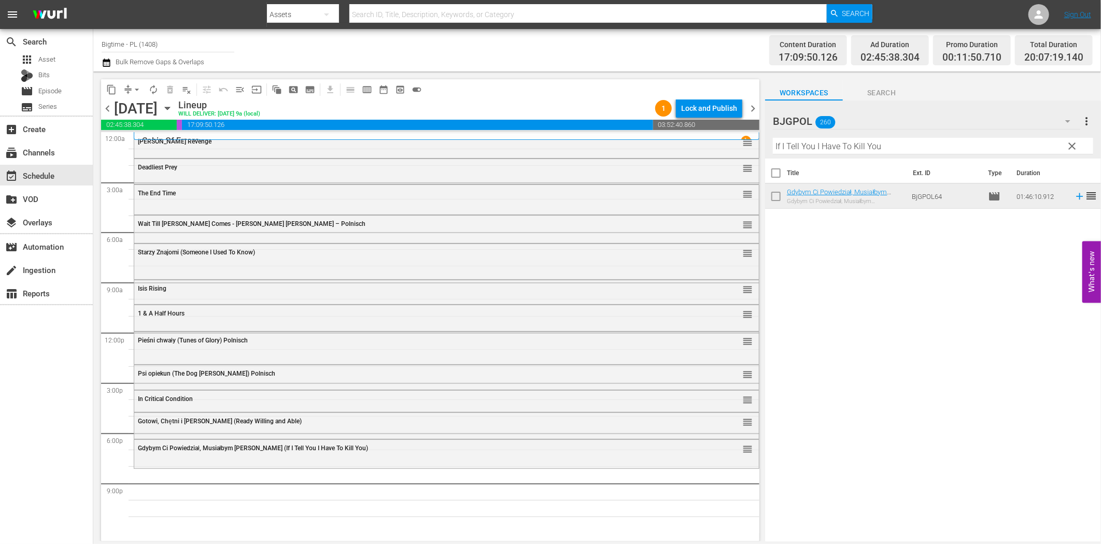
click at [842, 146] on input "If I Tell You I Have To Kill You" at bounding box center [933, 146] width 320 height 17
paste input "Survive or Die"
click at [1076, 196] on icon at bounding box center [1079, 196] width 7 height 7
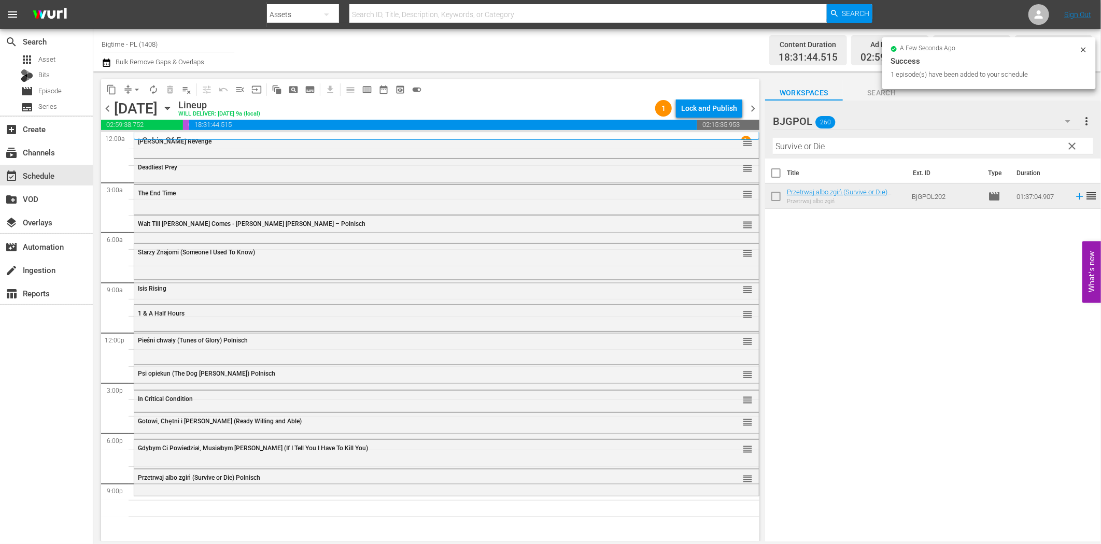
click at [922, 147] on input "Survive or Die" at bounding box center [933, 146] width 320 height 17
paste input "Out Past Dark"
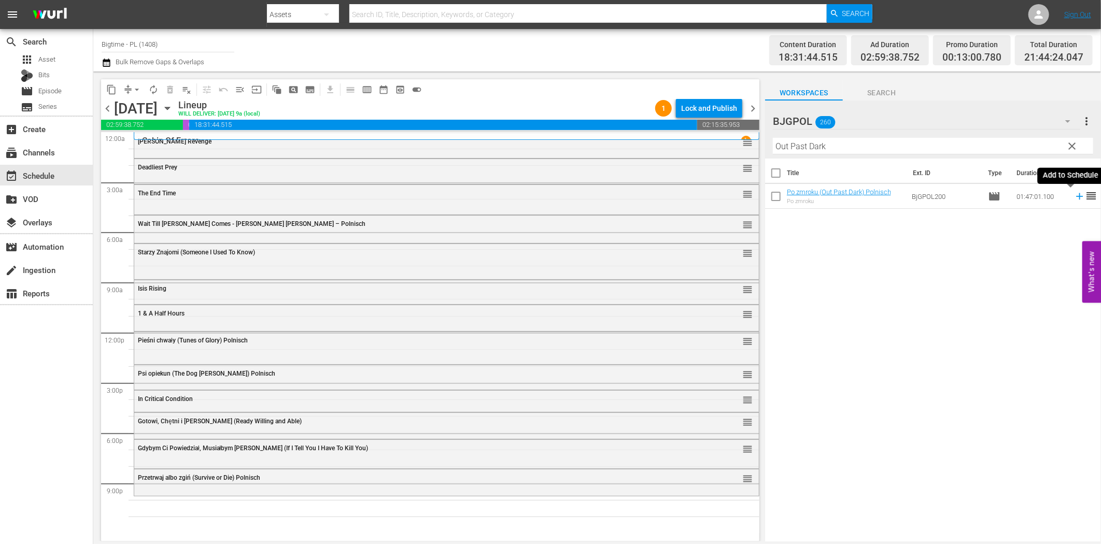
click at [1076, 199] on icon at bounding box center [1079, 196] width 7 height 7
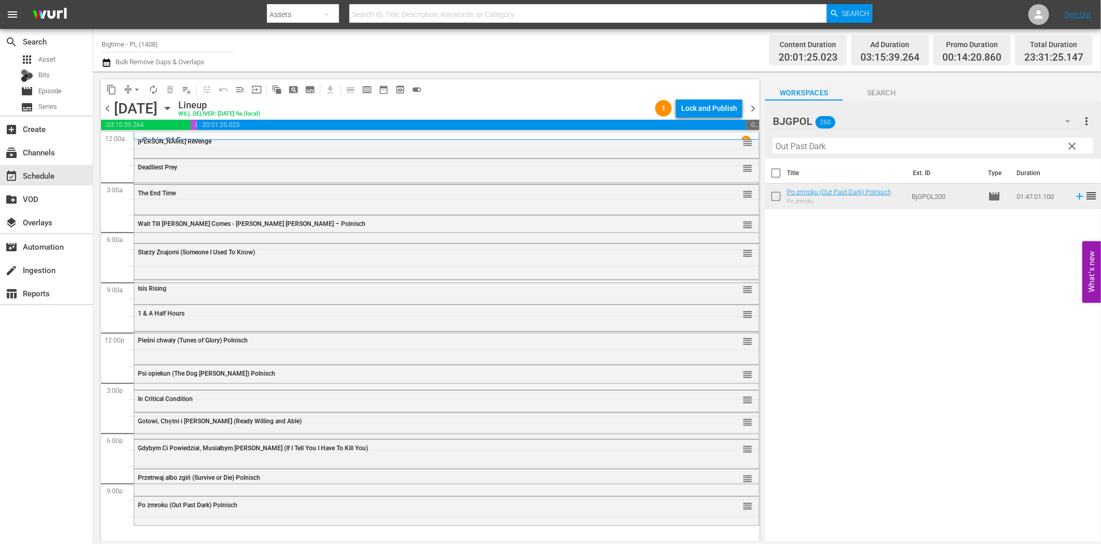
click at [855, 148] on input "Out Past Dark" at bounding box center [933, 146] width 320 height 17
paste input "The Shattering"
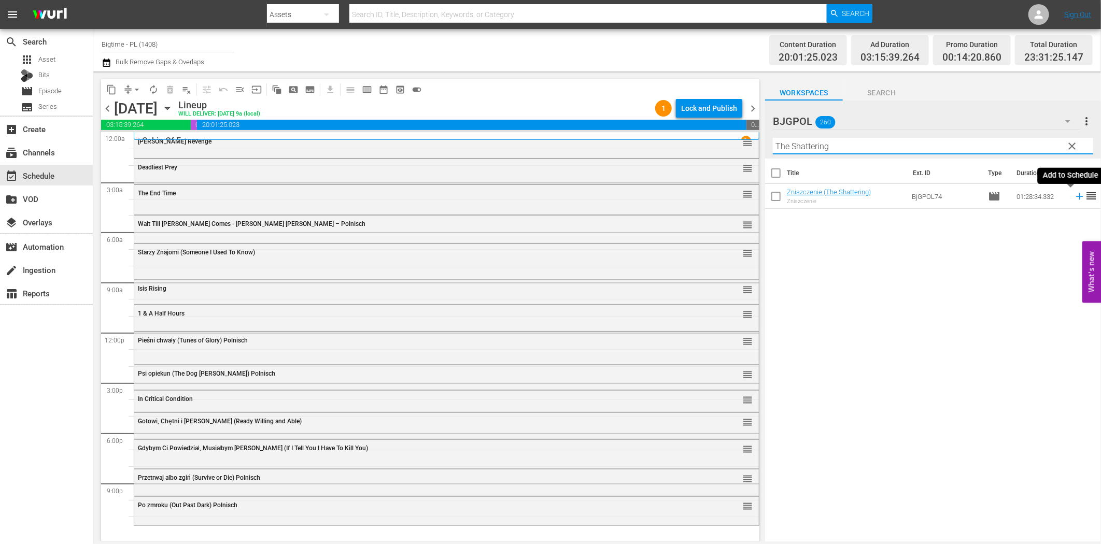
click at [1074, 198] on icon at bounding box center [1079, 196] width 11 height 11
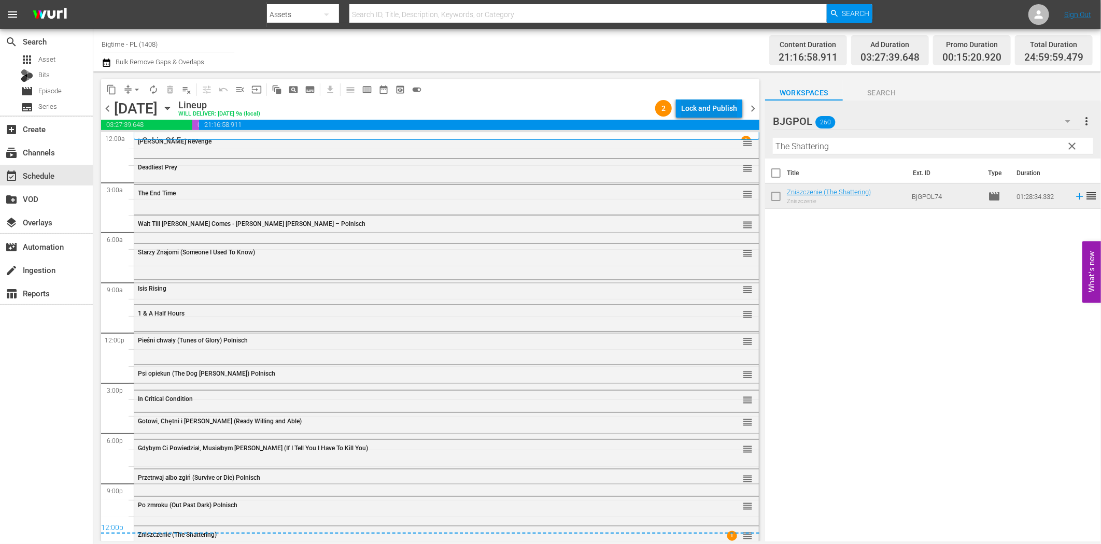
click at [710, 111] on div "Lock and Publish" at bounding box center [709, 108] width 56 height 19
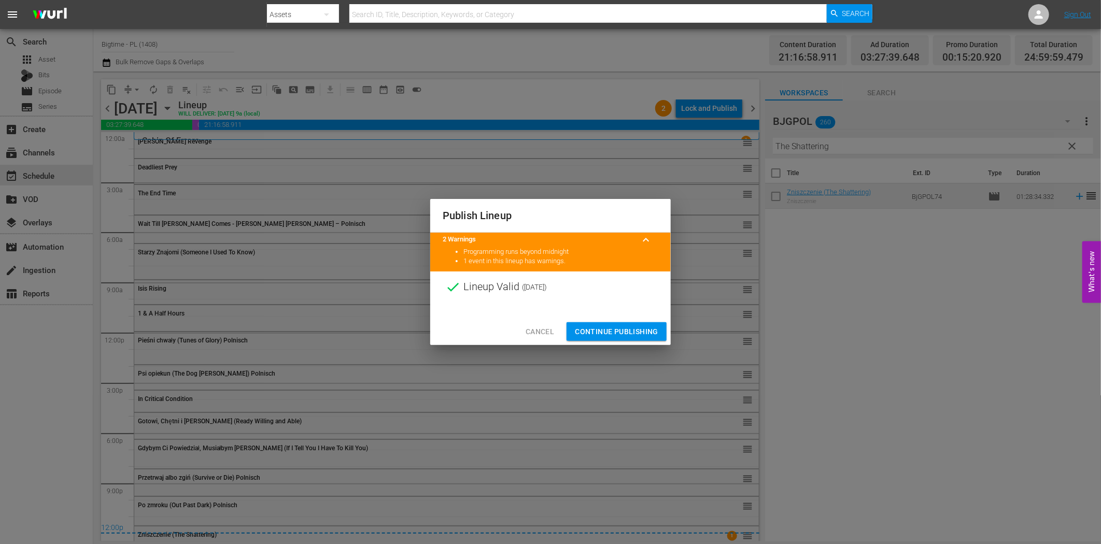
click at [637, 332] on span "Continue Publishing" at bounding box center [616, 332] width 83 height 13
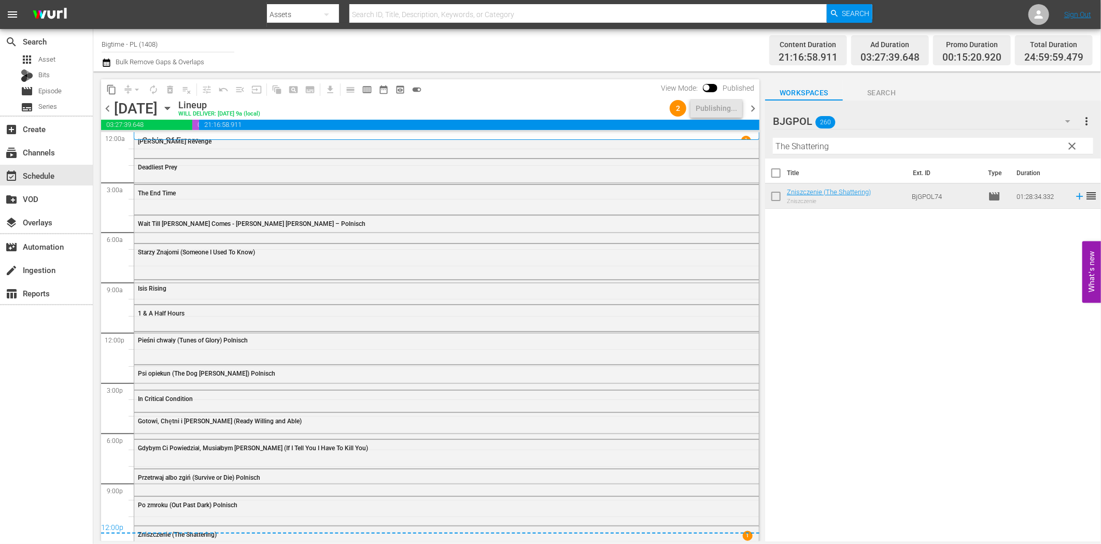
click at [755, 110] on span "chevron_right" at bounding box center [753, 108] width 13 height 13
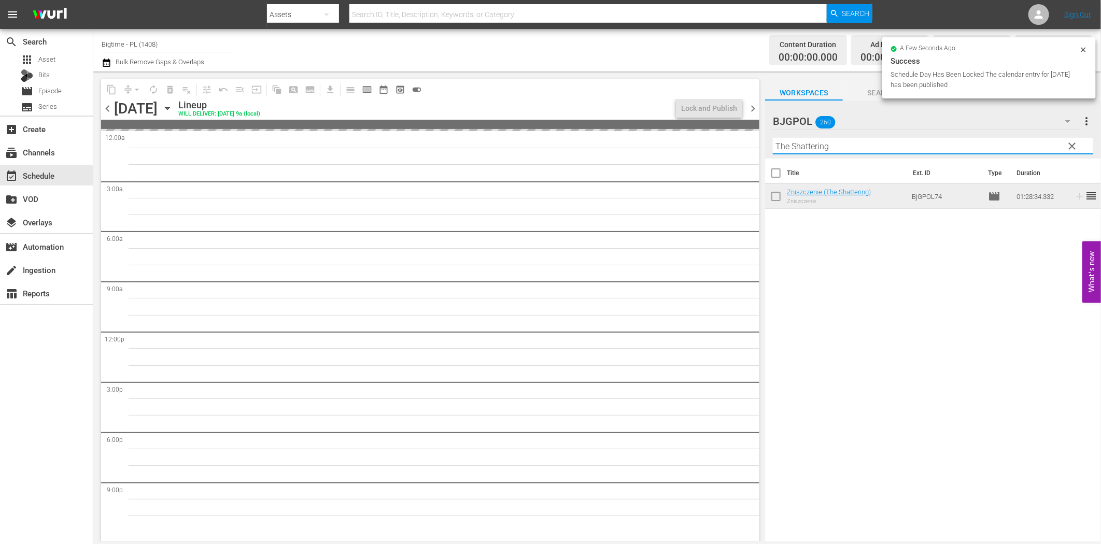
click at [796, 146] on input "The Shattering" at bounding box center [933, 146] width 320 height 17
paste input "wilight Hunters"
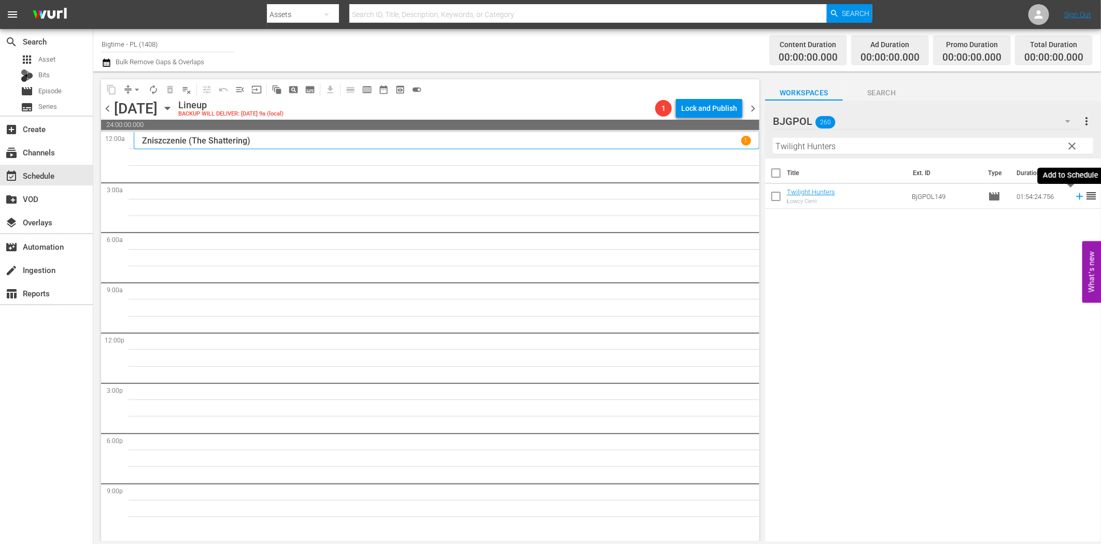
click at [1076, 196] on icon at bounding box center [1079, 196] width 7 height 7
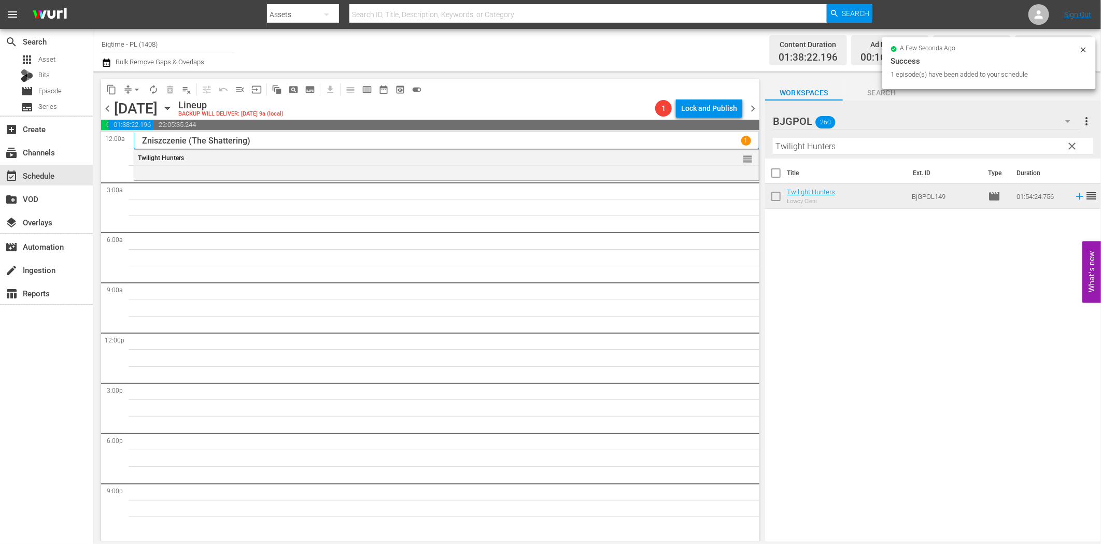
click at [851, 150] on input "Twilight Hunters" at bounding box center [933, 146] width 320 height 17
paste input "Convict"
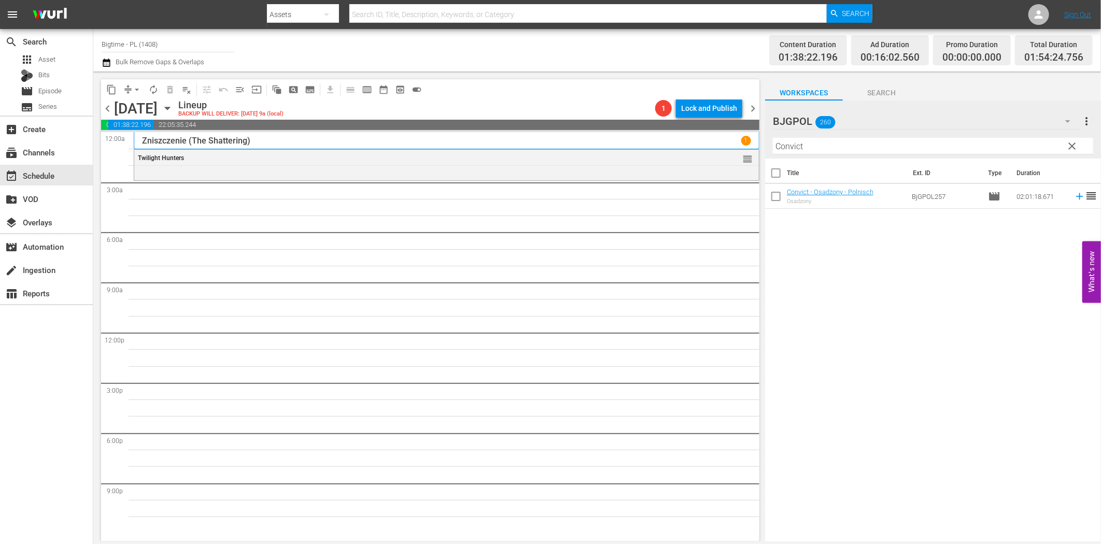
click at [1076, 197] on tr "Convict - Osadzony - Polnisch Osadzony BjGPOL257 movie 02:01:18.671 reorder" at bounding box center [933, 196] width 336 height 25
click at [1074, 200] on icon at bounding box center [1079, 196] width 11 height 11
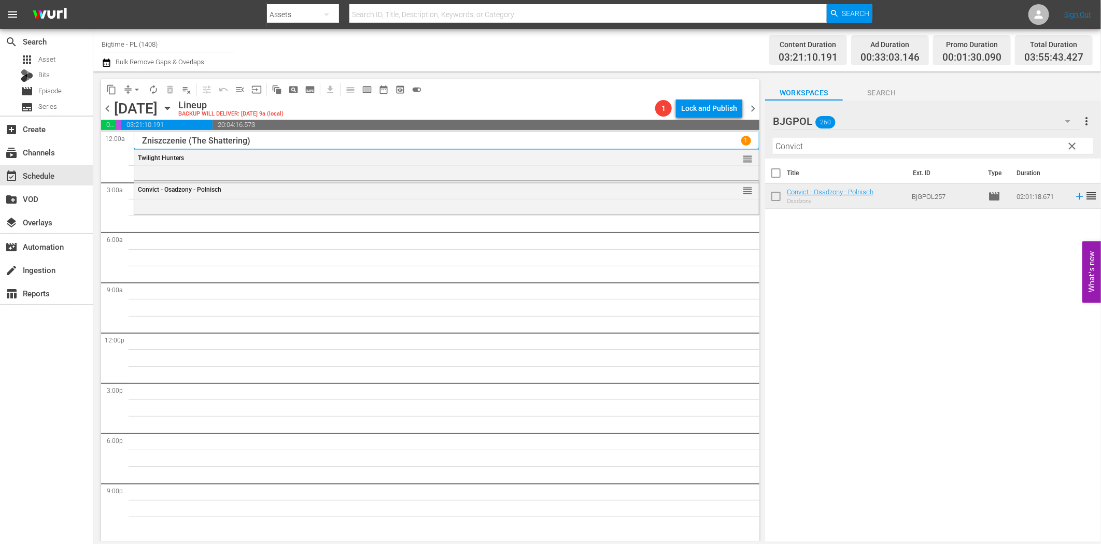
click at [843, 148] on input "Convict" at bounding box center [933, 146] width 320 height 17
paste input "helsea"
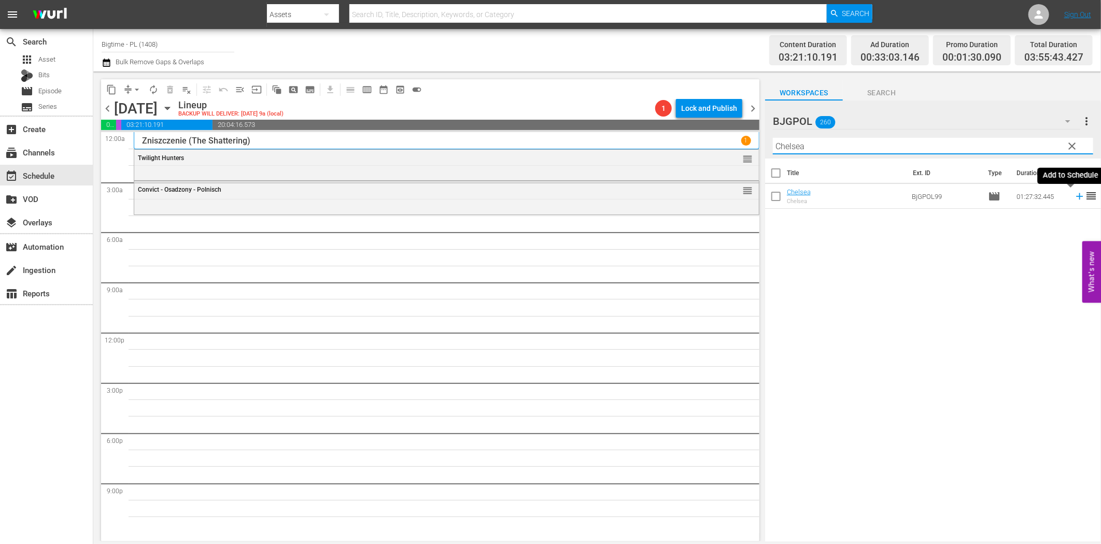
click at [1074, 199] on icon at bounding box center [1079, 196] width 11 height 11
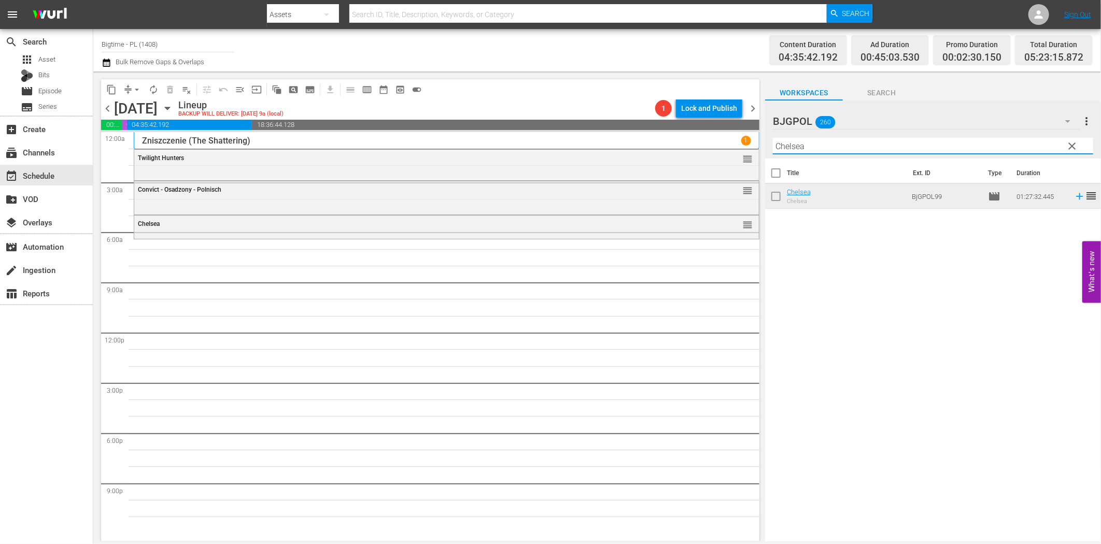
click at [863, 146] on input "Chelsea" at bounding box center [933, 146] width 320 height 17
paste input "Tandem Hearts"
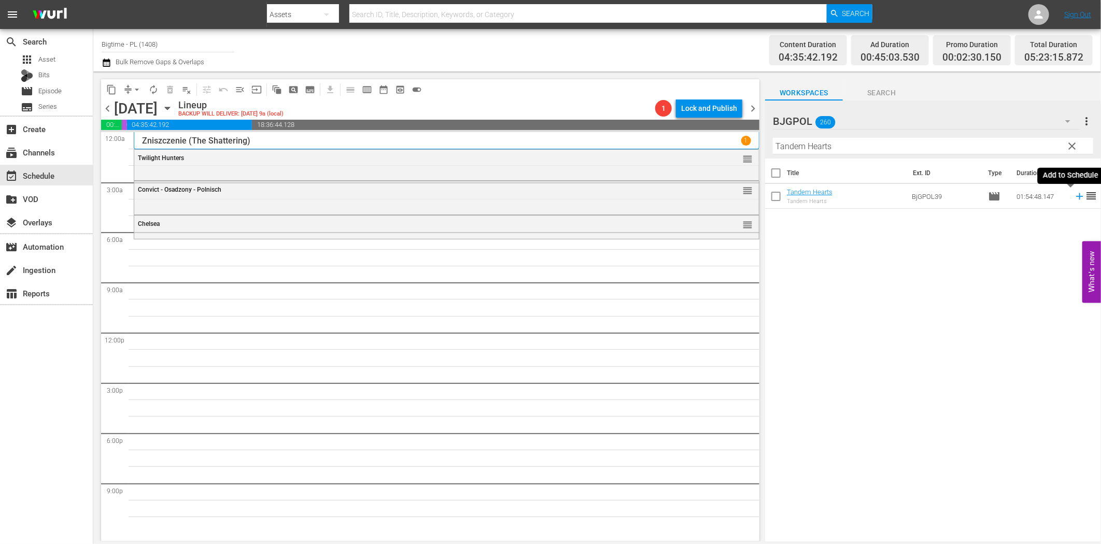
click at [1074, 198] on icon at bounding box center [1079, 196] width 11 height 11
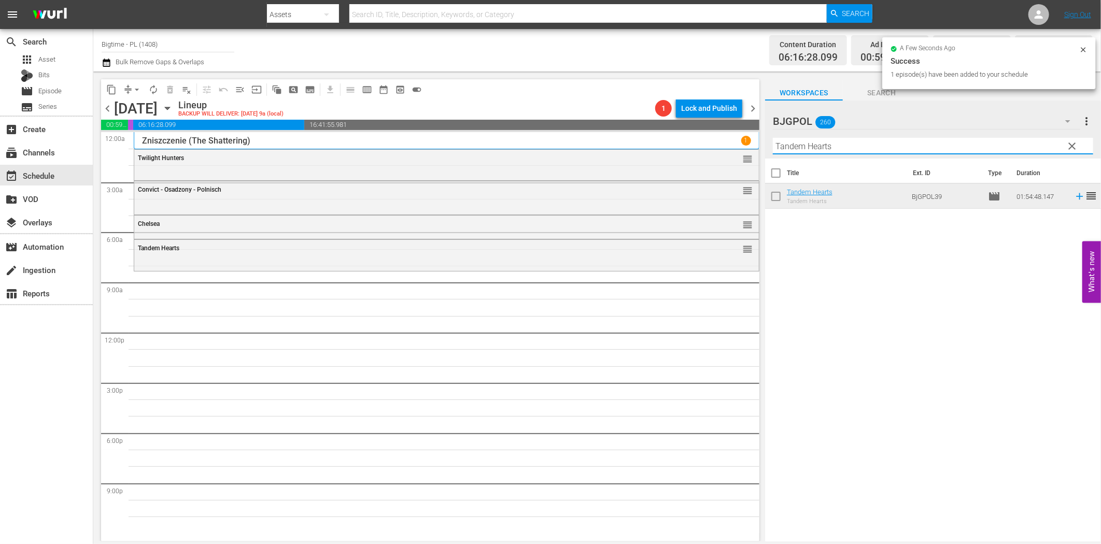
click at [815, 144] on input "Tandem Hearts" at bounding box center [933, 146] width 320 height 17
paste input "he Script of Life"
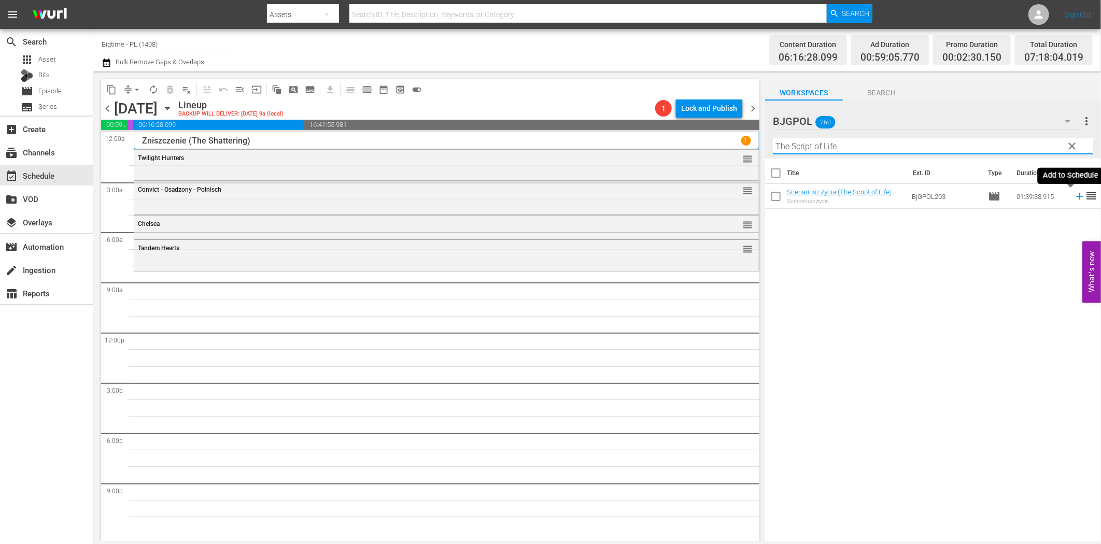
click at [1074, 202] on icon at bounding box center [1079, 196] width 11 height 11
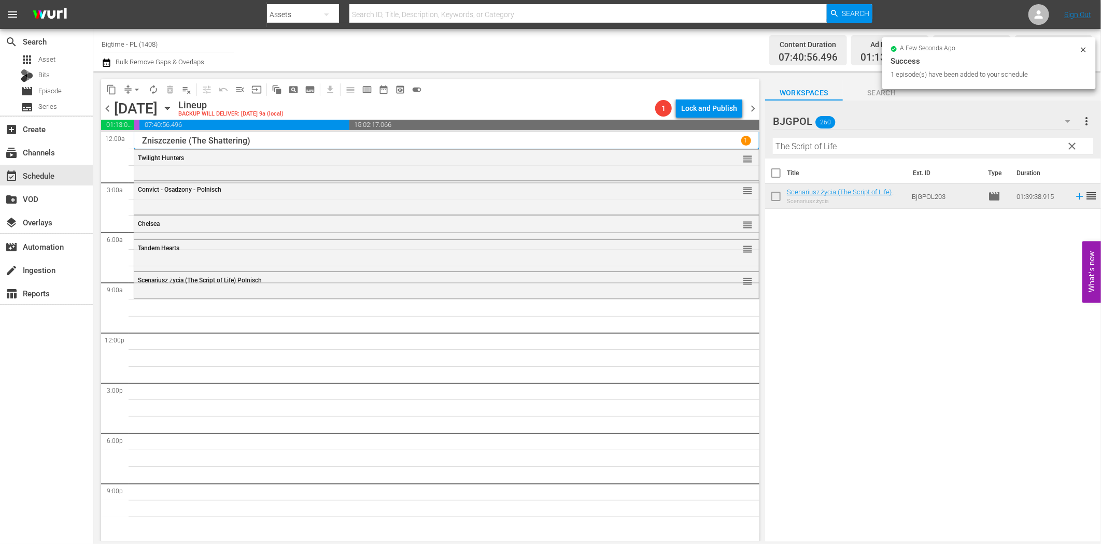
click at [830, 143] on input "The Script of Life" at bounding box center [933, 146] width 320 height 17
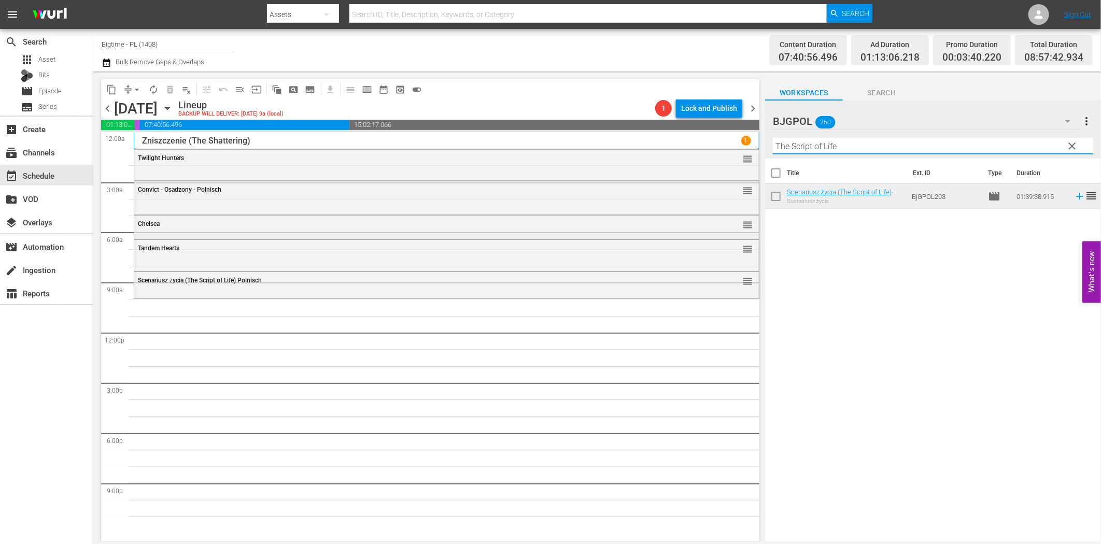
paste input "Astronaut - The Last Push"
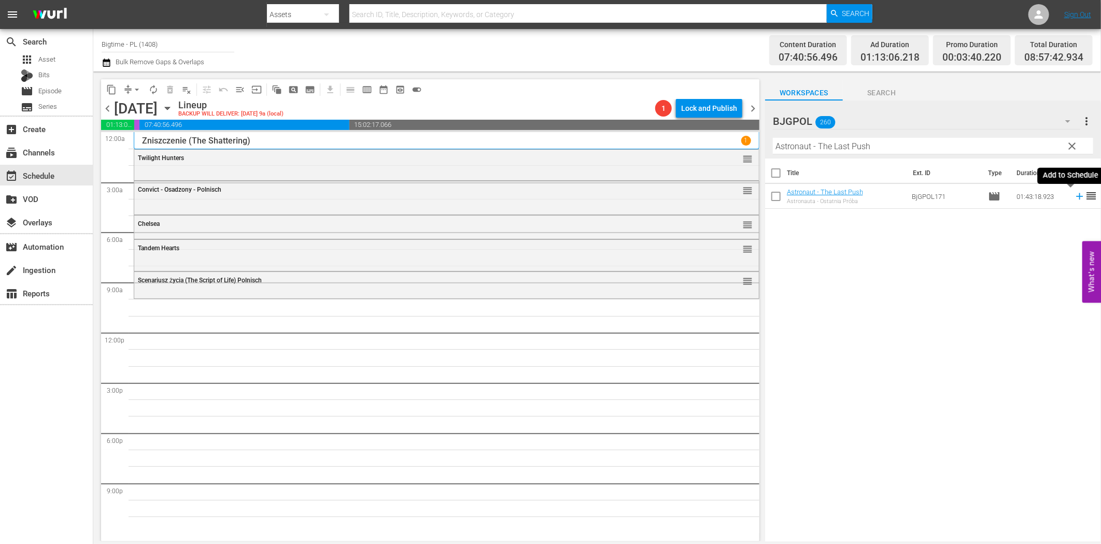
click at [1074, 194] on icon at bounding box center [1079, 196] width 11 height 11
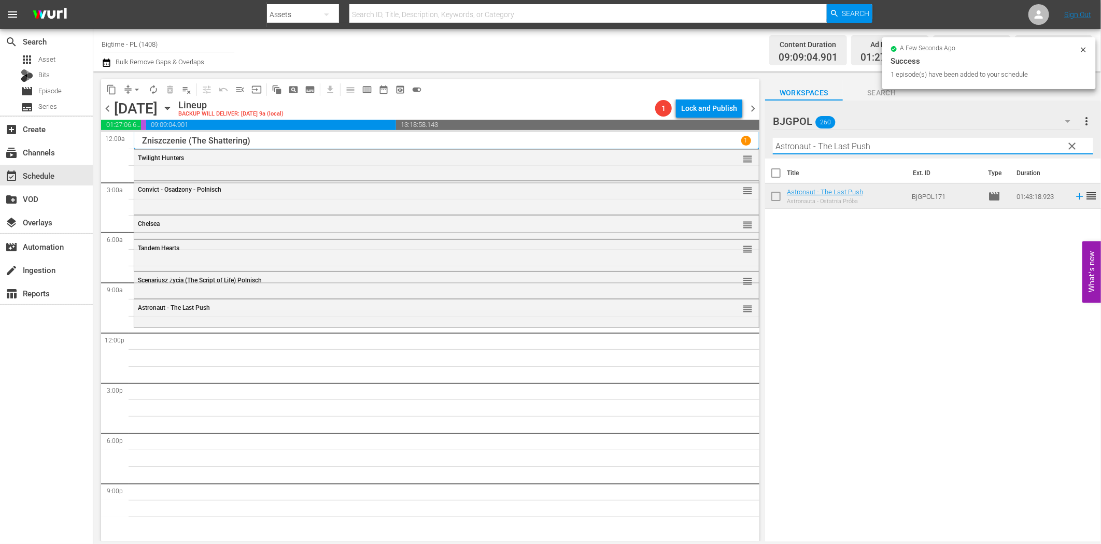
click at [832, 141] on input "Astronaut - The Last Push" at bounding box center [933, 146] width 320 height 17
paste input "Fray"
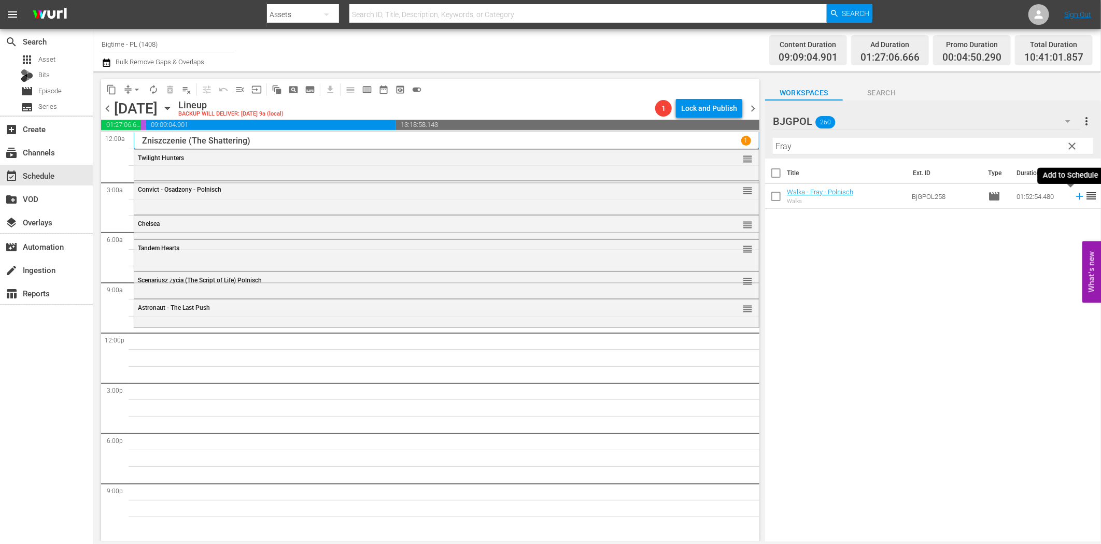
click at [1074, 198] on icon at bounding box center [1079, 196] width 11 height 11
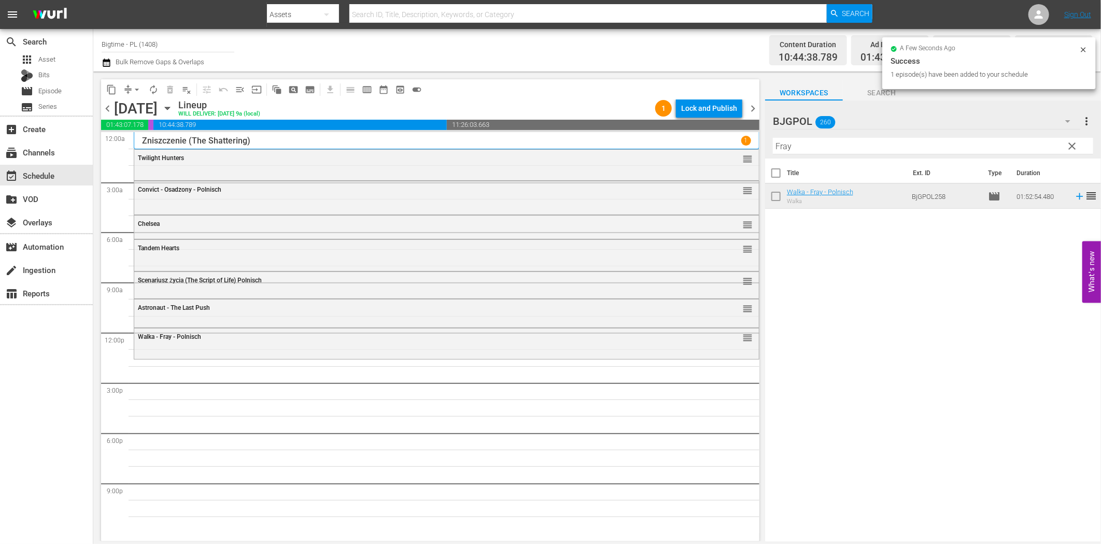
click at [844, 148] on input "Fray" at bounding box center [933, 146] width 320 height 17
paste
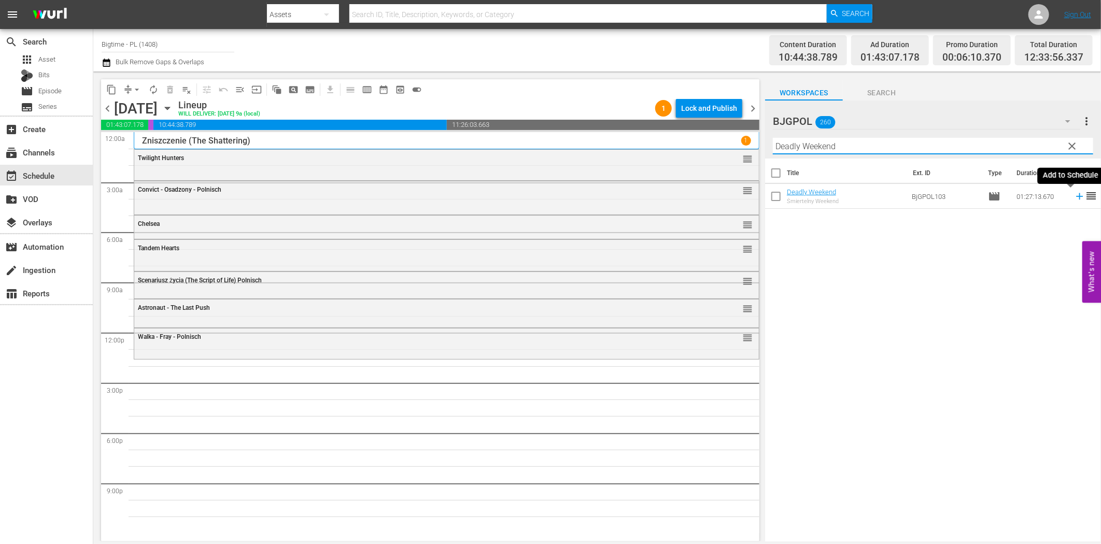
click at [1076, 197] on icon at bounding box center [1079, 196] width 7 height 7
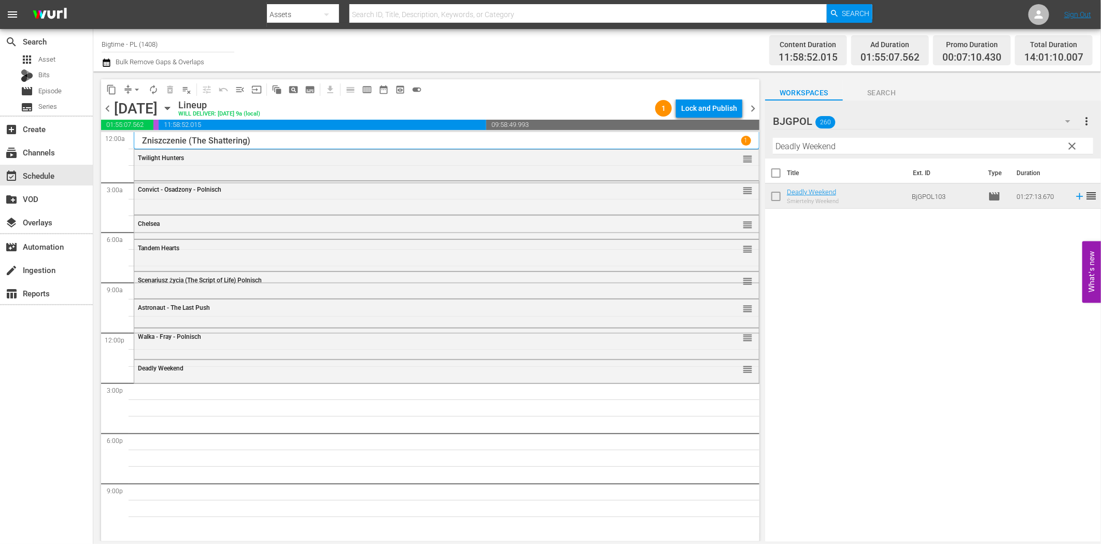
click at [803, 146] on input "Deadly Weekend" at bounding box center [933, 146] width 320 height 17
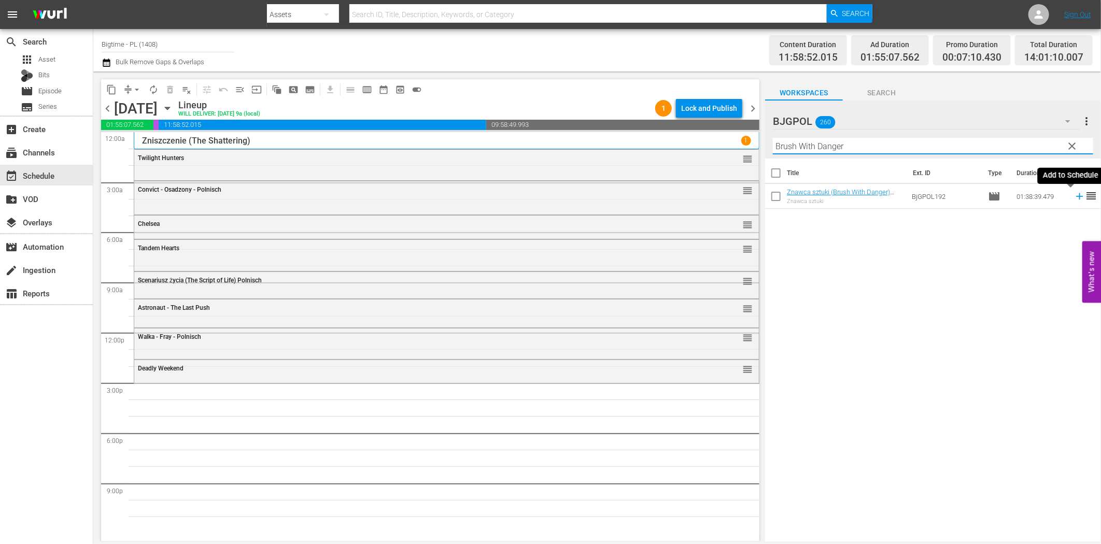
click at [1076, 196] on icon at bounding box center [1079, 196] width 7 height 7
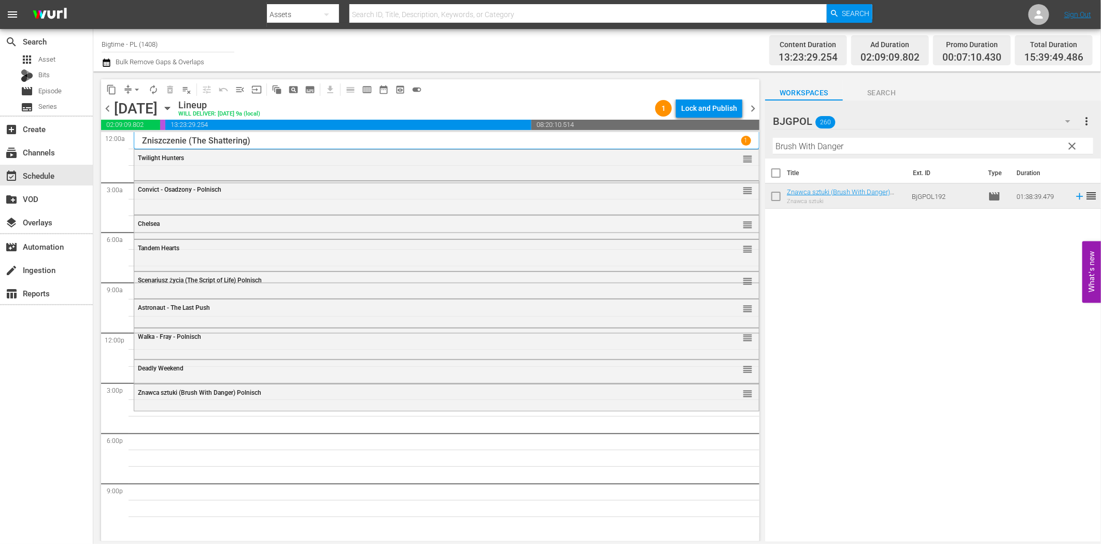
click at [857, 145] on input "Brush With Danger" at bounding box center [933, 146] width 320 height 17
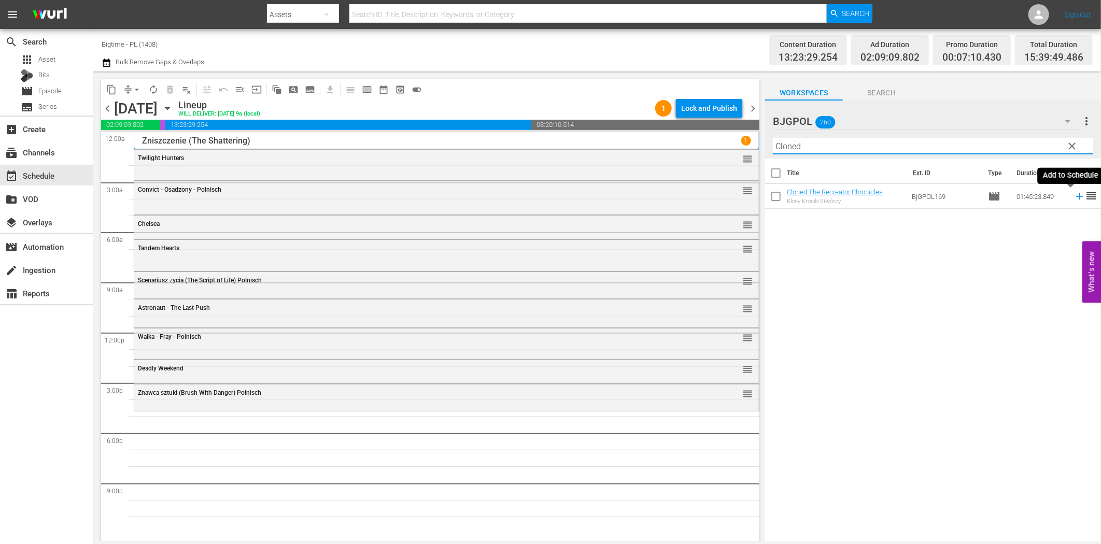
click at [1076, 197] on icon at bounding box center [1079, 196] width 7 height 7
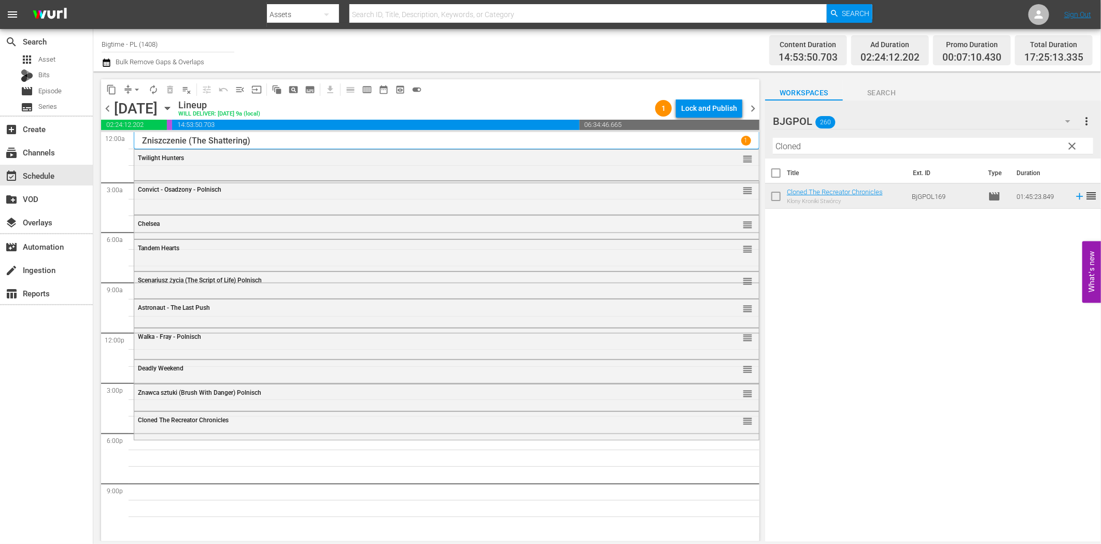
click at [936, 150] on input "Cloned" at bounding box center [933, 146] width 320 height 17
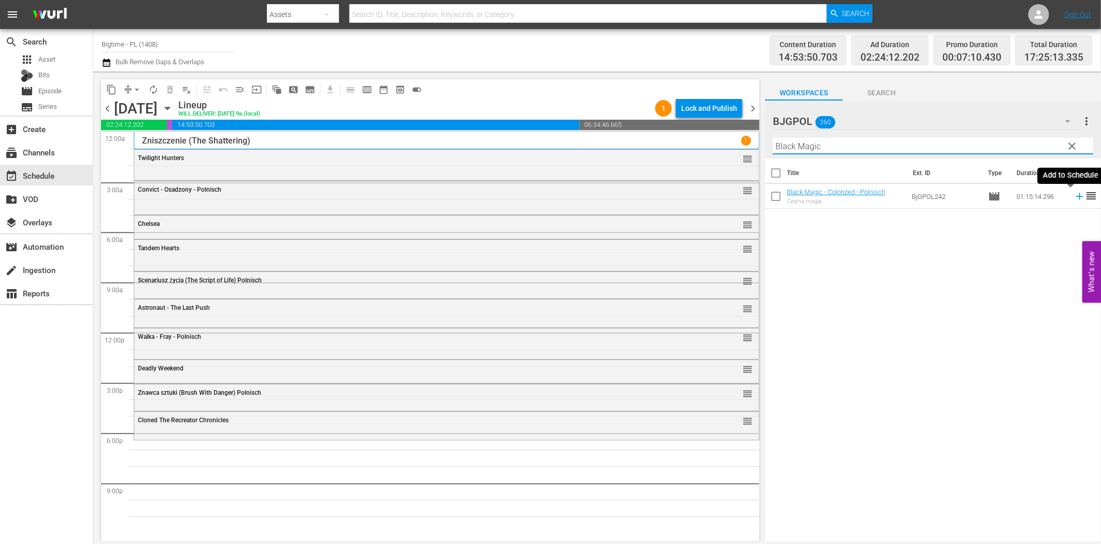
click at [1074, 193] on icon at bounding box center [1079, 196] width 11 height 11
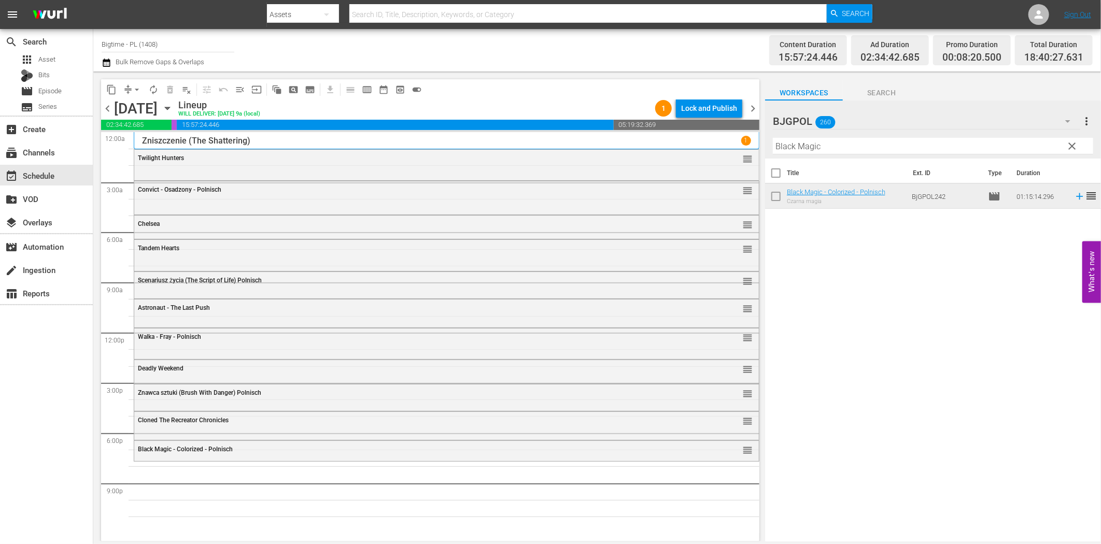
click at [861, 140] on input "Black Magic" at bounding box center [933, 146] width 320 height 17
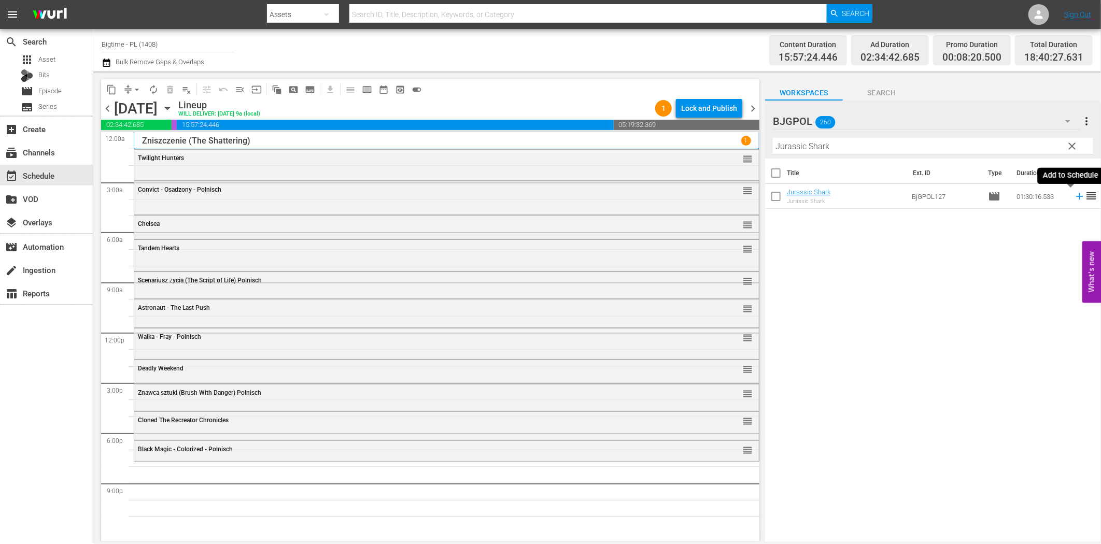
click at [1074, 198] on icon at bounding box center [1079, 196] width 11 height 11
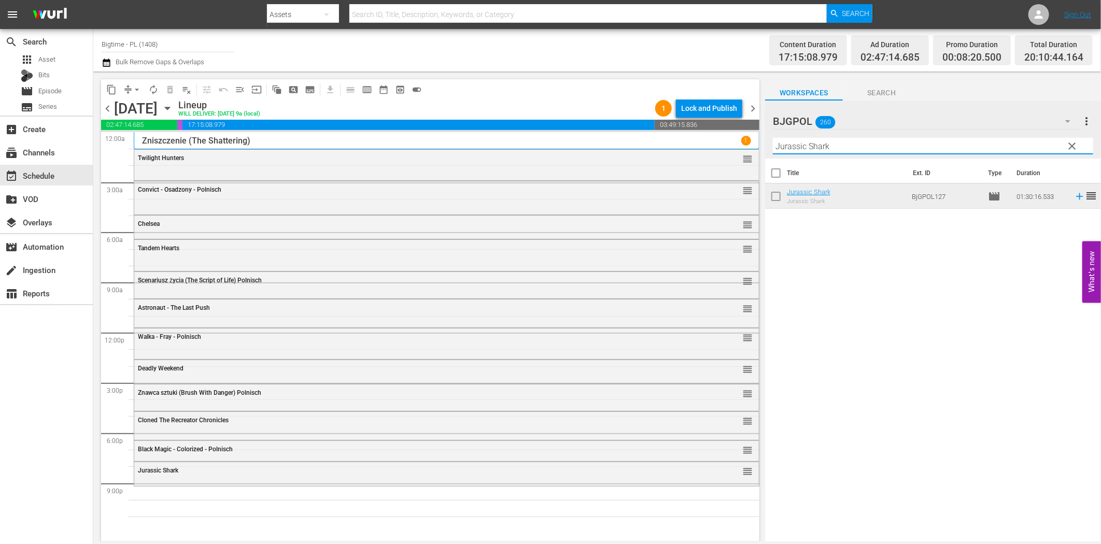
click at [806, 151] on input "Jurassic Shark" at bounding box center [933, 146] width 320 height 17
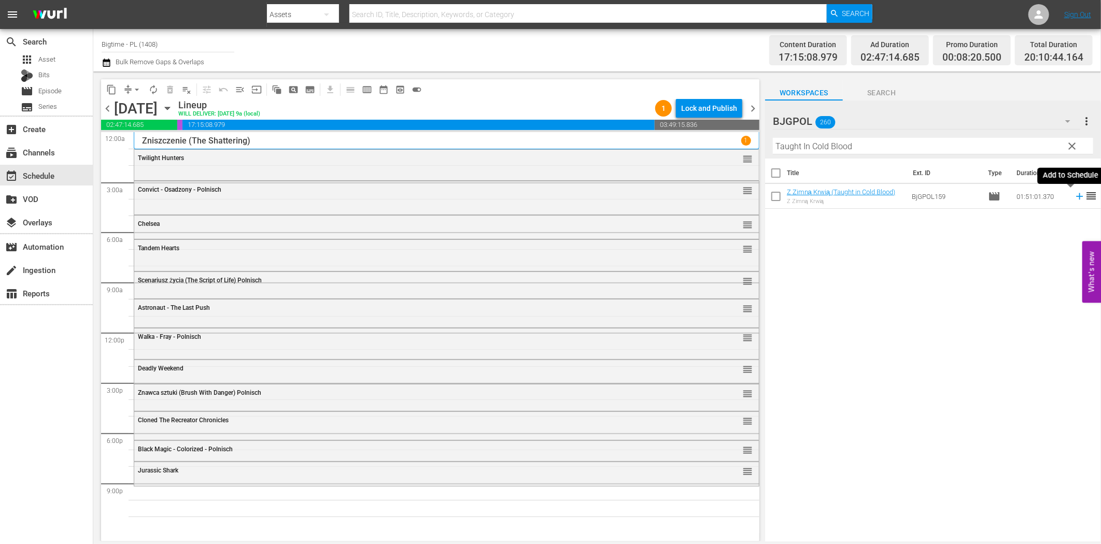
click at [1076, 198] on icon at bounding box center [1079, 196] width 7 height 7
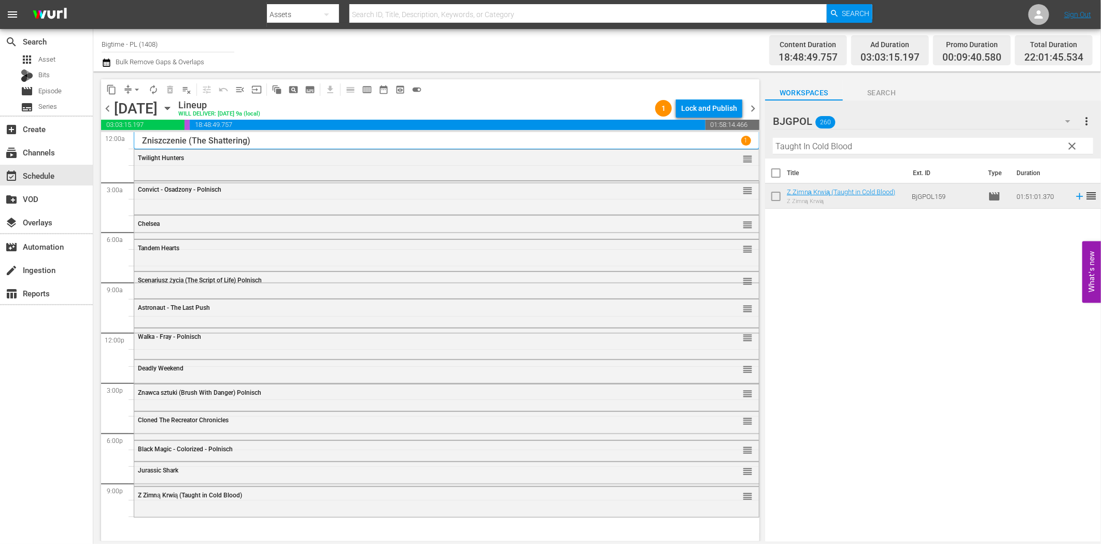
click at [883, 147] on input "Taught In Cold Blood" at bounding box center [933, 146] width 320 height 17
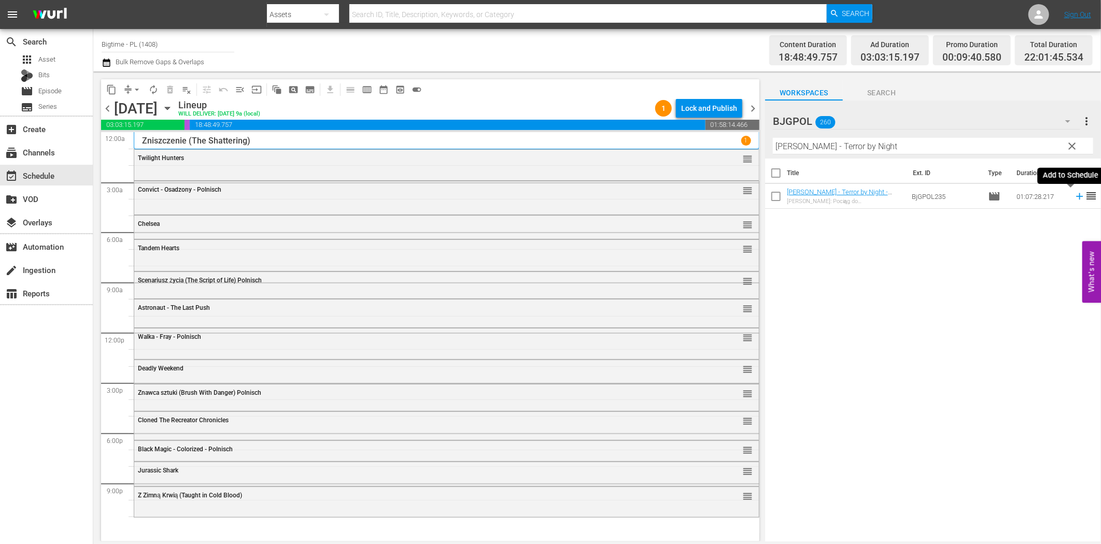
click at [1076, 196] on icon at bounding box center [1079, 196] width 7 height 7
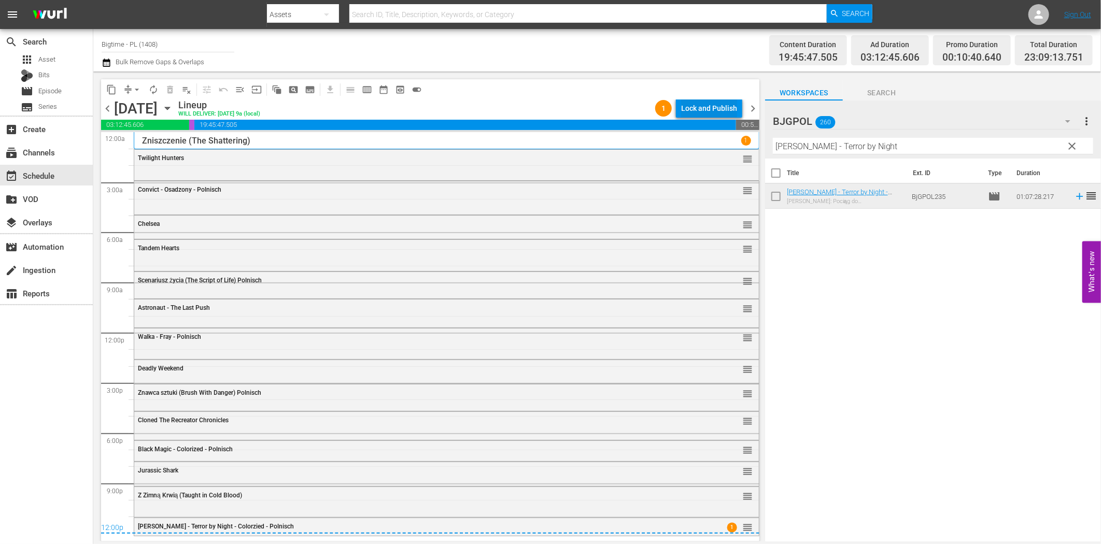
click at [715, 99] on div "Lock and Publish" at bounding box center [709, 108] width 56 height 19
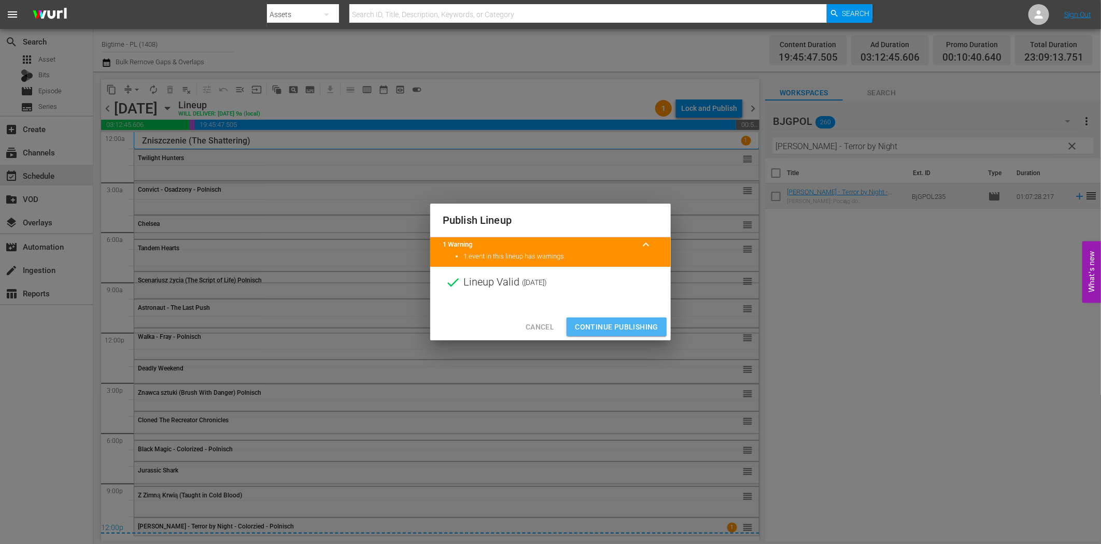
click at [631, 318] on button "Continue Publishing" at bounding box center [617, 327] width 100 height 19
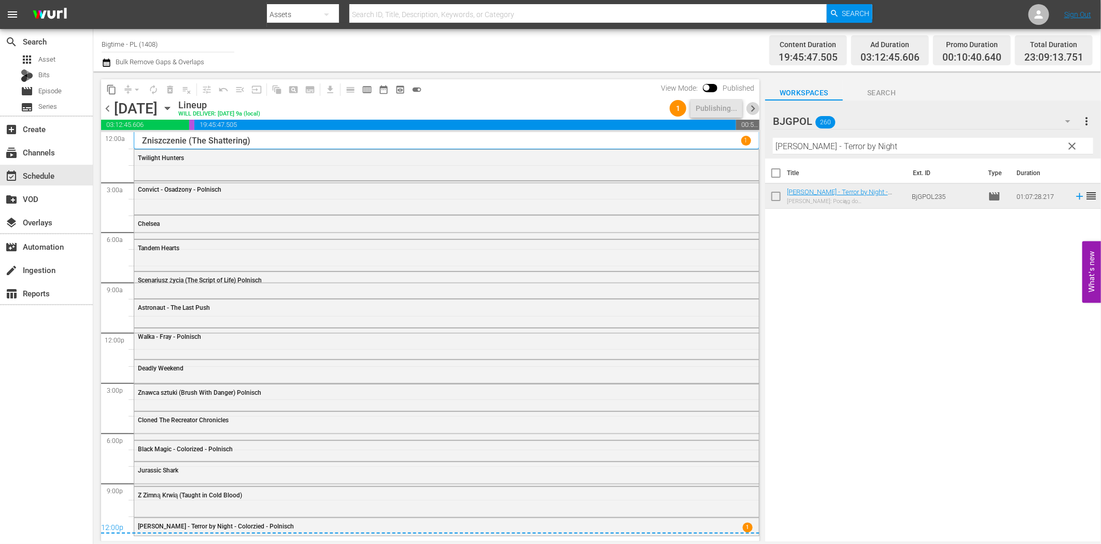
click at [755, 106] on span "chevron_right" at bounding box center [753, 108] width 13 height 13
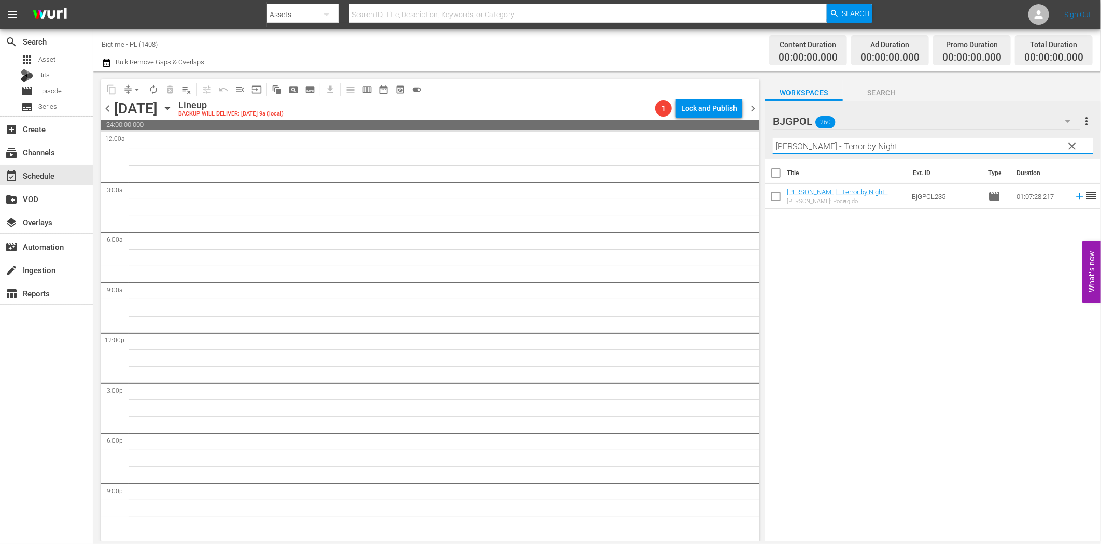
drag, startPoint x: 856, startPoint y: 152, endPoint x: 866, endPoint y: 155, distance: 10.6
click at [856, 152] on input "[PERSON_NAME] - Terror by Night" at bounding box center [933, 146] width 320 height 17
click at [1076, 197] on icon at bounding box center [1079, 196] width 7 height 7
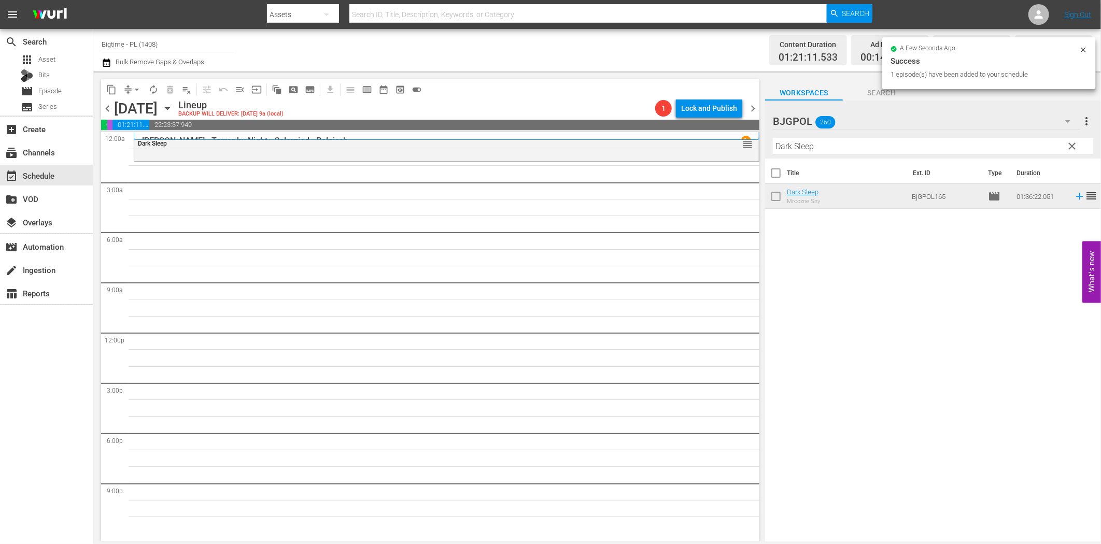
click at [879, 148] on input "Dark Sleep" at bounding box center [933, 146] width 320 height 17
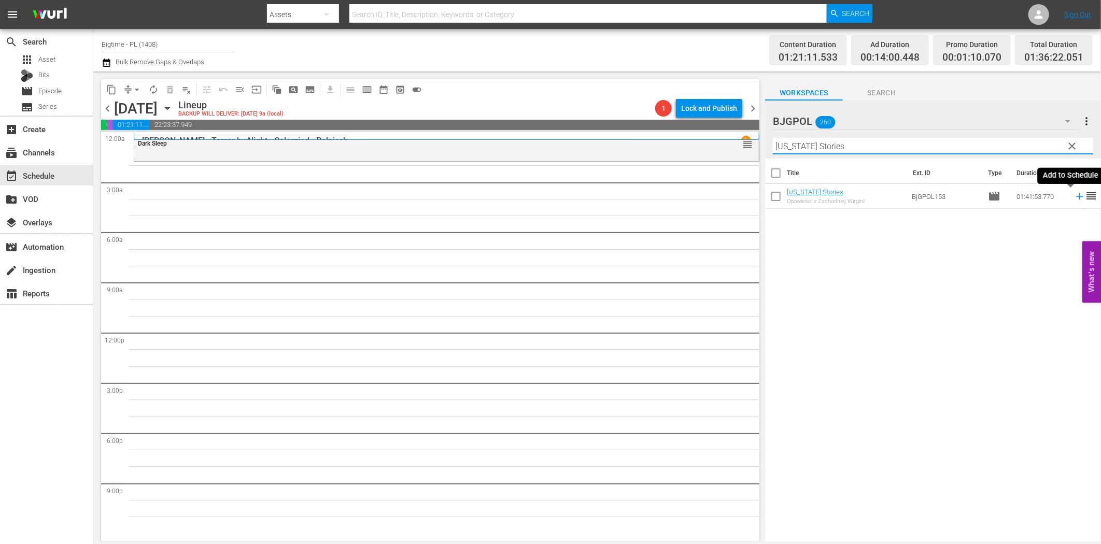
click at [1076, 196] on icon at bounding box center [1079, 196] width 7 height 7
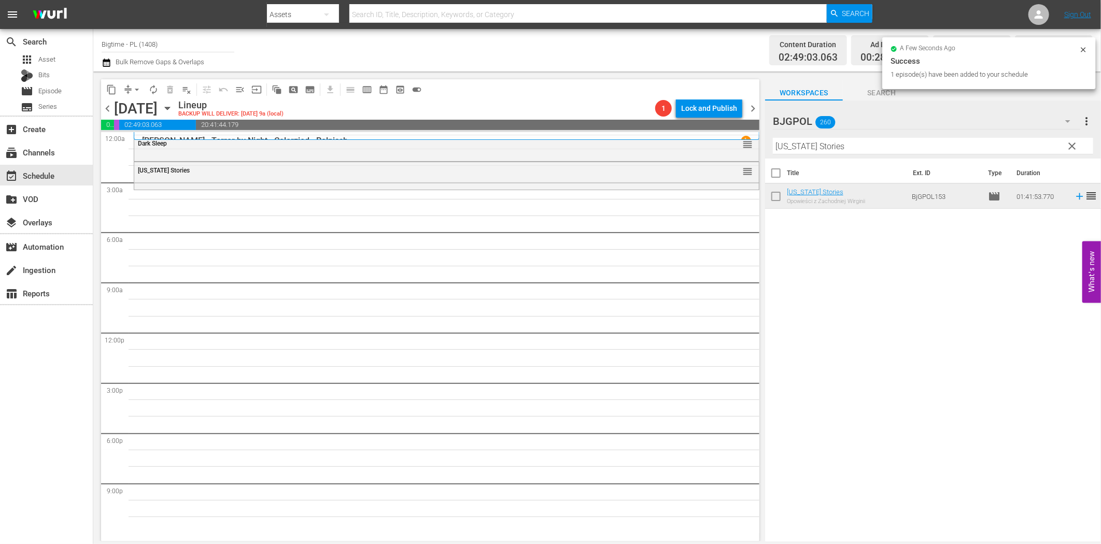
click at [815, 146] on input "[US_STATE] Stories" at bounding box center [933, 146] width 320 height 17
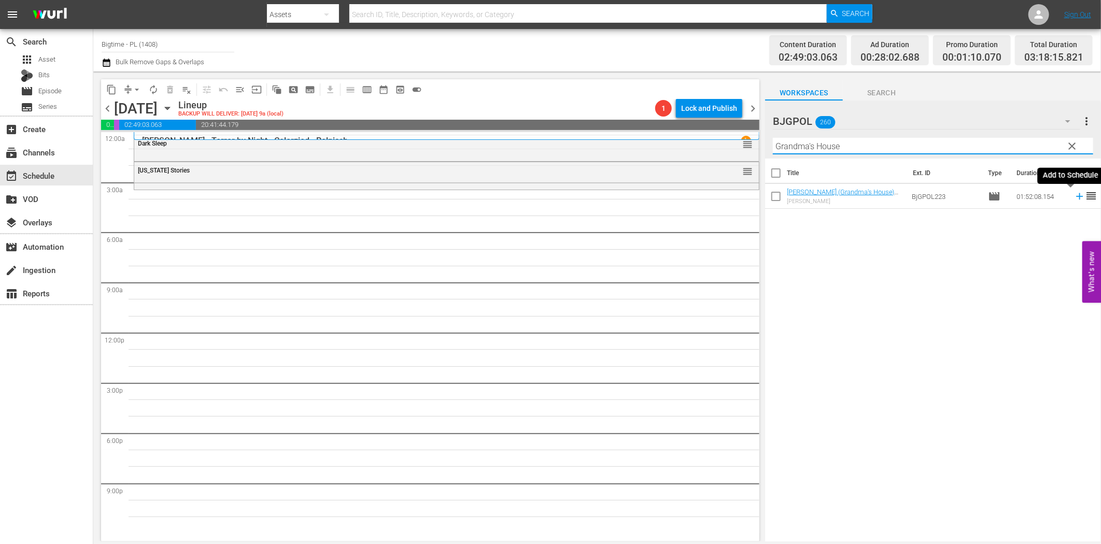
click at [1074, 199] on icon at bounding box center [1079, 196] width 11 height 11
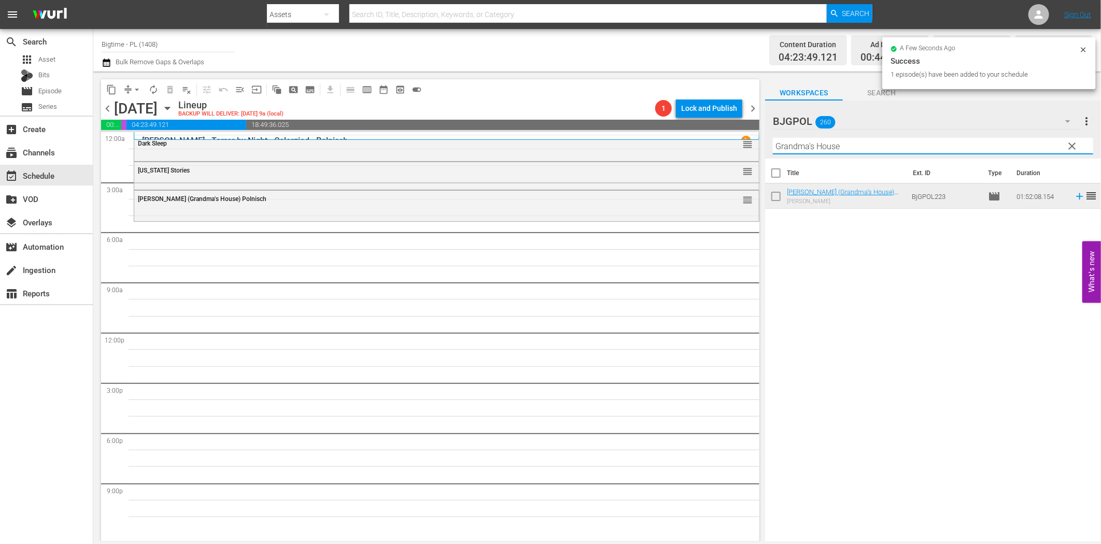
click at [842, 148] on input "Grandma's House" at bounding box center [933, 146] width 320 height 17
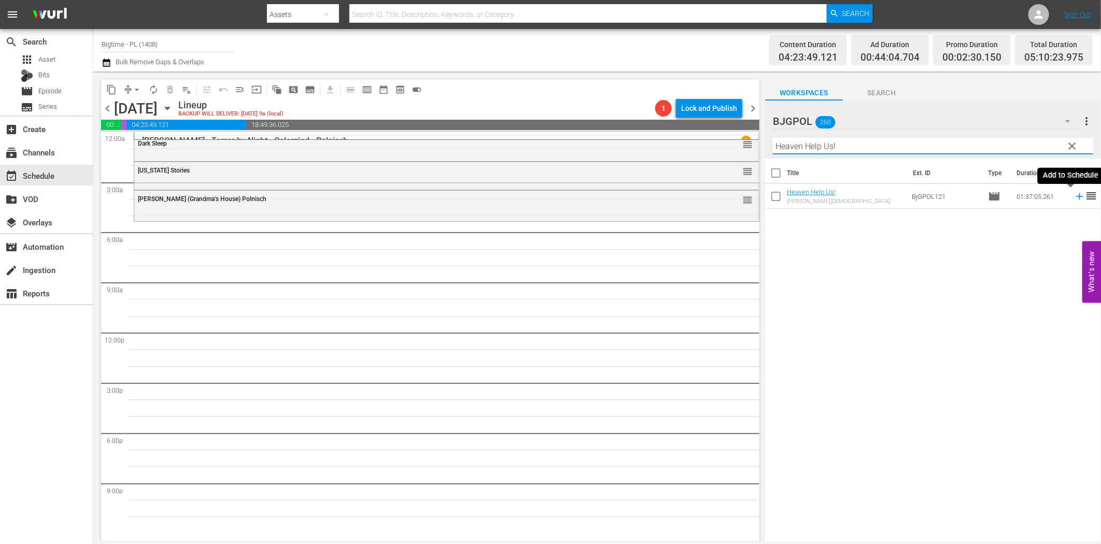
click at [1074, 194] on icon at bounding box center [1079, 196] width 11 height 11
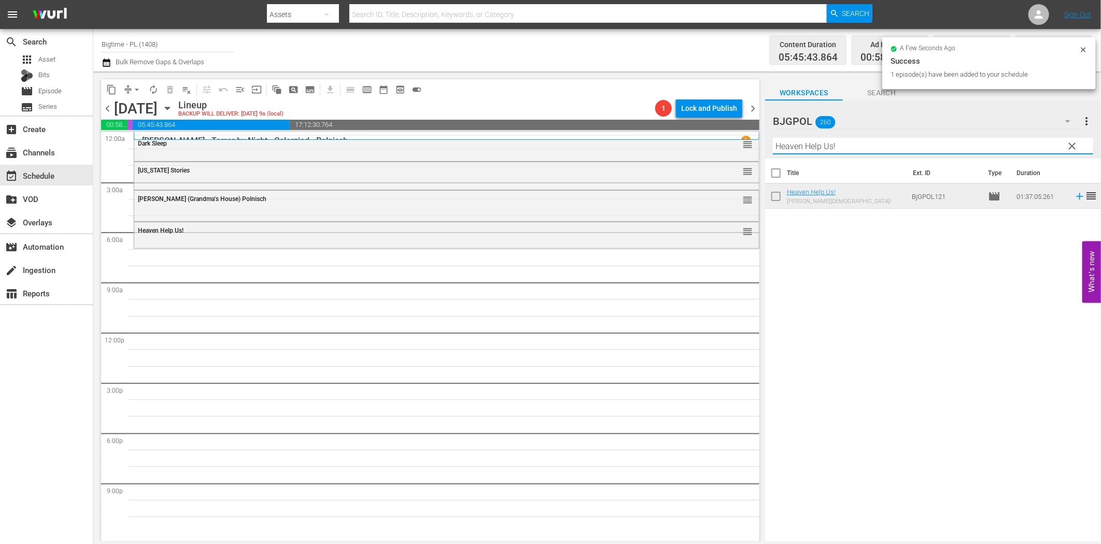
click at [831, 144] on input "Heaven Help Us!" at bounding box center [933, 146] width 320 height 17
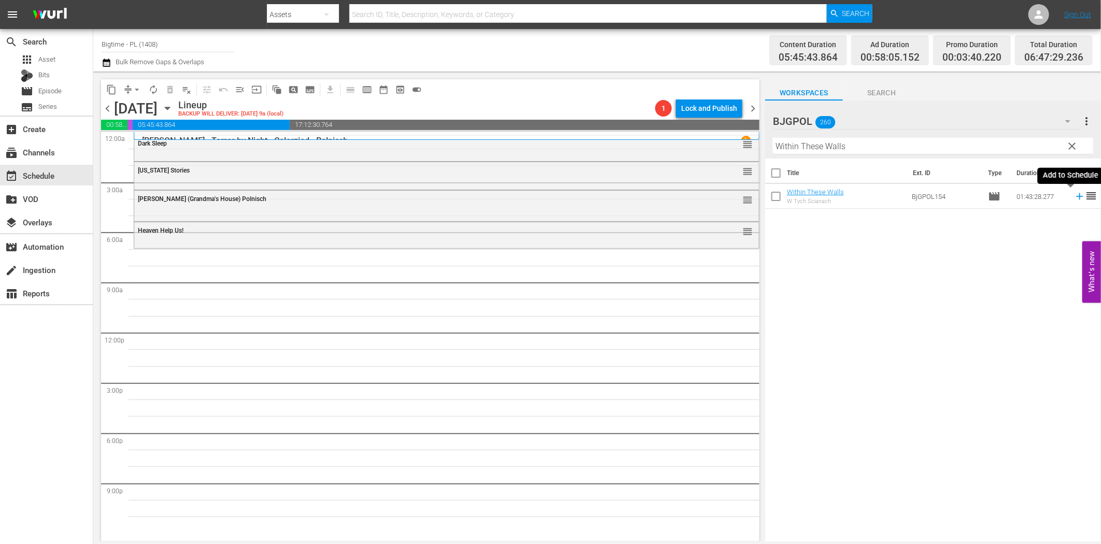
click at [1074, 195] on icon at bounding box center [1079, 196] width 11 height 11
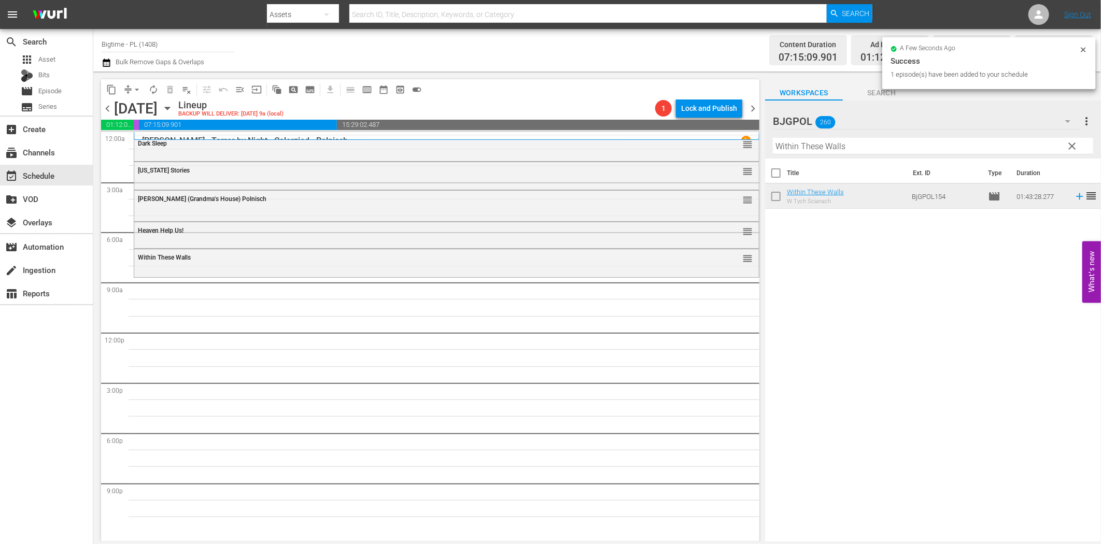
click at [843, 150] on input "Within These Walls" at bounding box center [933, 146] width 320 height 17
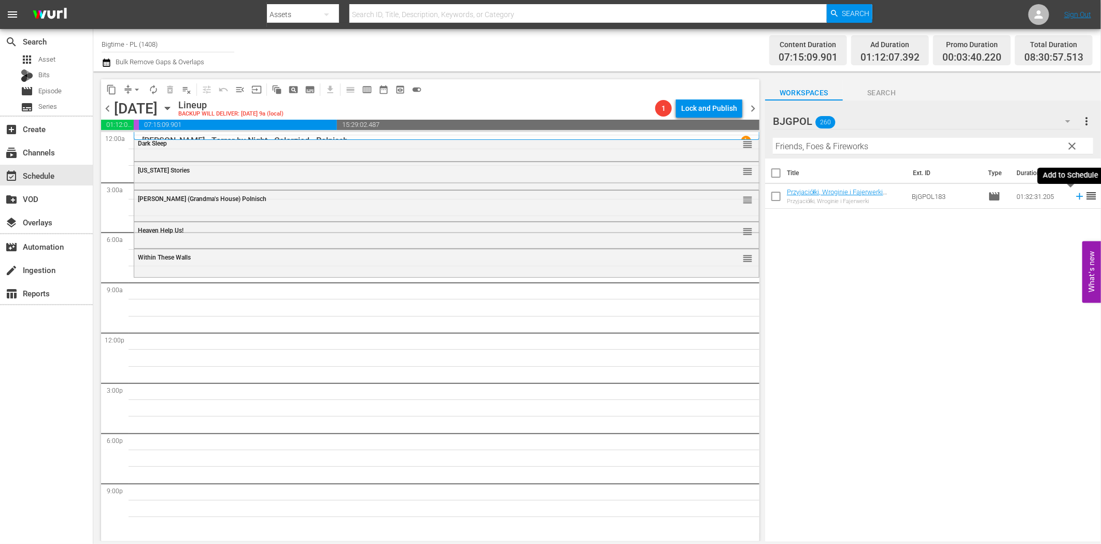
click at [1074, 195] on icon at bounding box center [1079, 196] width 11 height 11
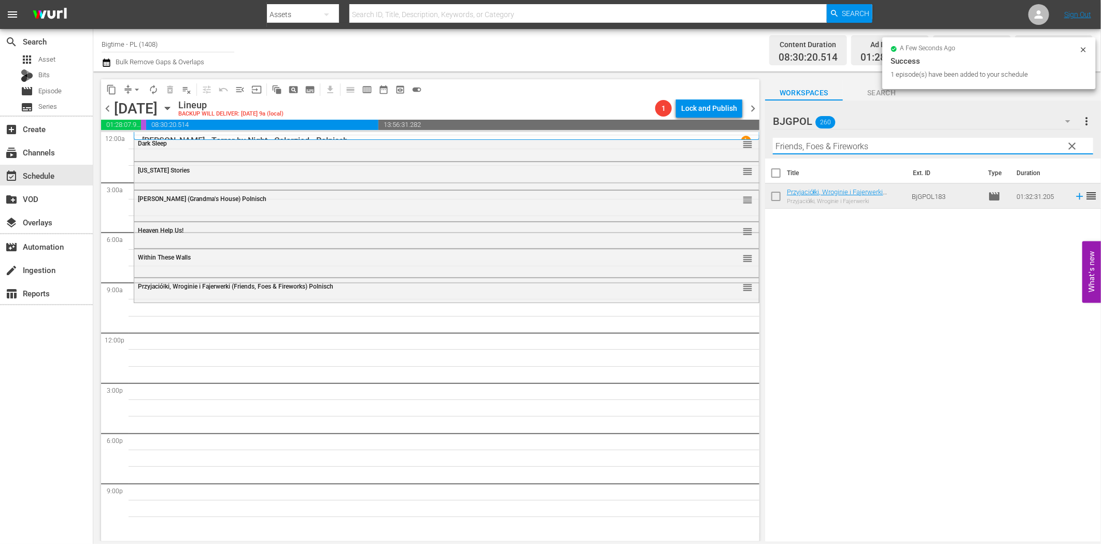
click at [936, 141] on input "Friends, Foes & Fireworks" at bounding box center [933, 146] width 320 height 17
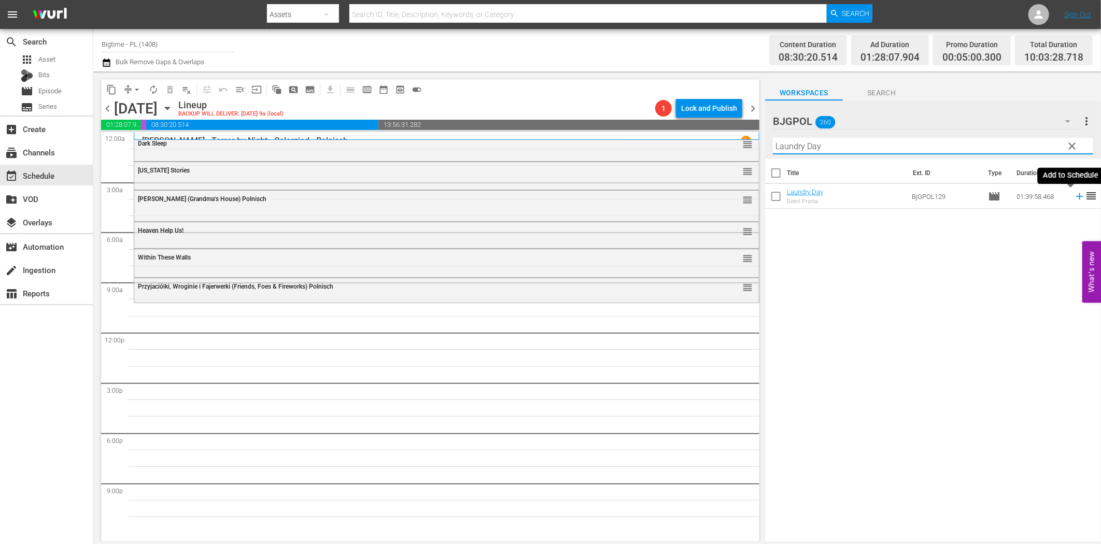
click at [1076, 197] on icon at bounding box center [1079, 196] width 7 height 7
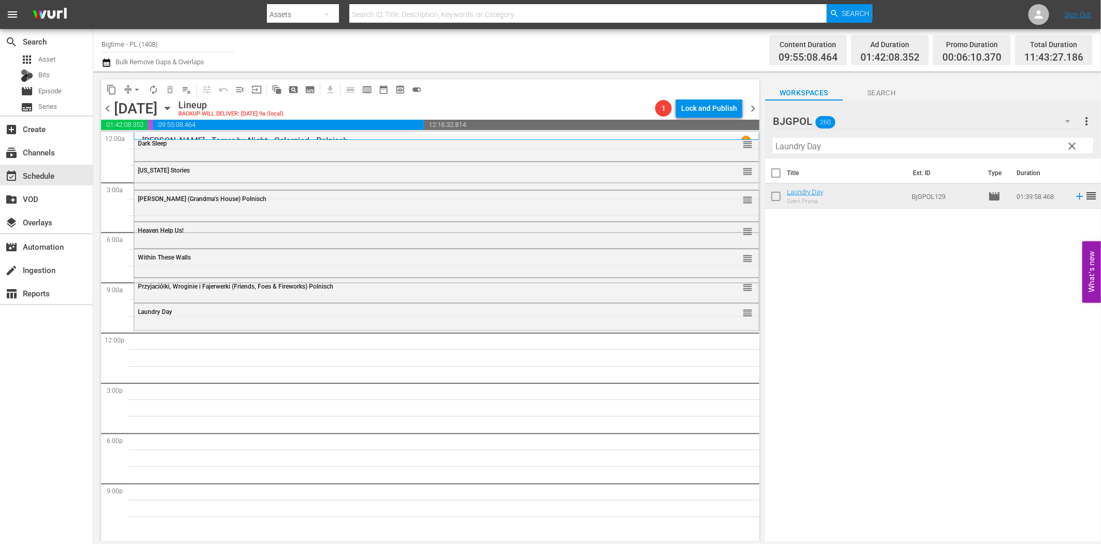
click at [815, 148] on input "Laundry Day" at bounding box center [933, 146] width 320 height 17
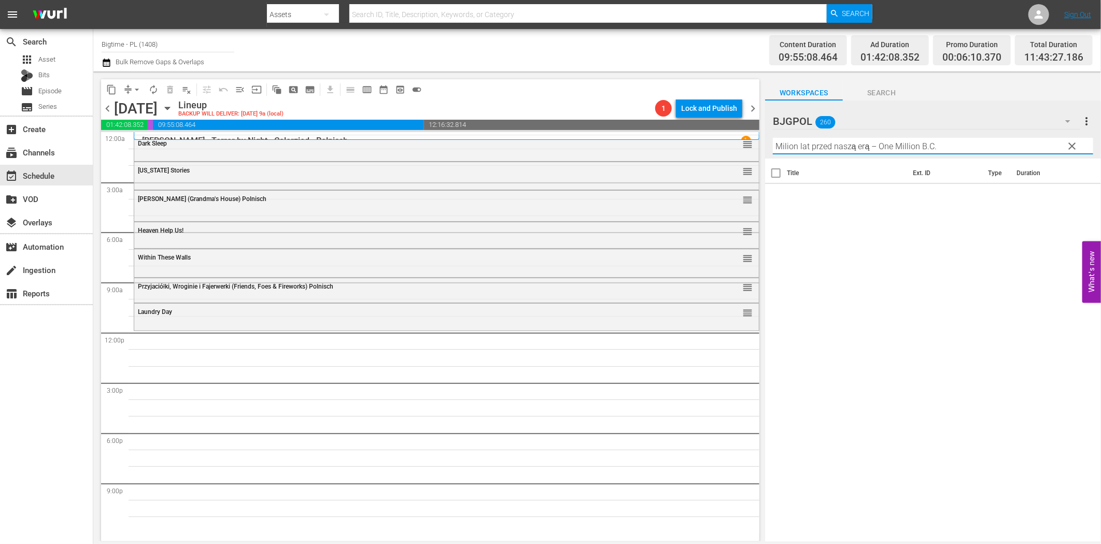
drag, startPoint x: 866, startPoint y: 143, endPoint x: 1037, endPoint y: 156, distance: 171.1
click at [1026, 159] on div "BJGPOL 260 BJGPOL more_vert clear Filter by Title Milion lat przed naszą erą – …" at bounding box center [933, 324] width 336 height 447
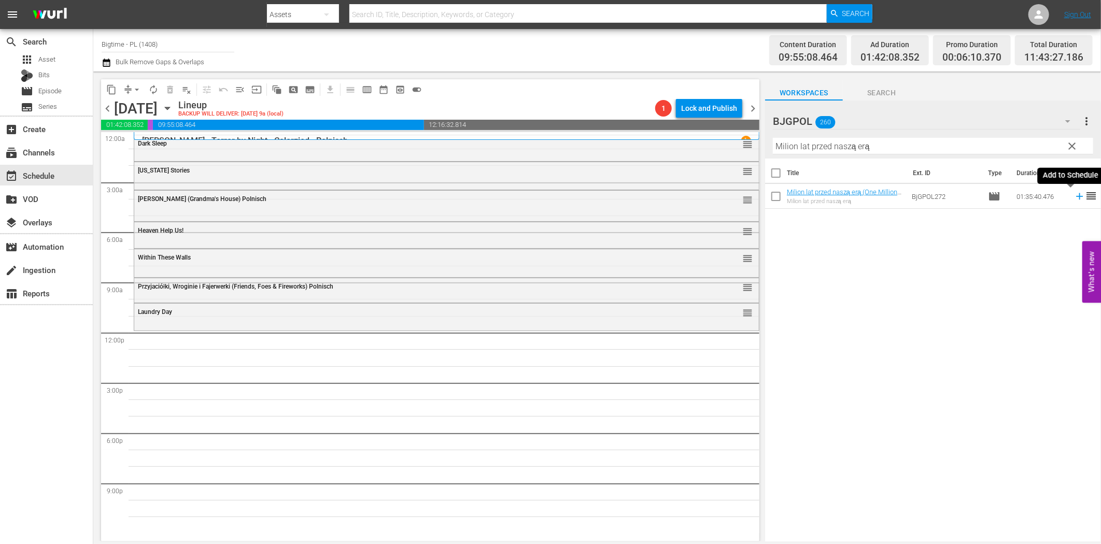
click at [1074, 198] on icon at bounding box center [1079, 196] width 11 height 11
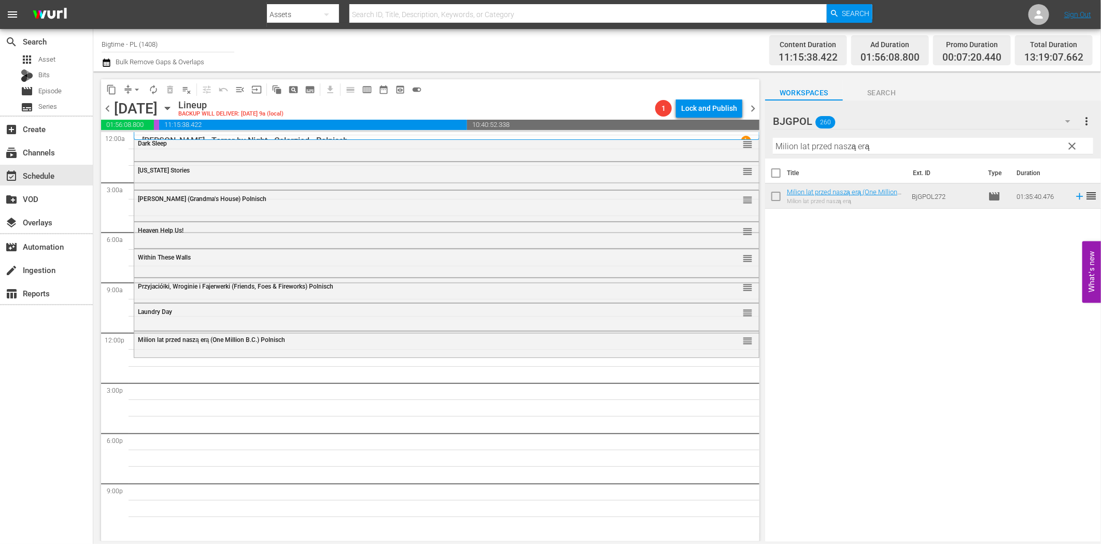
click at [867, 154] on hr at bounding box center [933, 154] width 320 height 1
click at [875, 147] on input "Milion lat przed naszą erą" at bounding box center [933, 146] width 320 height 17
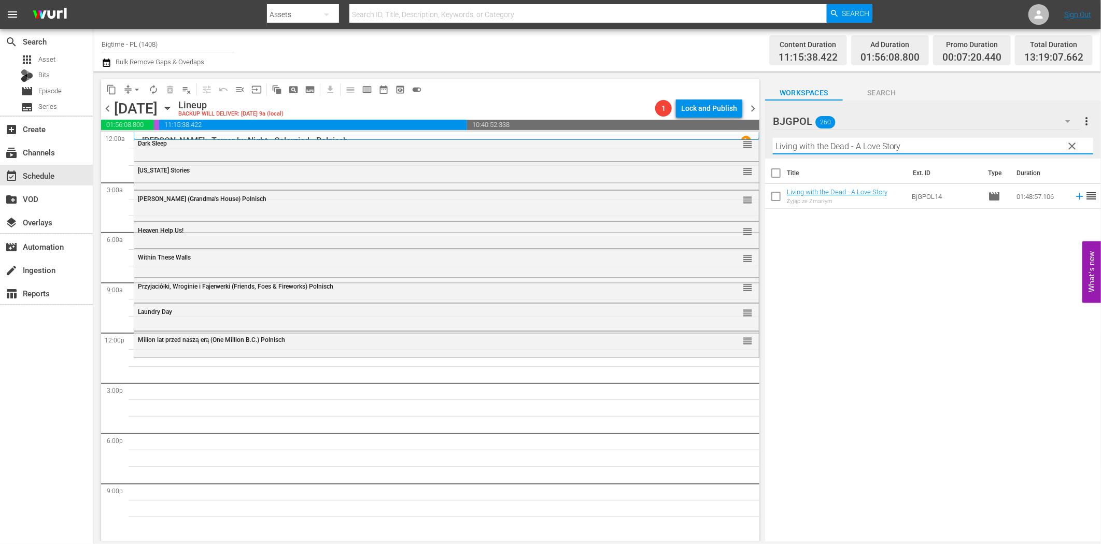
click at [1074, 195] on icon at bounding box center [1079, 196] width 11 height 11
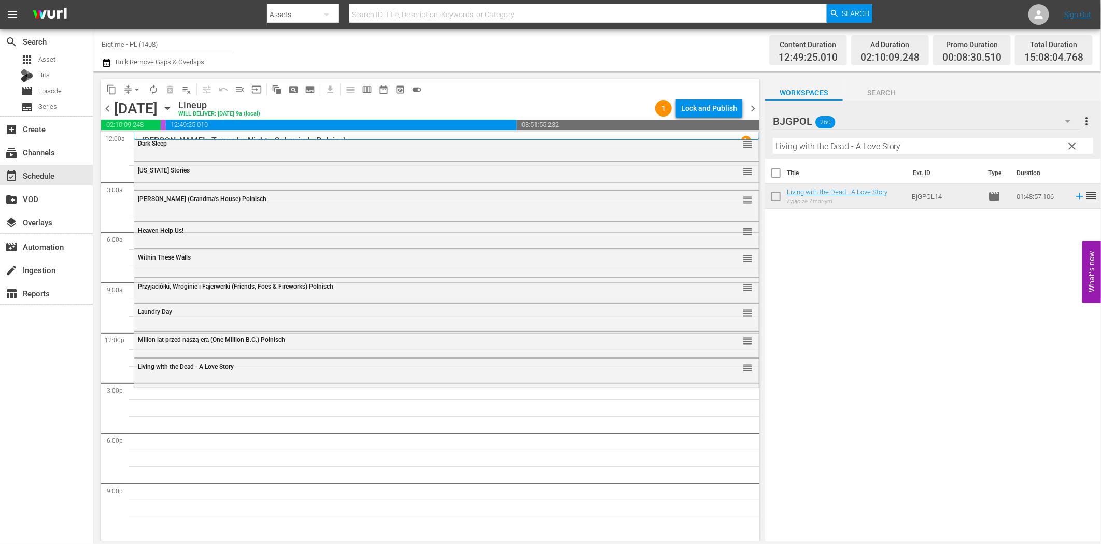
click at [828, 147] on input "Living with the Dead - A Love Story" at bounding box center [933, 146] width 320 height 17
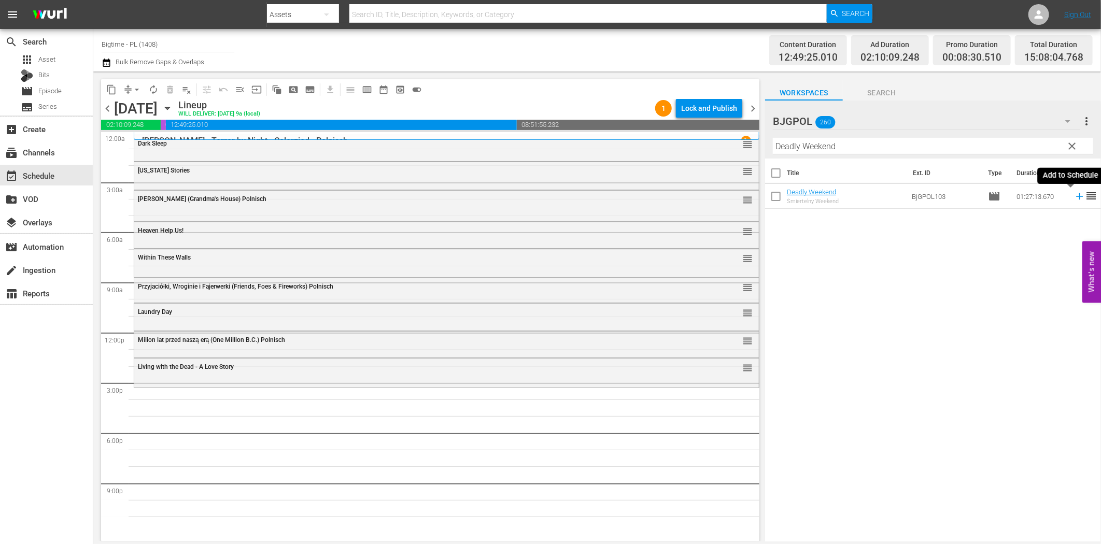
click at [1074, 195] on icon at bounding box center [1079, 196] width 11 height 11
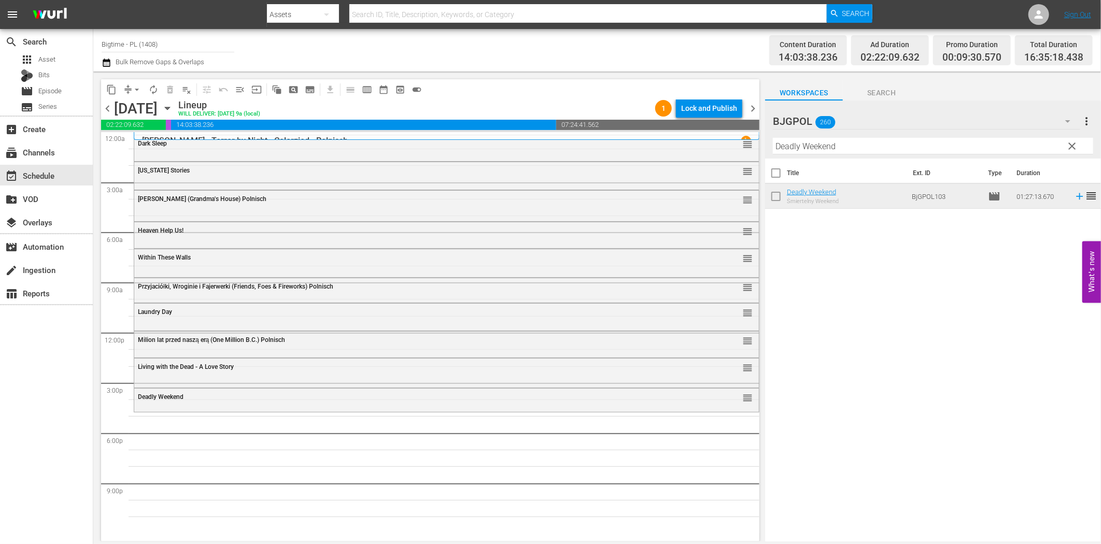
click at [835, 143] on input "Deadly Weekend" at bounding box center [933, 146] width 320 height 17
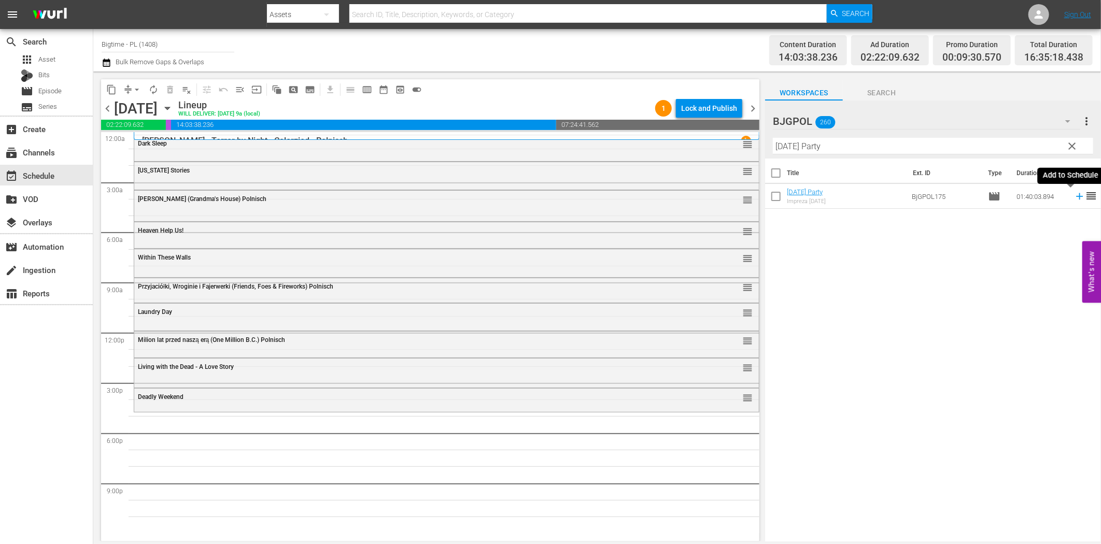
click at [1074, 198] on icon at bounding box center [1079, 196] width 11 height 11
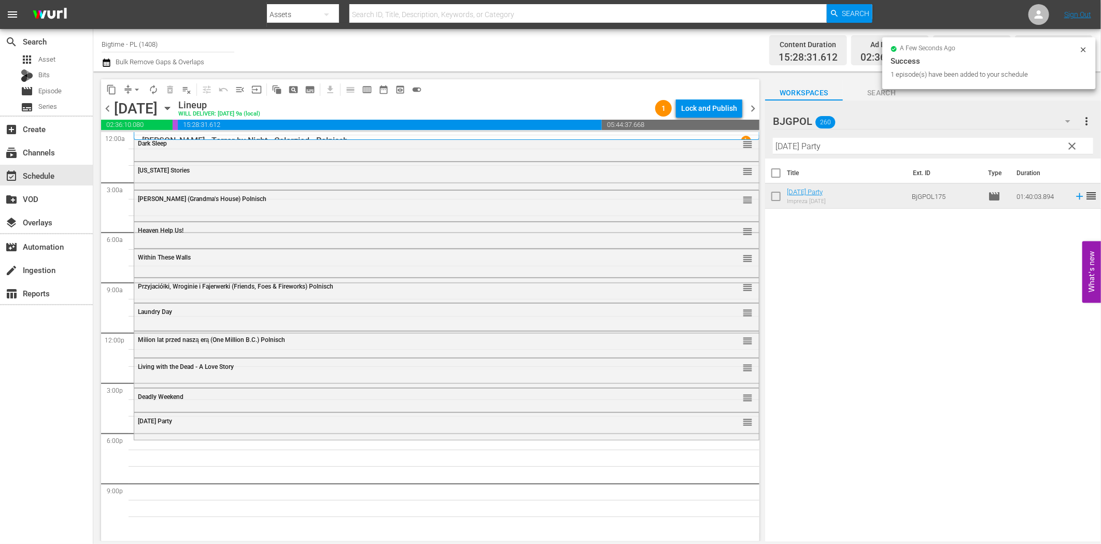
click at [835, 135] on div "Filter by Title [DATE] Party" at bounding box center [933, 146] width 320 height 25
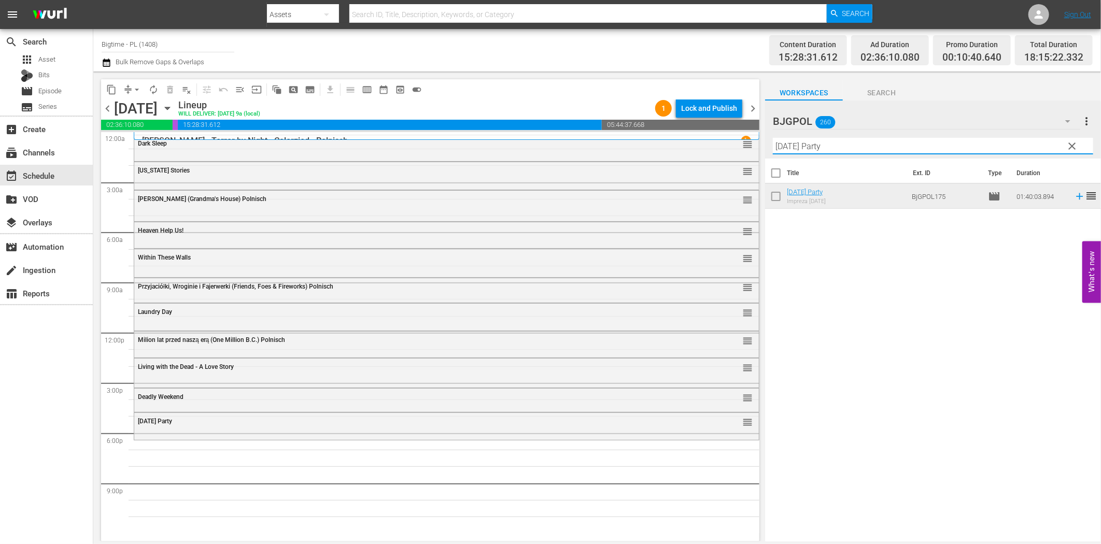
click at [846, 144] on input "[DATE] Party" at bounding box center [933, 146] width 320 height 17
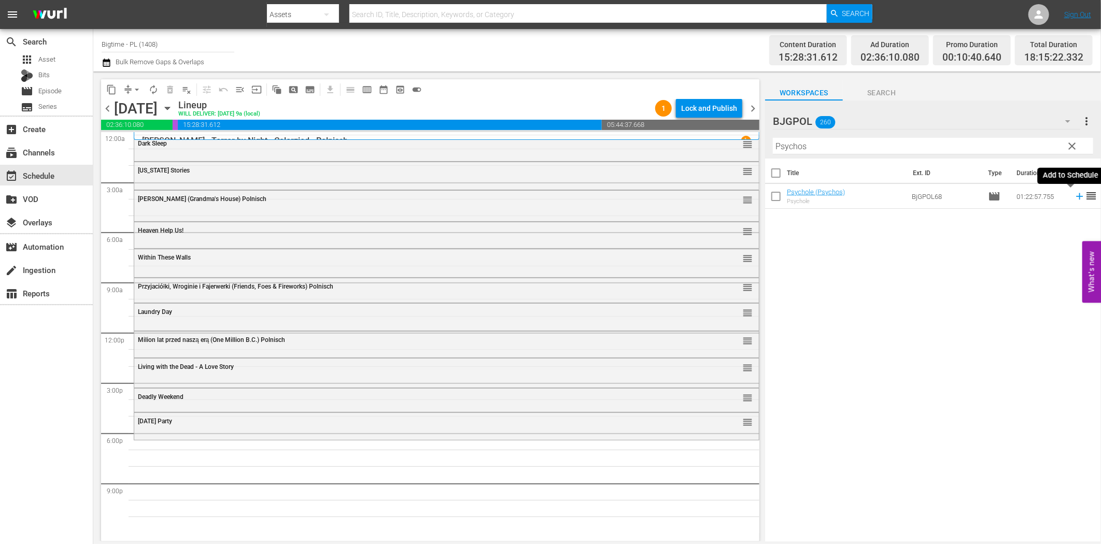
click at [1074, 199] on icon at bounding box center [1079, 196] width 11 height 11
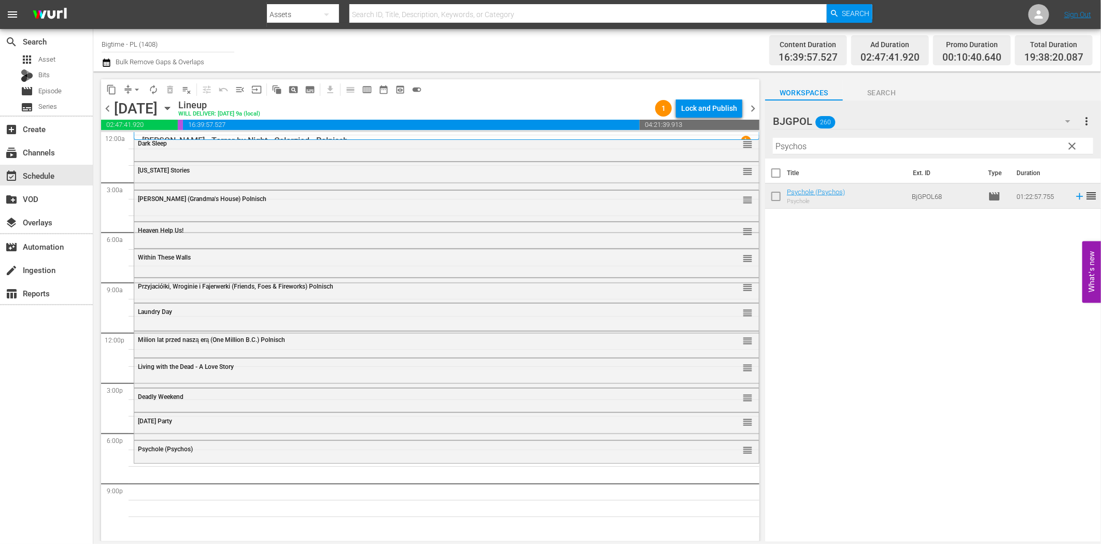
click at [863, 149] on input "Psychos" at bounding box center [933, 146] width 320 height 17
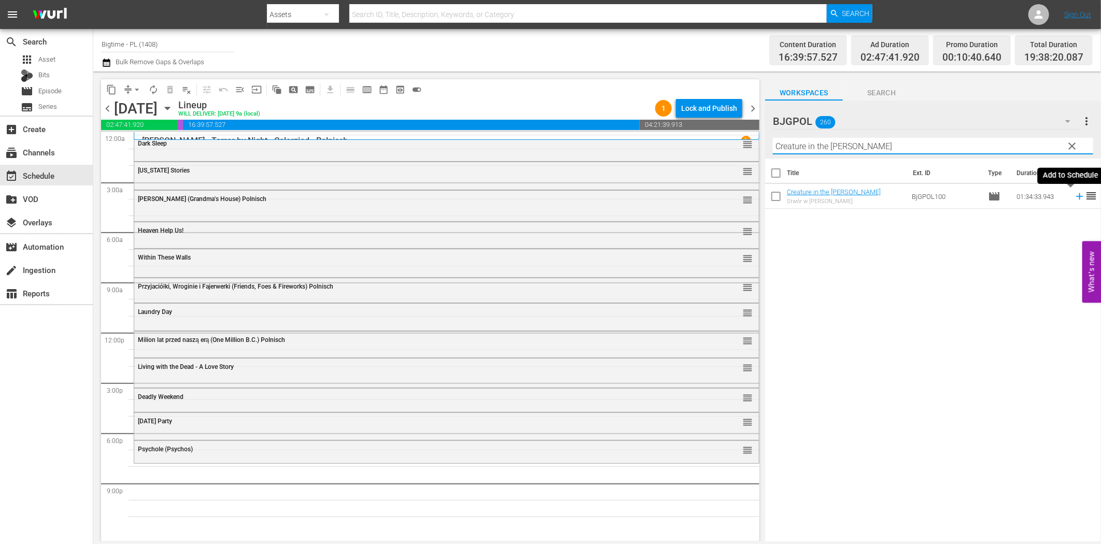
click at [1076, 196] on icon at bounding box center [1079, 196] width 7 height 7
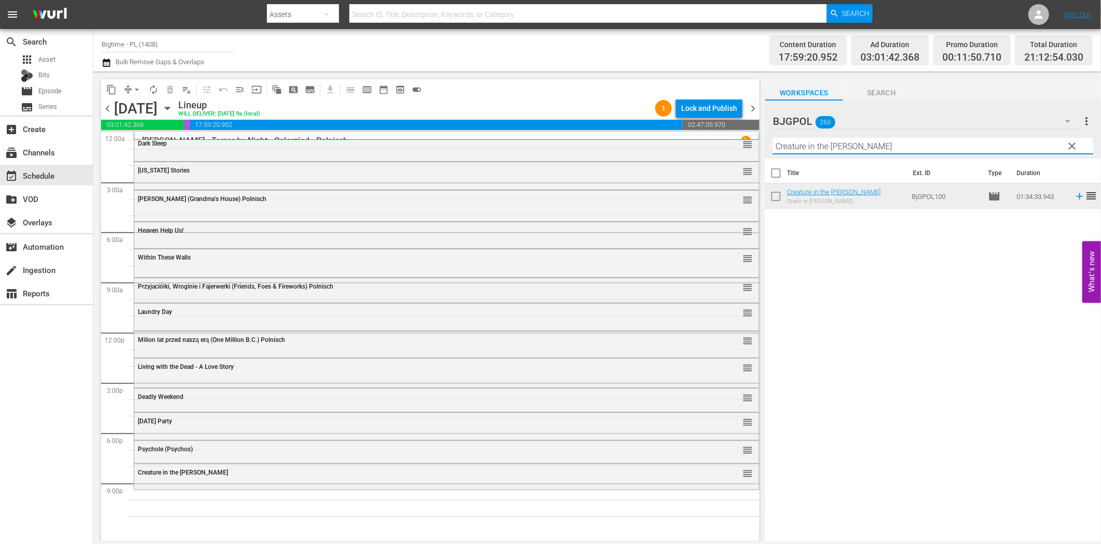
click at [931, 147] on input "Creature in the [PERSON_NAME]" at bounding box center [933, 146] width 320 height 17
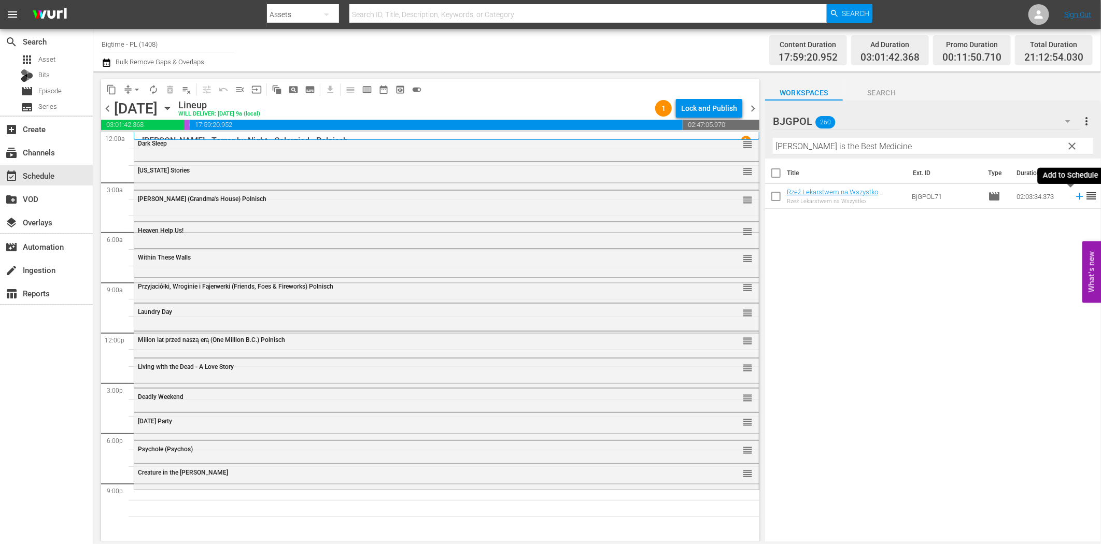
click at [1076, 197] on icon at bounding box center [1079, 196] width 7 height 7
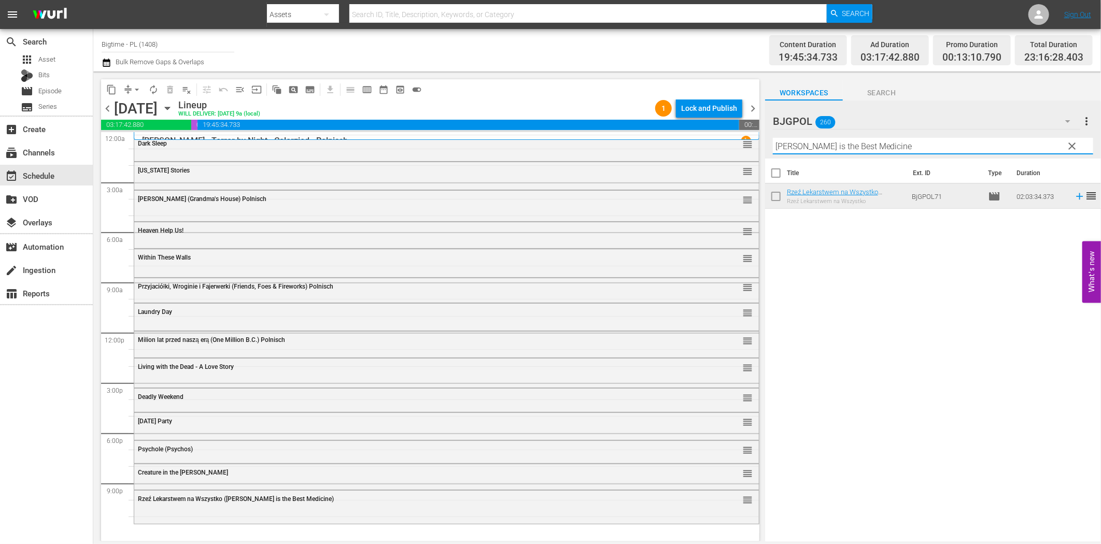
click at [842, 148] on input "[PERSON_NAME] is the Best Medicine" at bounding box center [933, 146] width 320 height 17
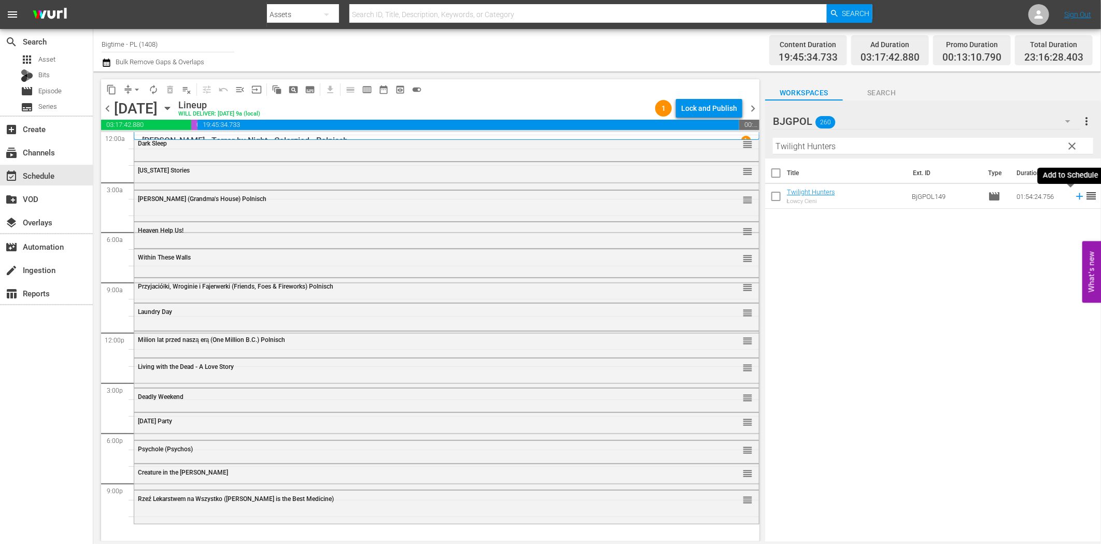
click at [1074, 198] on icon at bounding box center [1079, 196] width 11 height 11
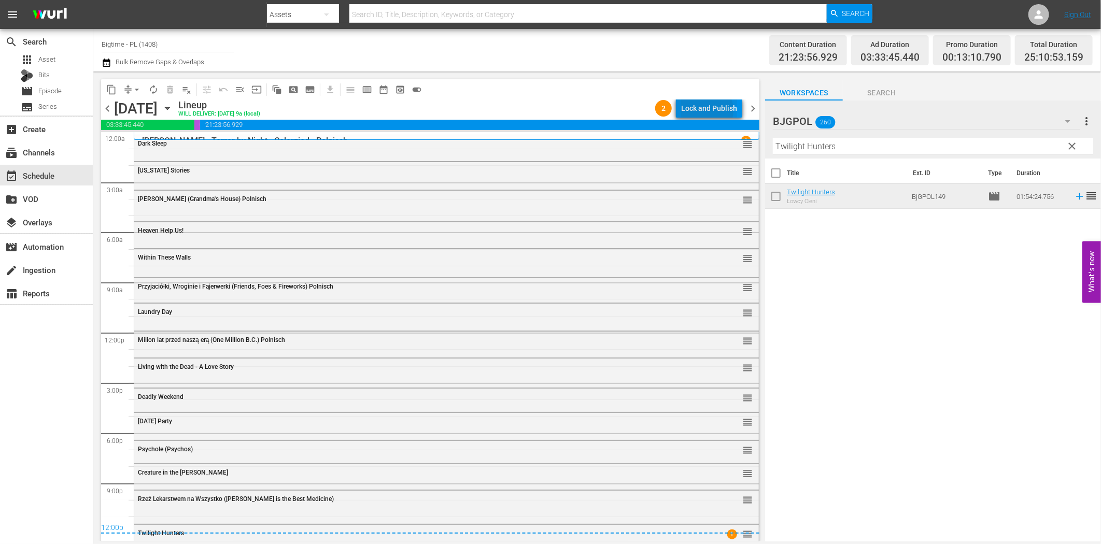
click at [706, 110] on div "Lock and Publish" at bounding box center [709, 108] width 56 height 19
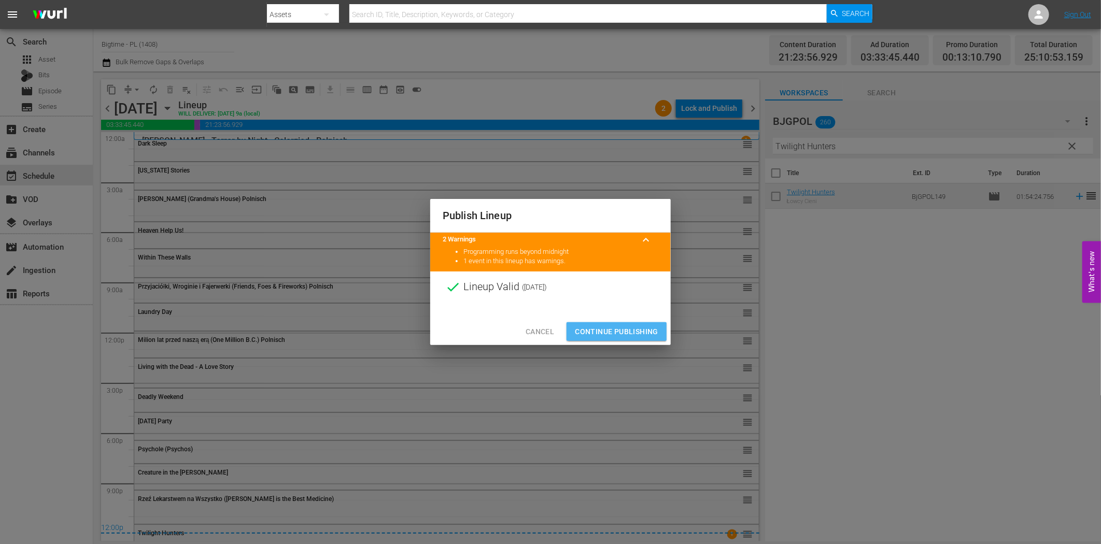
click at [618, 329] on span "Continue Publishing" at bounding box center [616, 332] width 83 height 13
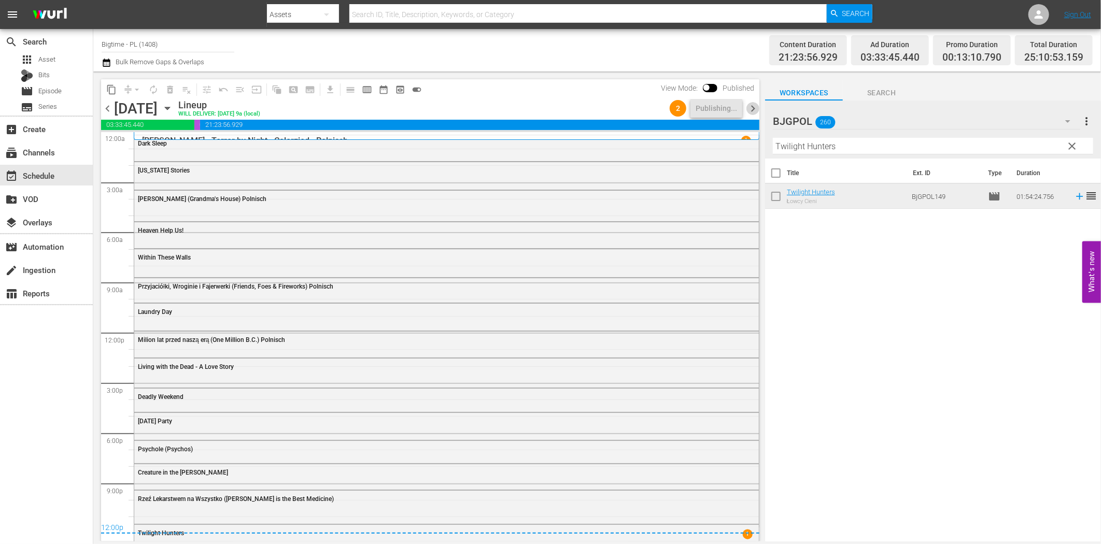
click at [755, 106] on span "chevron_right" at bounding box center [753, 108] width 13 height 13
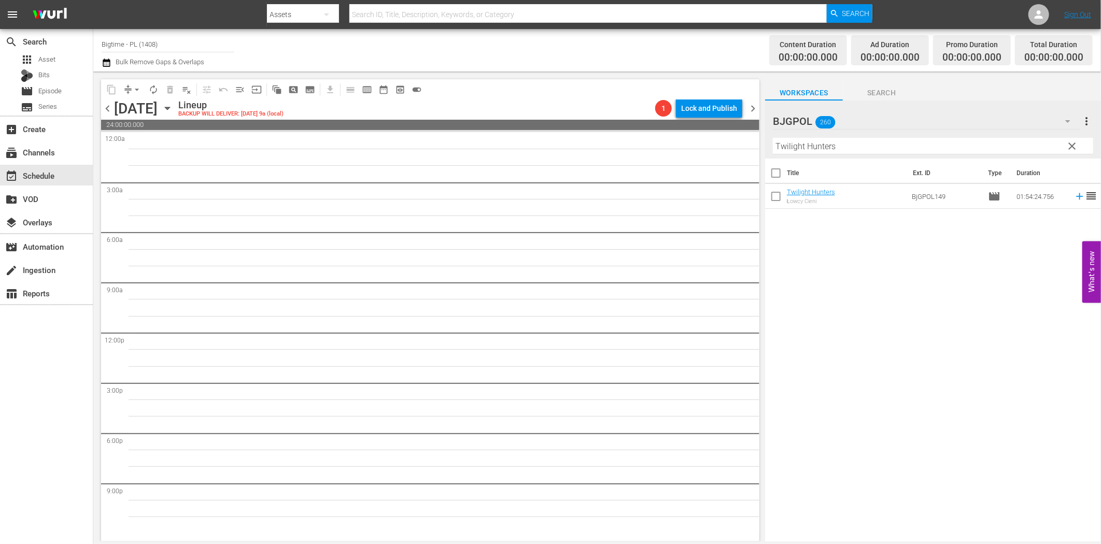
click at [869, 371] on div "Title Ext. ID Type Duration Twilight Hunters Łowcy Cieni BjGPOL149 movie 01:54:…" at bounding box center [933, 351] width 336 height 385
click at [848, 142] on input "Twilight Hunters" at bounding box center [933, 146] width 320 height 17
click at [1076, 199] on icon at bounding box center [1079, 196] width 7 height 7
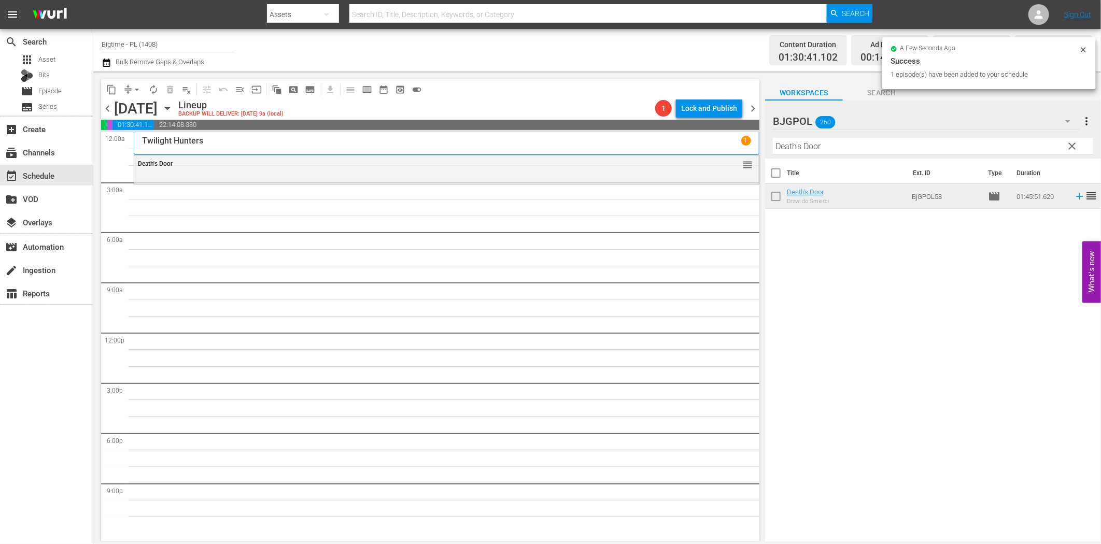
click at [822, 145] on input "Death's Door" at bounding box center [933, 146] width 320 height 17
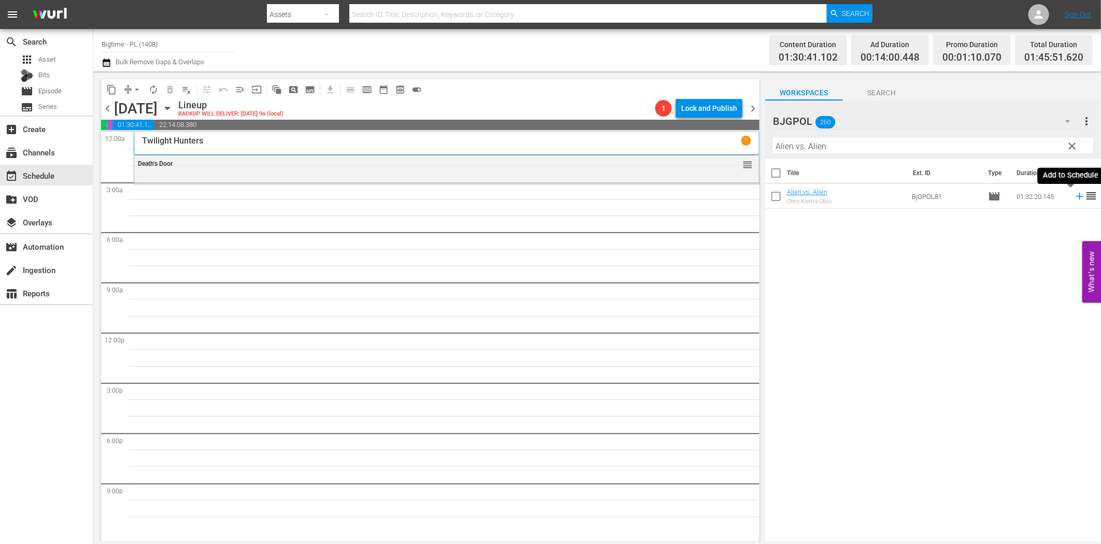
click at [1076, 195] on icon at bounding box center [1079, 196] width 7 height 7
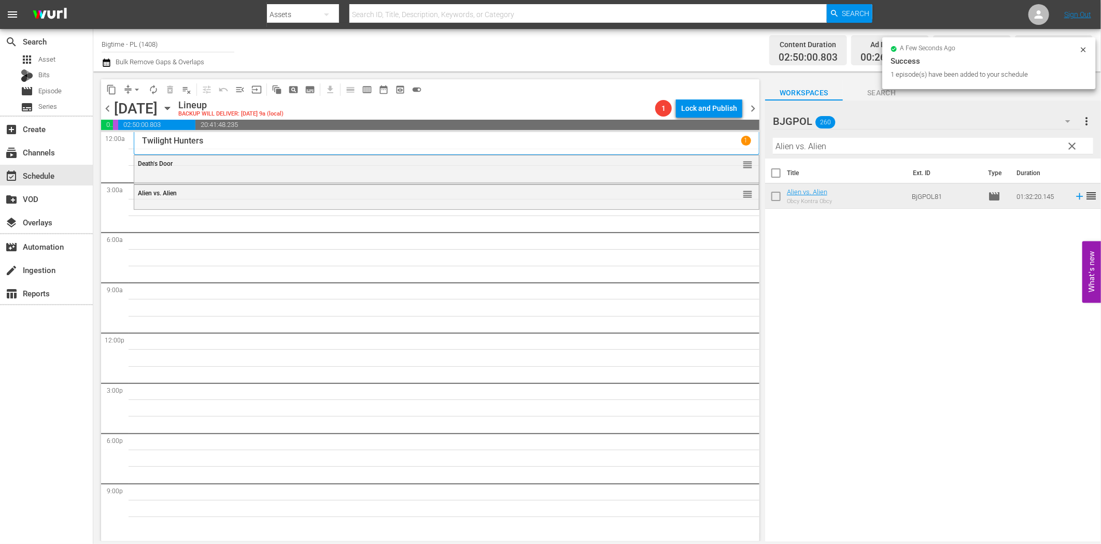
click at [863, 146] on input "Alien vs. Alien" at bounding box center [933, 146] width 320 height 17
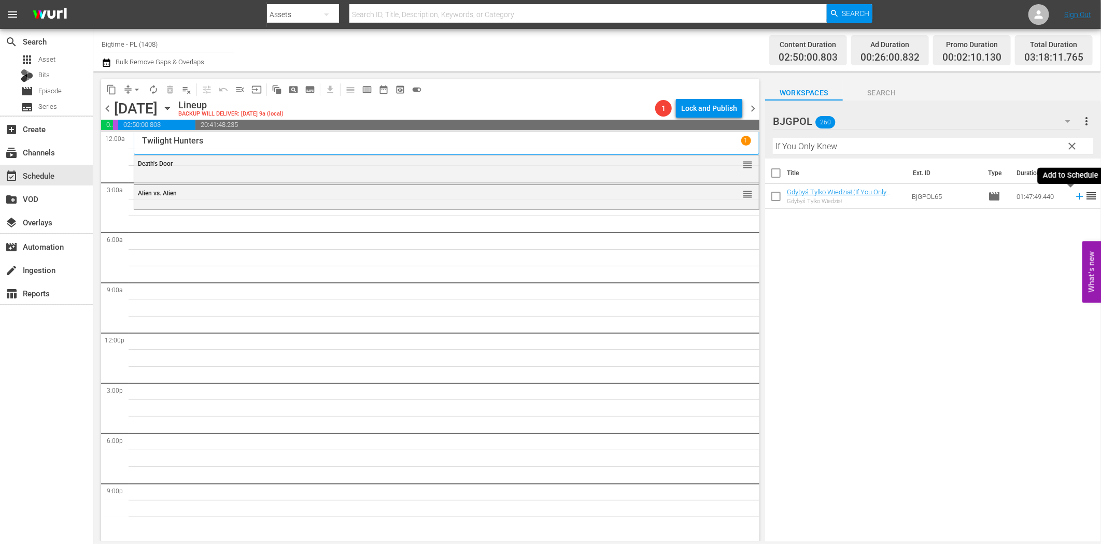
click at [1074, 201] on icon at bounding box center [1079, 196] width 11 height 11
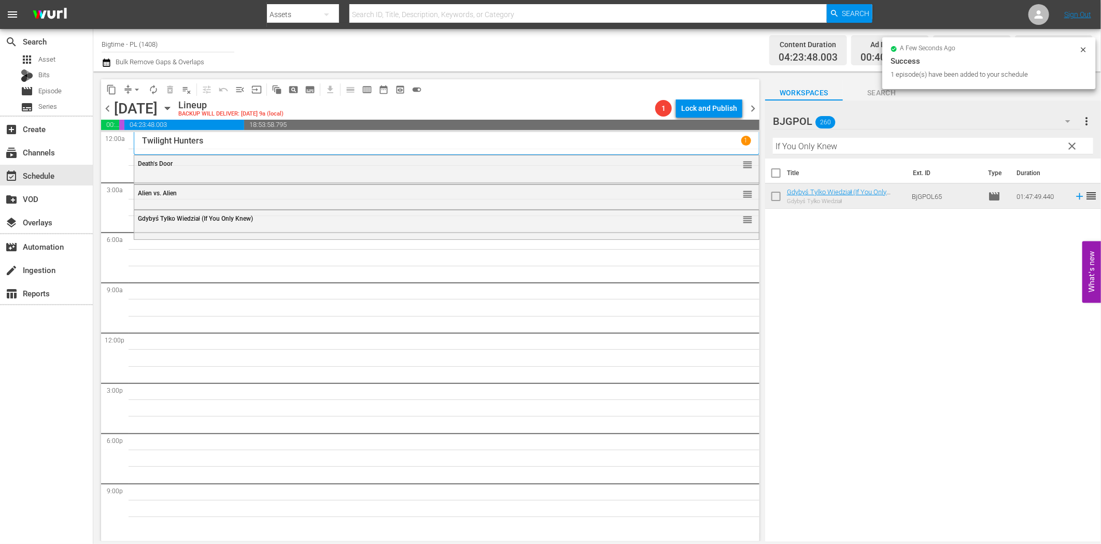
click at [864, 148] on input "If You Only Knew" at bounding box center [933, 146] width 320 height 17
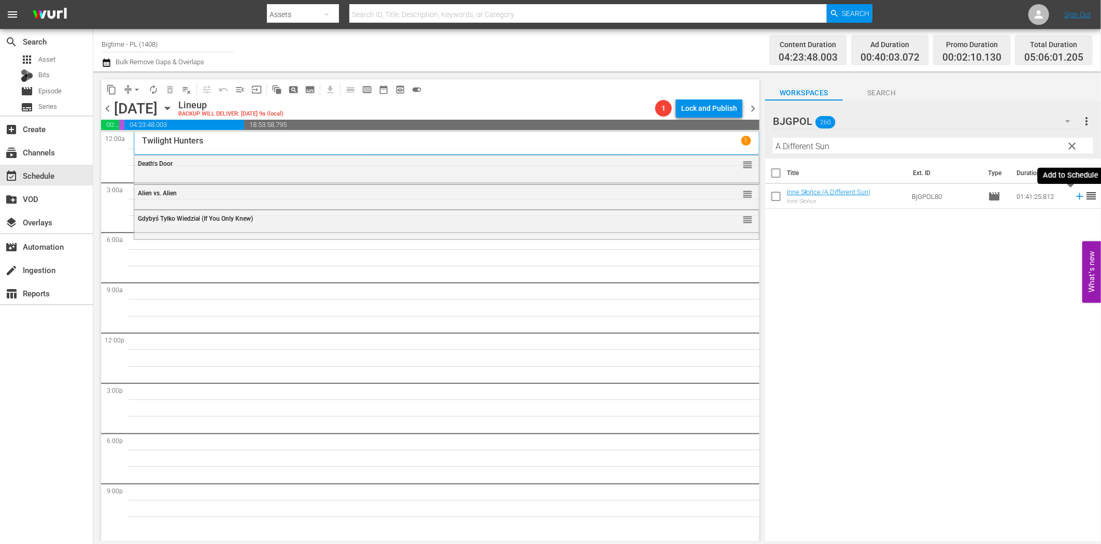
click at [1074, 198] on icon at bounding box center [1079, 196] width 11 height 11
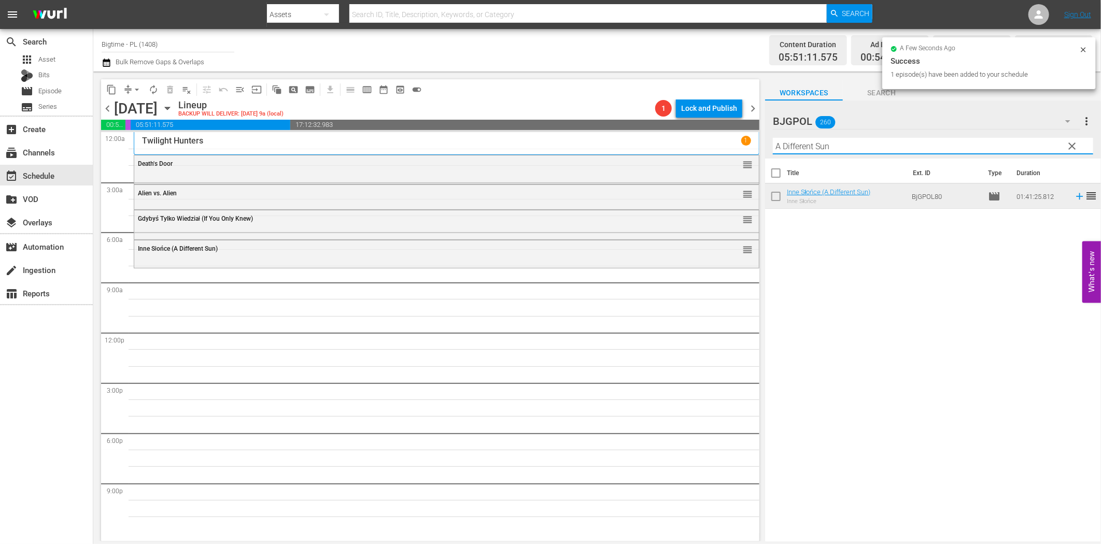
click at [871, 151] on input "A Different Sun" at bounding box center [933, 146] width 320 height 17
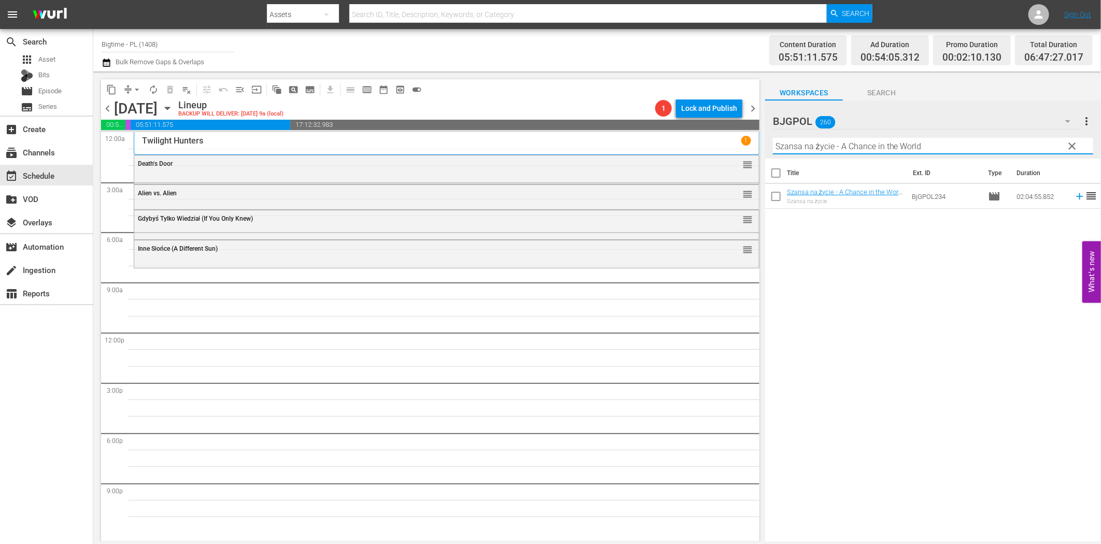
click at [1076, 197] on icon at bounding box center [1079, 196] width 7 height 7
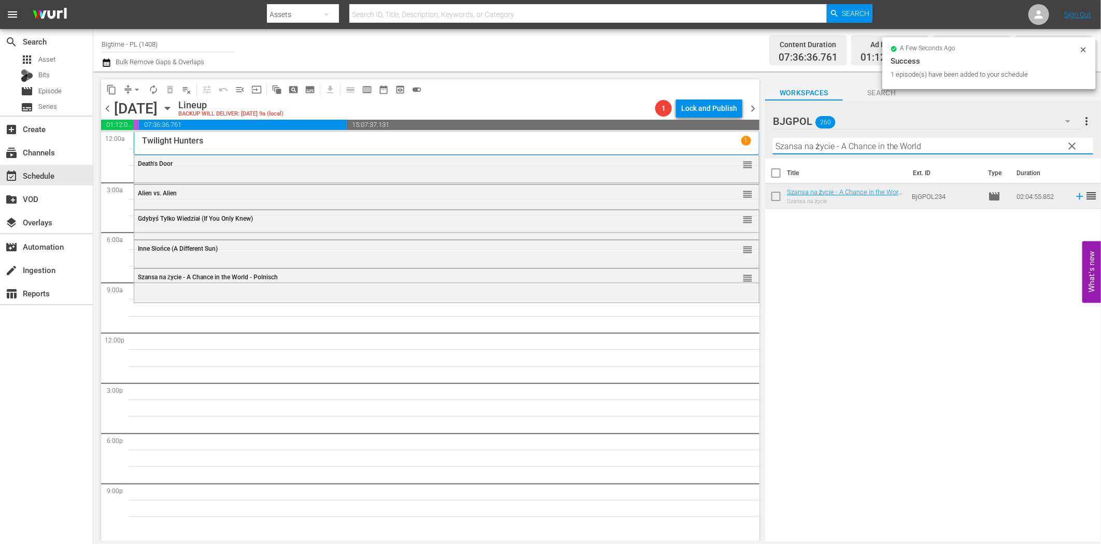
click at [835, 151] on input "Szansa na życie - A Chance in the World" at bounding box center [933, 146] width 320 height 17
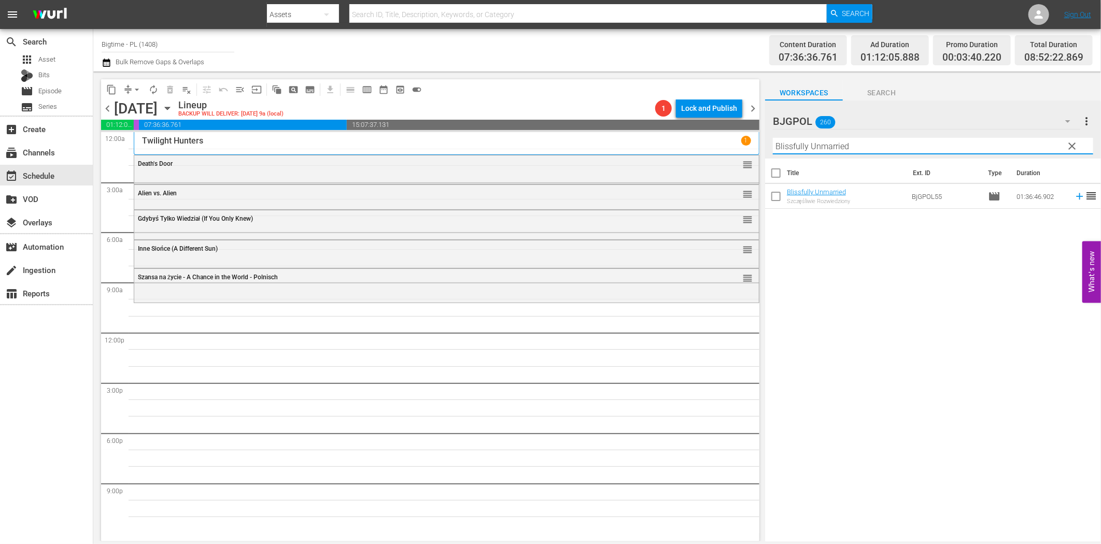
click at [1074, 194] on icon at bounding box center [1079, 196] width 11 height 11
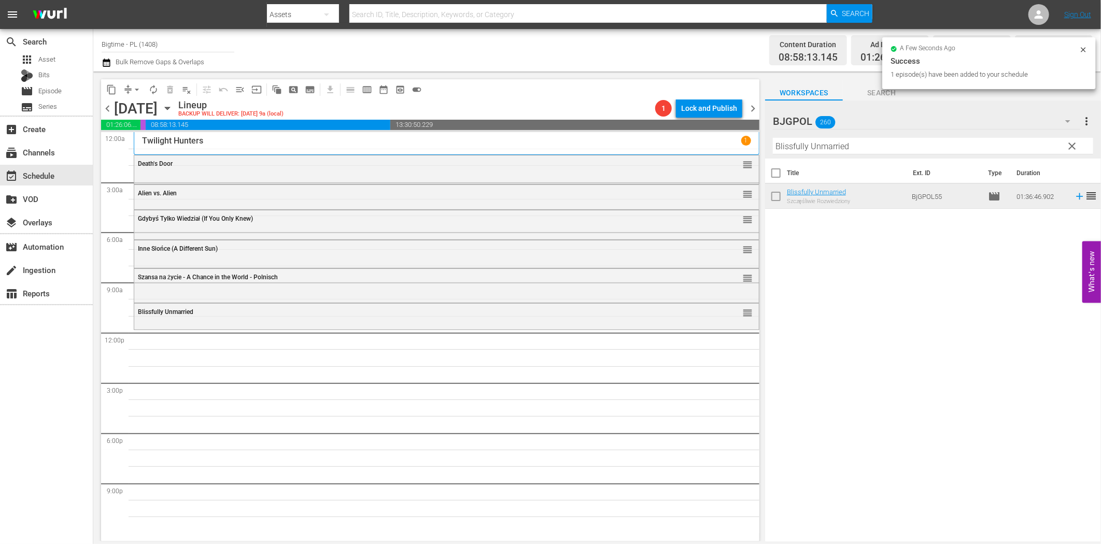
click at [884, 149] on input "Blissfully Unmarried" at bounding box center [933, 146] width 320 height 17
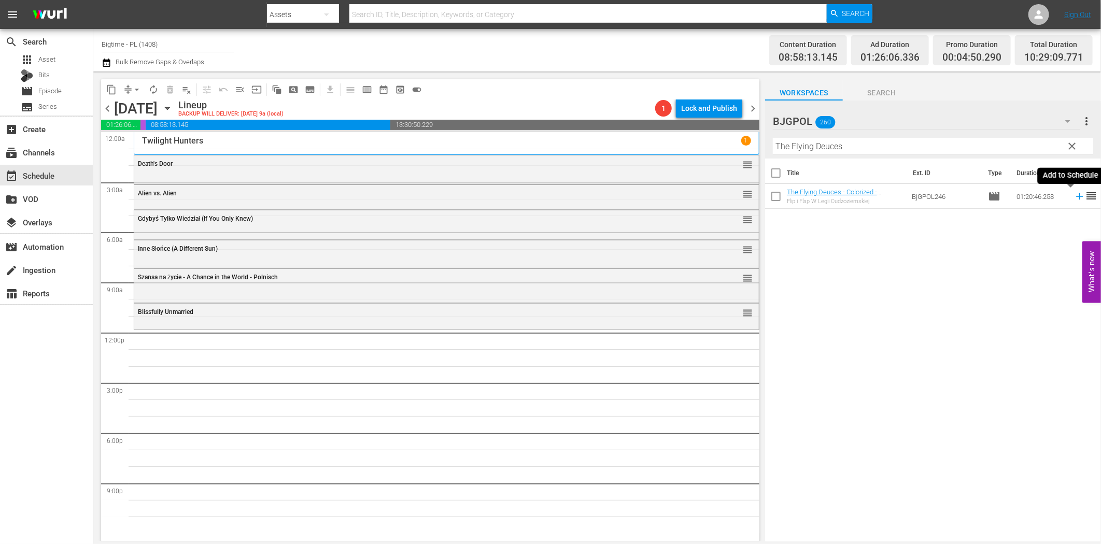
click at [1074, 198] on icon at bounding box center [1079, 196] width 11 height 11
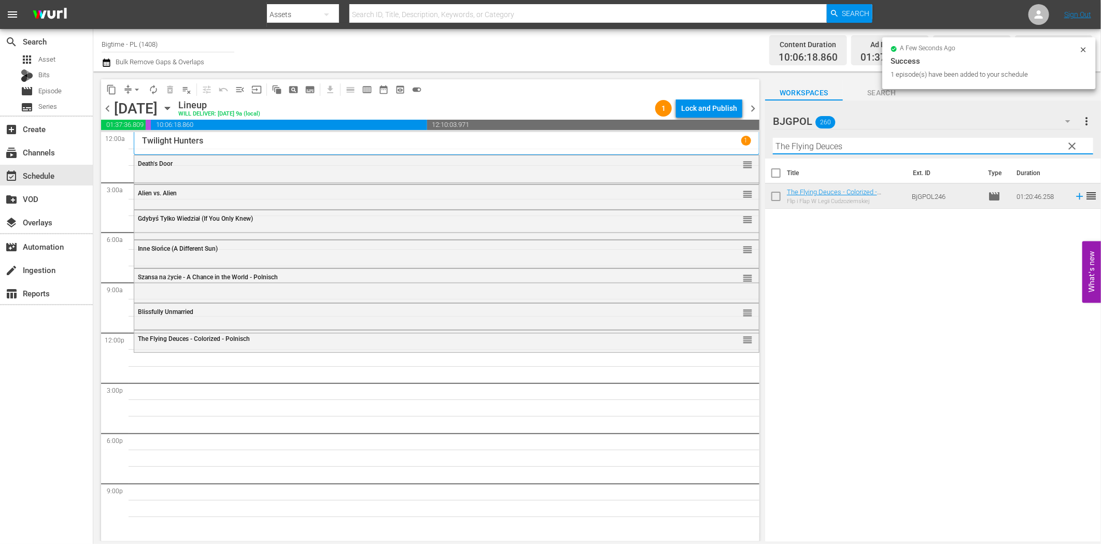
click at [818, 152] on input "The Flying Deuces" at bounding box center [933, 146] width 320 height 17
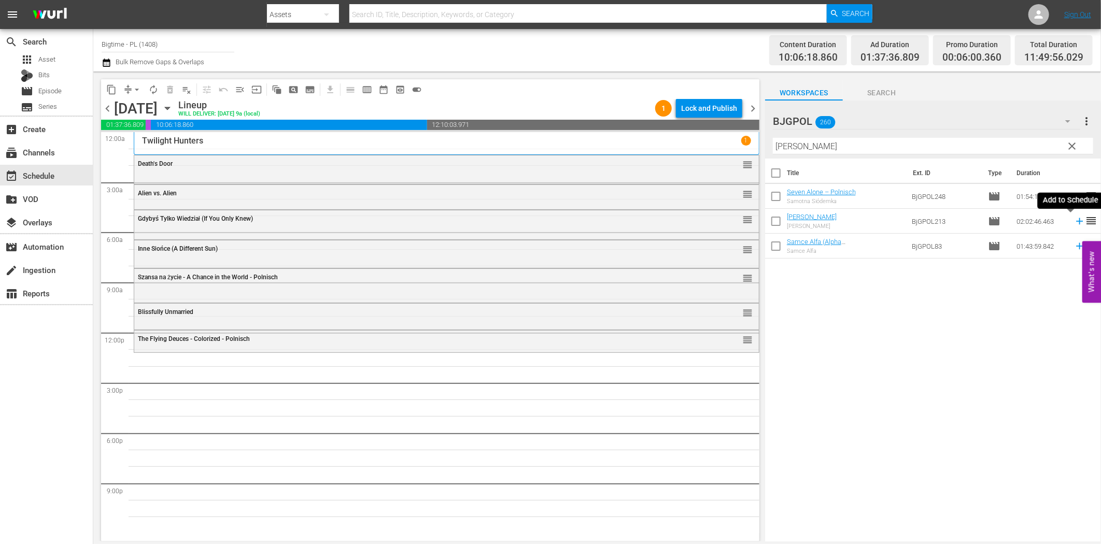
click at [1074, 222] on icon at bounding box center [1079, 221] width 11 height 11
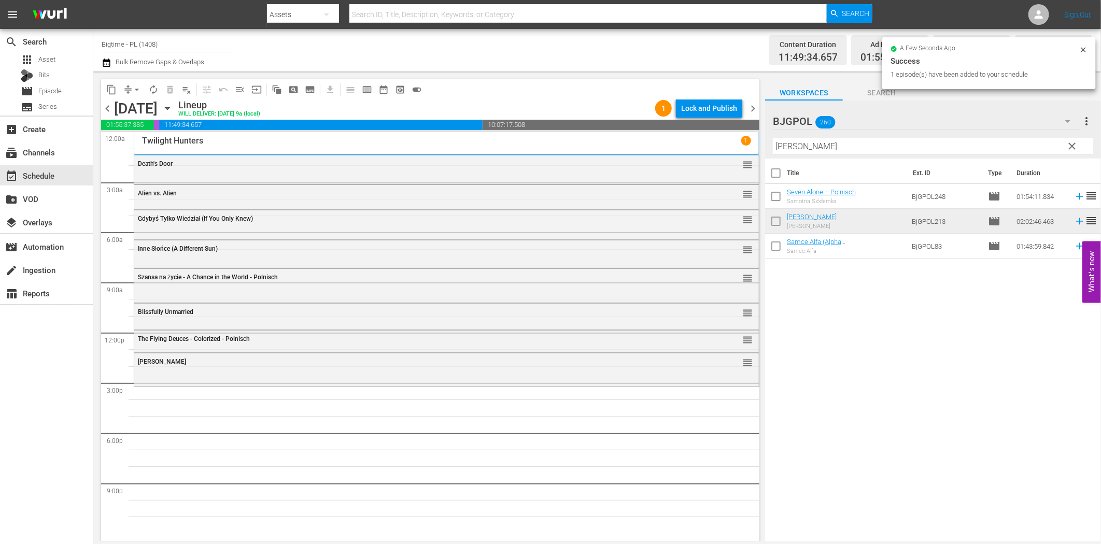
click at [901, 147] on input "[PERSON_NAME]" at bounding box center [933, 146] width 320 height 17
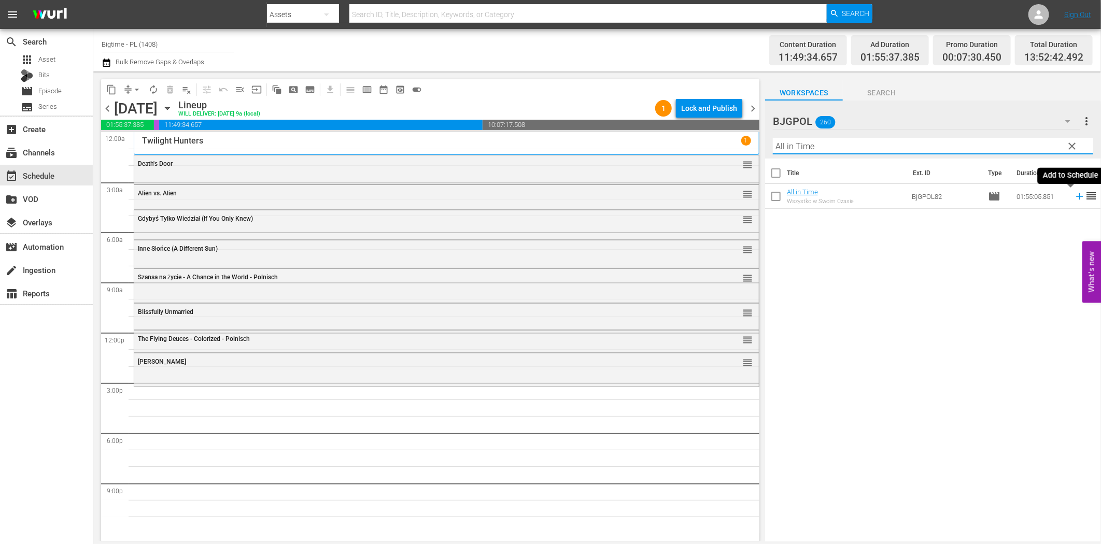
click at [1074, 195] on icon at bounding box center [1079, 196] width 11 height 11
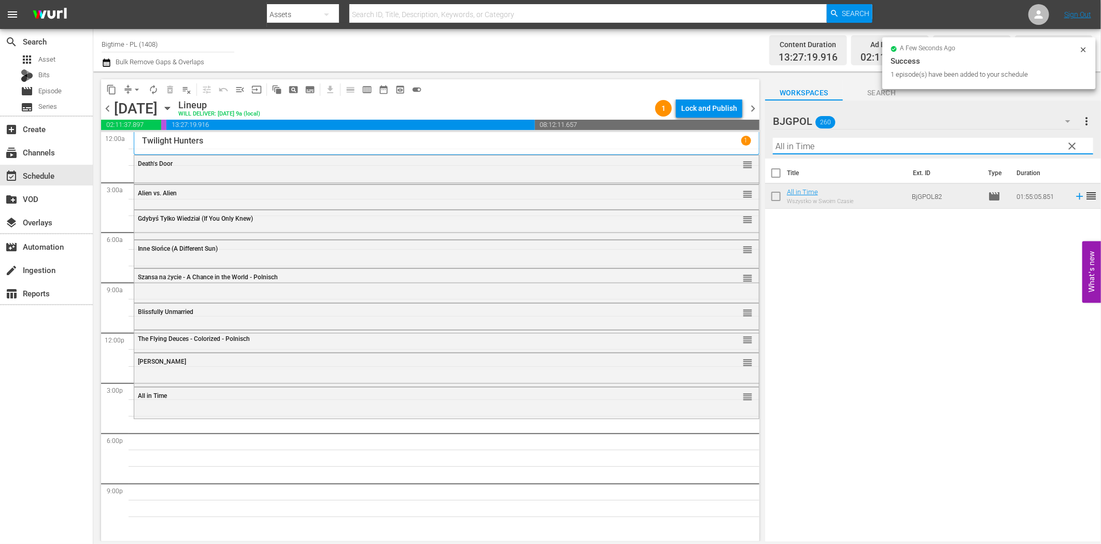
click at [985, 148] on input "All in Time" at bounding box center [933, 146] width 320 height 17
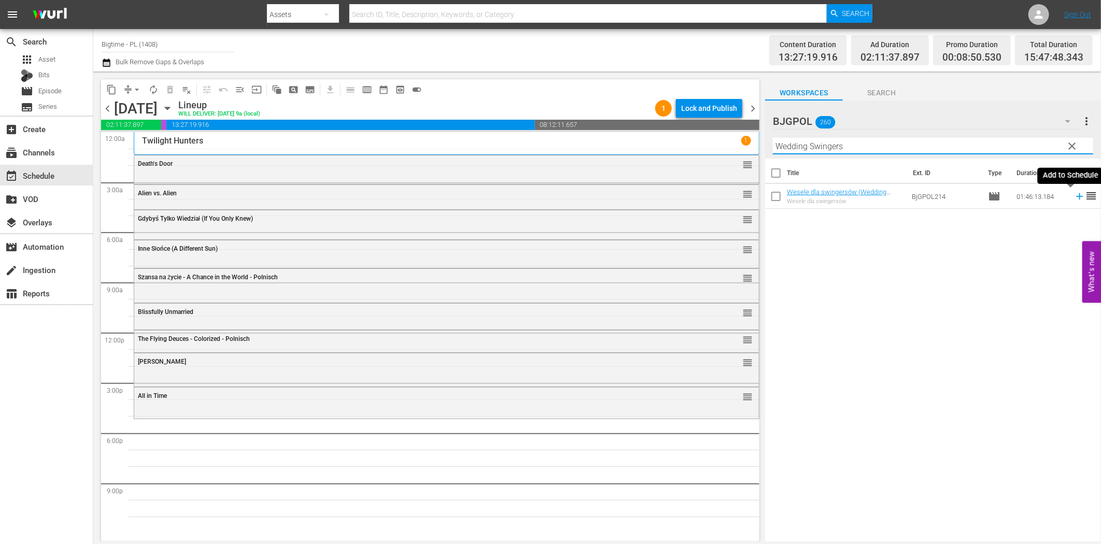
click at [1074, 199] on icon at bounding box center [1079, 196] width 11 height 11
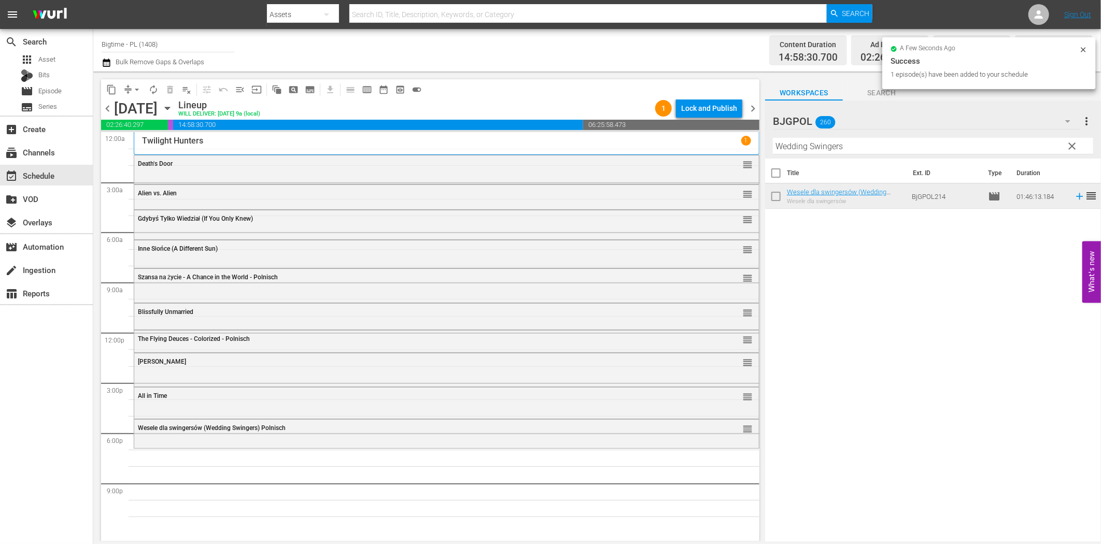
click at [830, 148] on input "Wedding Swingers" at bounding box center [933, 146] width 320 height 17
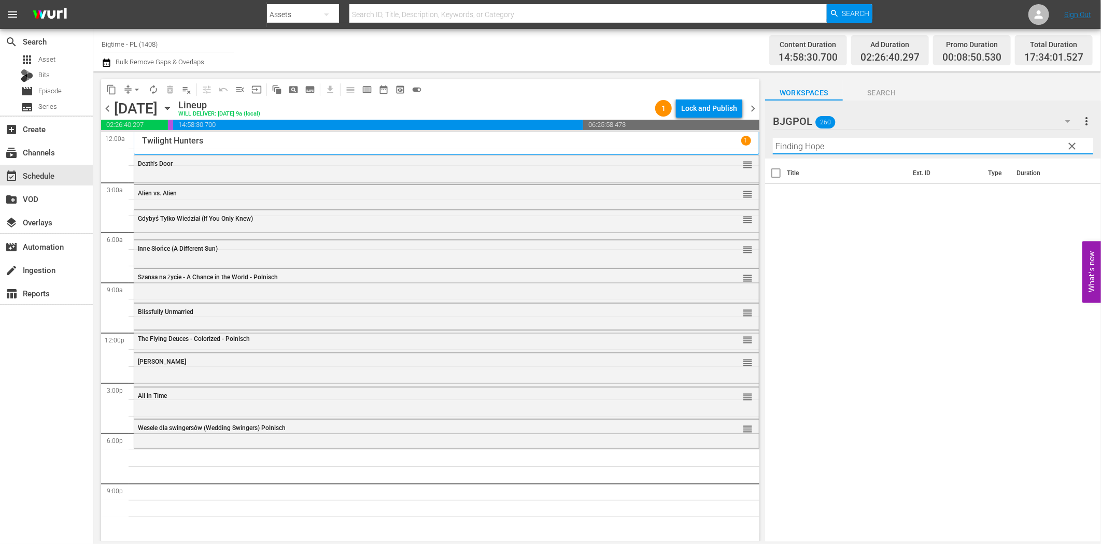
drag, startPoint x: 804, startPoint y: 145, endPoint x: 911, endPoint y: 144, distance: 106.8
click at [899, 144] on input "Finding Hope" at bounding box center [933, 146] width 320 height 17
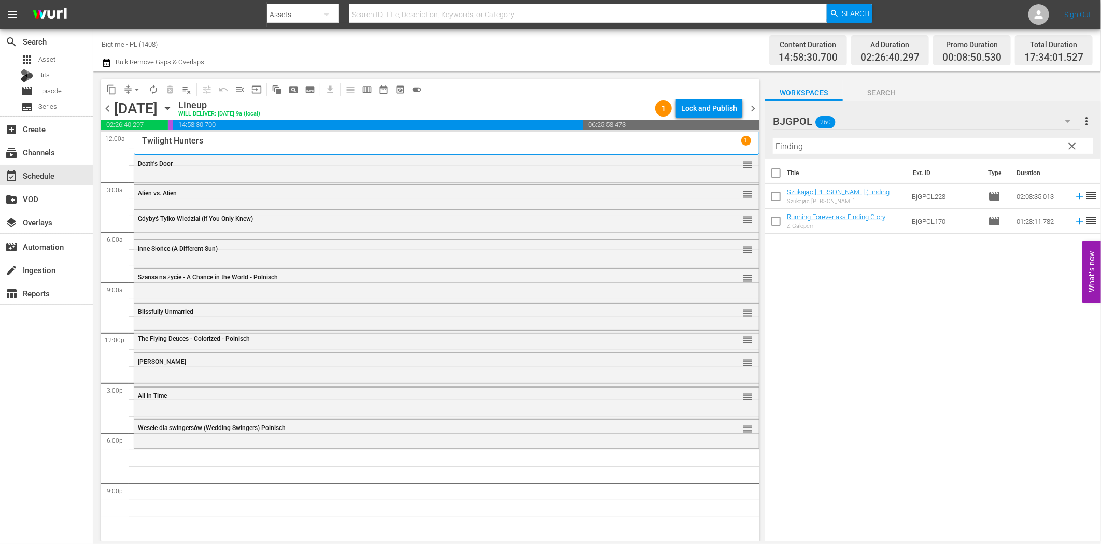
click at [926, 142] on input "Finding" at bounding box center [933, 146] width 320 height 17
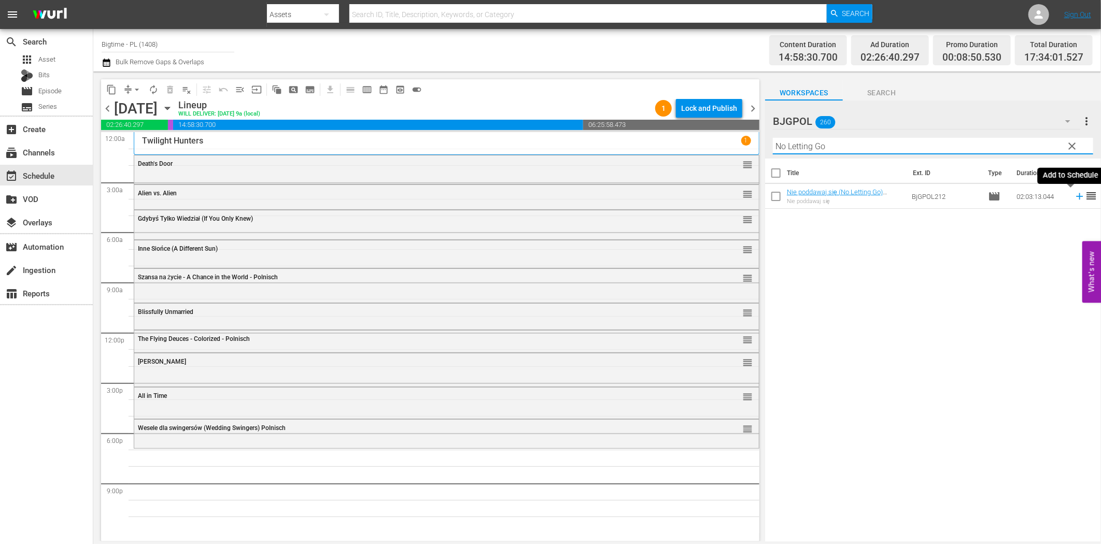
click at [1076, 196] on icon at bounding box center [1079, 196] width 7 height 7
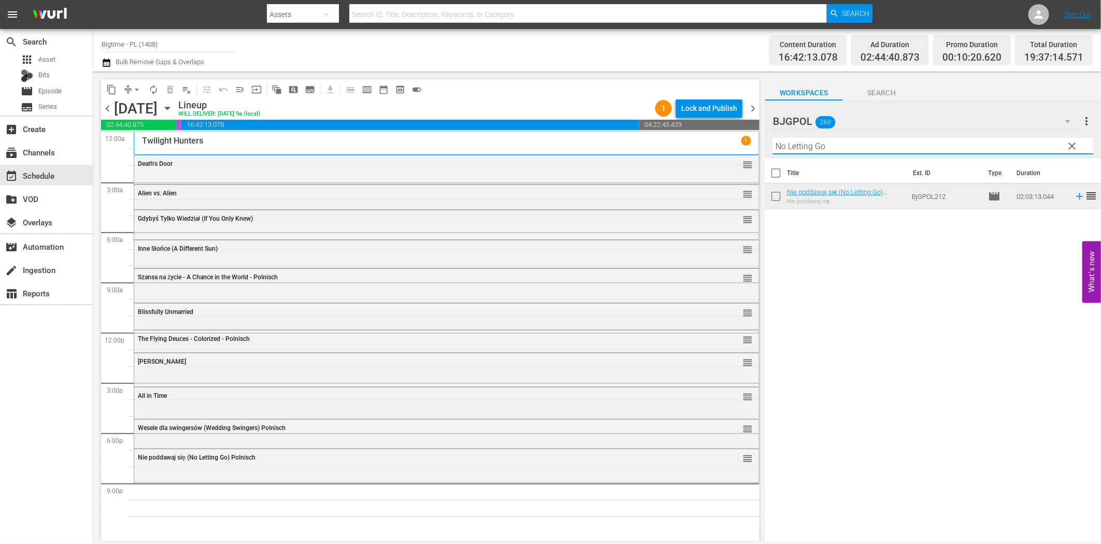
click at [829, 149] on input "No Letting Go" at bounding box center [933, 146] width 320 height 17
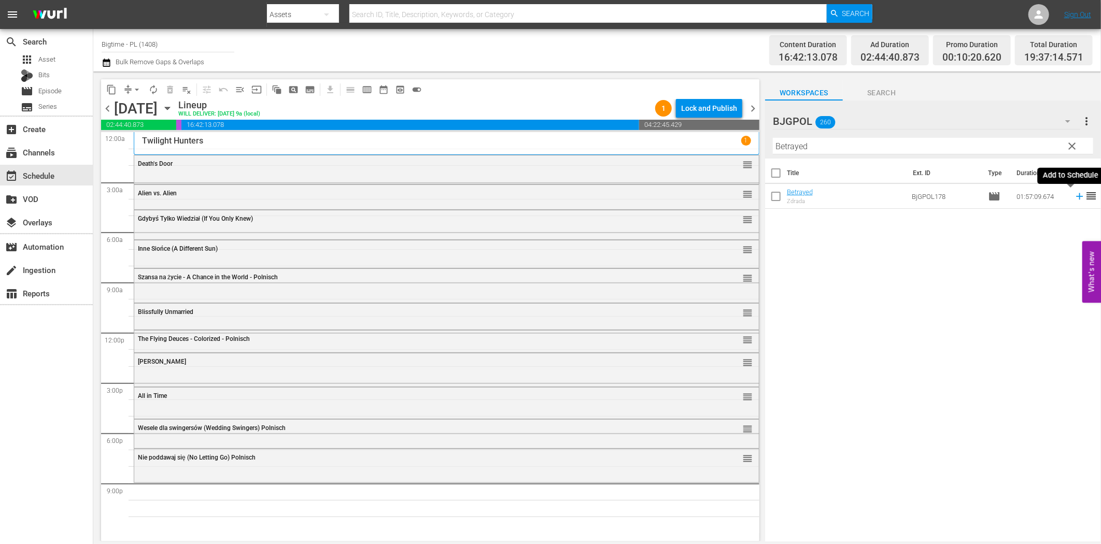
click at [1074, 199] on icon at bounding box center [1079, 196] width 11 height 11
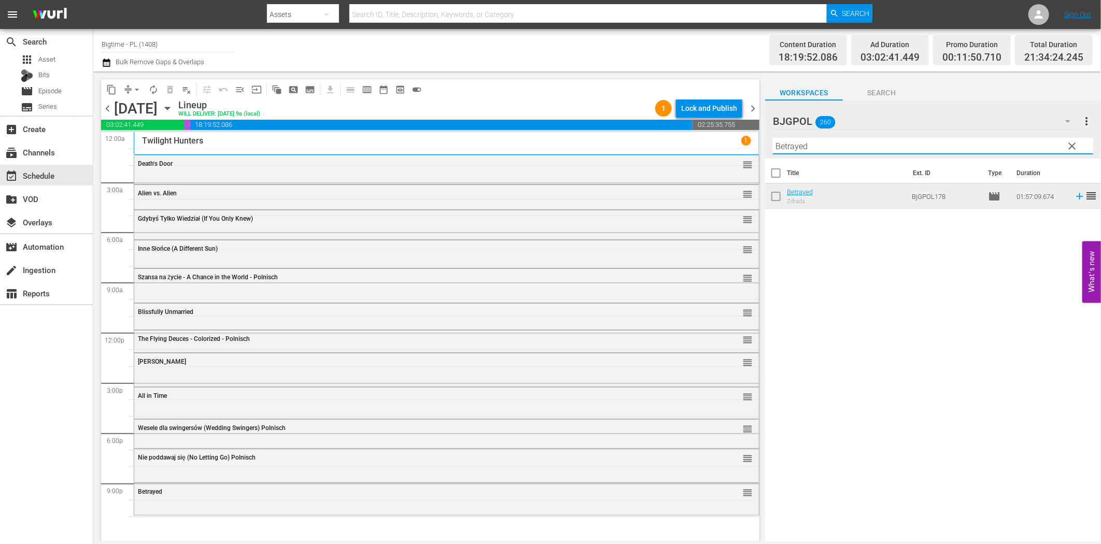
click at [841, 151] on input "Betrayed" at bounding box center [933, 146] width 320 height 17
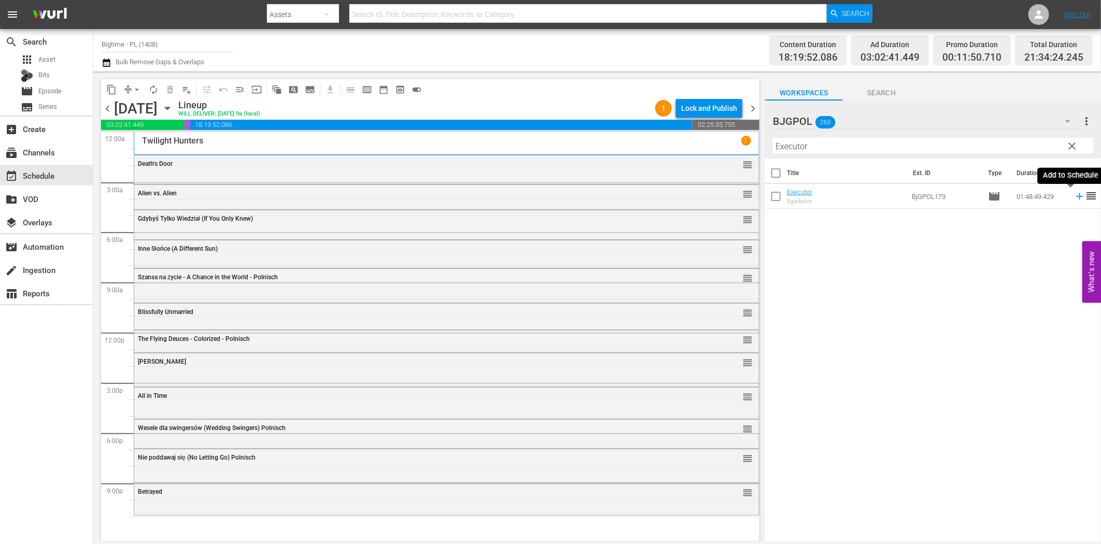
click at [1074, 195] on icon at bounding box center [1079, 196] width 11 height 11
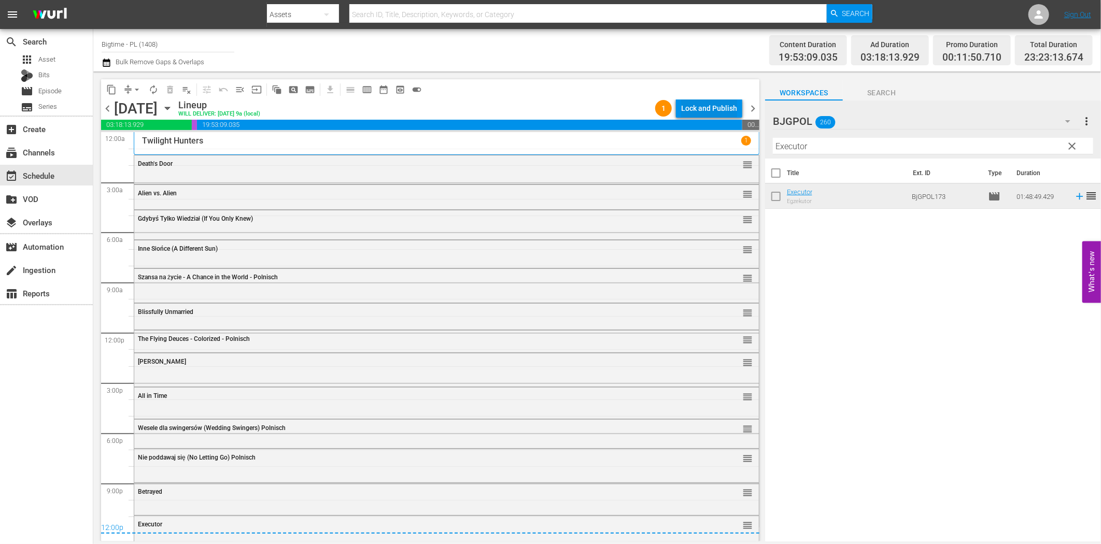
click at [718, 104] on div "Lock and Publish" at bounding box center [709, 108] width 56 height 19
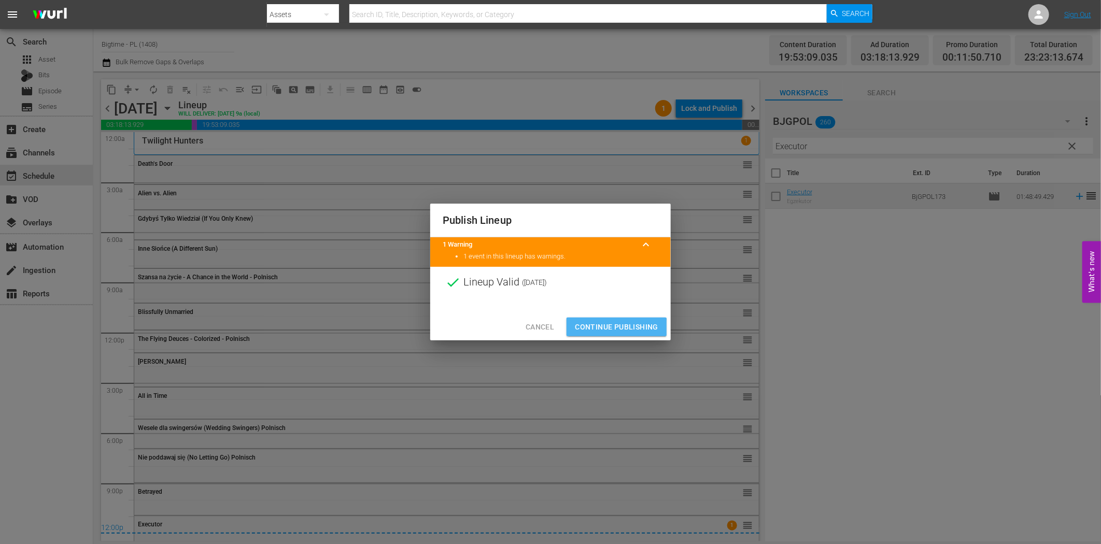
click at [613, 328] on span "Continue Publishing" at bounding box center [616, 327] width 83 height 13
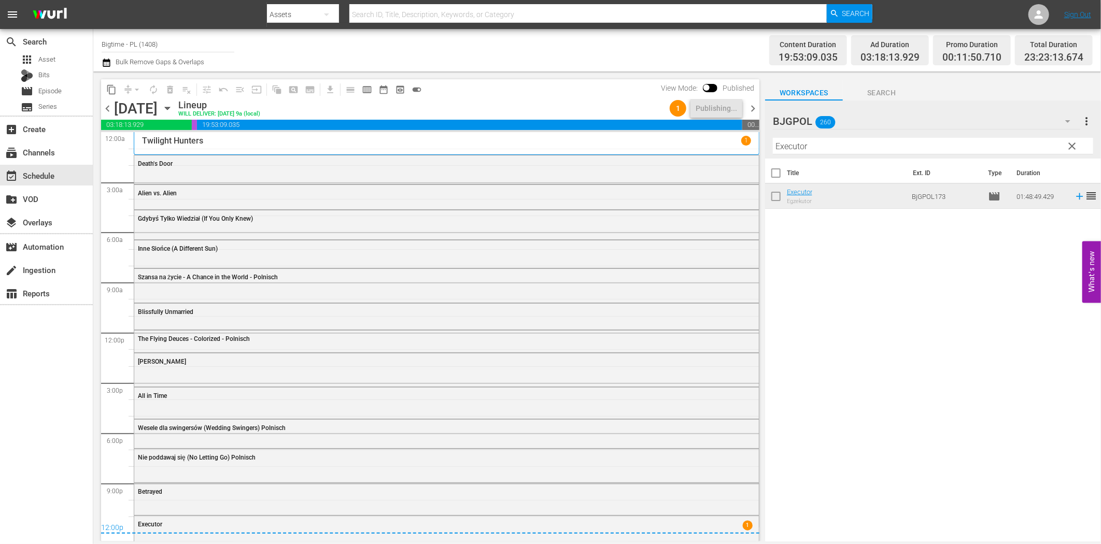
click at [754, 112] on span "chevron_right" at bounding box center [753, 108] width 13 height 13
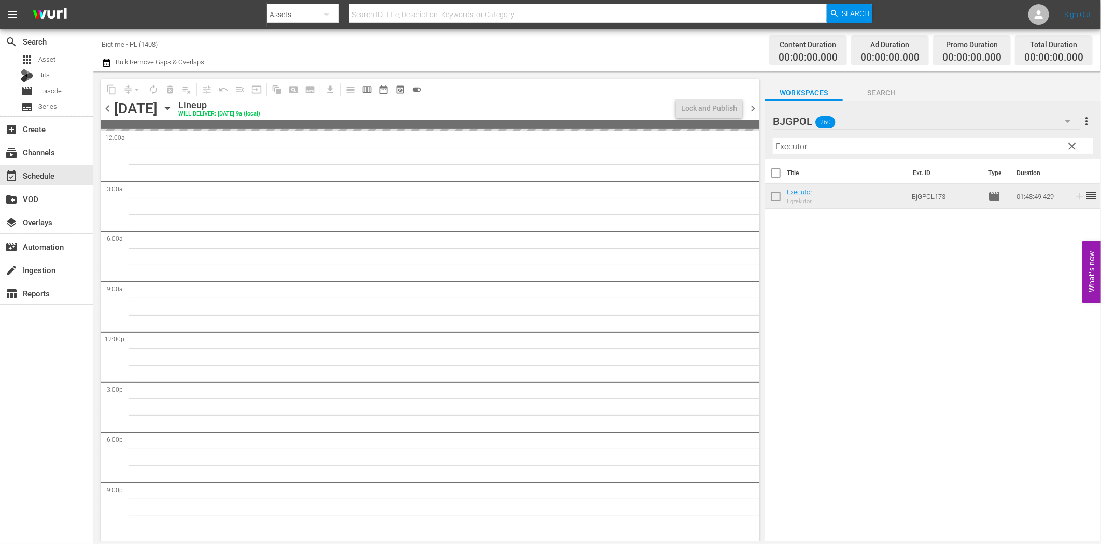
click at [795, 147] on input "Executor" at bounding box center [933, 146] width 320 height 17
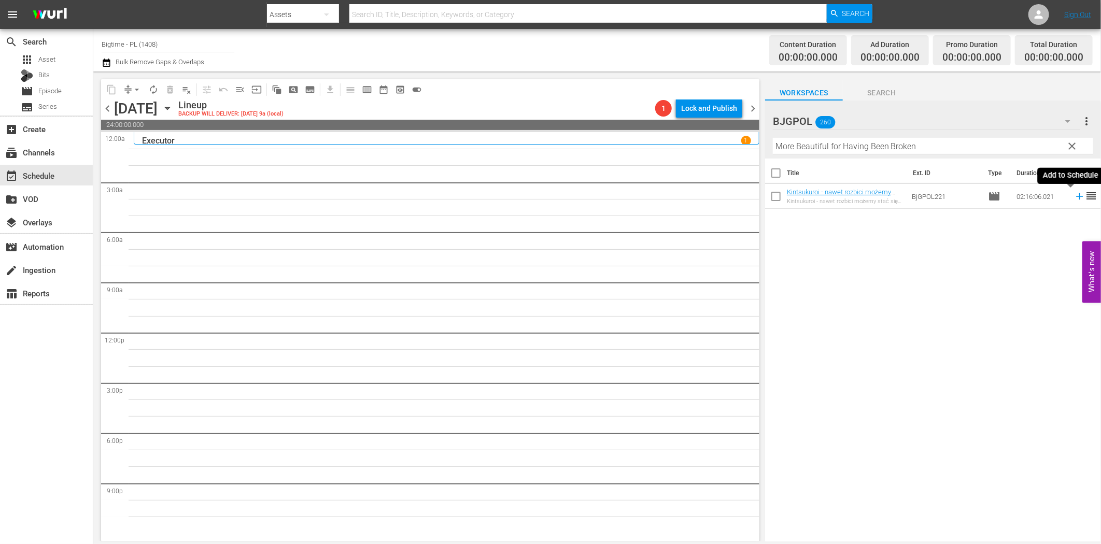
click at [1074, 195] on icon at bounding box center [1079, 196] width 11 height 11
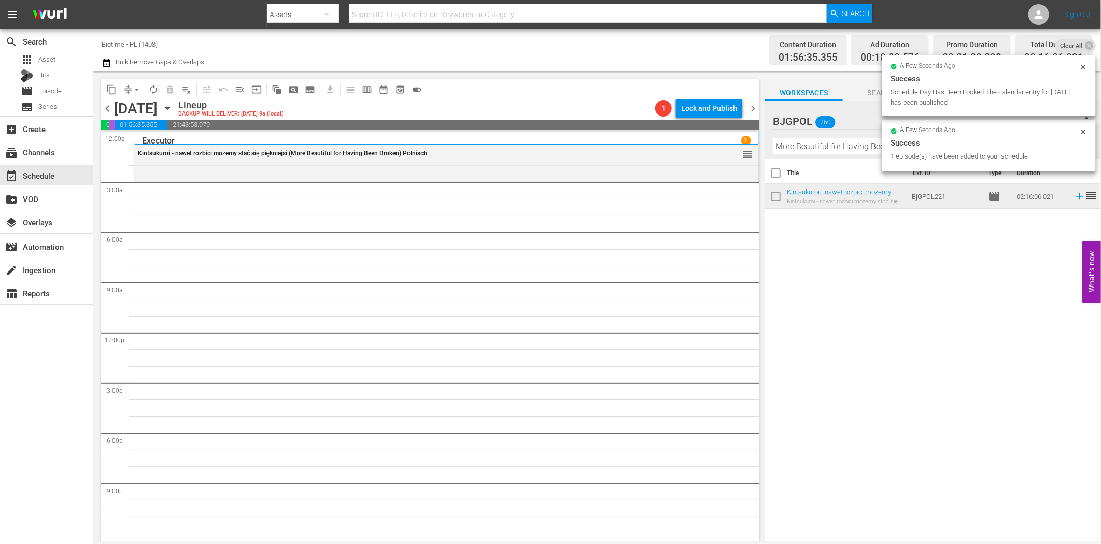
click at [836, 149] on input "More Beautiful for Having Been Broken" at bounding box center [933, 146] width 320 height 17
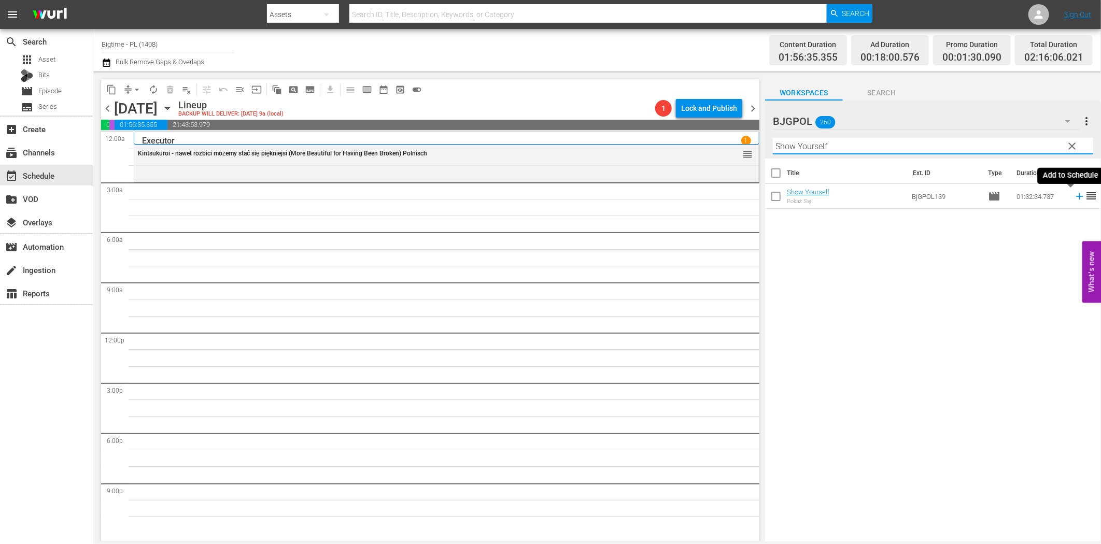
click at [1076, 197] on icon at bounding box center [1079, 196] width 7 height 7
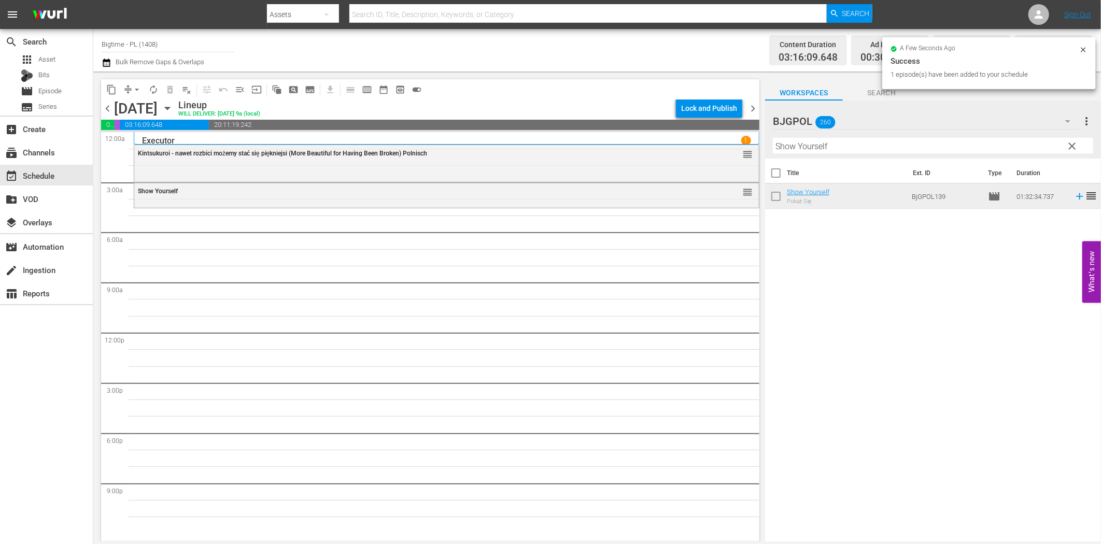
click at [817, 142] on input "Show Yourself" at bounding box center [933, 146] width 320 height 17
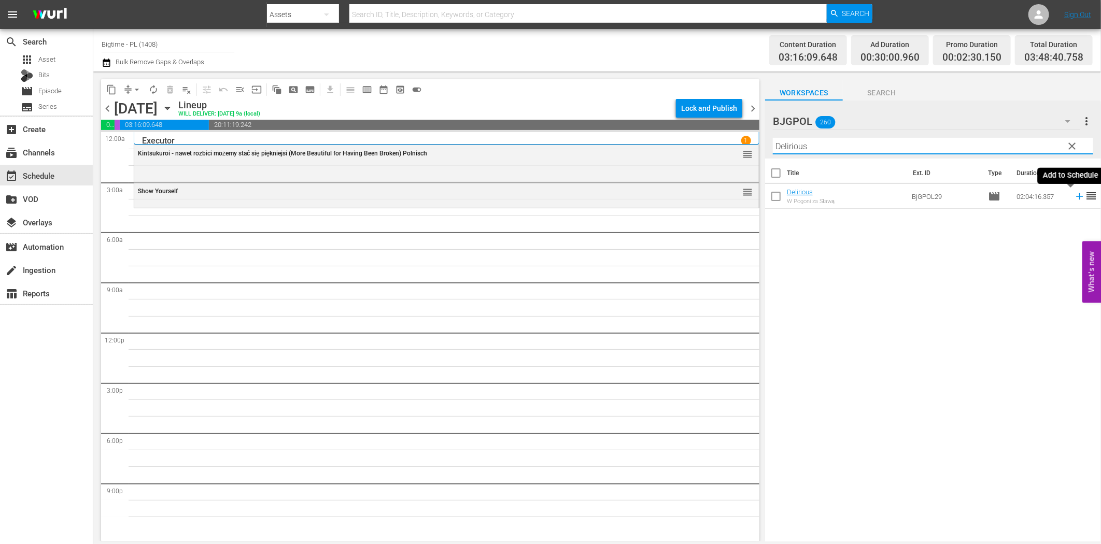
click at [1074, 194] on icon at bounding box center [1079, 196] width 11 height 11
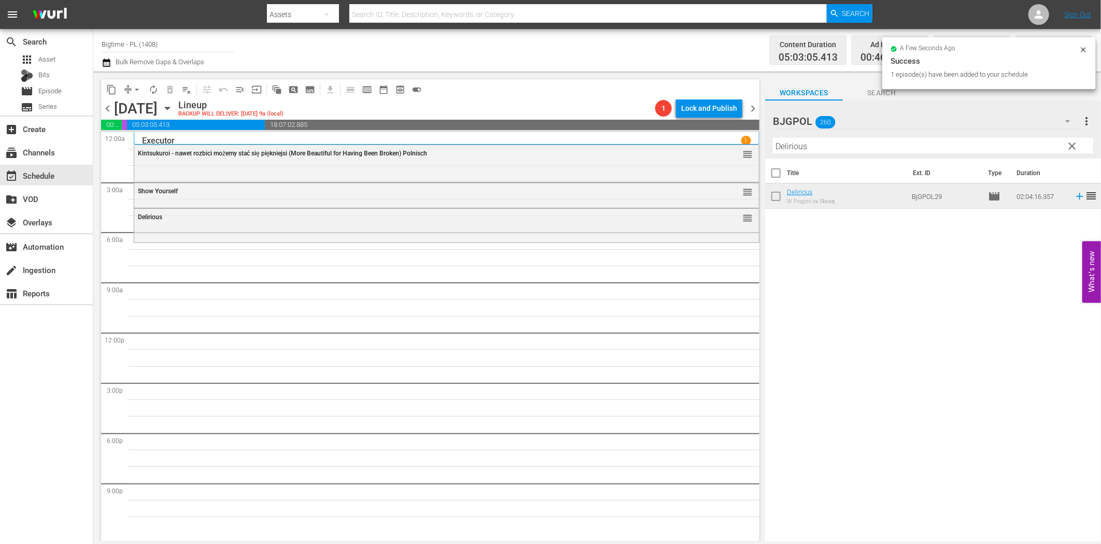
click at [895, 146] on input "Delirious" at bounding box center [933, 146] width 320 height 17
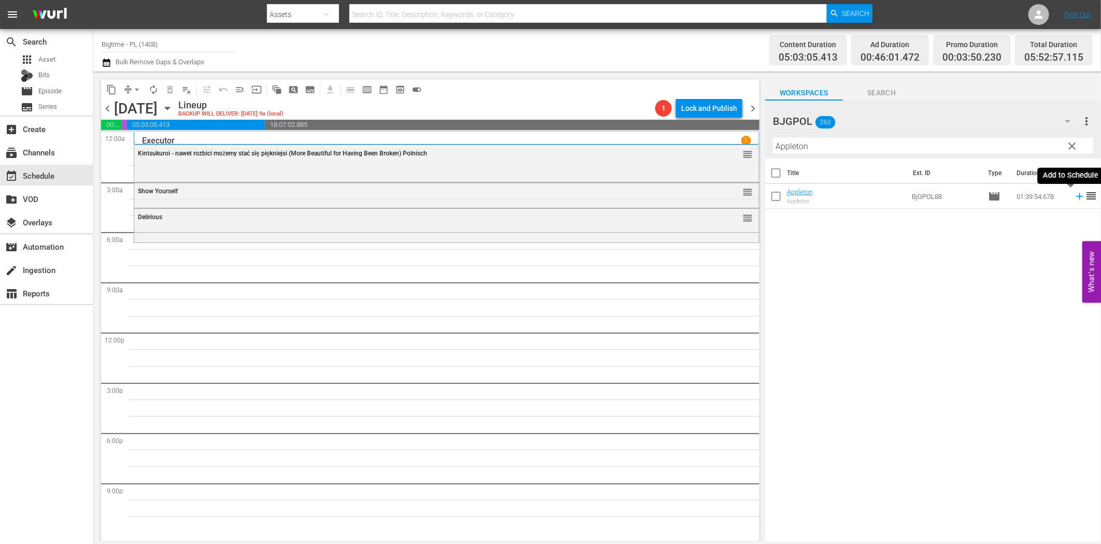
click at [1074, 195] on icon at bounding box center [1079, 196] width 11 height 11
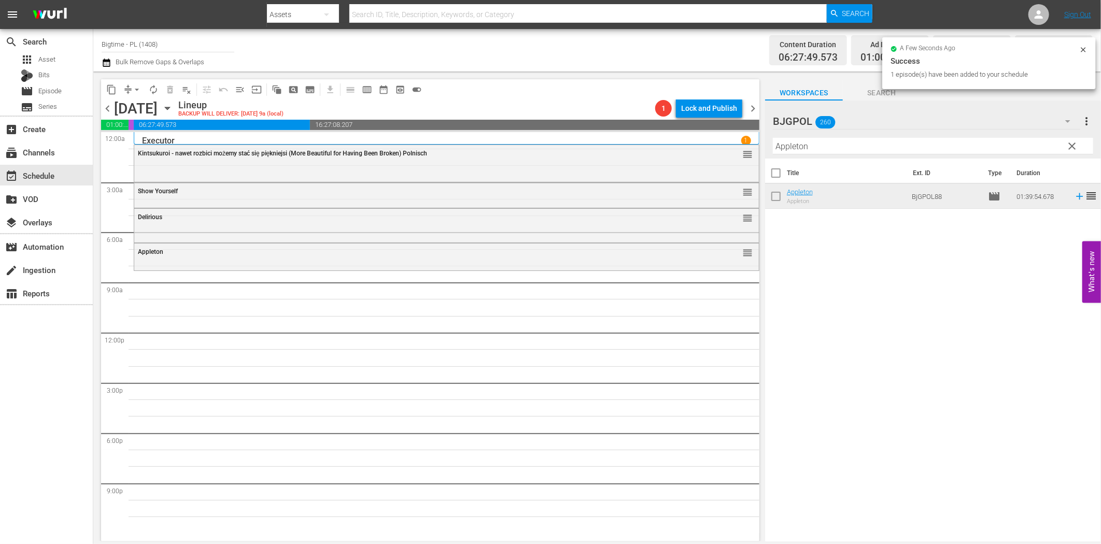
click at [947, 152] on input "Appleton" at bounding box center [933, 146] width 320 height 17
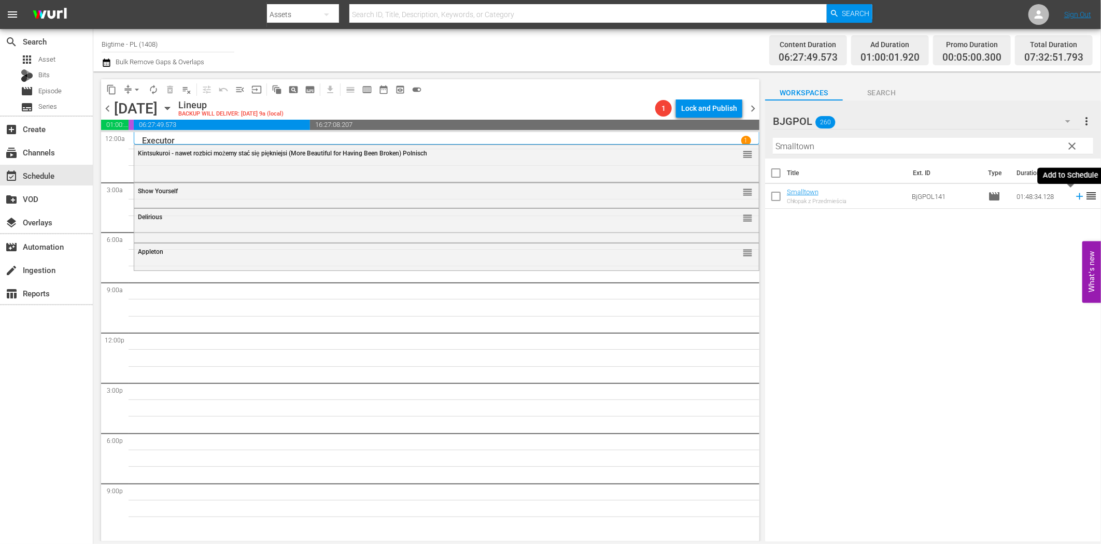
click at [1074, 198] on icon at bounding box center [1079, 196] width 11 height 11
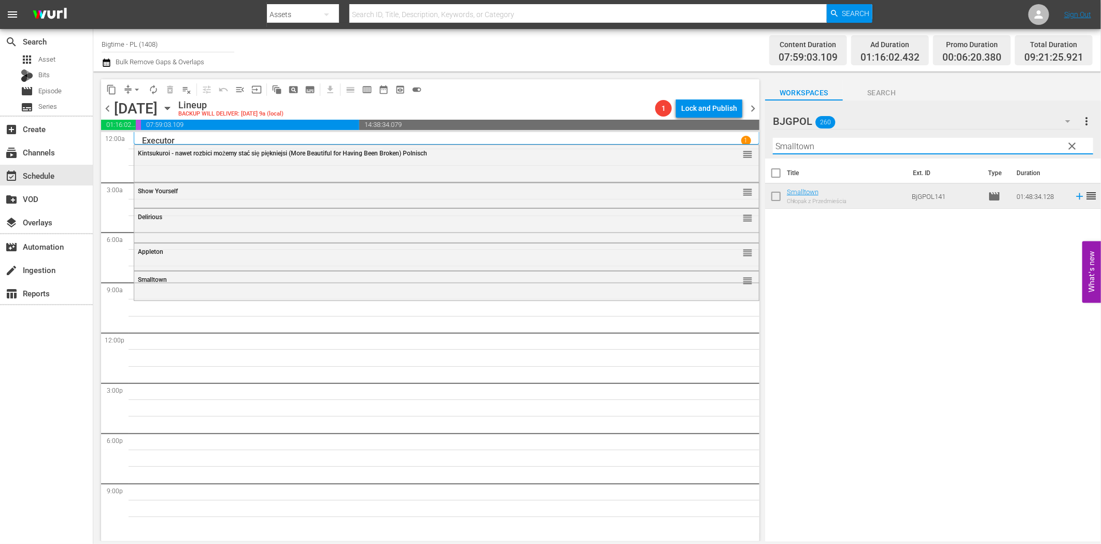
click at [878, 148] on input "Smalltown" at bounding box center [933, 146] width 320 height 17
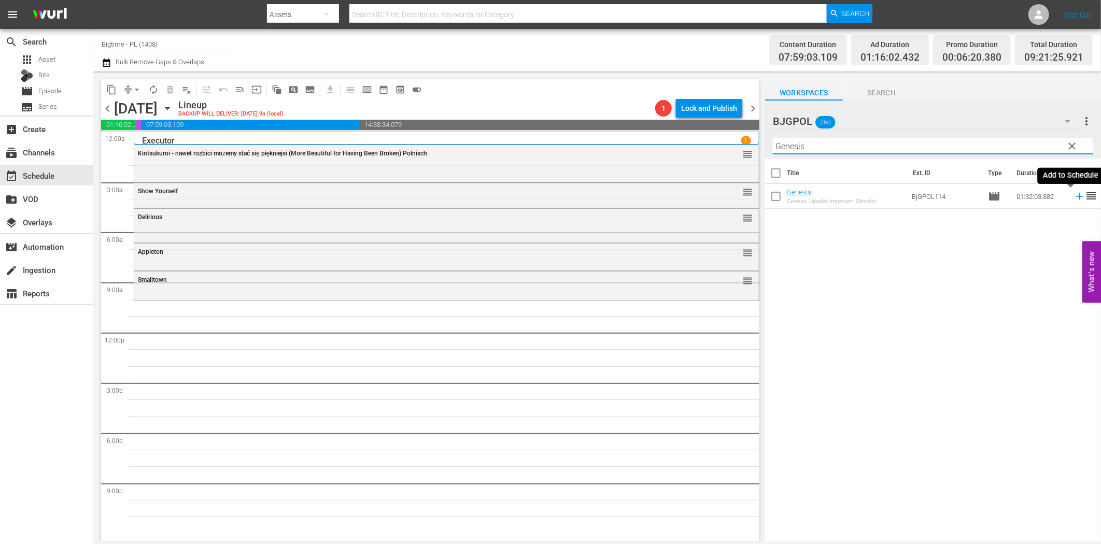
click at [1076, 195] on icon at bounding box center [1079, 196] width 7 height 7
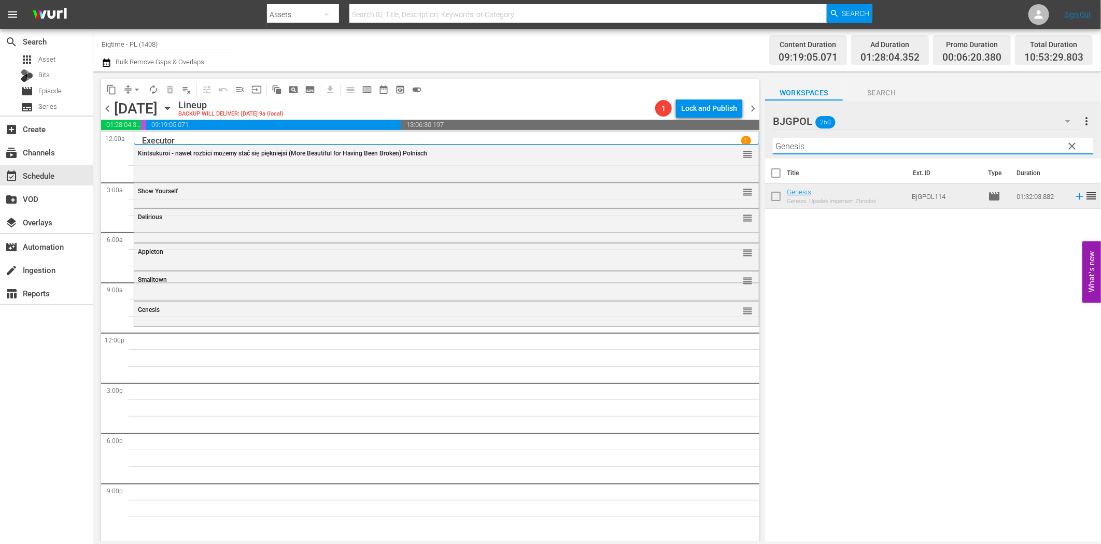
click at [849, 152] on input "Genesis" at bounding box center [933, 146] width 320 height 17
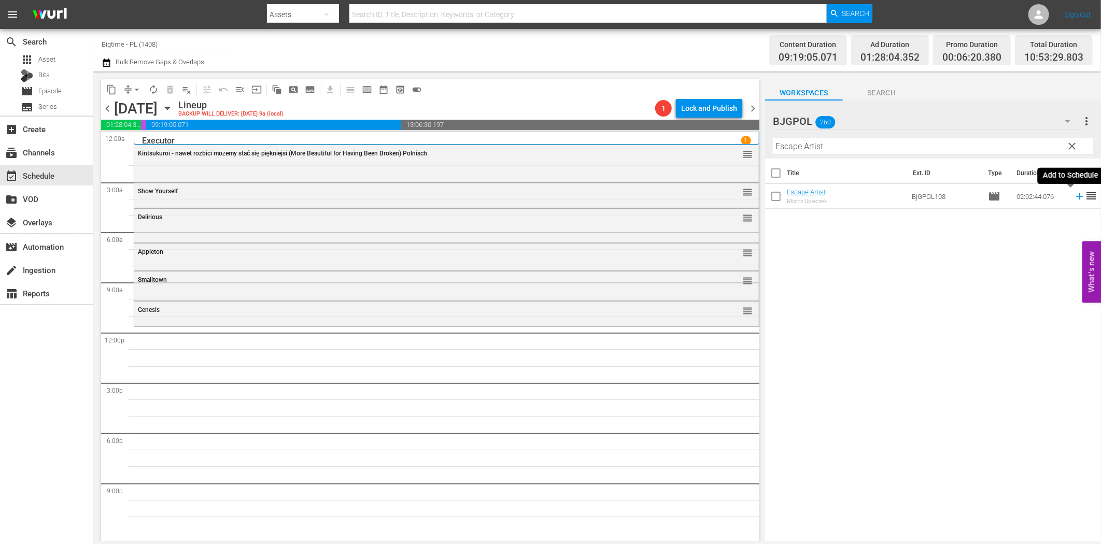
click at [1074, 199] on icon at bounding box center [1079, 196] width 11 height 11
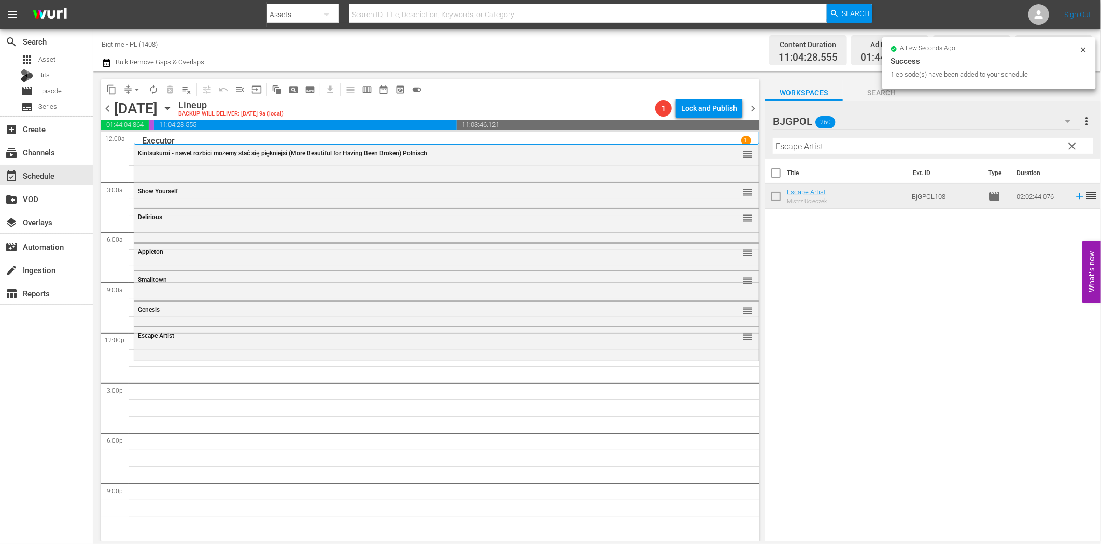
click at [813, 148] on input "Escape Artist" at bounding box center [933, 146] width 320 height 17
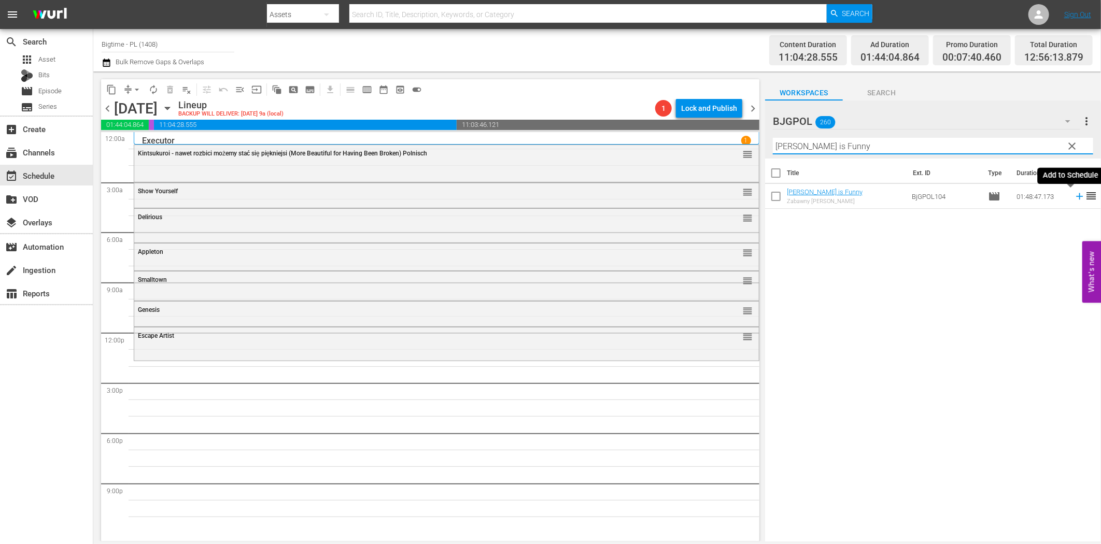
click at [1074, 195] on icon at bounding box center [1079, 196] width 11 height 11
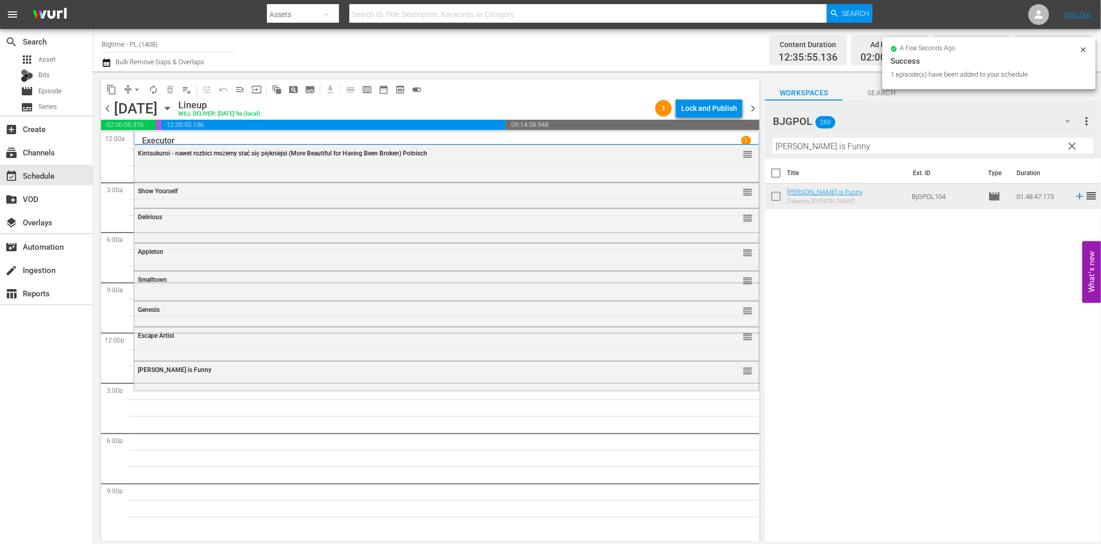
click at [1041, 146] on input "[PERSON_NAME] is Funny" at bounding box center [933, 146] width 320 height 17
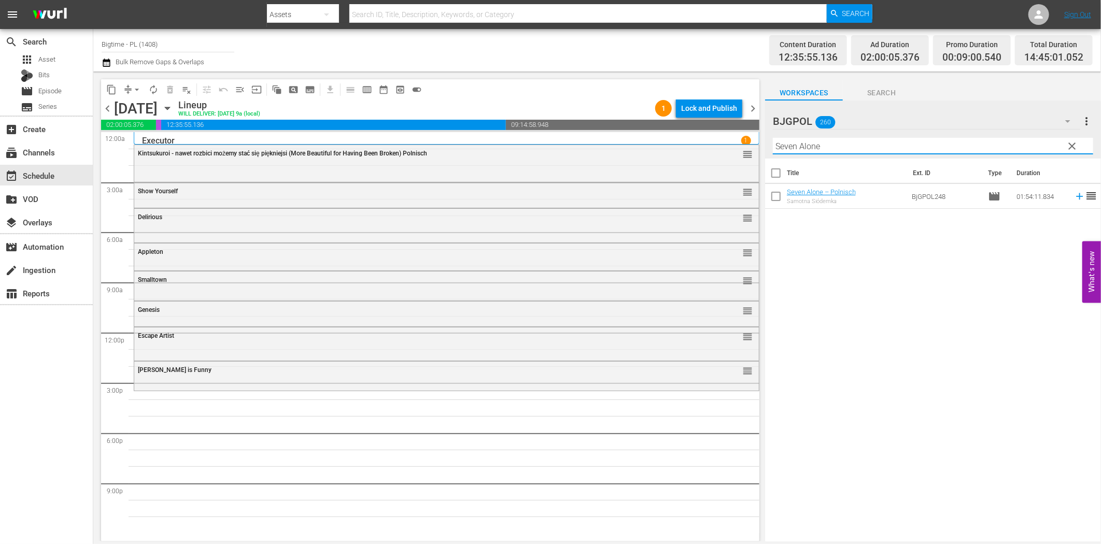
click at [1076, 197] on icon at bounding box center [1079, 196] width 7 height 7
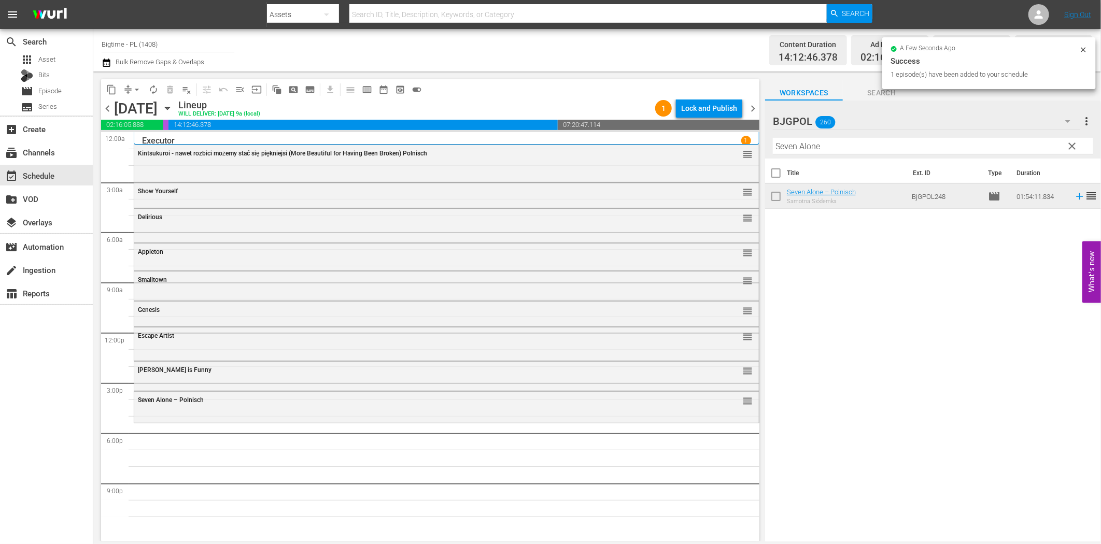
click at [927, 142] on input "Seven Alone" at bounding box center [933, 146] width 320 height 17
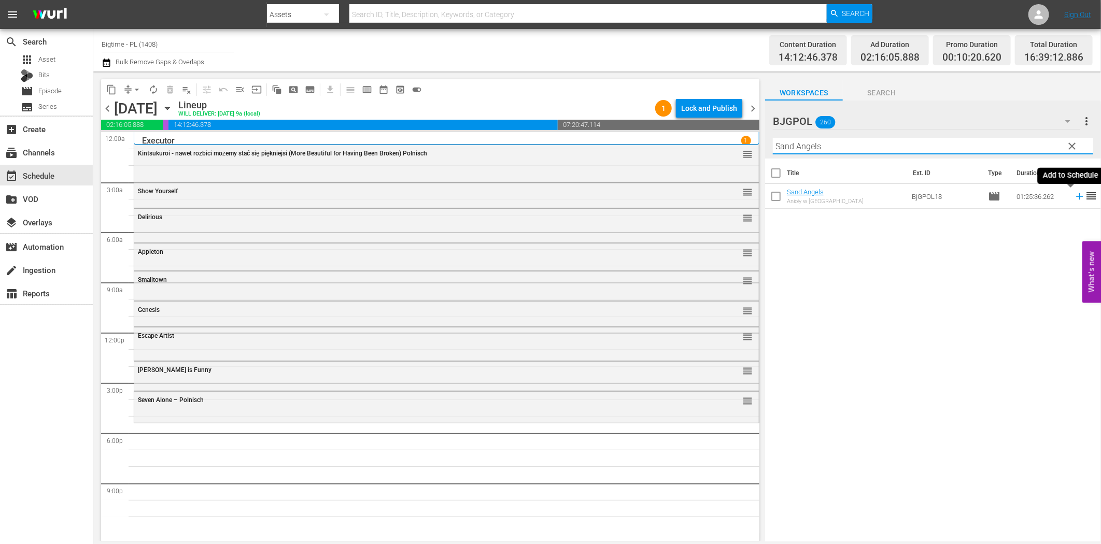
click at [1074, 200] on icon at bounding box center [1079, 196] width 11 height 11
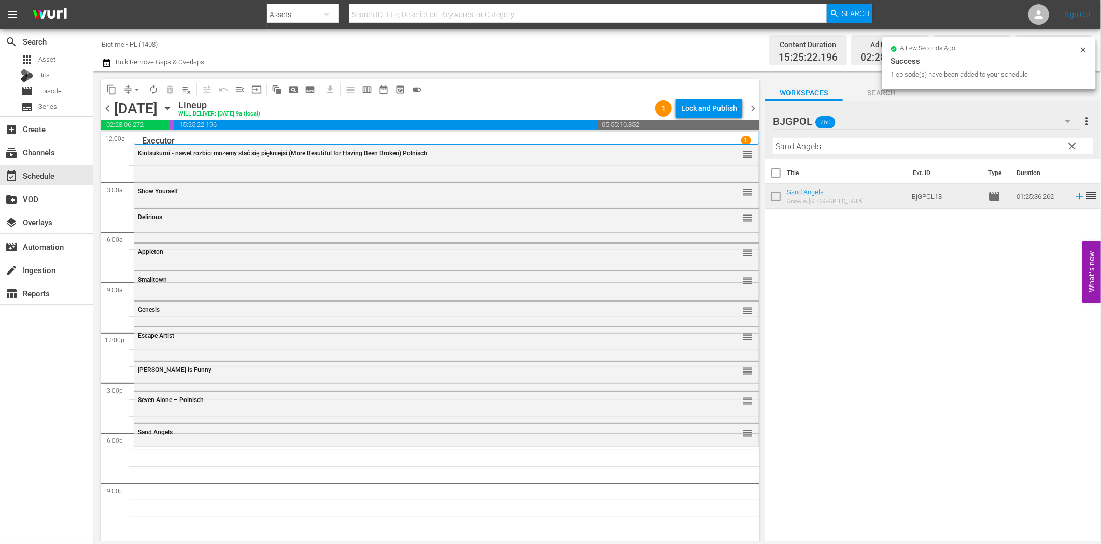
click at [847, 143] on input "Sand Angels" at bounding box center [933, 146] width 320 height 17
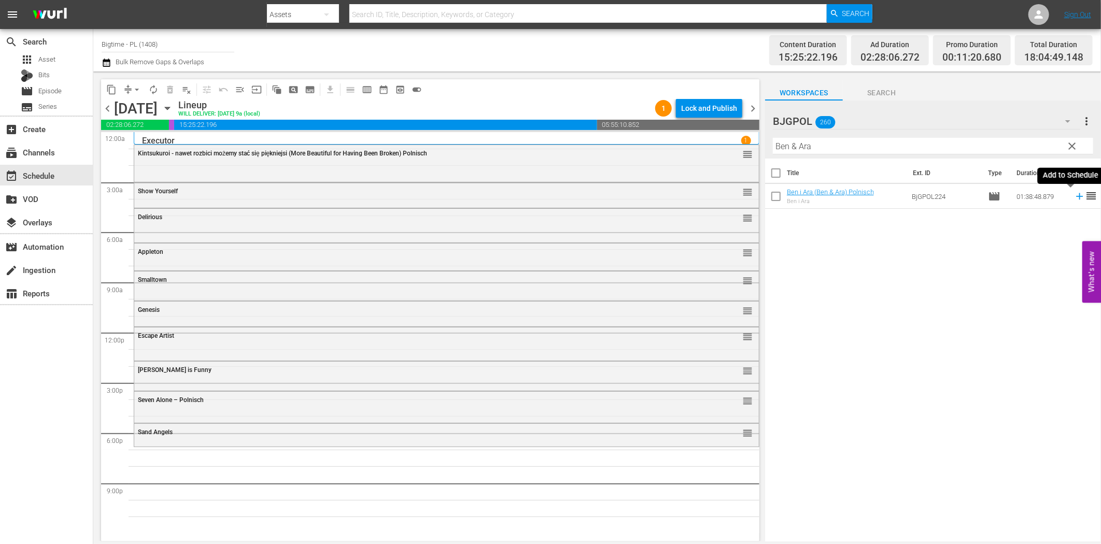
click at [1074, 198] on icon at bounding box center [1079, 196] width 11 height 11
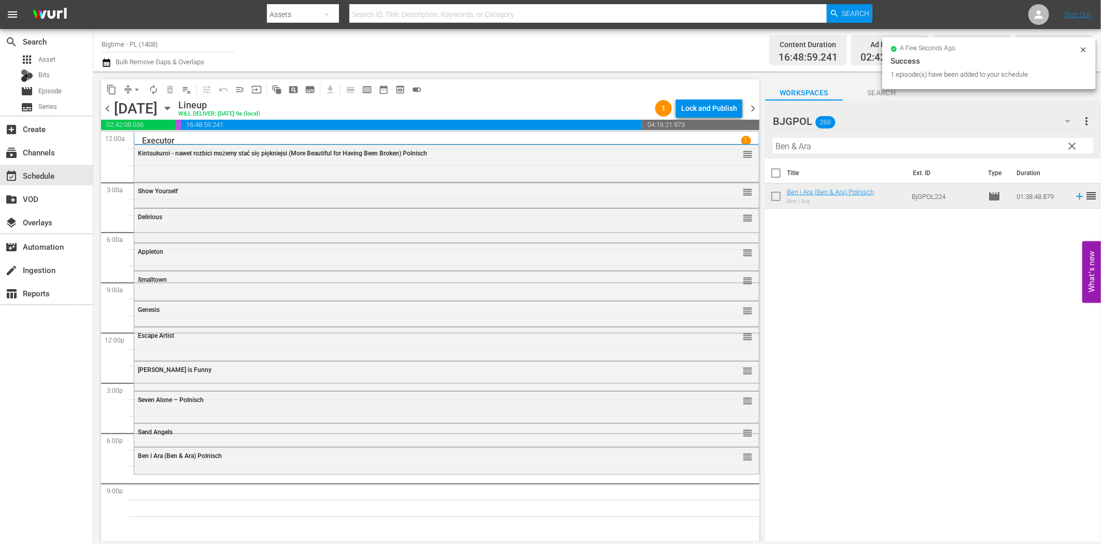
click at [827, 146] on input "Ben & Ara" at bounding box center [933, 146] width 320 height 17
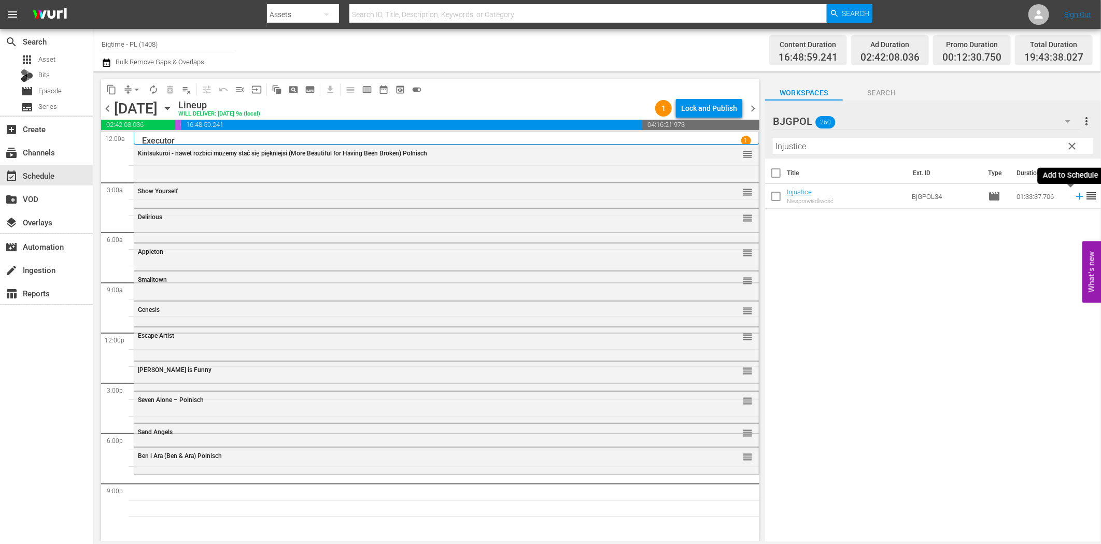
drag, startPoint x: 1071, startPoint y: 199, endPoint x: 1029, endPoint y: 205, distance: 42.9
click at [1074, 199] on icon at bounding box center [1079, 196] width 11 height 11
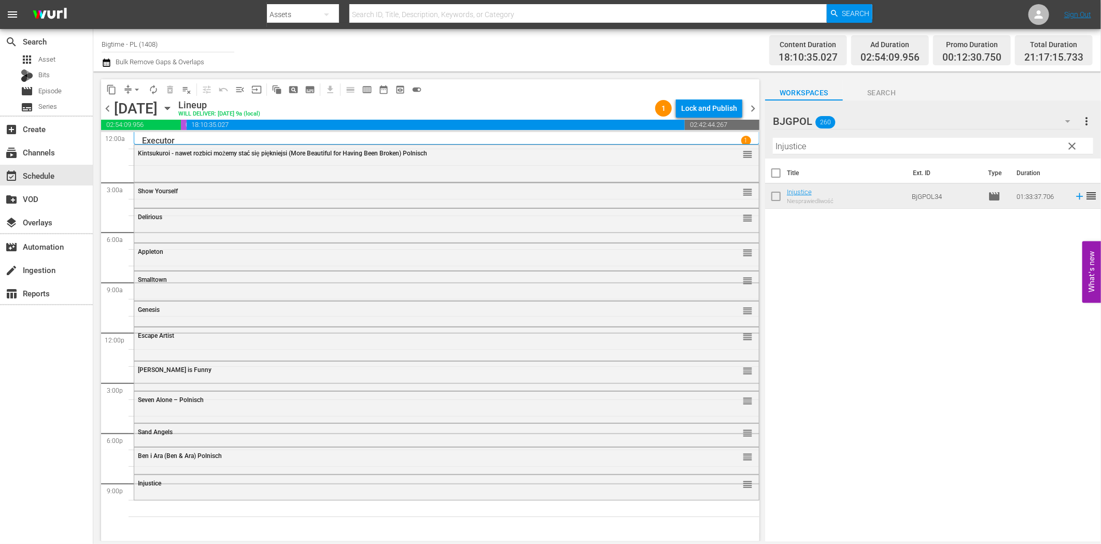
click at [911, 154] on hr at bounding box center [933, 154] width 320 height 1
click at [909, 147] on input "Injustice" at bounding box center [933, 146] width 320 height 17
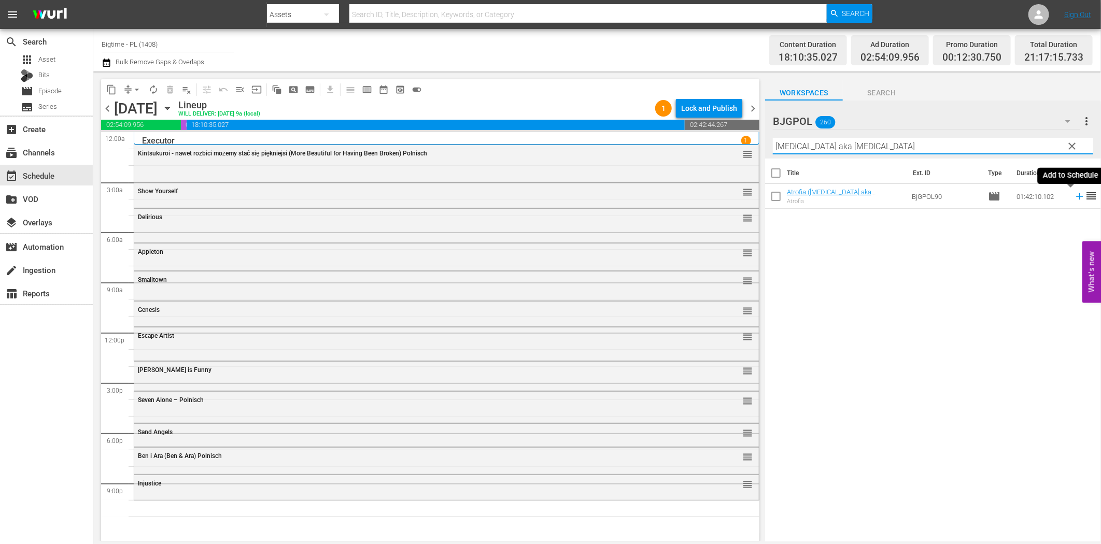
click at [1074, 195] on icon at bounding box center [1079, 196] width 11 height 11
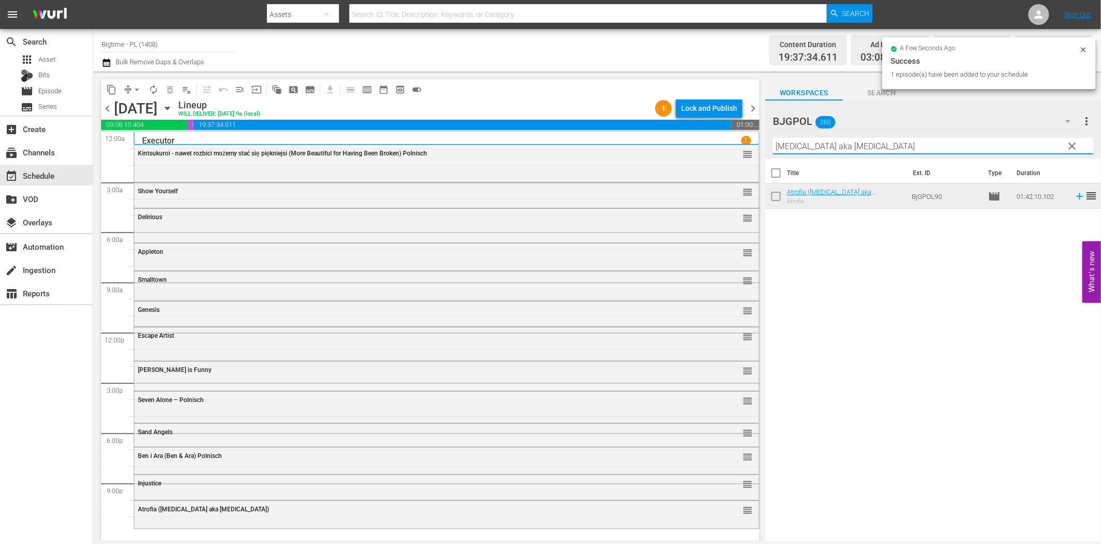
click at [907, 151] on input "[MEDICAL_DATA] aka [MEDICAL_DATA]" at bounding box center [933, 146] width 320 height 17
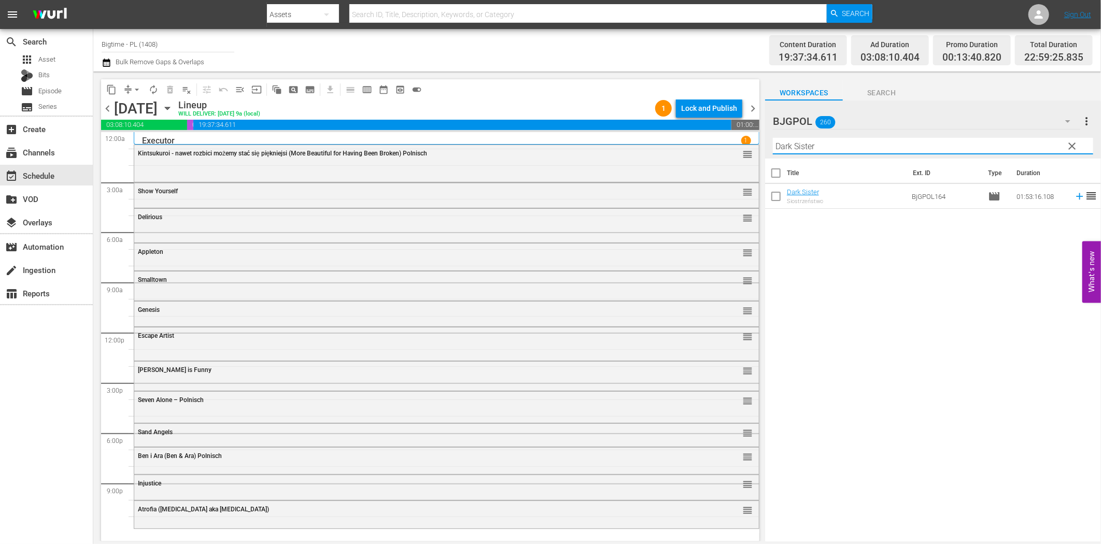
type input "Dark Sister"
click at [1076, 197] on icon at bounding box center [1079, 196] width 7 height 7
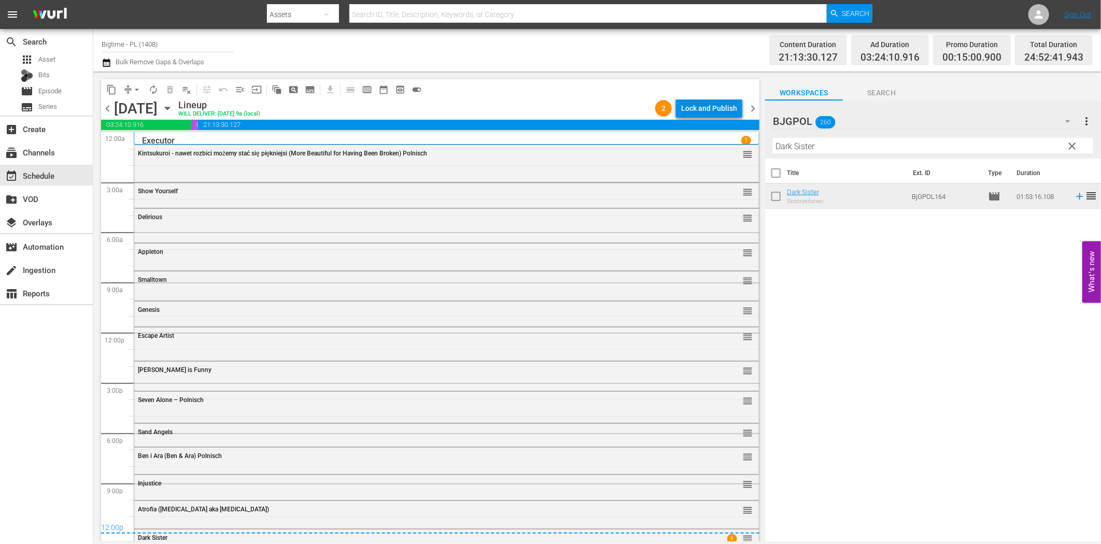
click at [716, 103] on div "Lock and Publish" at bounding box center [709, 108] width 56 height 19
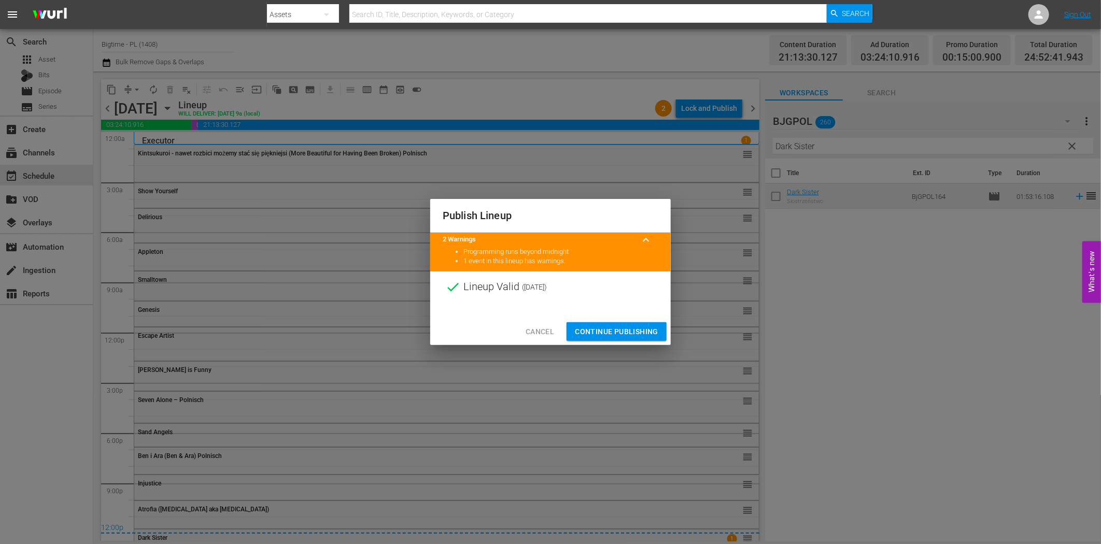
click at [636, 328] on span "Continue Publishing" at bounding box center [616, 332] width 83 height 13
